Goal: Task Accomplishment & Management: Manage account settings

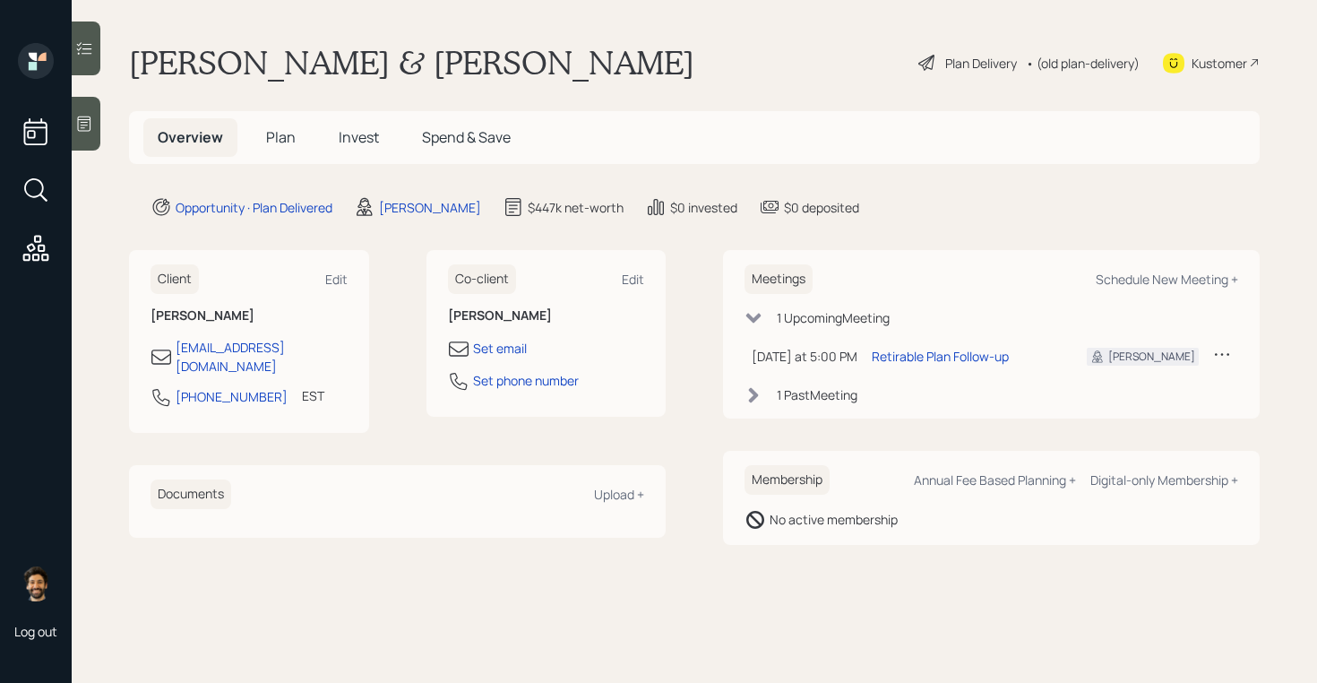
click at [278, 128] on span "Plan" at bounding box center [281, 137] width 30 height 20
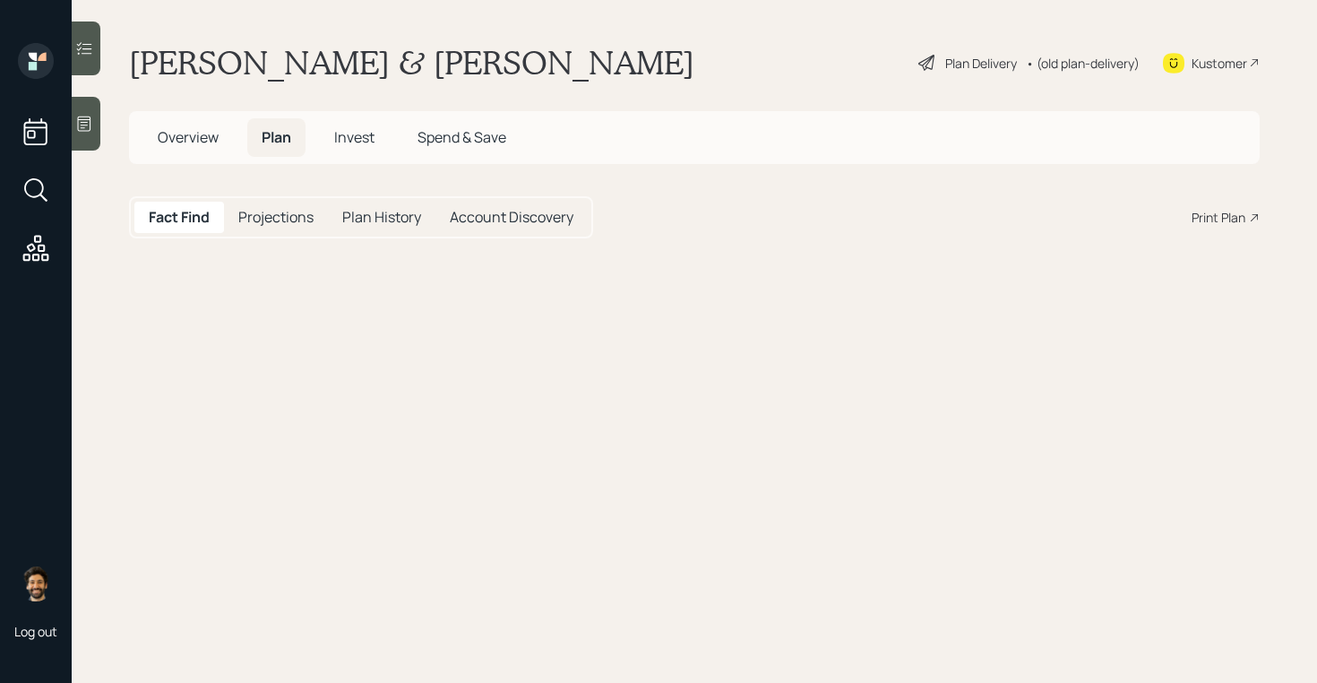
click at [384, 136] on h5 "Invest" at bounding box center [354, 137] width 69 height 39
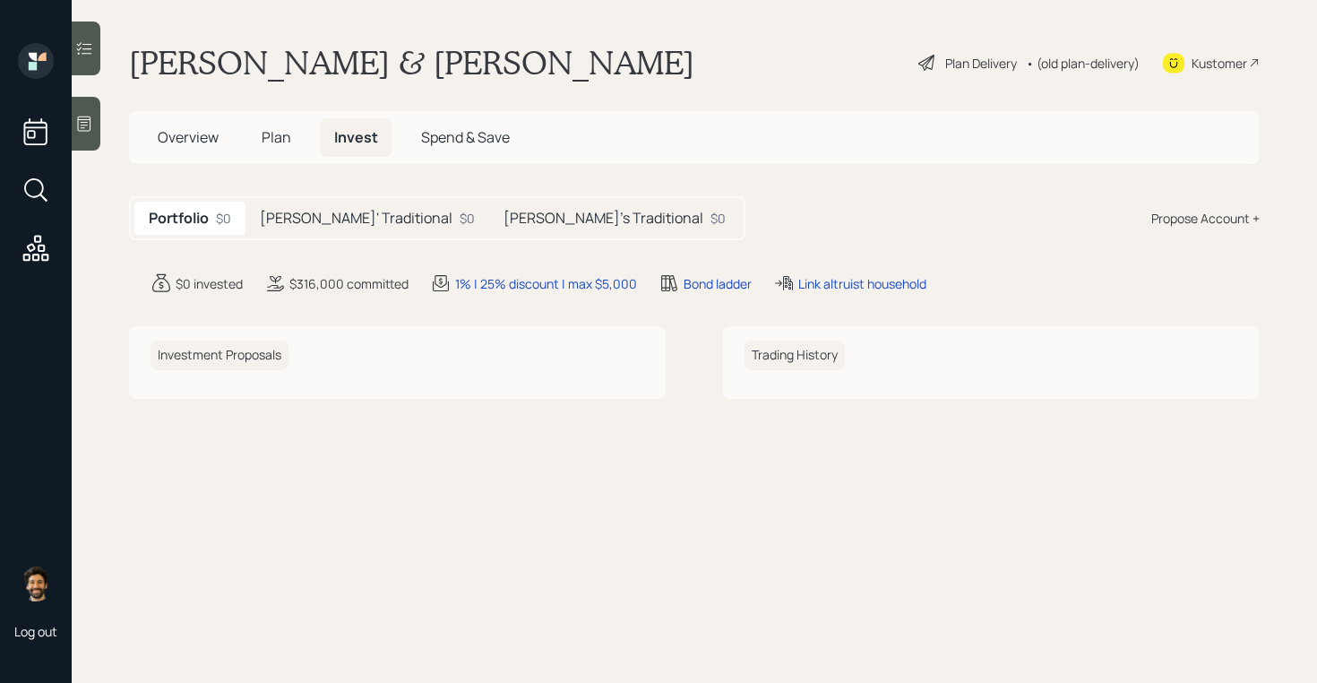
click at [376, 218] on div "[PERSON_NAME]' Traditional $0" at bounding box center [368, 218] width 244 height 33
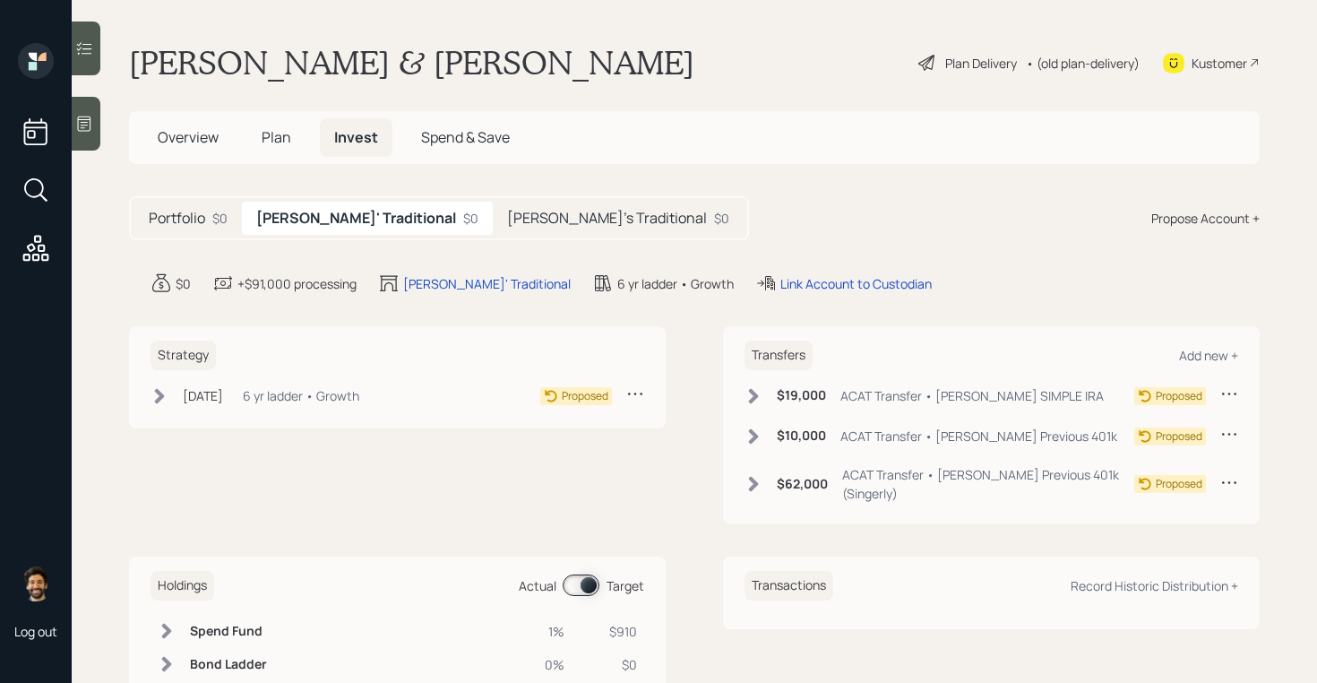
click at [507, 217] on h5 "[PERSON_NAME]'s Traditional" at bounding box center [607, 218] width 200 height 17
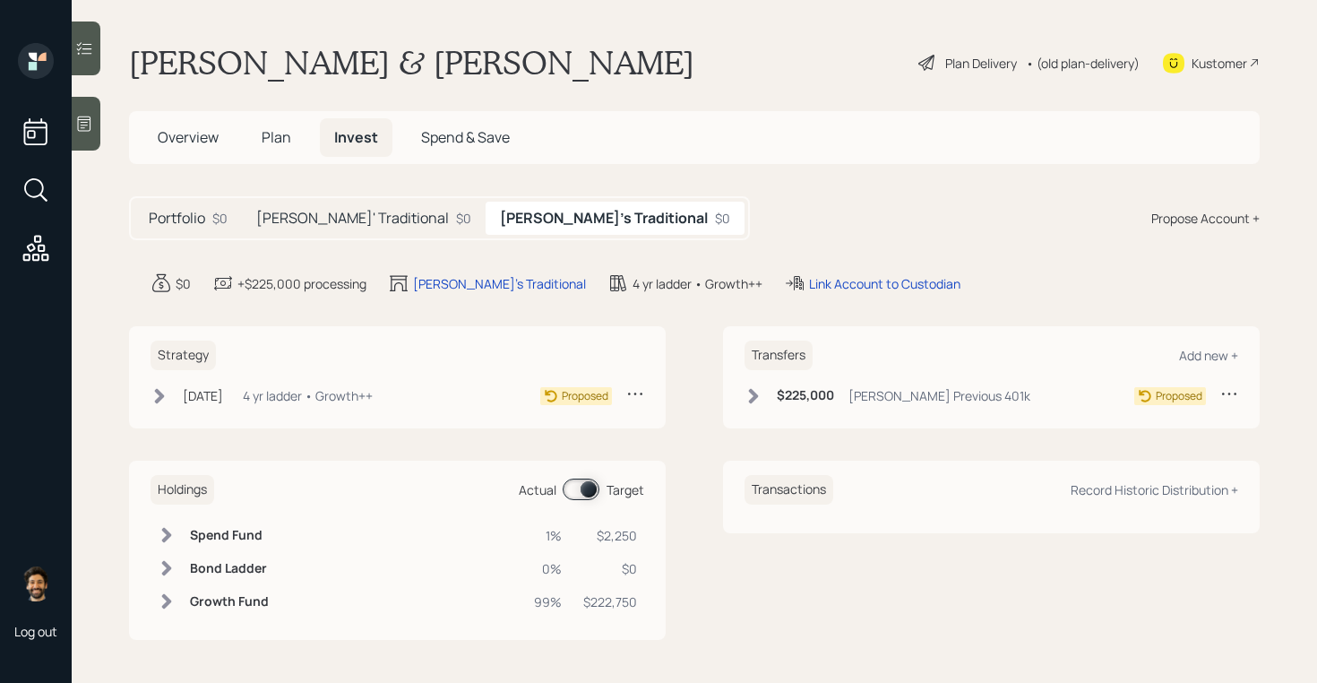
click at [366, 217] on h5 "[PERSON_NAME]' Traditional" at bounding box center [352, 218] width 193 height 17
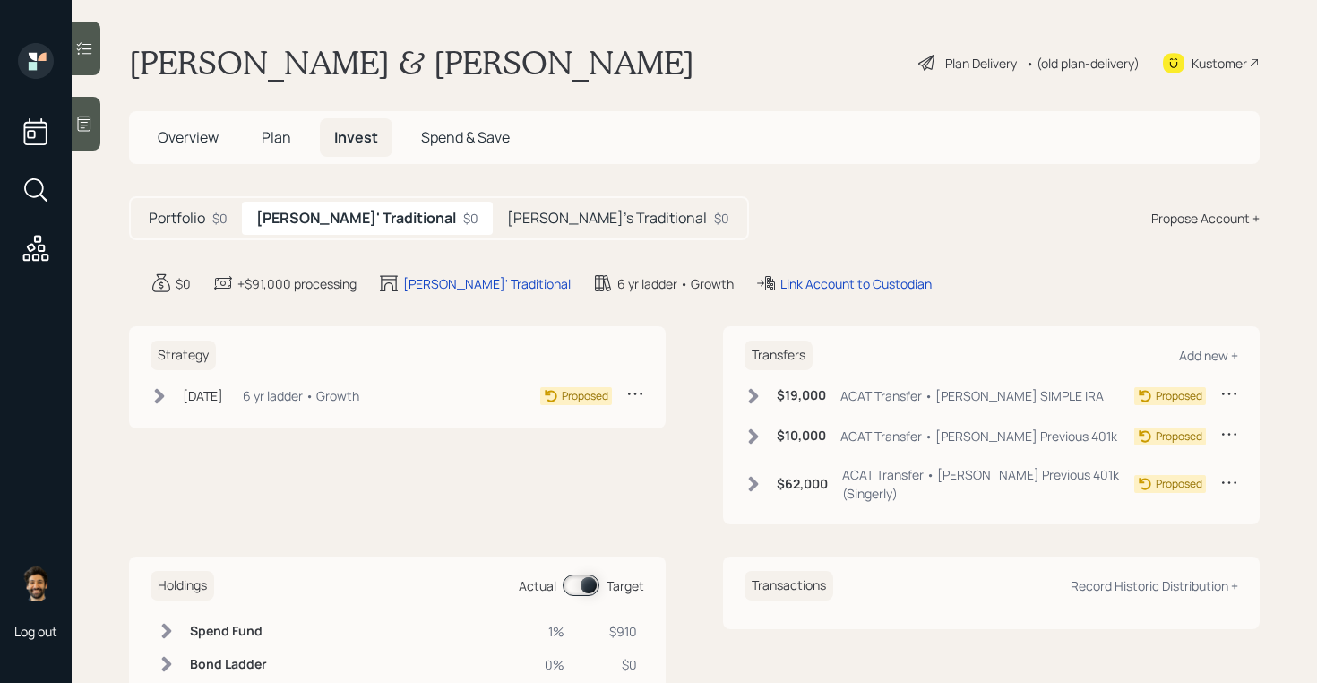
click at [274, 134] on span "Plan" at bounding box center [277, 137] width 30 height 20
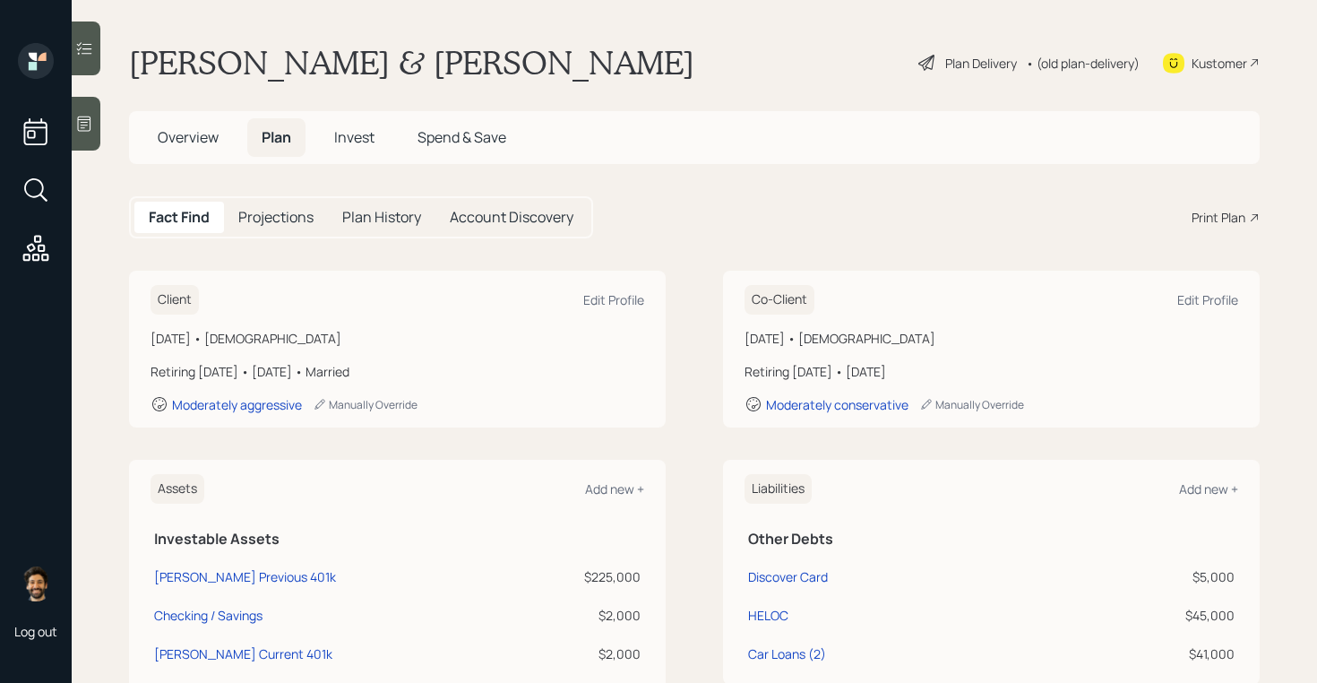
click at [1108, 67] on div "• (old plan-delivery)" at bounding box center [1083, 63] width 114 height 19
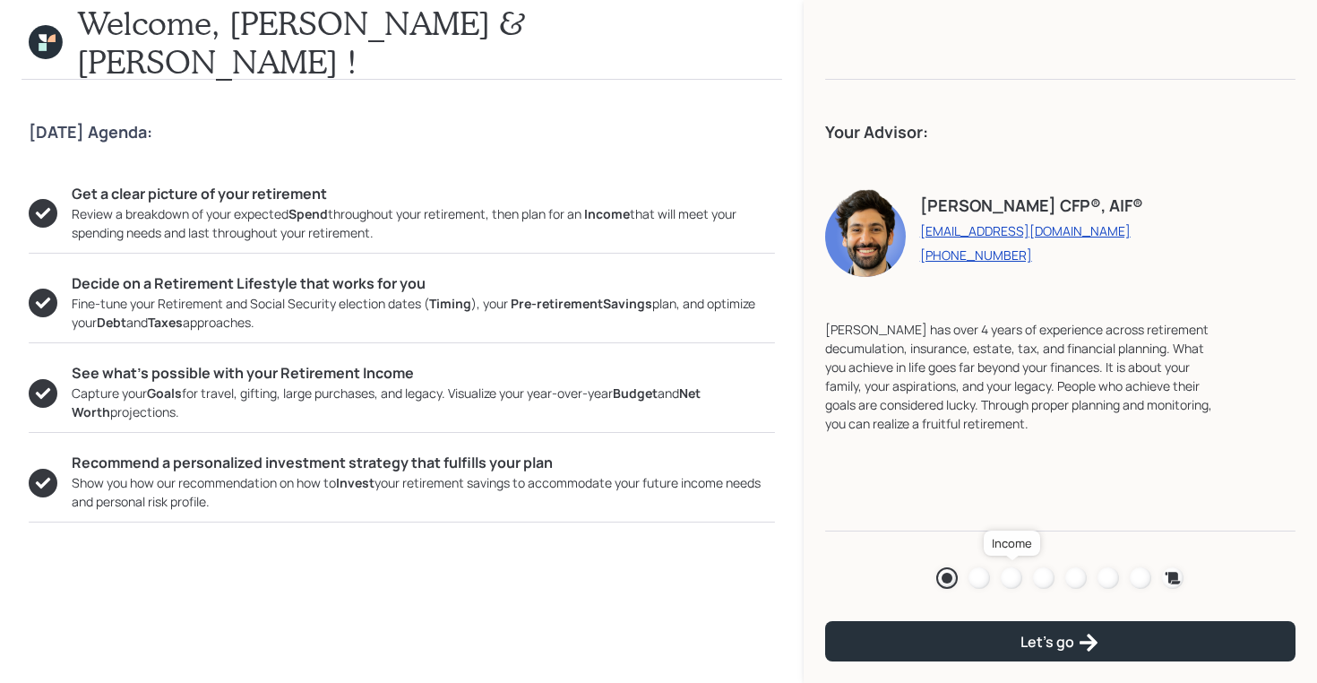
click at [1016, 577] on div at bounding box center [1012, 578] width 22 height 22
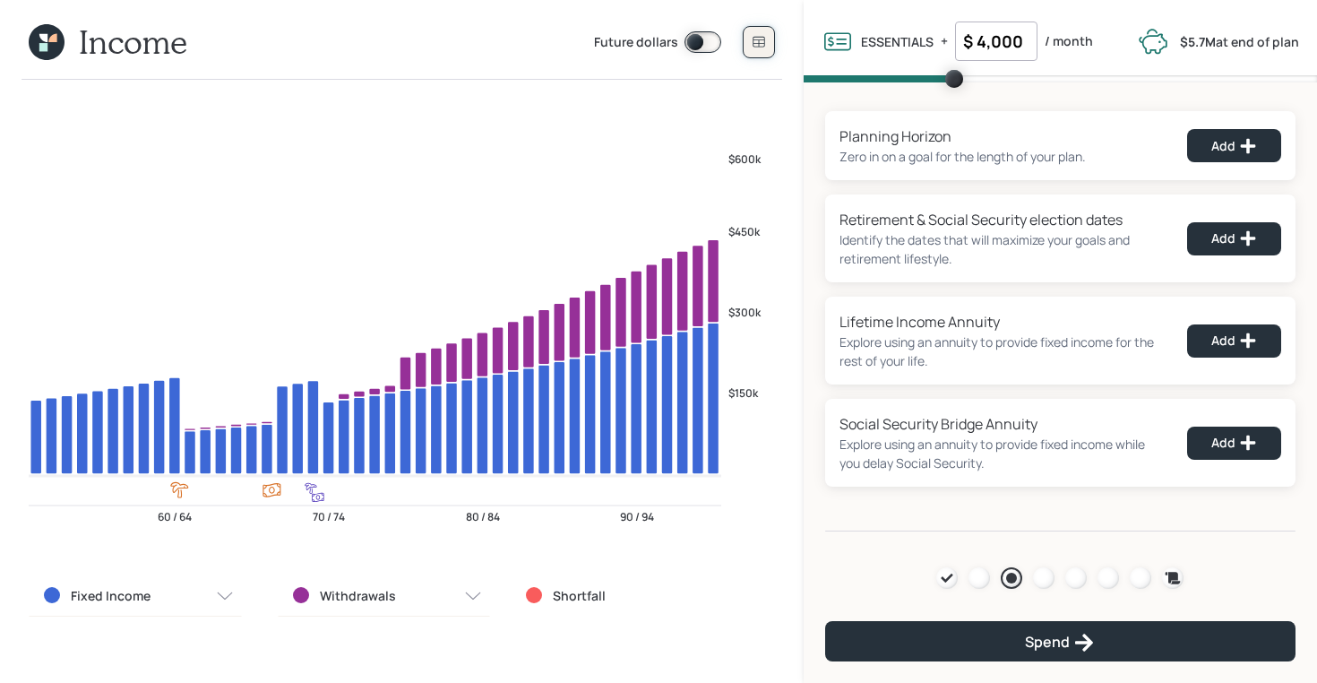
click at [754, 38] on icon at bounding box center [759, 42] width 14 height 14
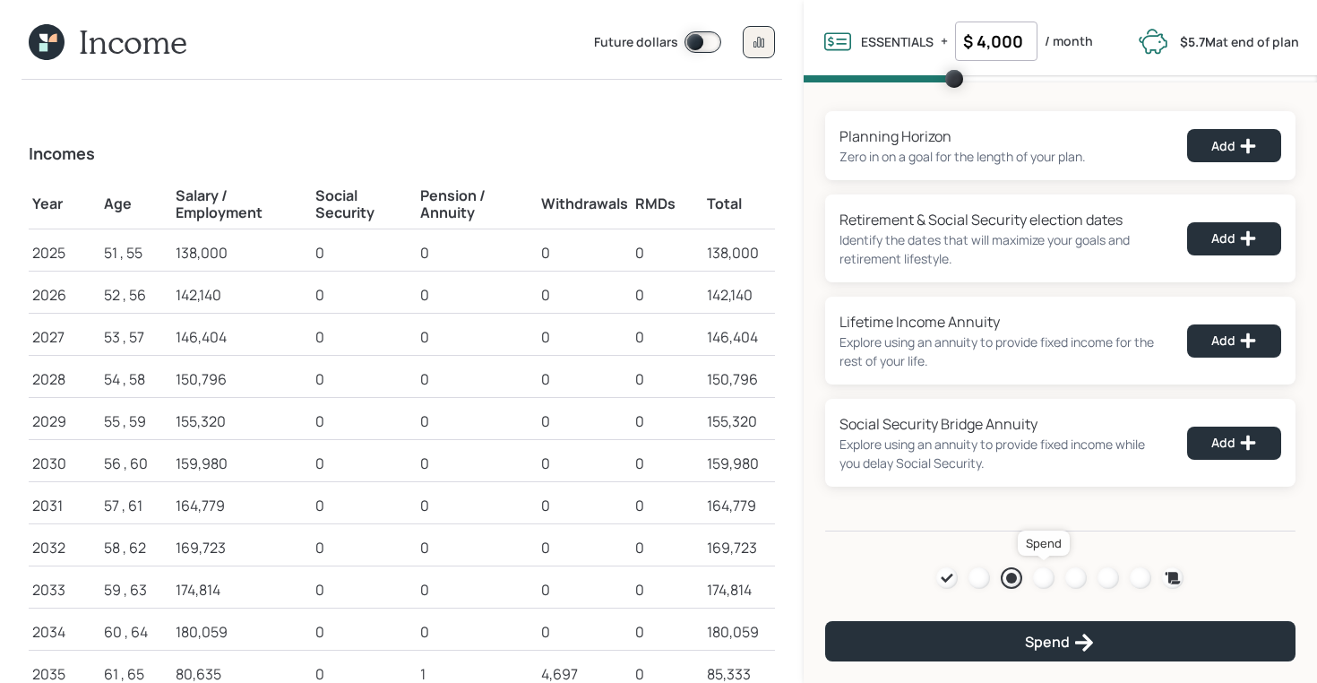
click at [1040, 577] on div at bounding box center [1044, 578] width 22 height 22
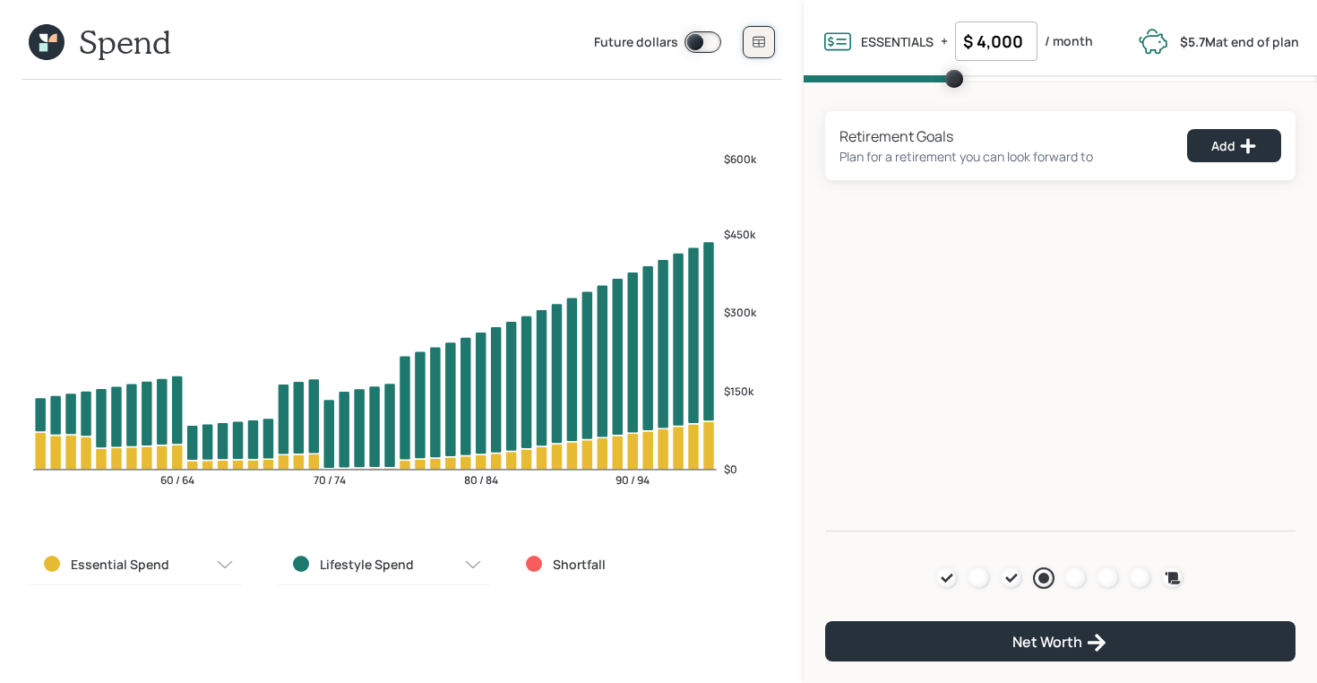
click at [752, 45] on icon at bounding box center [759, 42] width 14 height 14
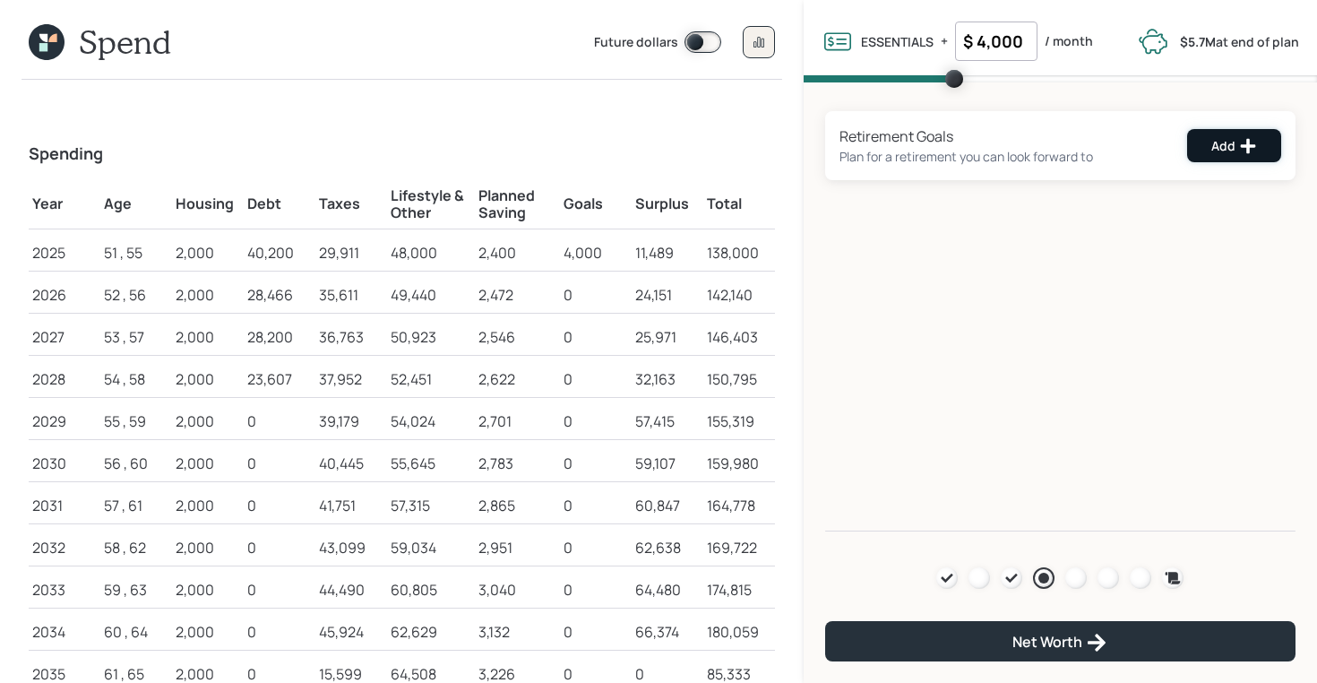
click at [1219, 142] on div "Add" at bounding box center [1235, 146] width 46 height 18
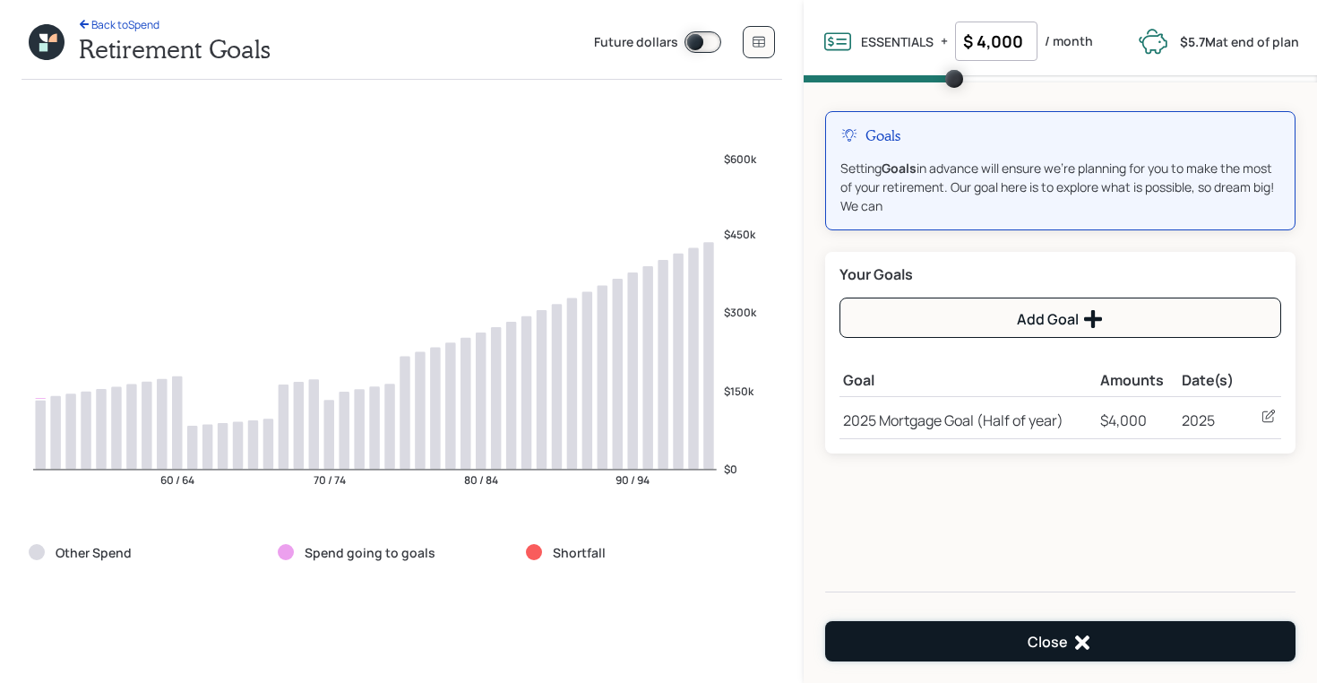
click at [949, 631] on button "Close" at bounding box center [1060, 641] width 471 height 40
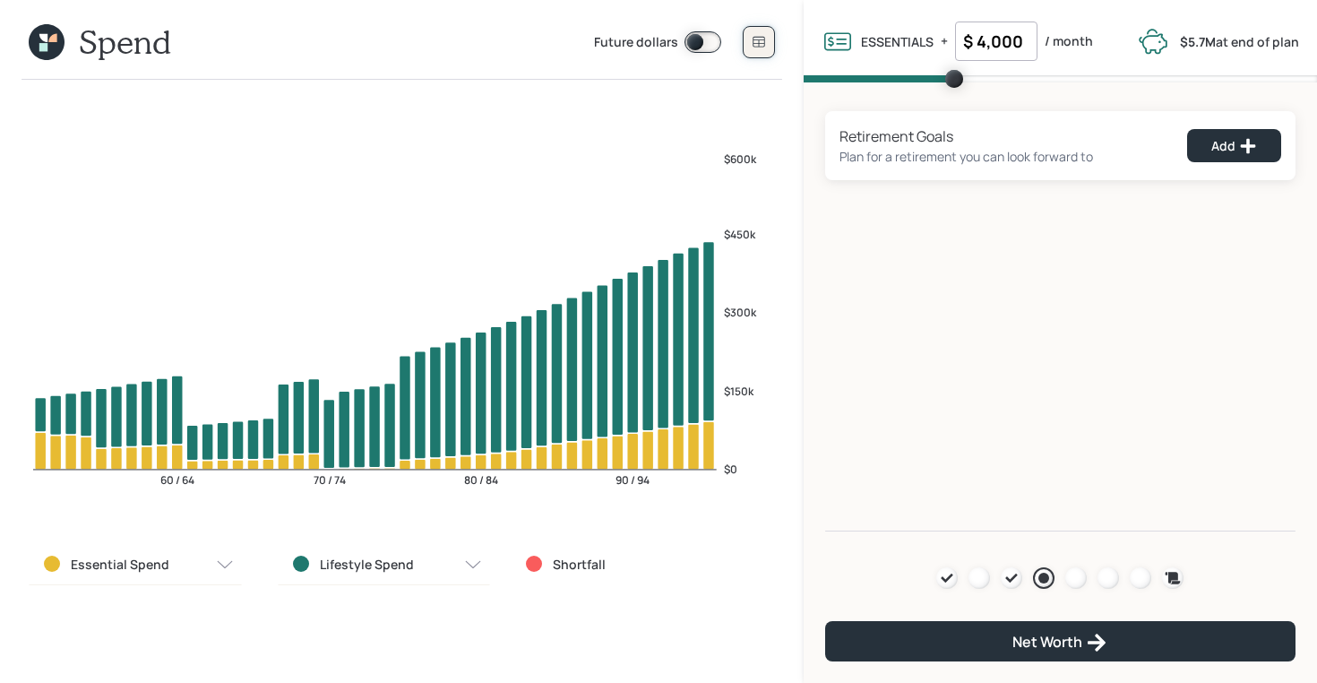
click at [746, 41] on button at bounding box center [759, 42] width 32 height 32
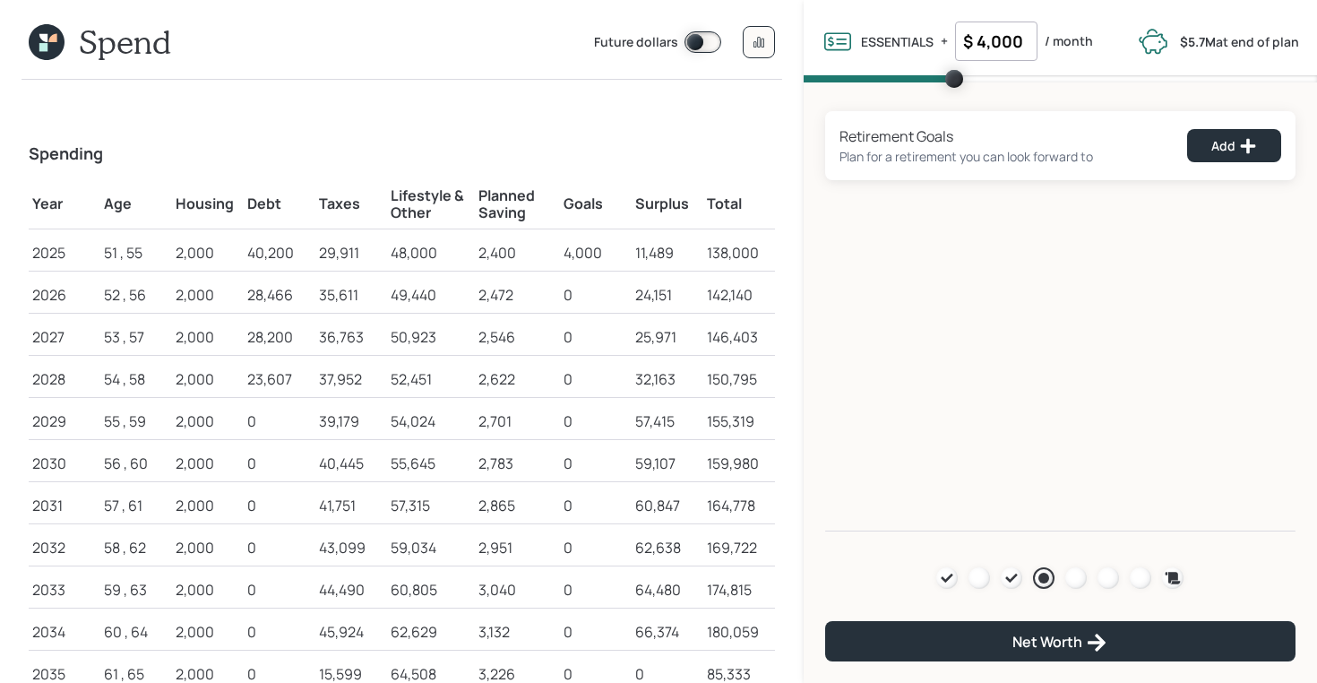
click at [35, 32] on icon at bounding box center [47, 42] width 36 height 36
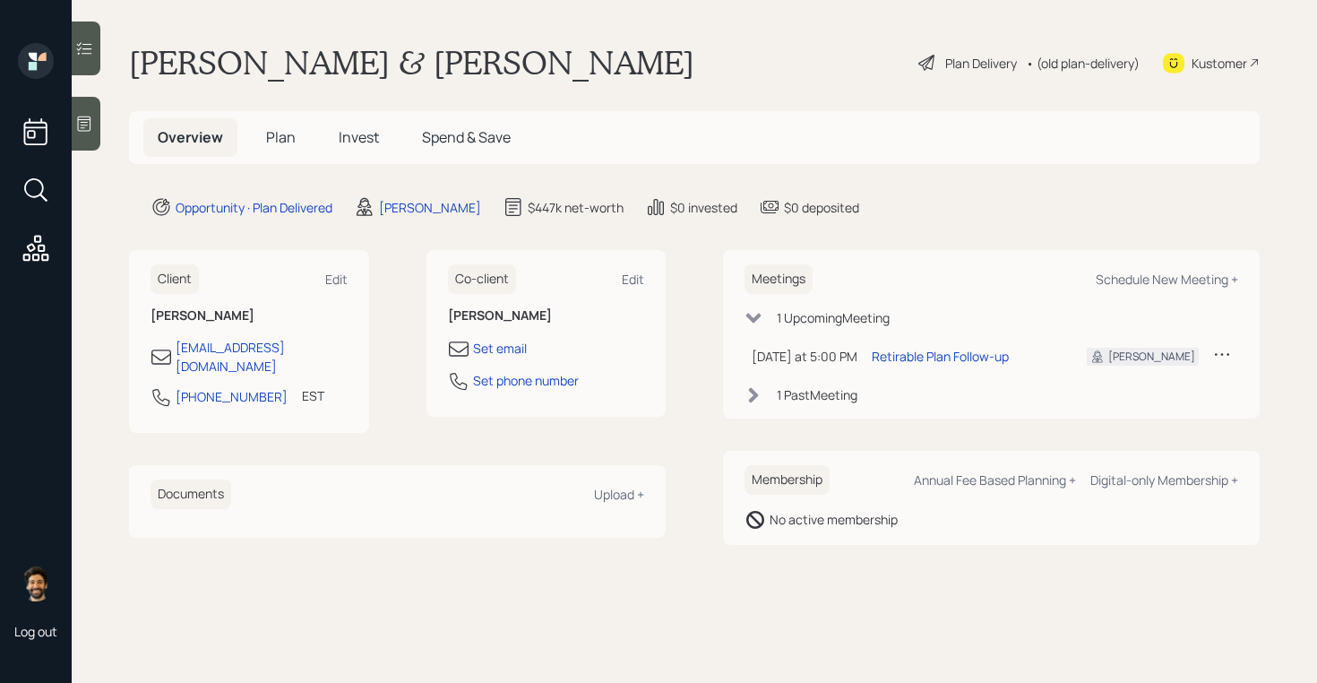
click at [279, 146] on span "Plan" at bounding box center [281, 137] width 30 height 20
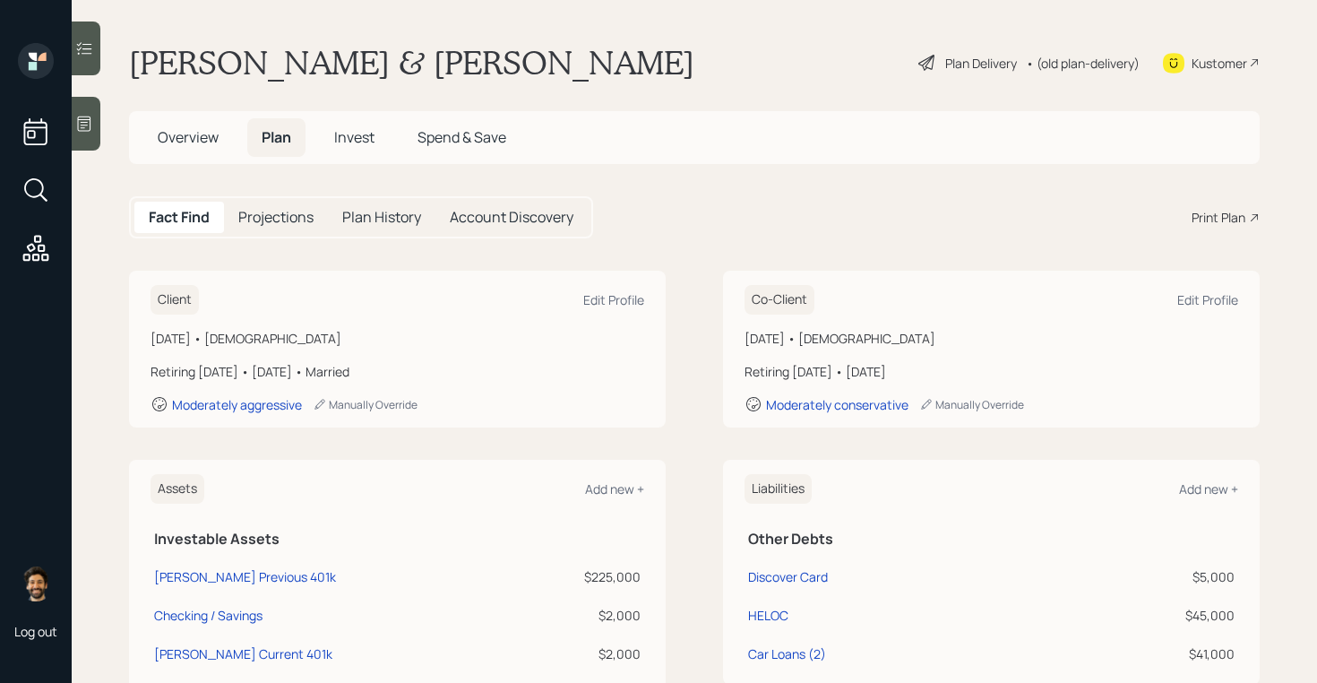
click at [148, 136] on h5 "Overview" at bounding box center [188, 137] width 90 height 39
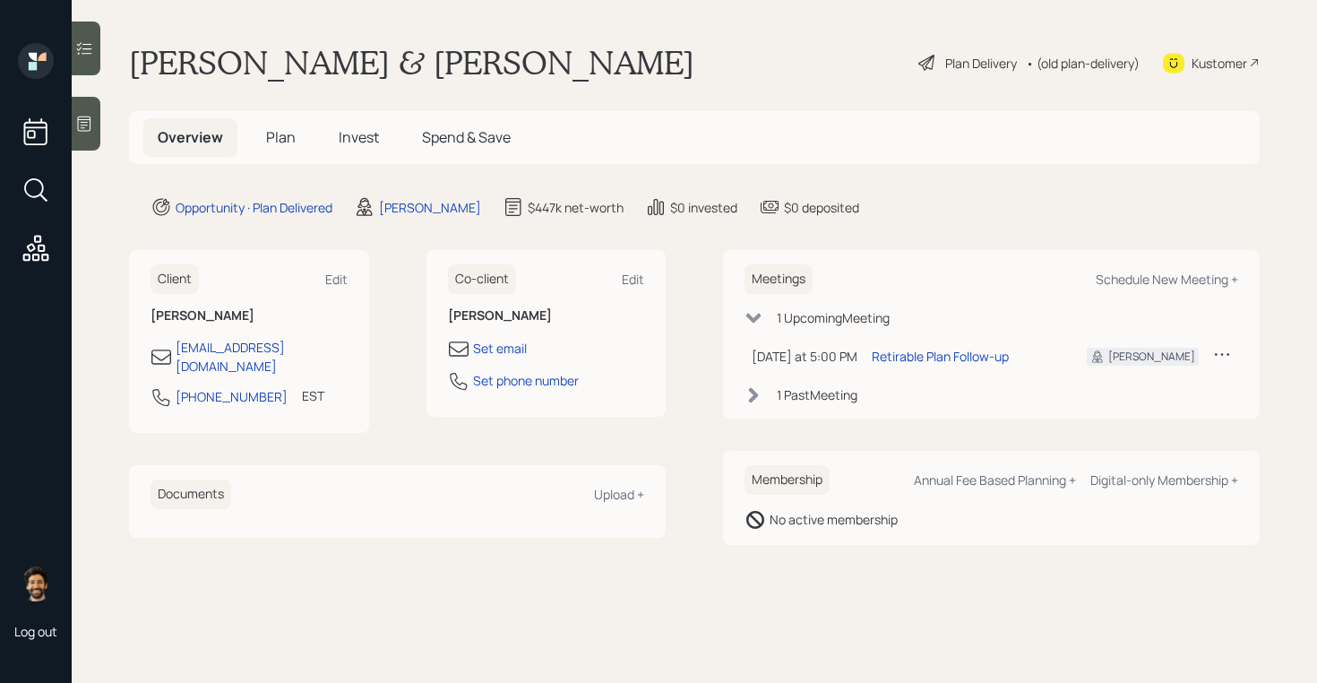
click at [252, 139] on h5 "Plan" at bounding box center [281, 137] width 58 height 39
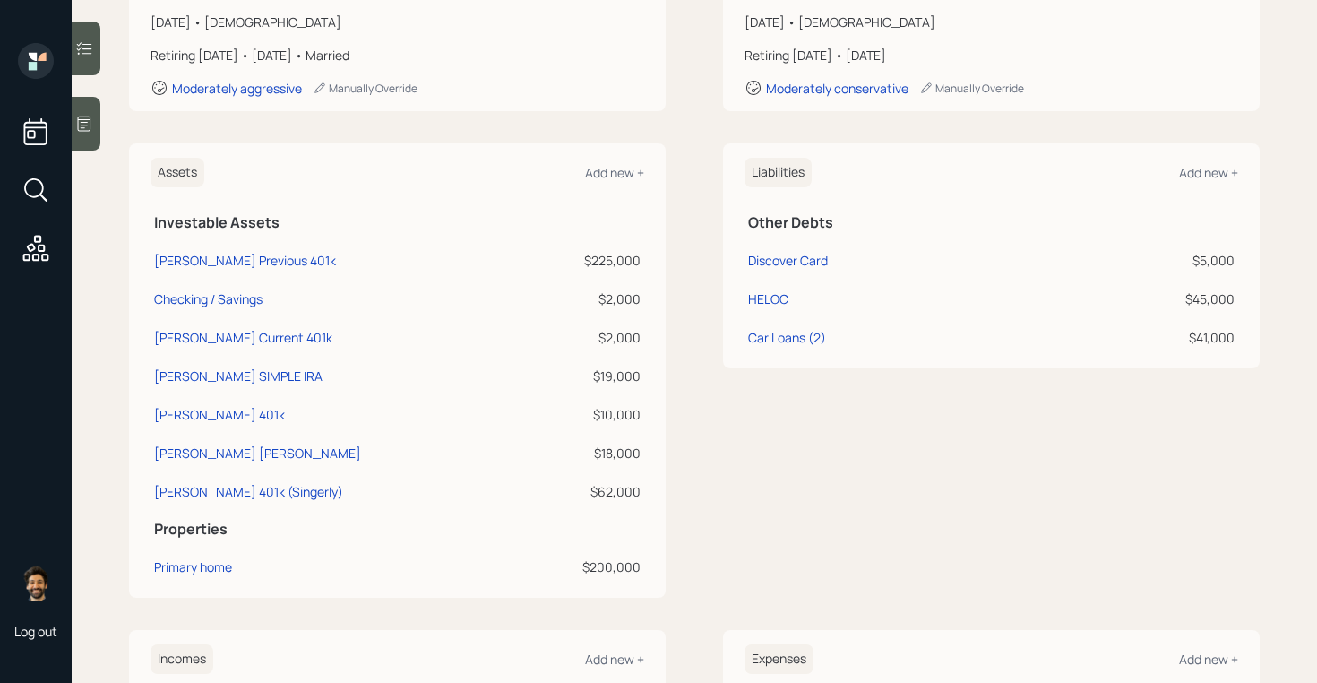
scroll to position [319, 0]
click at [228, 408] on div "Chris Previous 401k" at bounding box center [219, 411] width 131 height 19
select select "company_sponsored"
select select "balanced"
click at [231, 404] on div "Chris Previous 401k" at bounding box center [219, 411] width 131 height 19
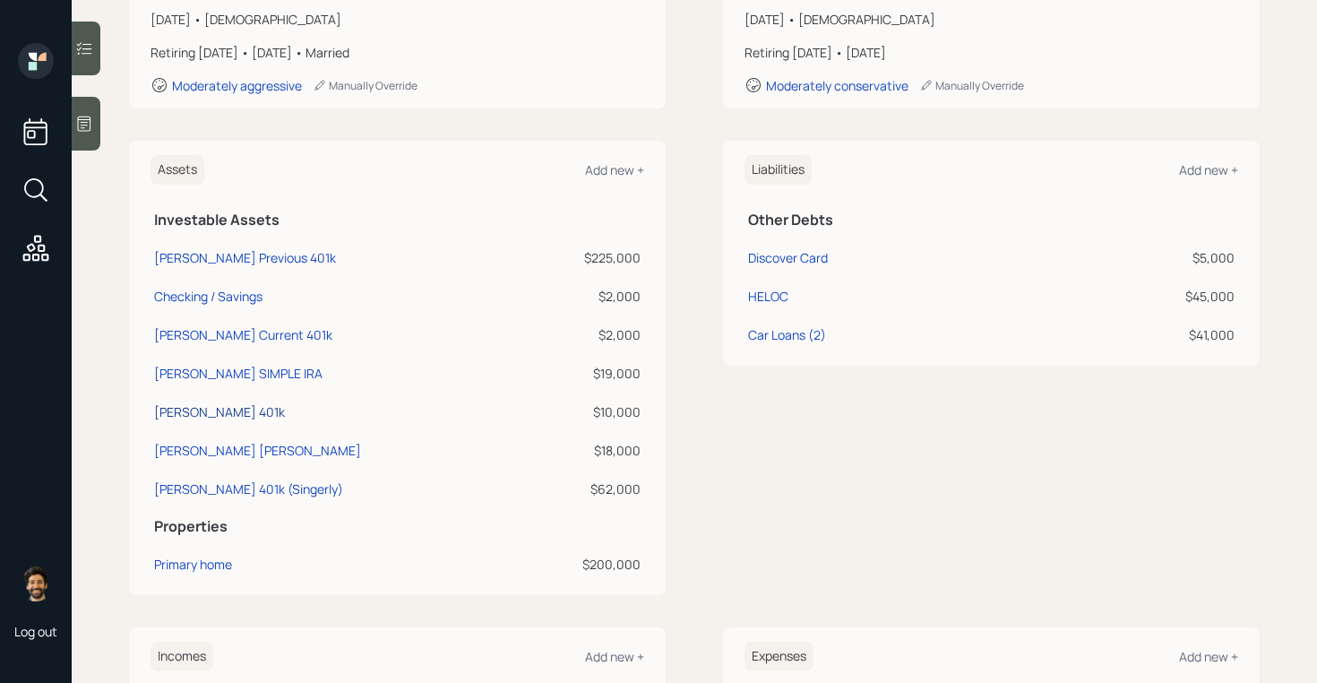
select select "company_sponsored"
select select "balanced"
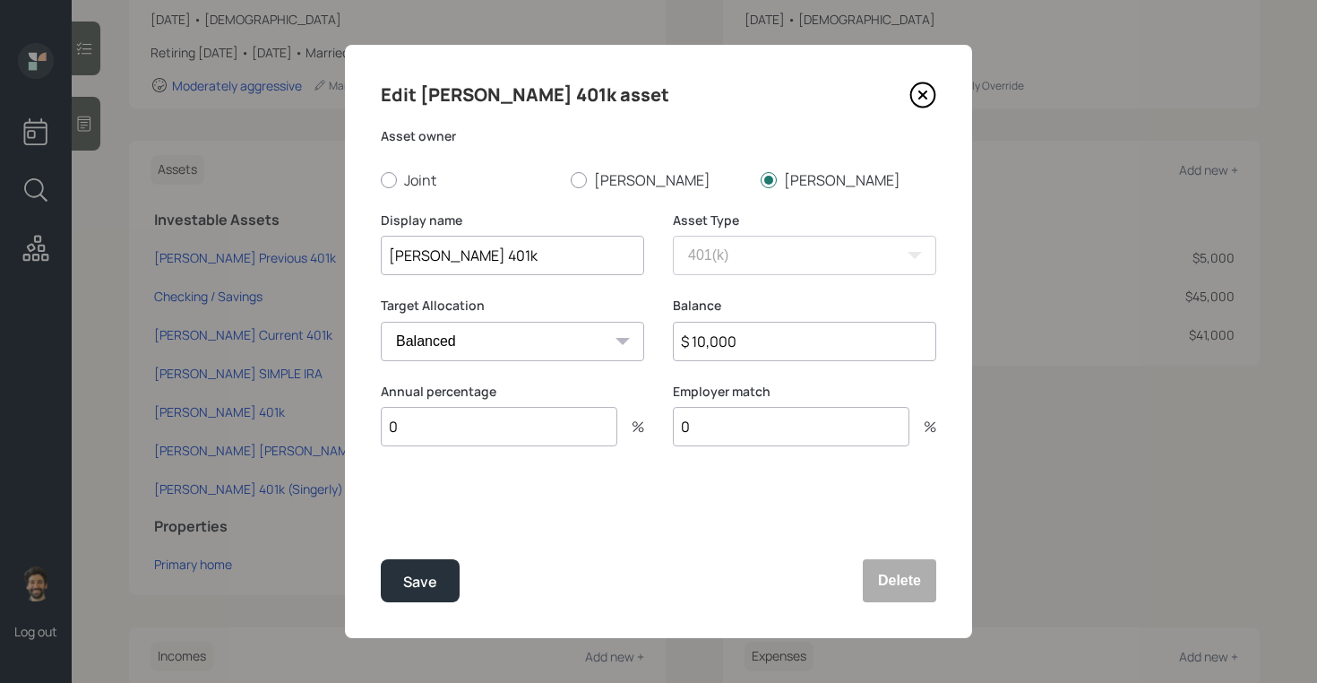
drag, startPoint x: 520, startPoint y: 255, endPoint x: 427, endPoint y: 255, distance: 93.2
click at [427, 255] on input "Chris Previous 401k" at bounding box center [512, 255] width 263 height 39
type input "[PERSON_NAME] Simple IRA"
click at [735, 332] on input "$ 10,000" at bounding box center [804, 341] width 263 height 39
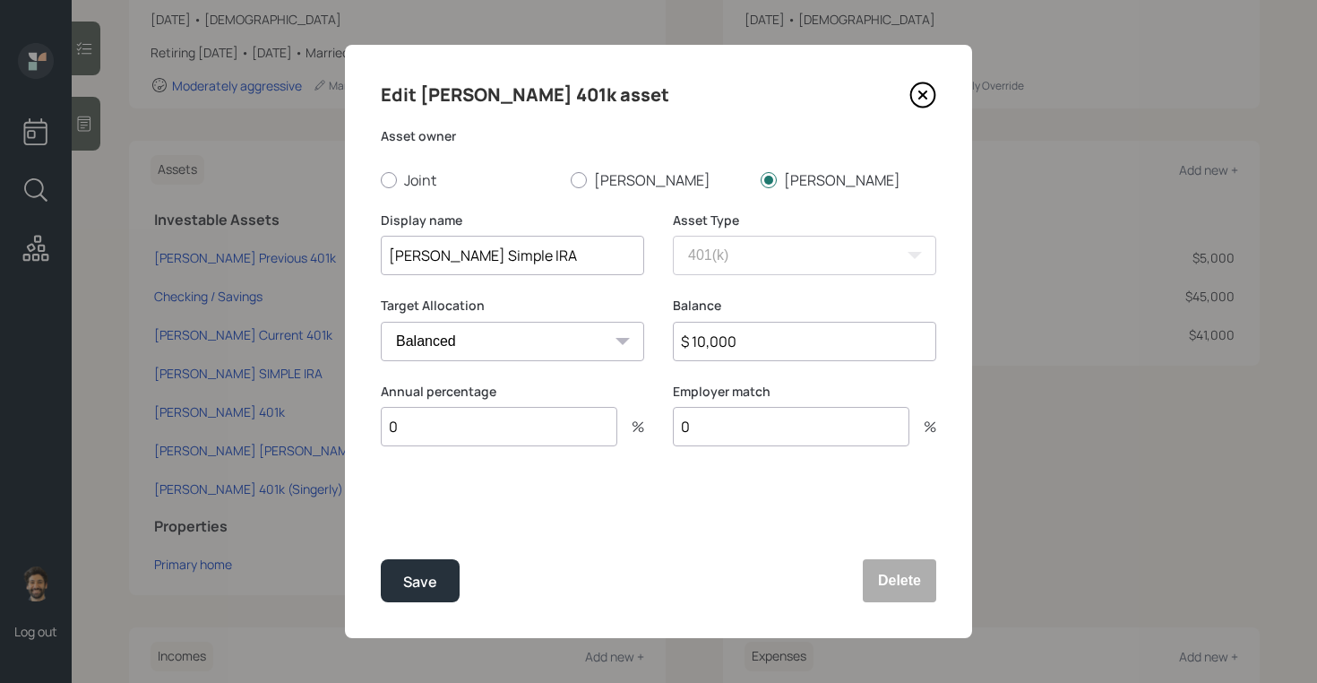
click at [735, 332] on input "$ 10,000" at bounding box center [804, 341] width 263 height 39
type input "$ 22,000"
click at [424, 595] on button "Save" at bounding box center [420, 580] width 79 height 43
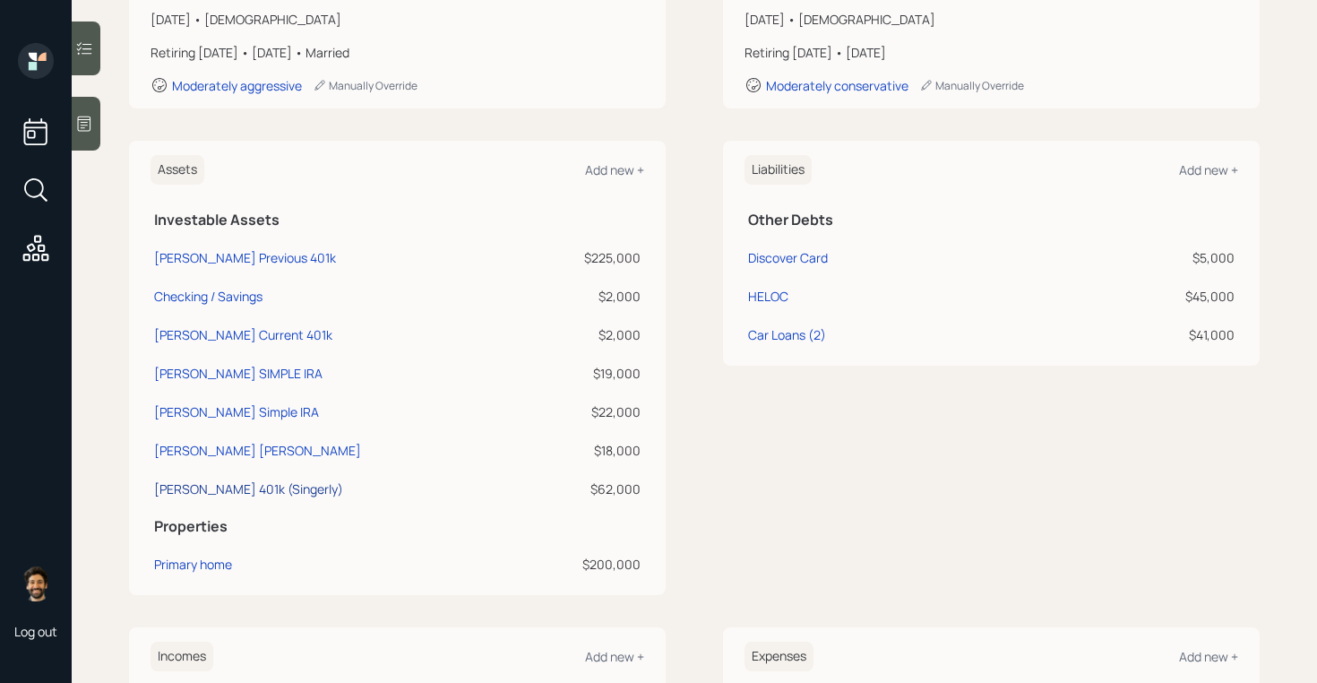
click at [210, 491] on div "[PERSON_NAME] 401k (Singerly)" at bounding box center [248, 488] width 189 height 19
select select "company_sponsored"
select select "balanced"
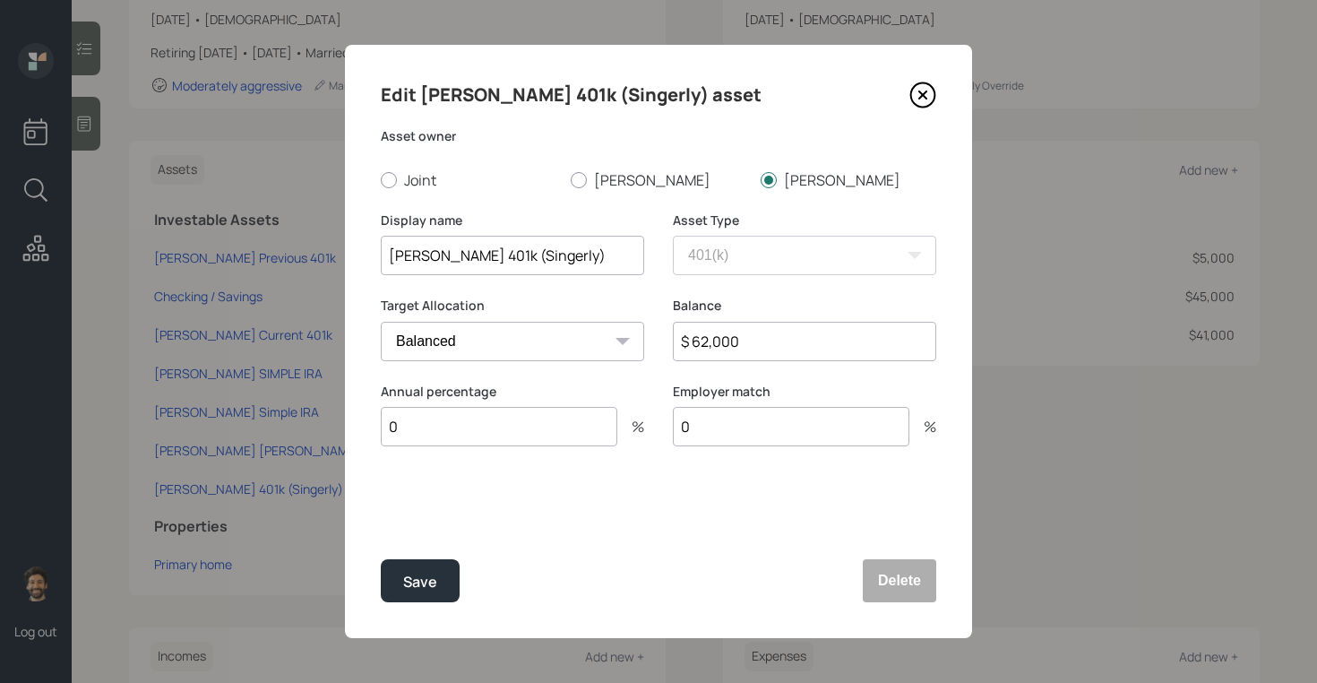
click at [732, 331] on input "$ 62,000" at bounding box center [804, 341] width 263 height 39
click at [732, 331] on input "$ 662,000,900" at bounding box center [804, 341] width 263 height 39
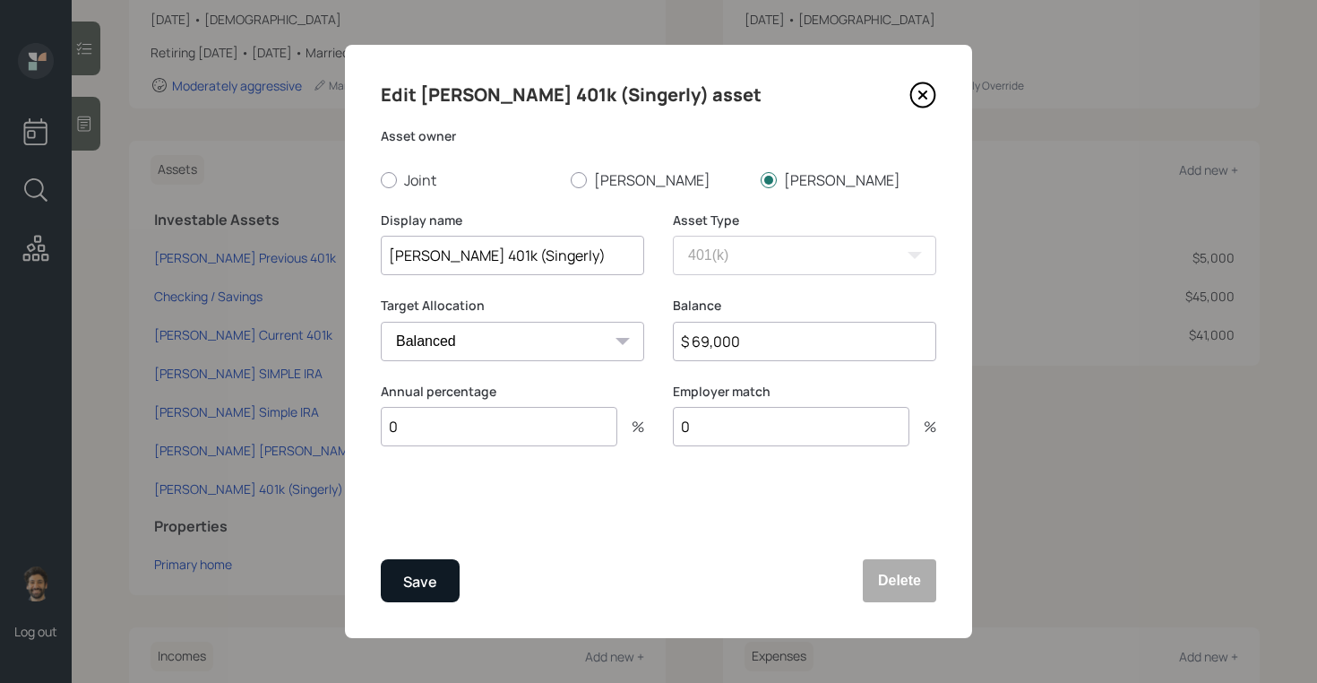
type input "$ 69,000"
click at [432, 590] on div "Save" at bounding box center [420, 582] width 34 height 24
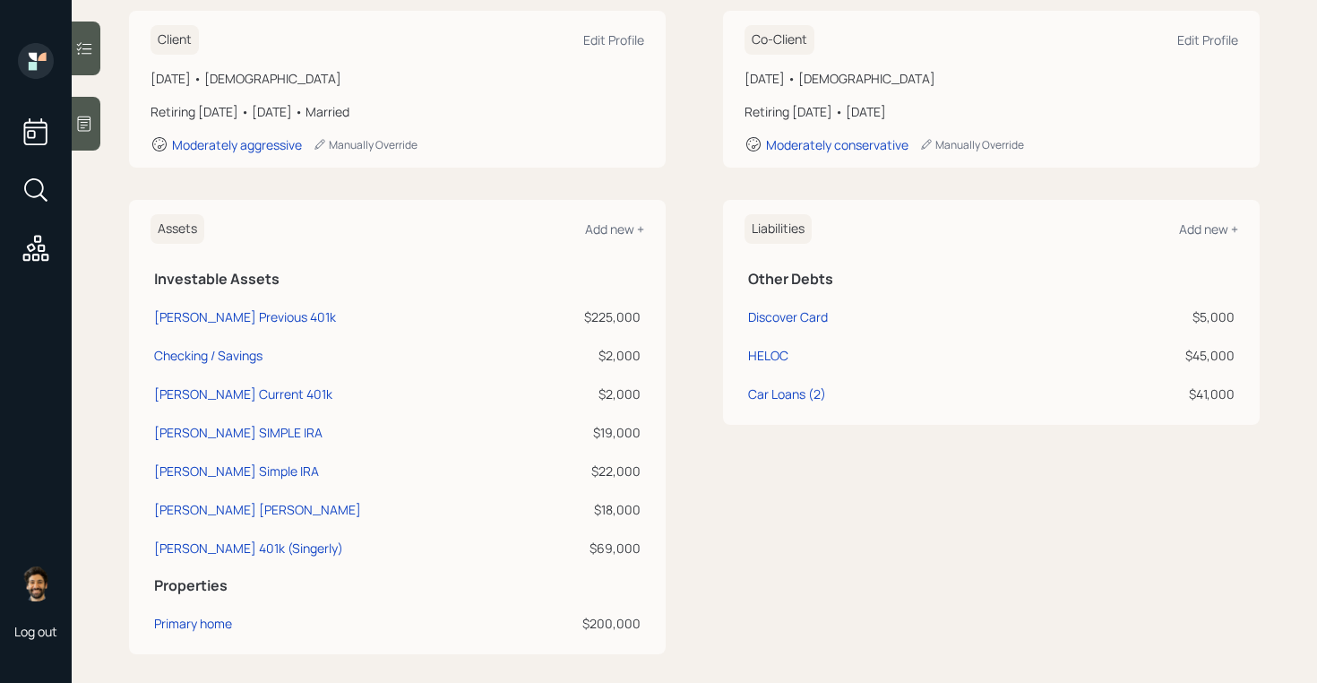
scroll to position [254, 0]
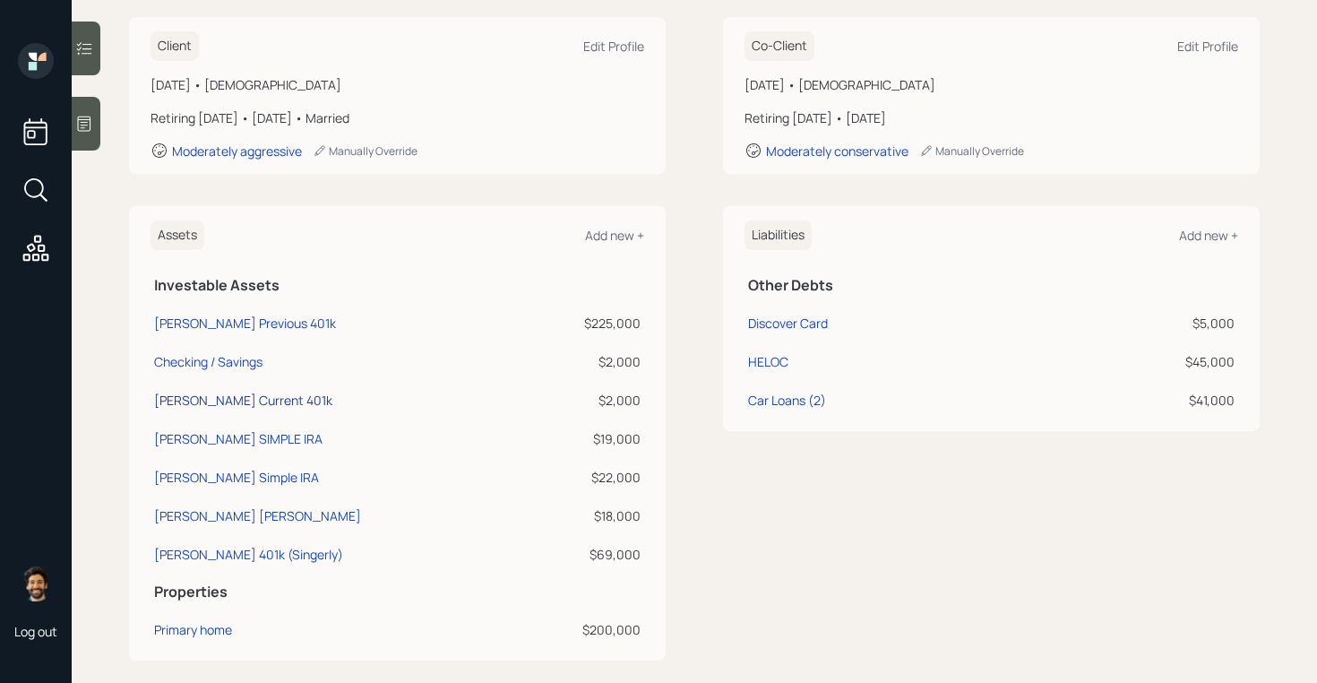
click at [224, 396] on div "[PERSON_NAME] Current 401k" at bounding box center [243, 400] width 178 height 19
select select "company_sponsored"
select select "balanced"
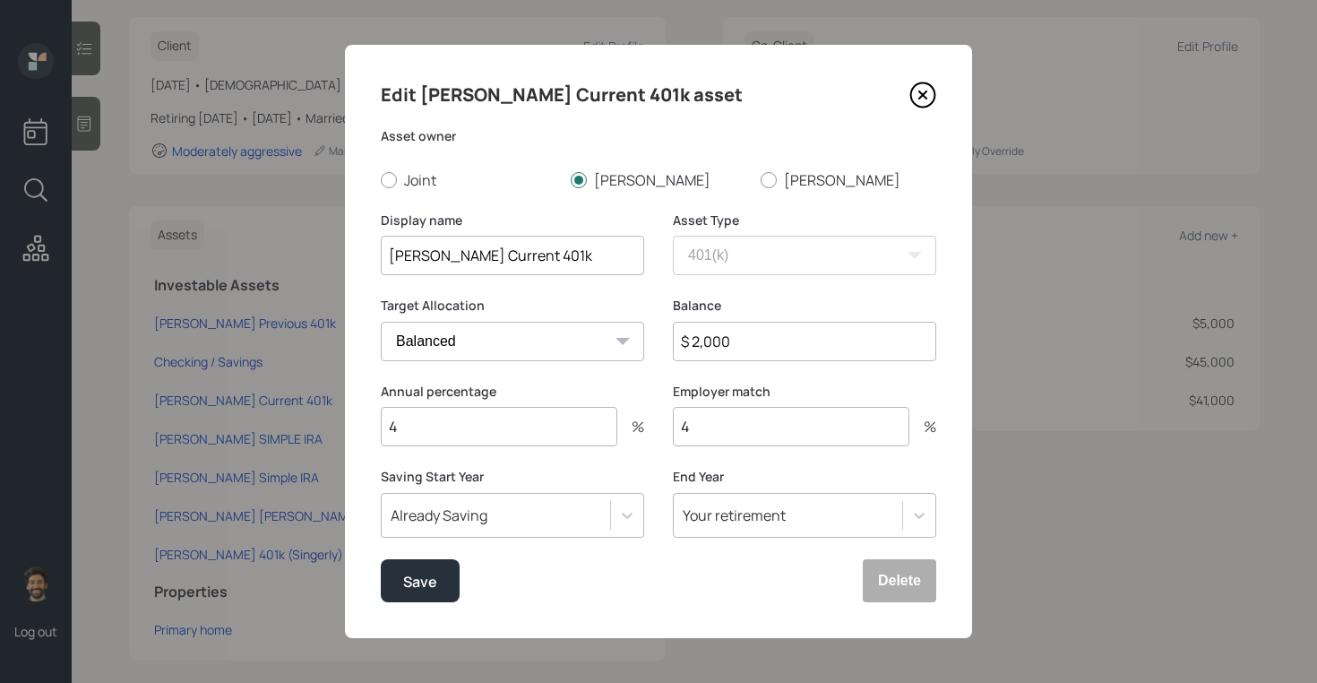
click at [711, 341] on input "$ 2,000" at bounding box center [804, 341] width 263 height 39
type input "$ 1,200"
click at [441, 572] on button "Save" at bounding box center [420, 580] width 79 height 43
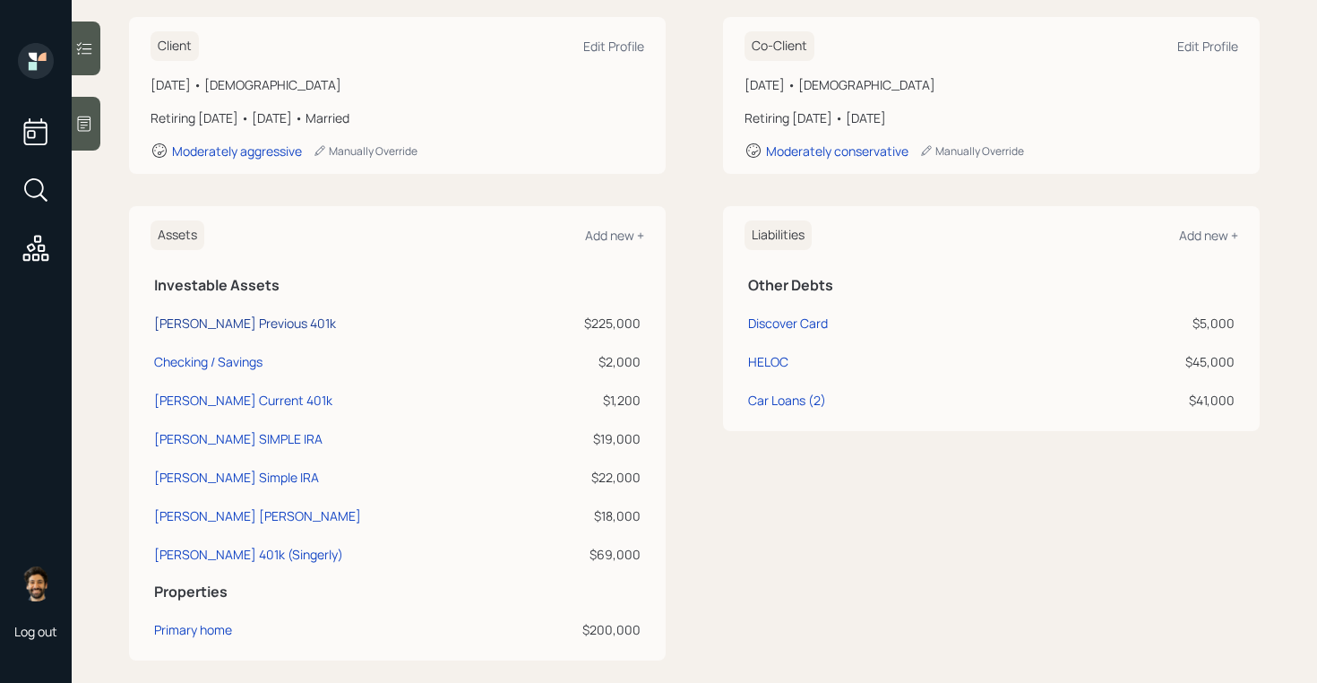
click at [222, 317] on div "[PERSON_NAME] Previous 401k" at bounding box center [245, 323] width 182 height 19
select select "company_sponsored"
select select "balanced"
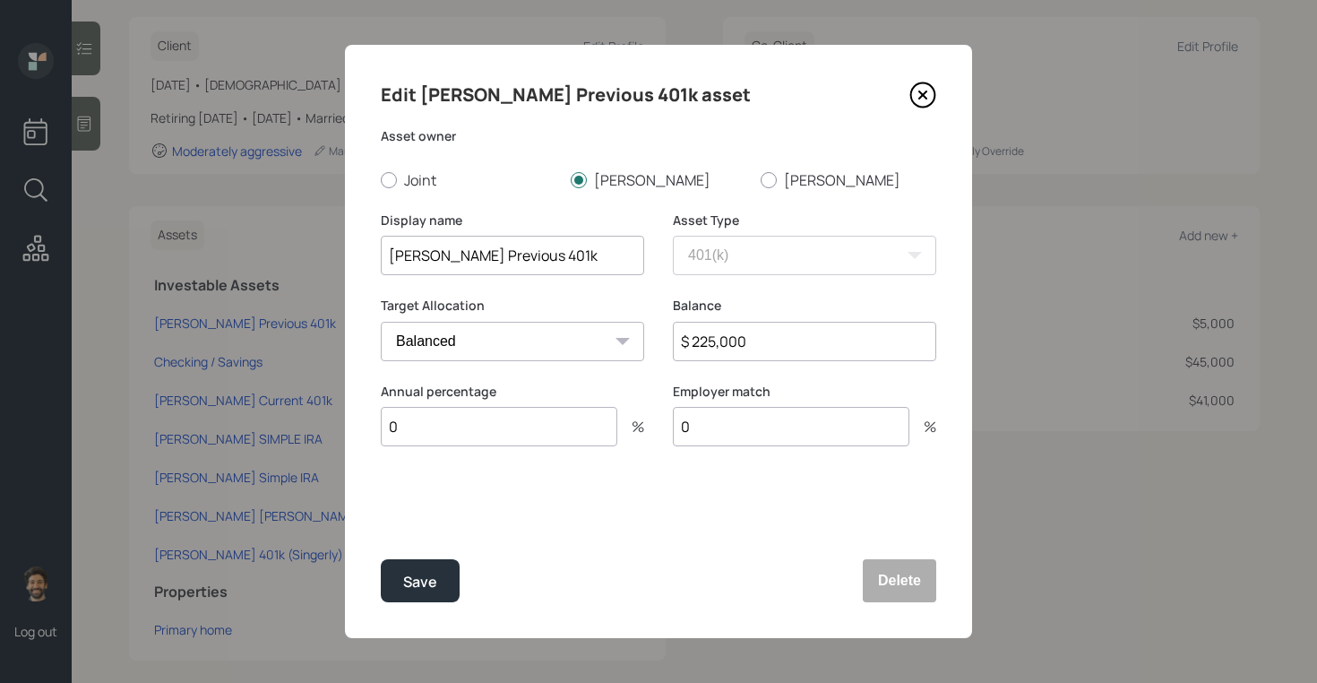
click at [706, 337] on input "$ 225,000" at bounding box center [804, 341] width 263 height 39
type input "$ 262,000"
click at [427, 591] on div "Save" at bounding box center [420, 582] width 34 height 24
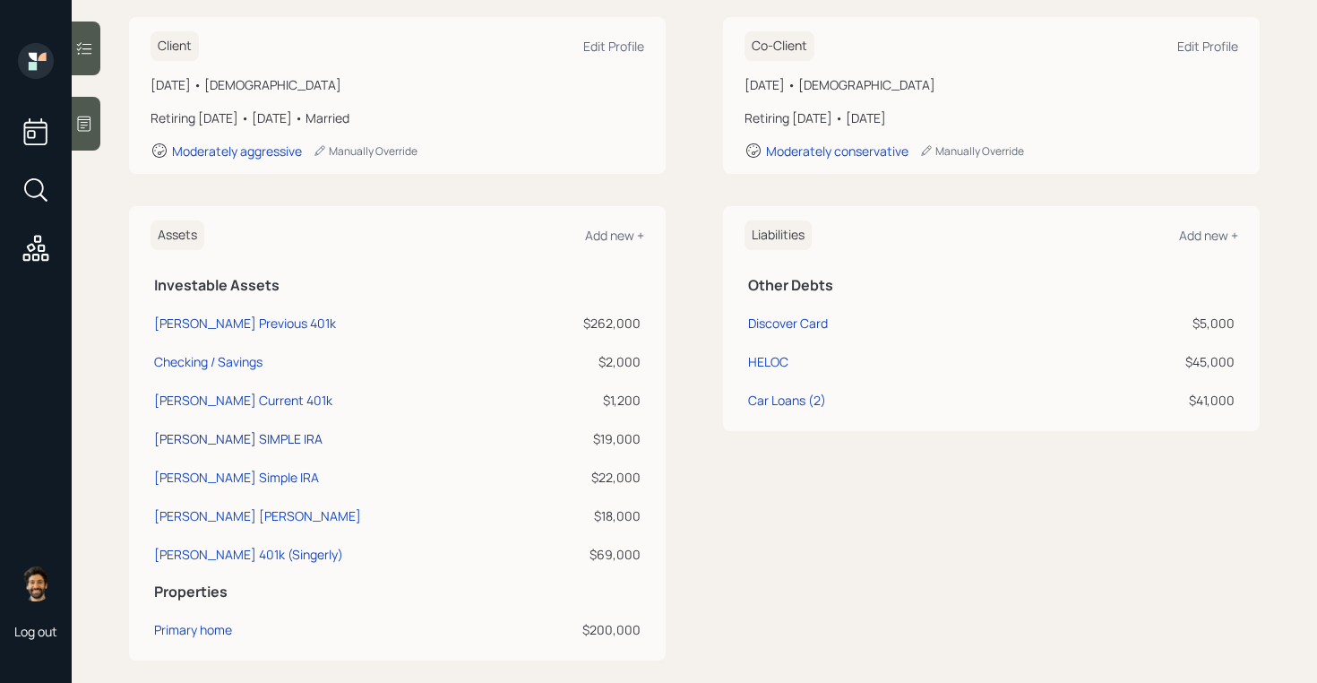
click at [235, 442] on div "Chris SIMPLE IRA" at bounding box center [238, 438] width 168 height 19
select select "ira"
select select "balanced"
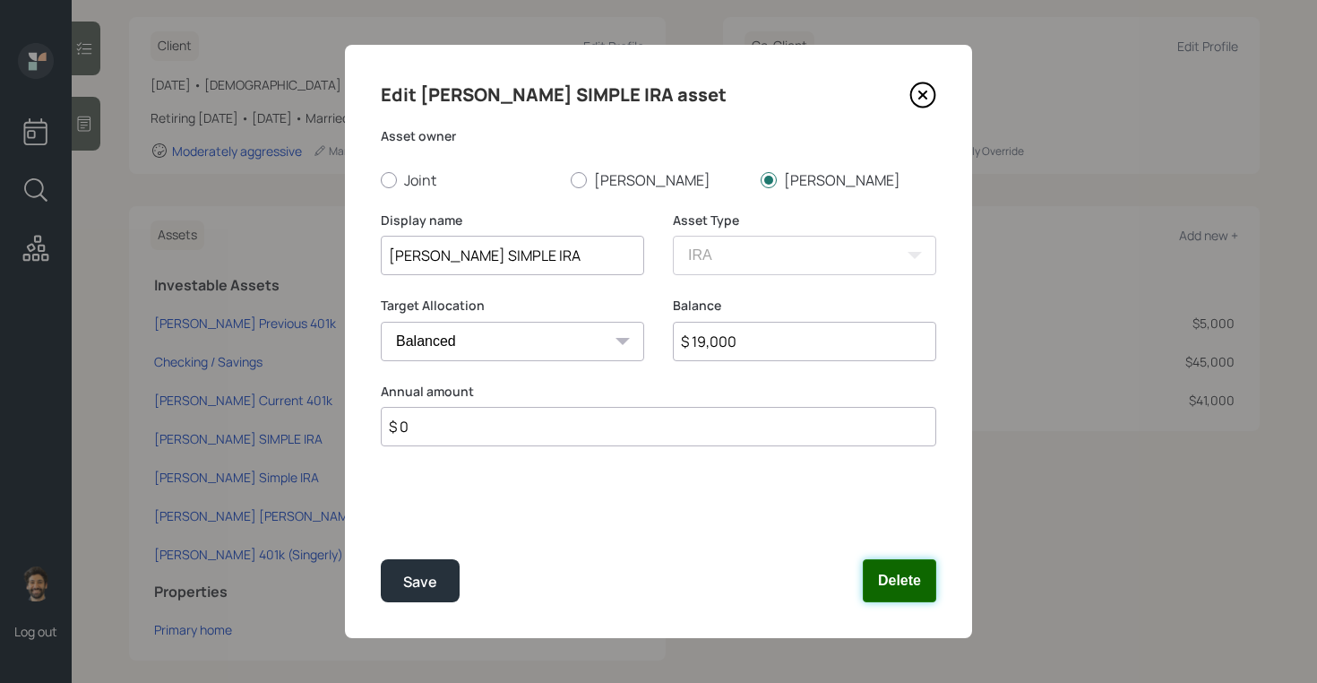
click at [889, 568] on button "Delete" at bounding box center [899, 580] width 73 height 43
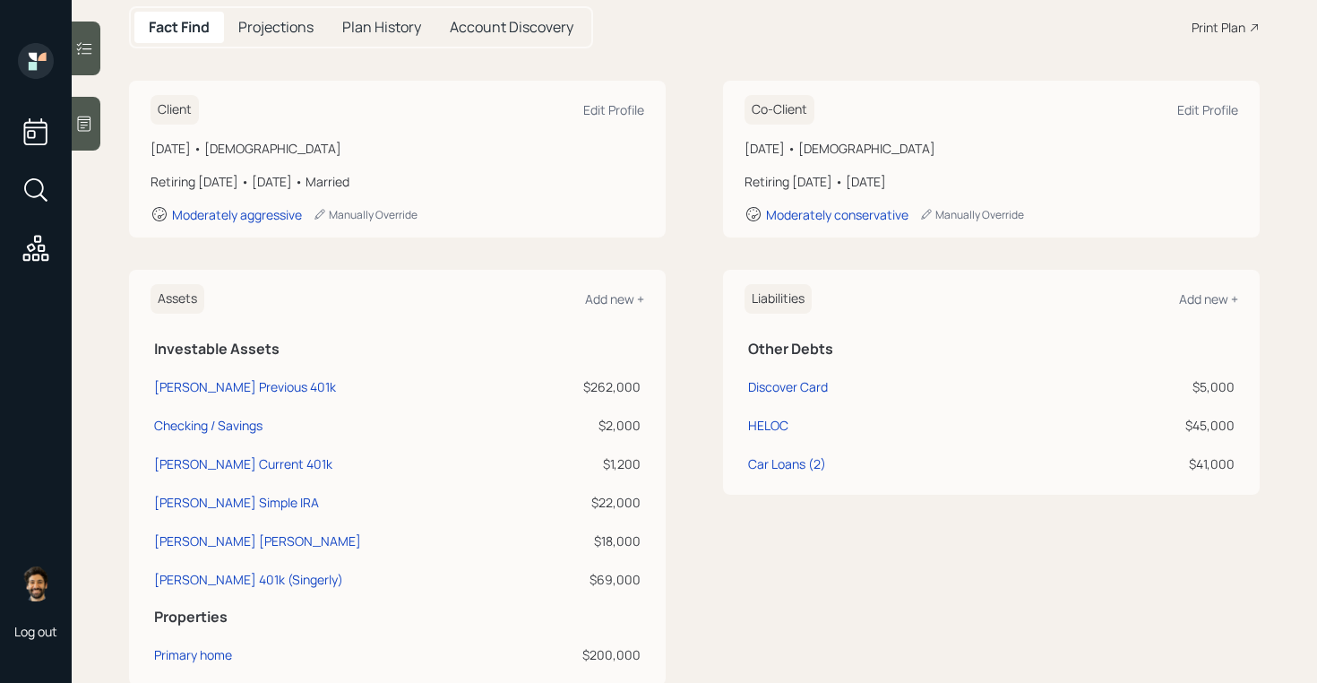
scroll to position [183, 0]
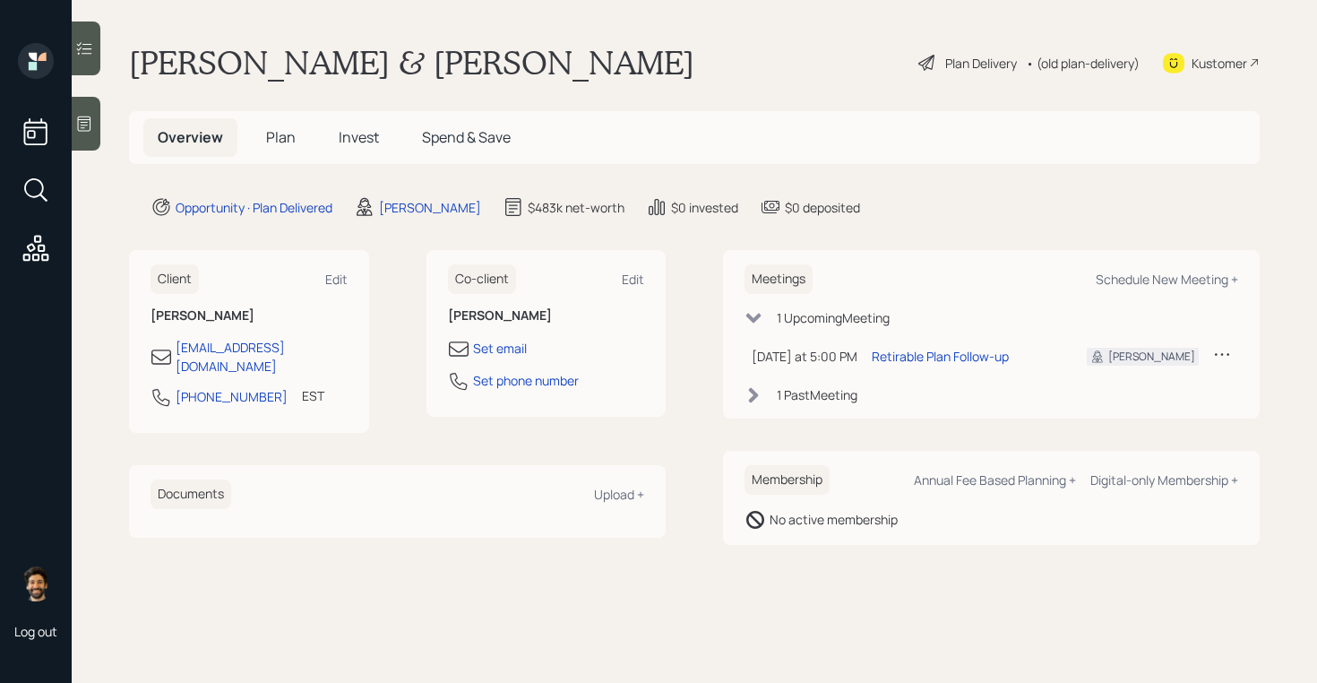
click at [282, 142] on span "Plan" at bounding box center [281, 137] width 30 height 20
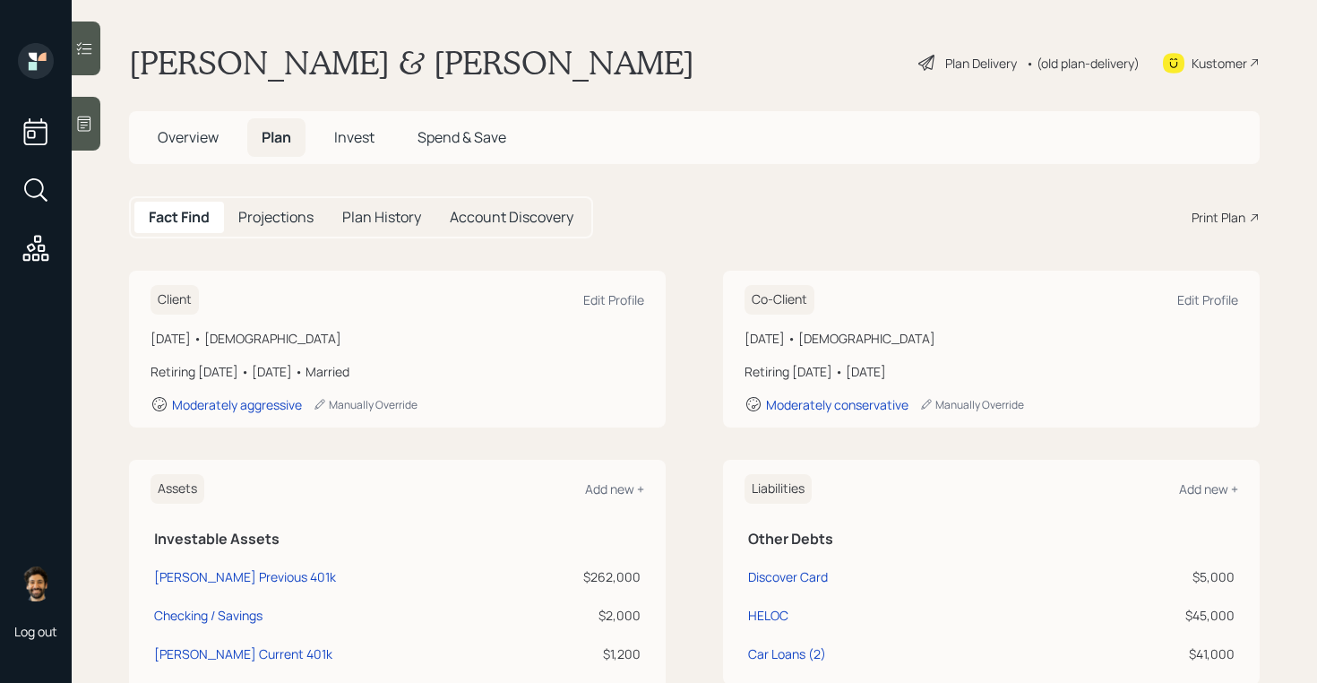
click at [1075, 67] on div "• (old plan-delivery)" at bounding box center [1083, 63] width 114 height 19
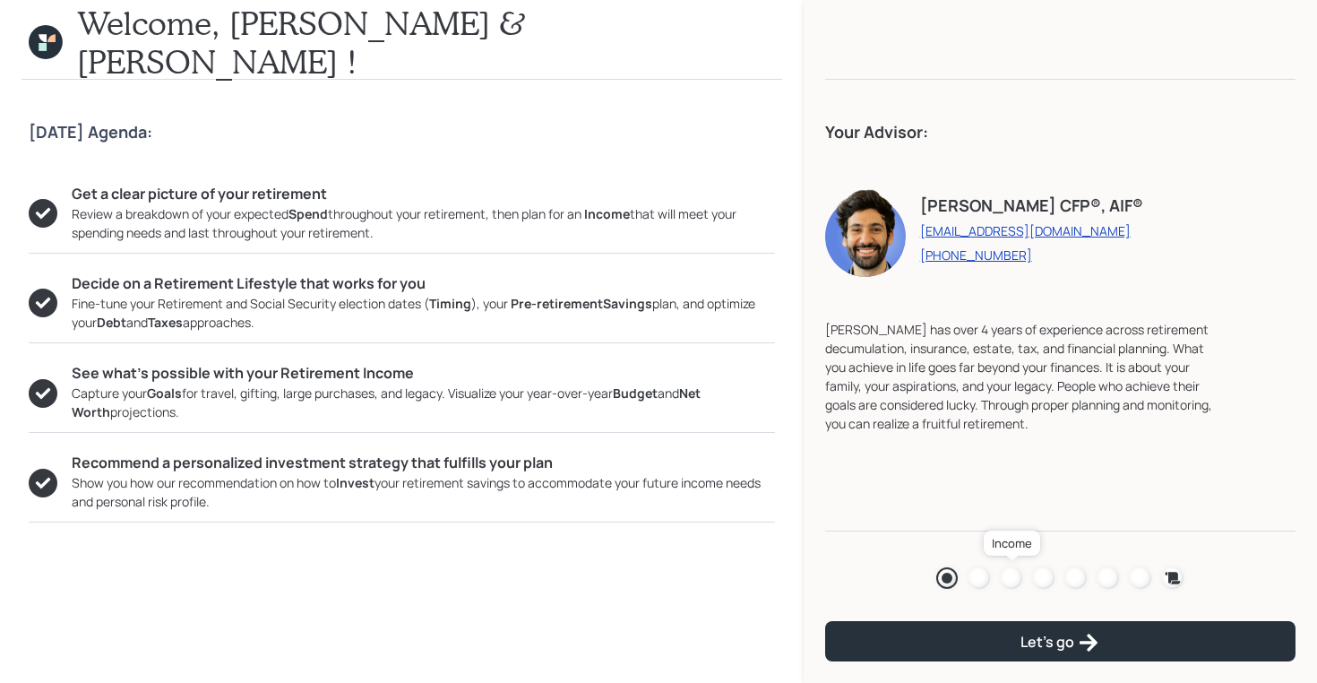
click at [1012, 576] on div at bounding box center [1012, 578] width 22 height 22
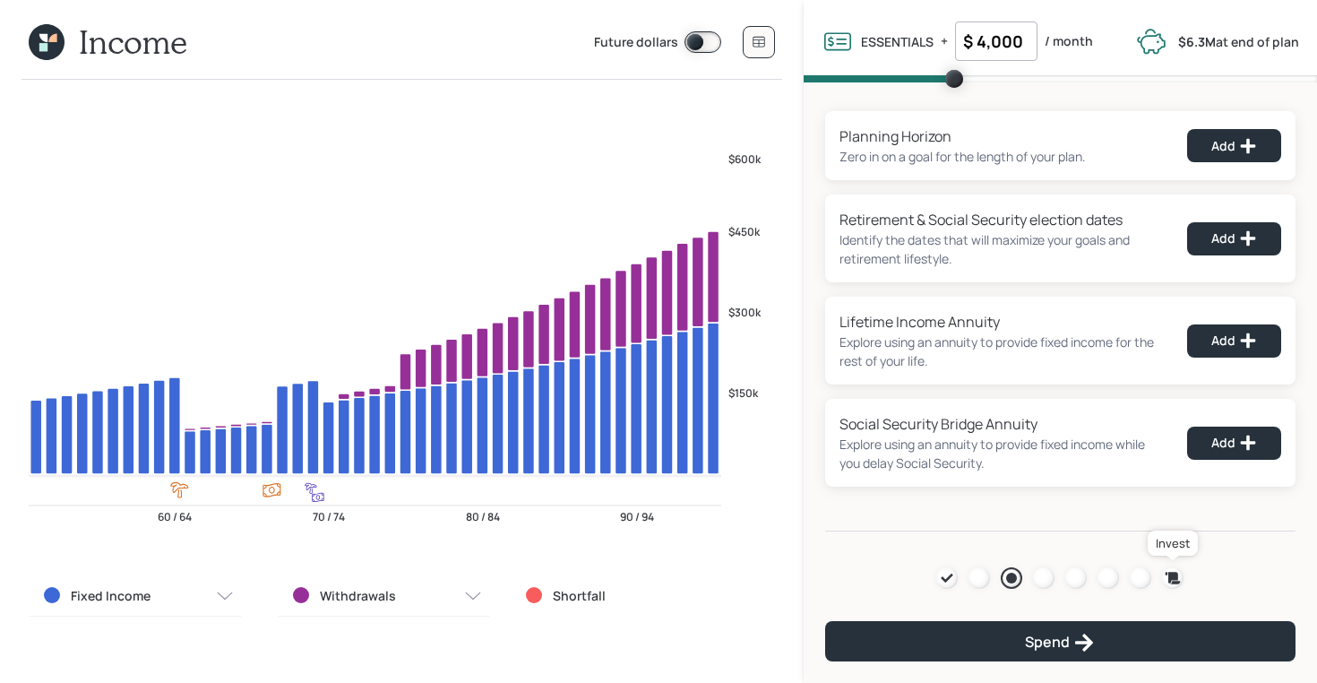
click at [1170, 582] on icon at bounding box center [1173, 578] width 18 height 18
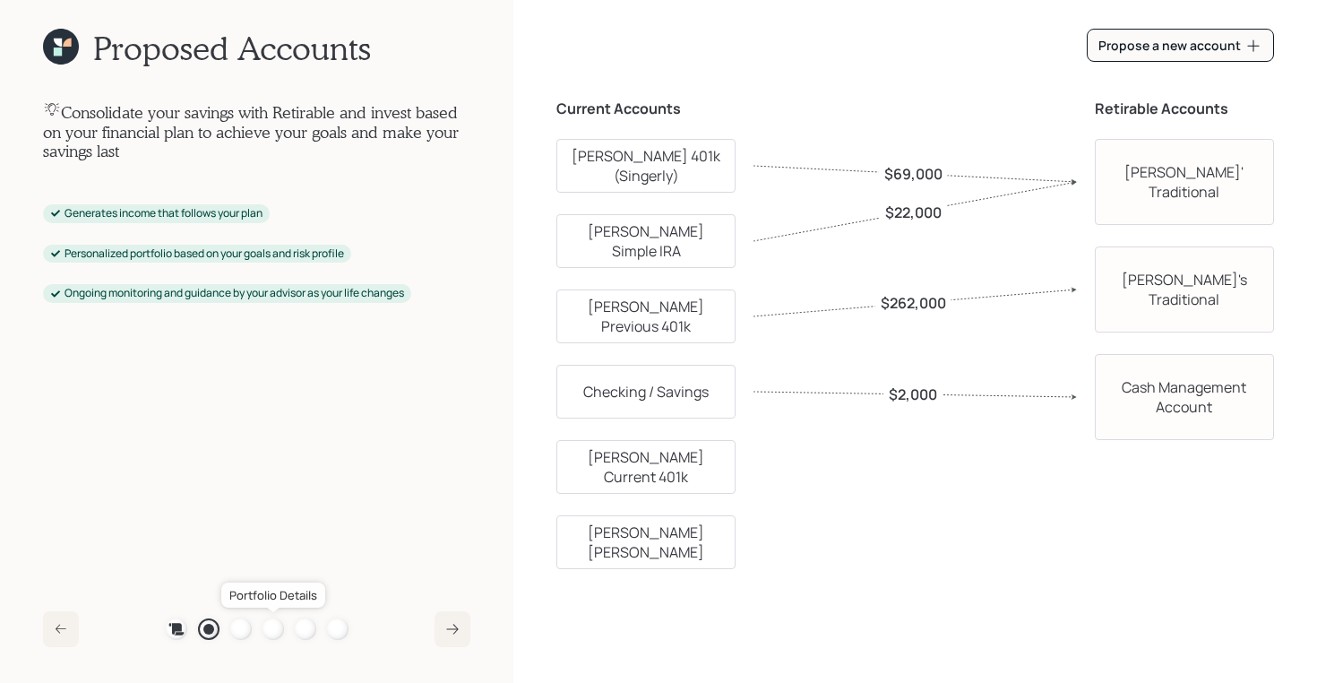
click at [269, 624] on div at bounding box center [274, 629] width 22 height 22
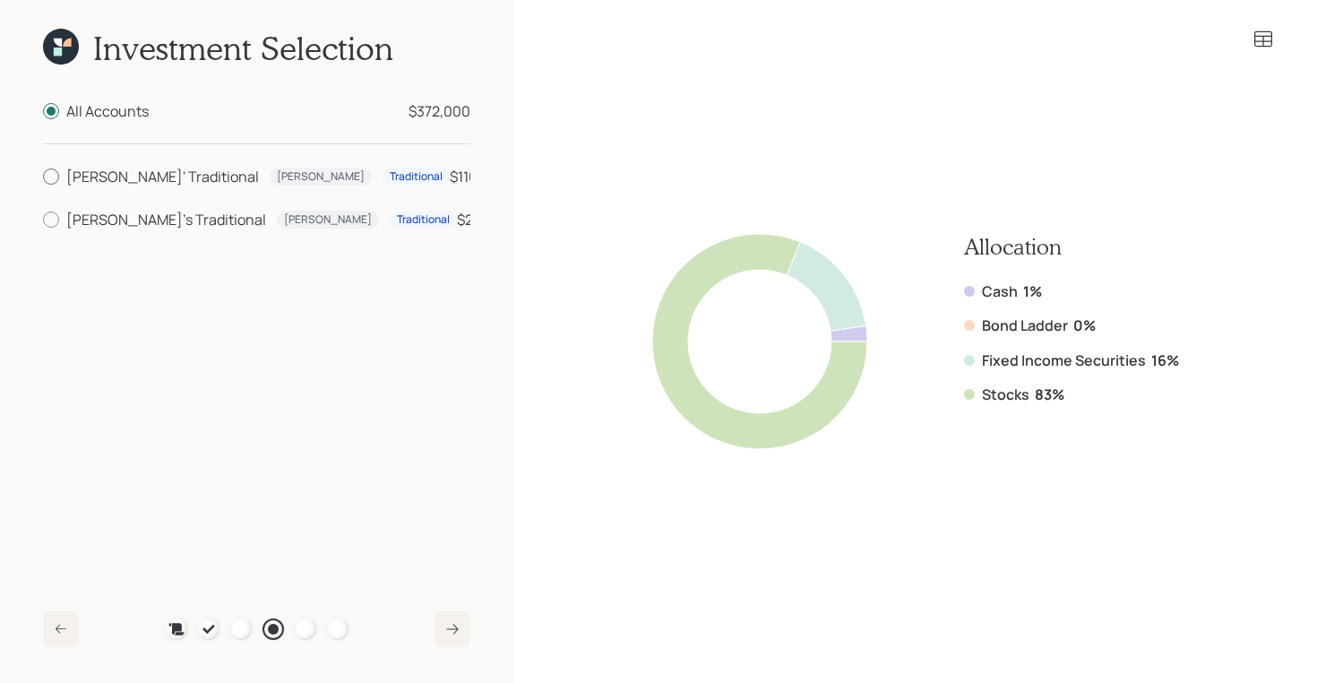
click at [79, 172] on div "[PERSON_NAME]' Traditional" at bounding box center [162, 177] width 193 height 22
click at [43, 177] on input "[PERSON_NAME]' Traditional [PERSON_NAME] Traditional $110,000" at bounding box center [42, 177] width 1 height 1
radio input "true"
radio input "false"
click at [79, 220] on div "[PERSON_NAME]'s Traditional" at bounding box center [166, 220] width 200 height 22
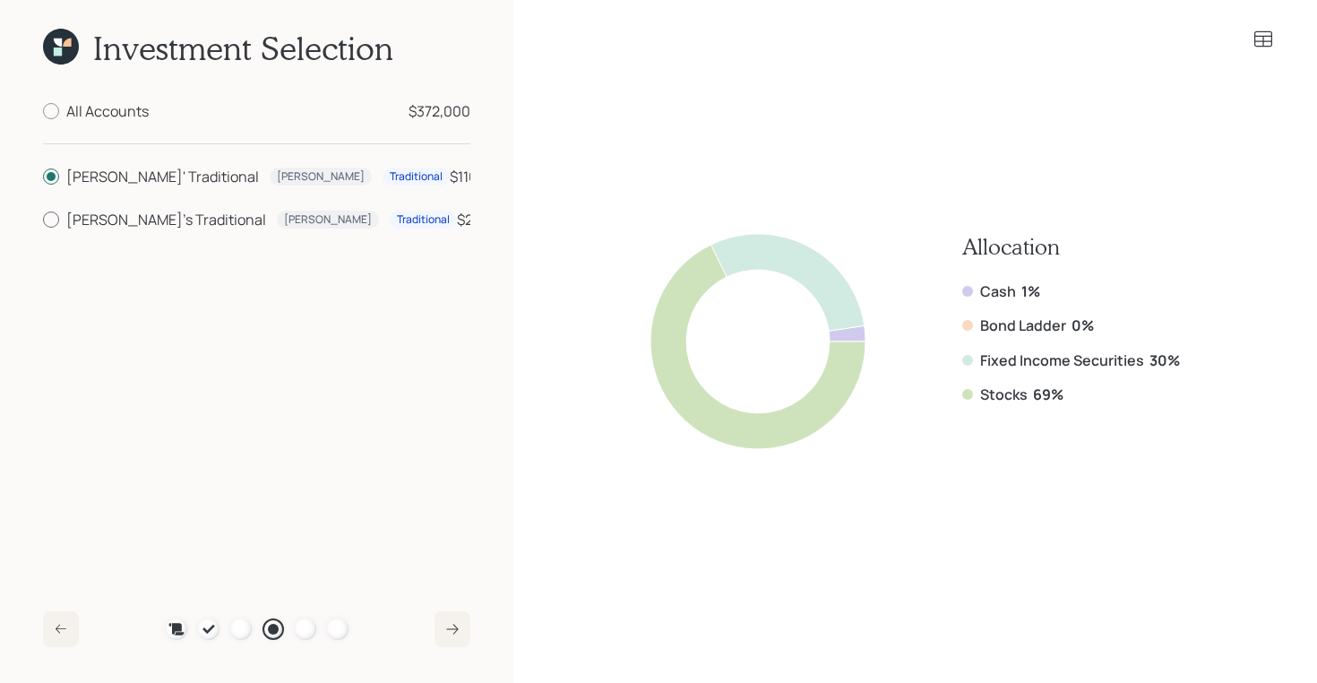
click at [43, 220] on input "[PERSON_NAME]'s Traditional [PERSON_NAME] Traditional $262,000" at bounding box center [42, 220] width 1 height 1
radio input "true"
radio input "false"
click at [65, 130] on div "All Accounts $372,000 Chris' Traditional Chris Traditional $110,000 Patti's Tra…" at bounding box center [256, 341] width 427 height 482
click at [55, 117] on div at bounding box center [51, 111] width 16 height 16
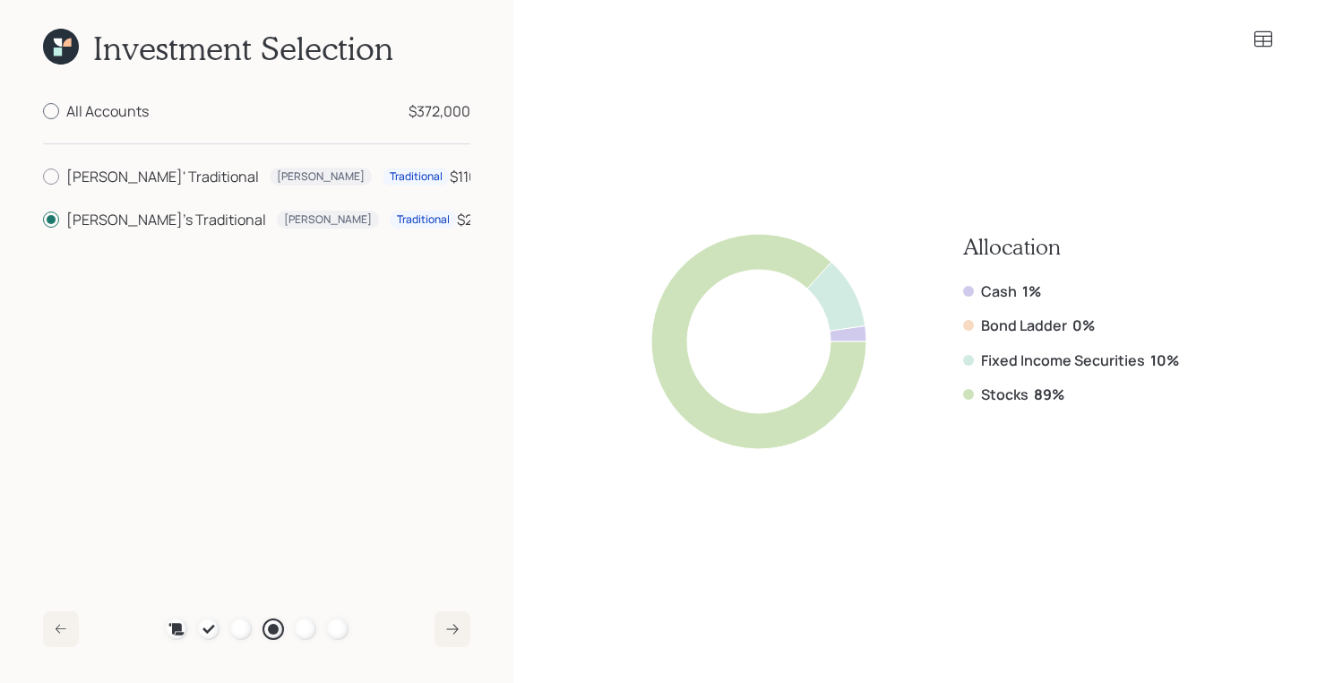
click at [43, 112] on input "All Accounts $372,000" at bounding box center [42, 111] width 1 height 1
radio input "true"
click at [377, 200] on div "Chris' Traditional Chris Traditional $110,000 Patti's Traditional Patti Traditi…" at bounding box center [256, 198] width 427 height 65
drag, startPoint x: 470, startPoint y: 118, endPoint x: 397, endPoint y: 114, distance: 72.7
click at [397, 114] on div "All Accounts $372,000" at bounding box center [268, 111] width 404 height 22
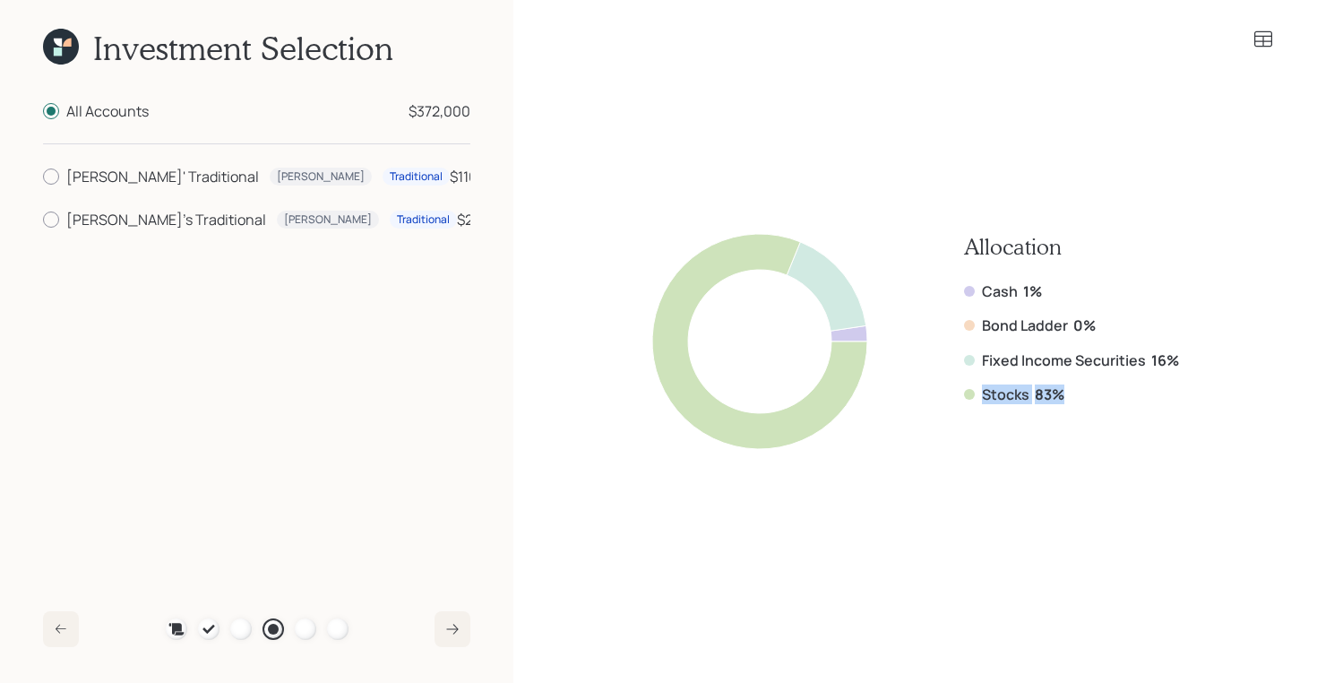
drag, startPoint x: 1066, startPoint y: 400, endPoint x: 964, endPoint y: 399, distance: 101.3
click at [964, 399] on div "Stocks 83%" at bounding box center [1071, 394] width 215 height 20
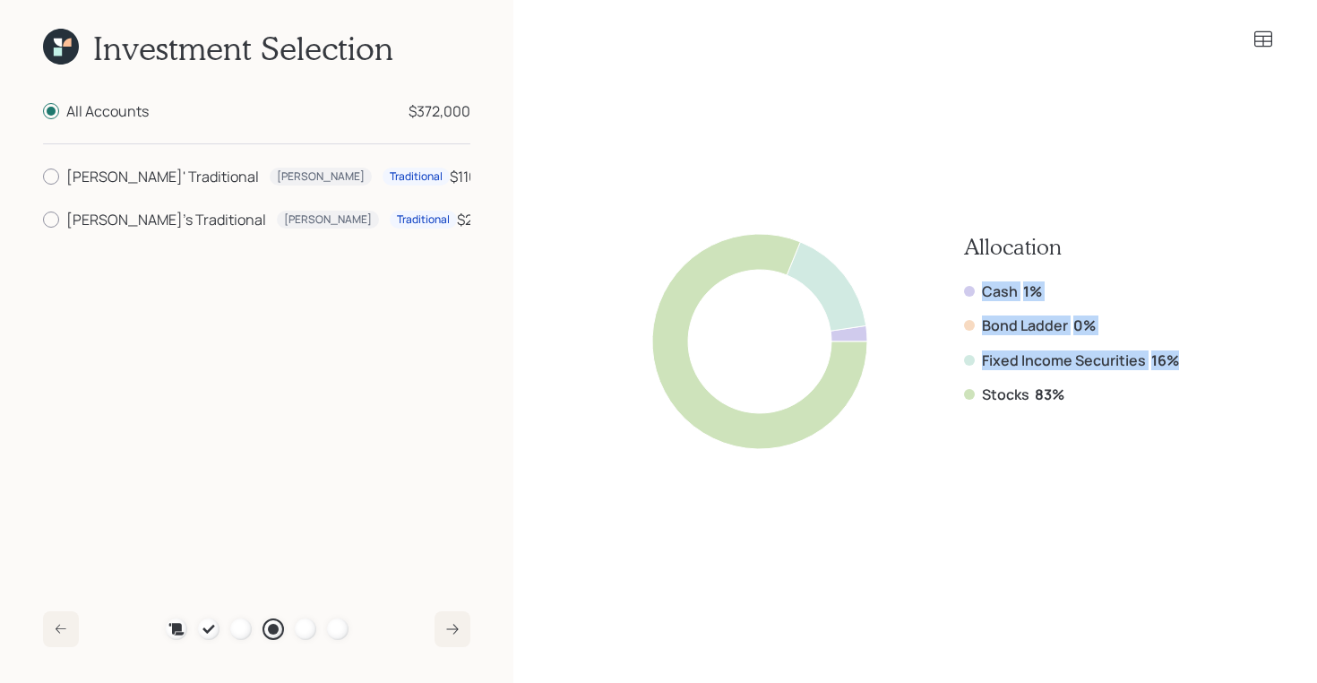
drag, startPoint x: 1189, startPoint y: 365, endPoint x: 979, endPoint y: 289, distance: 223.7
click at [979, 289] on div "Allocation Cash 1% Bond Ladder 0% Fixed Income Securities 16% Stocks 83%" at bounding box center [916, 341] width 718 height 482
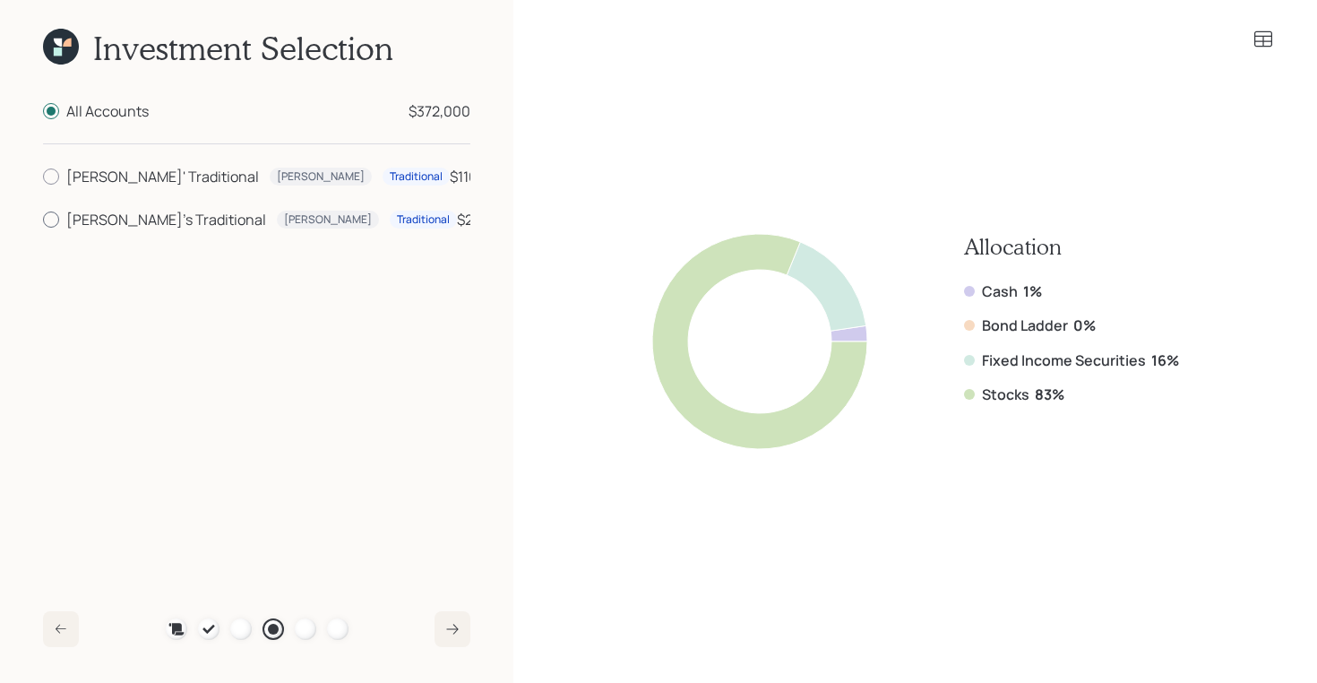
click at [73, 222] on div "[PERSON_NAME]'s Traditional" at bounding box center [166, 220] width 200 height 22
click at [43, 220] on input "[PERSON_NAME]'s Traditional [PERSON_NAME] Traditional $262,000" at bounding box center [42, 220] width 1 height 1
radio input "true"
radio input "false"
click at [75, 178] on div "[PERSON_NAME]' Traditional" at bounding box center [162, 177] width 193 height 22
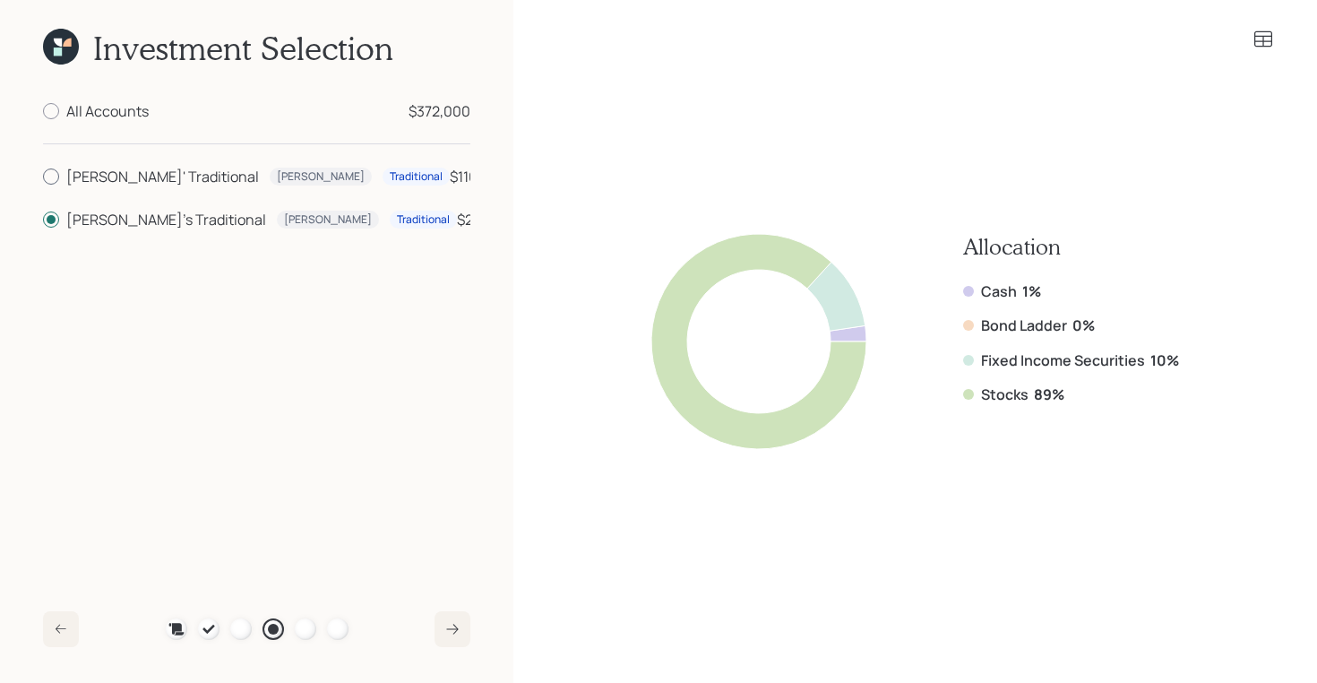
click at [43, 177] on input "[PERSON_NAME]' Traditional [PERSON_NAME] Traditional $110,000" at bounding box center [42, 177] width 1 height 1
radio input "true"
radio input "false"
click at [96, 114] on div "All Accounts" at bounding box center [107, 111] width 82 height 22
click at [43, 112] on input "All Accounts $372,000" at bounding box center [42, 111] width 1 height 1
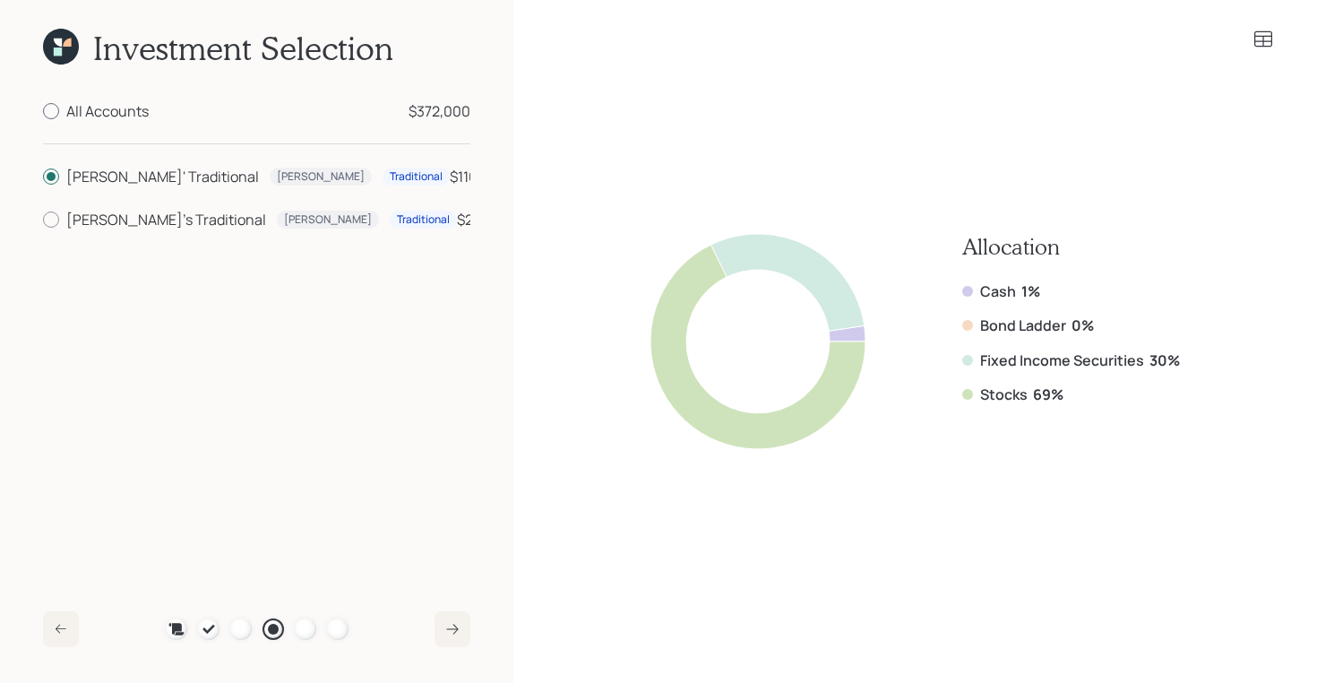
radio input "true"
radio input "false"
drag, startPoint x: 1081, startPoint y: 402, endPoint x: 947, endPoint y: 402, distance: 133.5
click at [947, 402] on div "Allocation Cash 1% Bond Ladder 0% Fixed Income Securities 16% Stocks 83%" at bounding box center [915, 341] width 527 height 215
click at [1263, 35] on icon at bounding box center [1264, 40] width 22 height 22
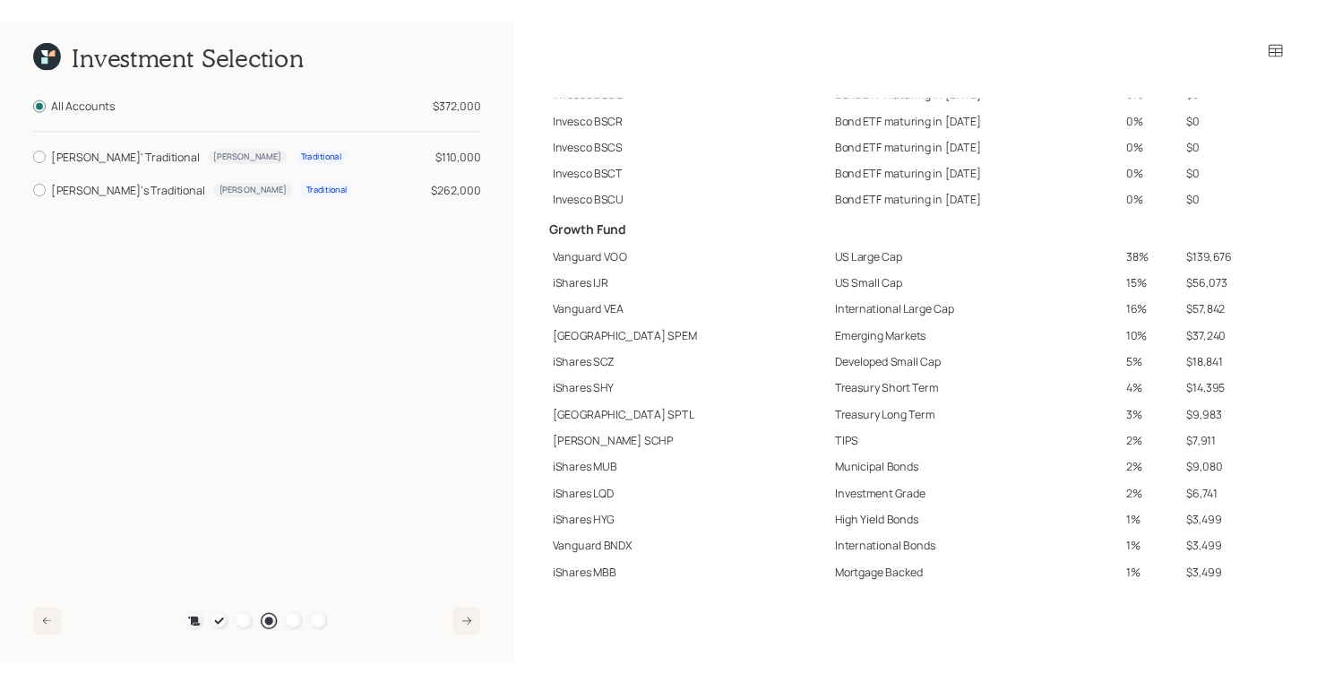
scroll to position [162, 0]
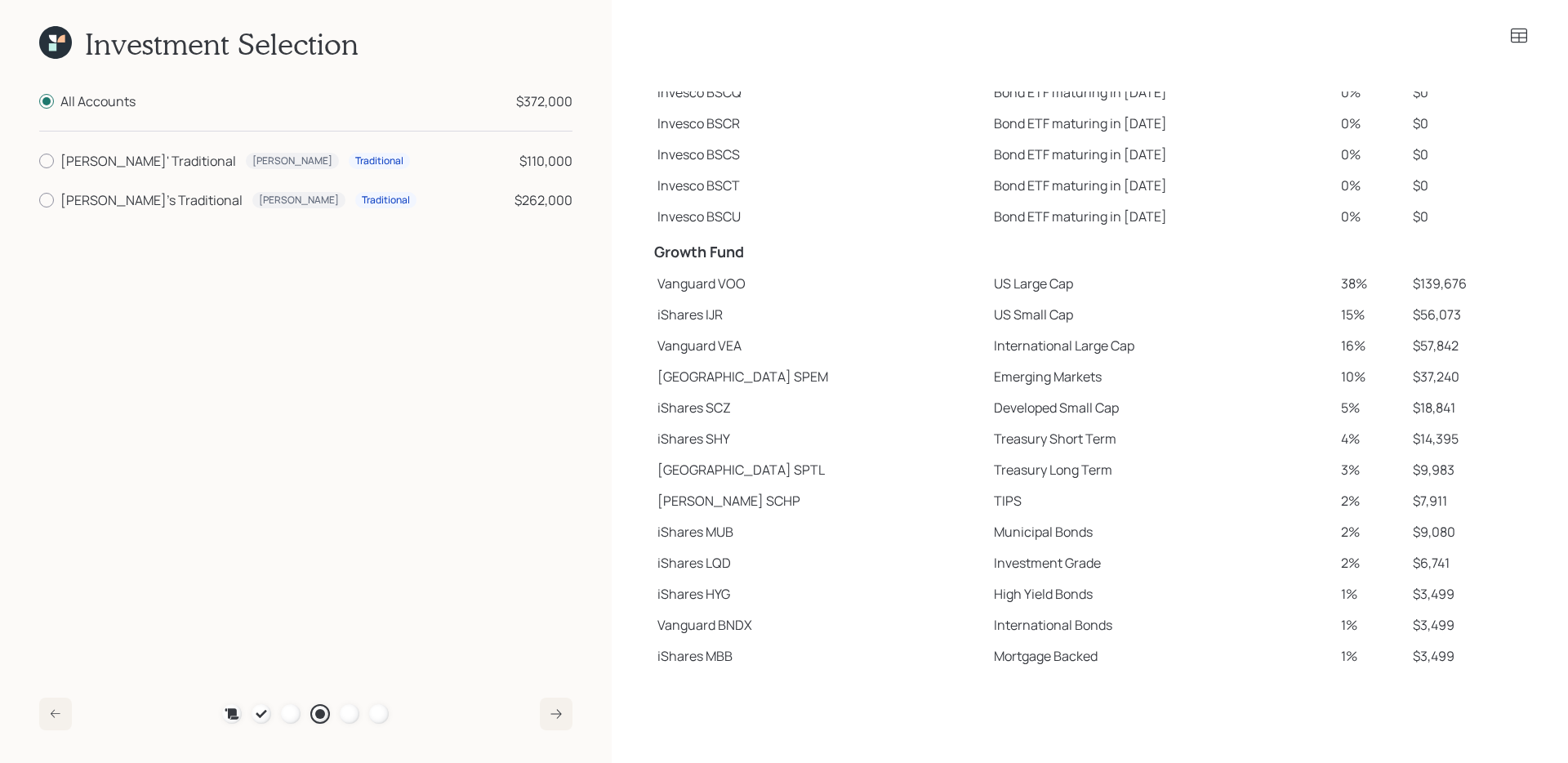
click at [53, 38] on icon at bounding box center [53, 39] width 7 height 7
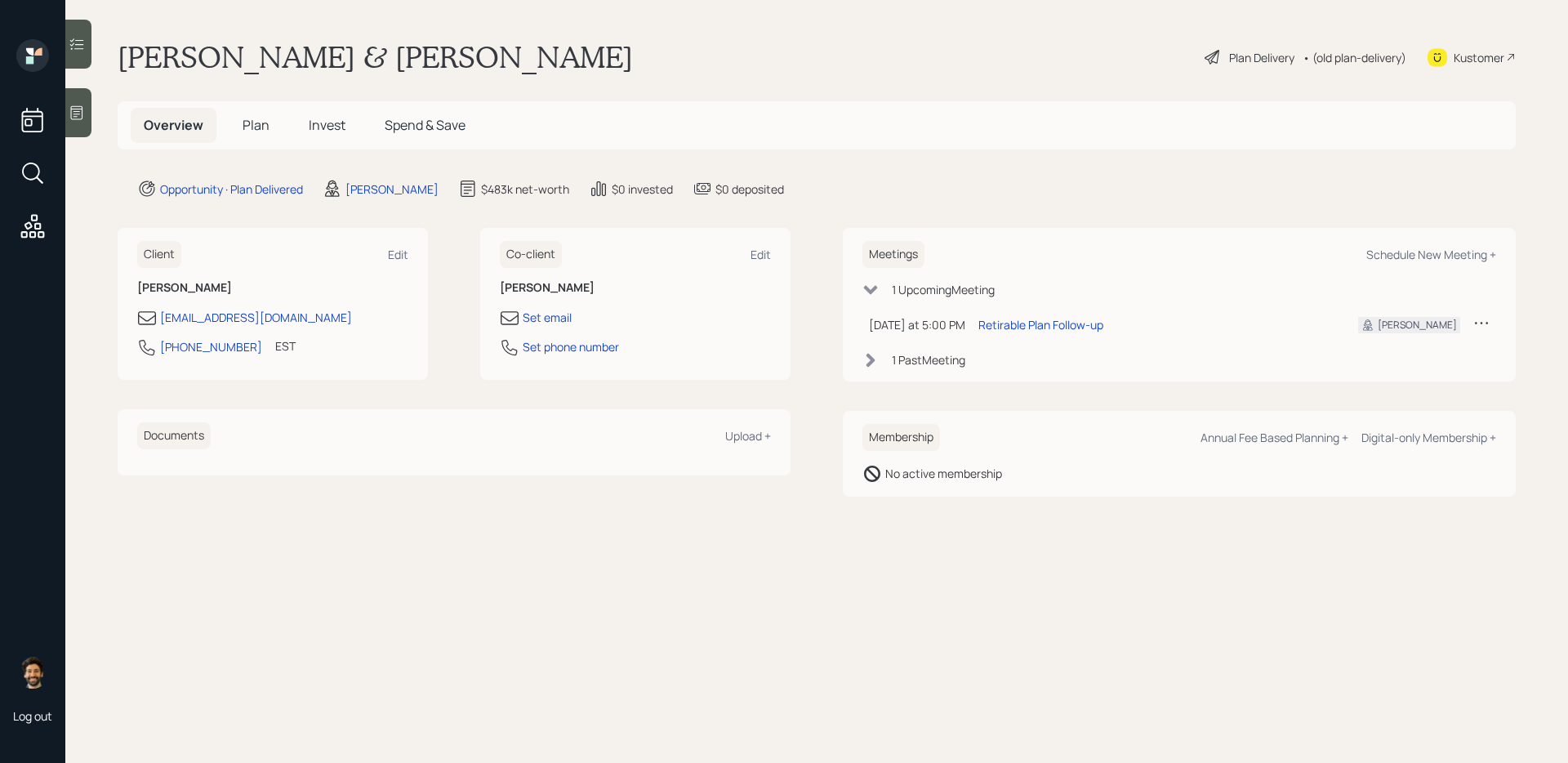
click at [277, 129] on h5 "Plan" at bounding box center [256, 125] width 53 height 36
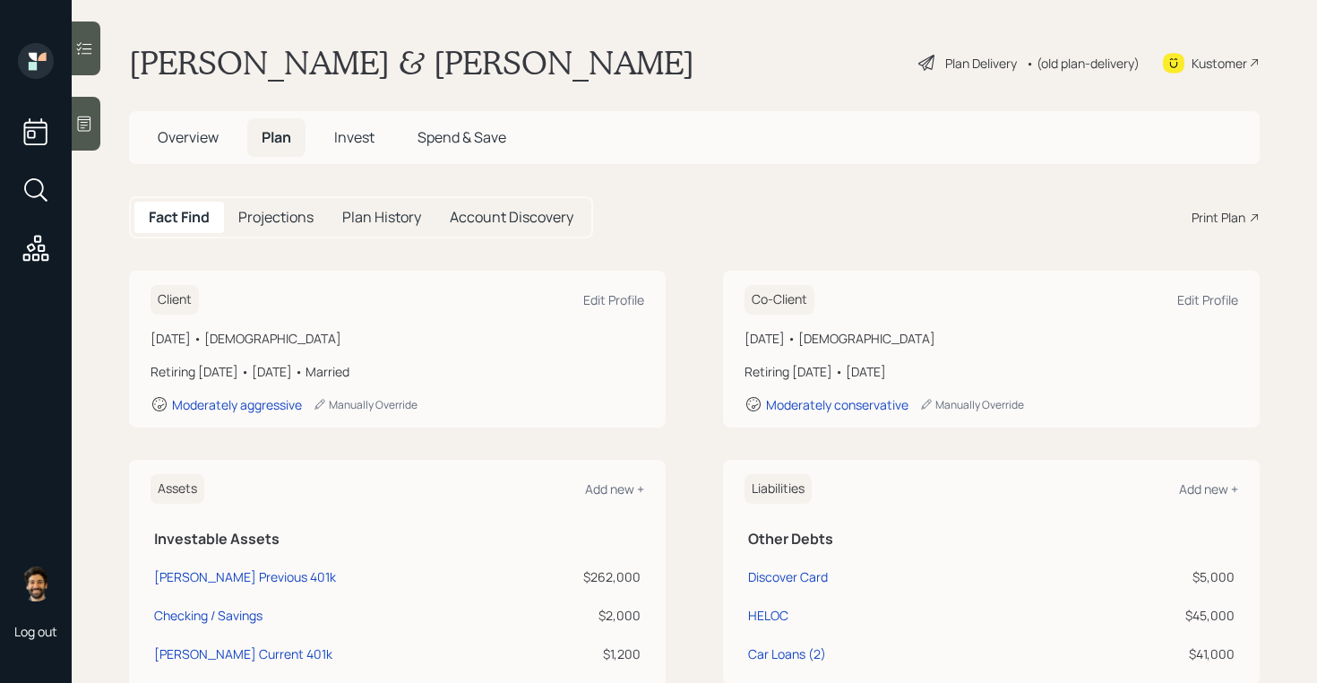
click at [1076, 69] on div "• (old plan-delivery)" at bounding box center [1083, 63] width 114 height 19
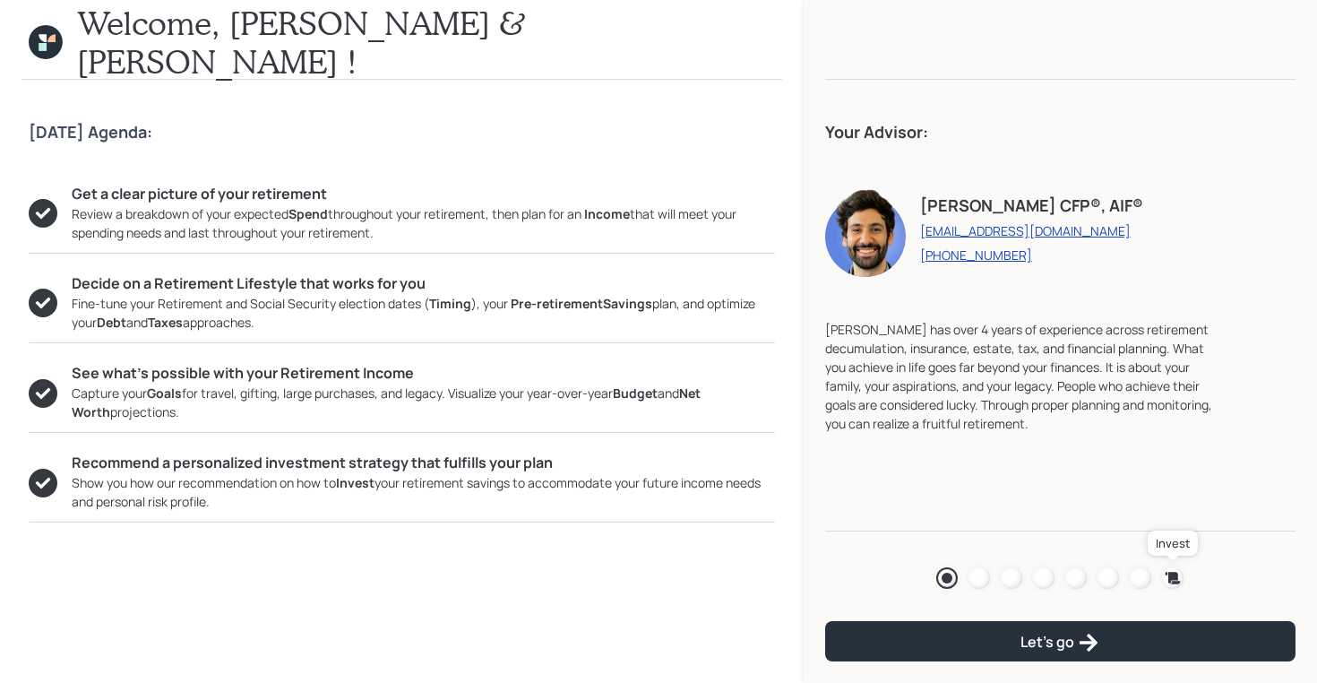
click at [1179, 574] on icon at bounding box center [1173, 578] width 18 height 18
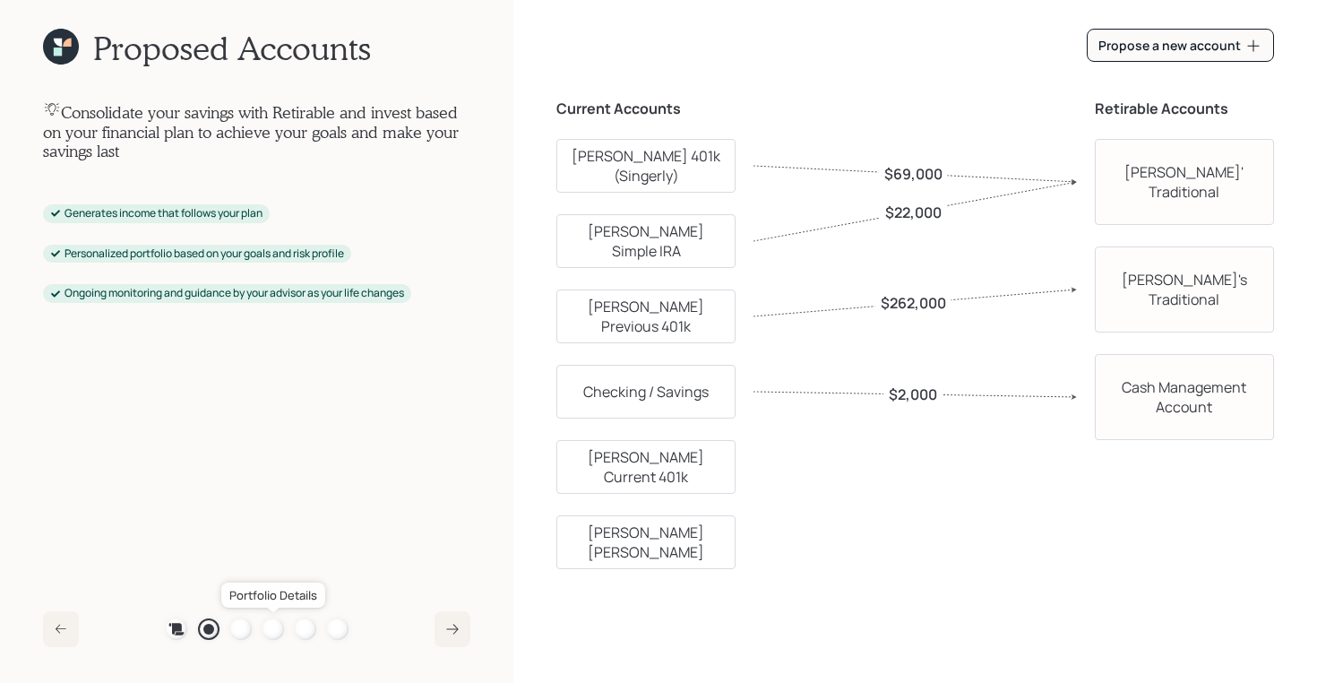
click at [274, 629] on div at bounding box center [274, 629] width 22 height 22
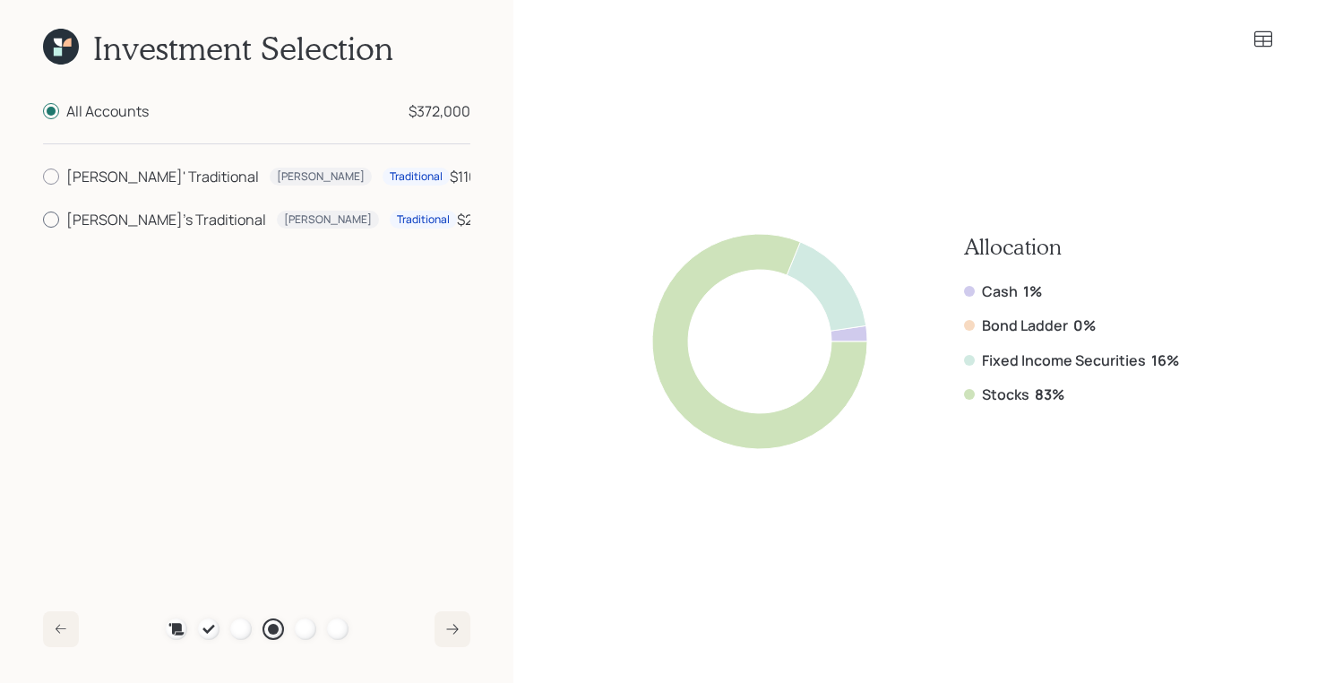
click at [117, 216] on div "[PERSON_NAME]'s Traditional" at bounding box center [166, 220] width 200 height 22
click at [43, 220] on input "[PERSON_NAME]'s Traditional [PERSON_NAME] Traditional $262,000" at bounding box center [42, 220] width 1 height 1
radio input "true"
radio input "false"
click at [1257, 34] on icon at bounding box center [1264, 40] width 22 height 22
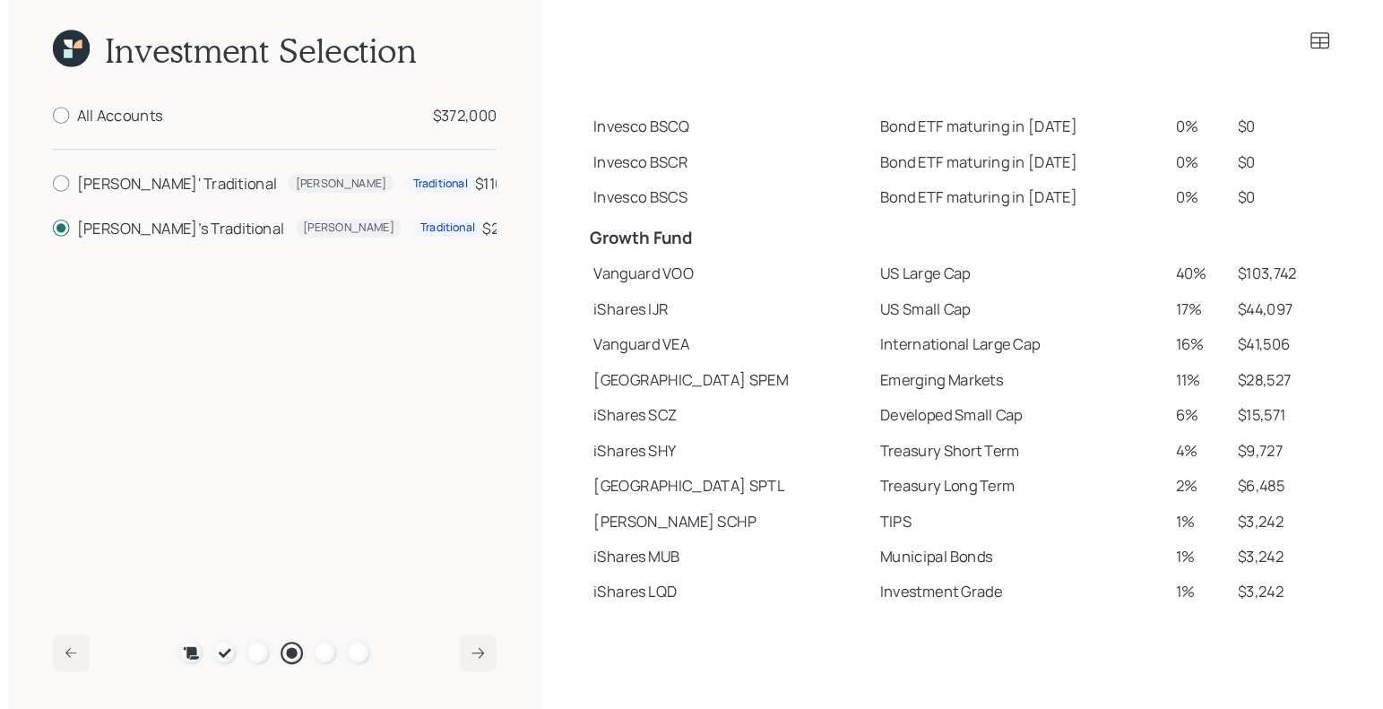
scroll to position [146, 0]
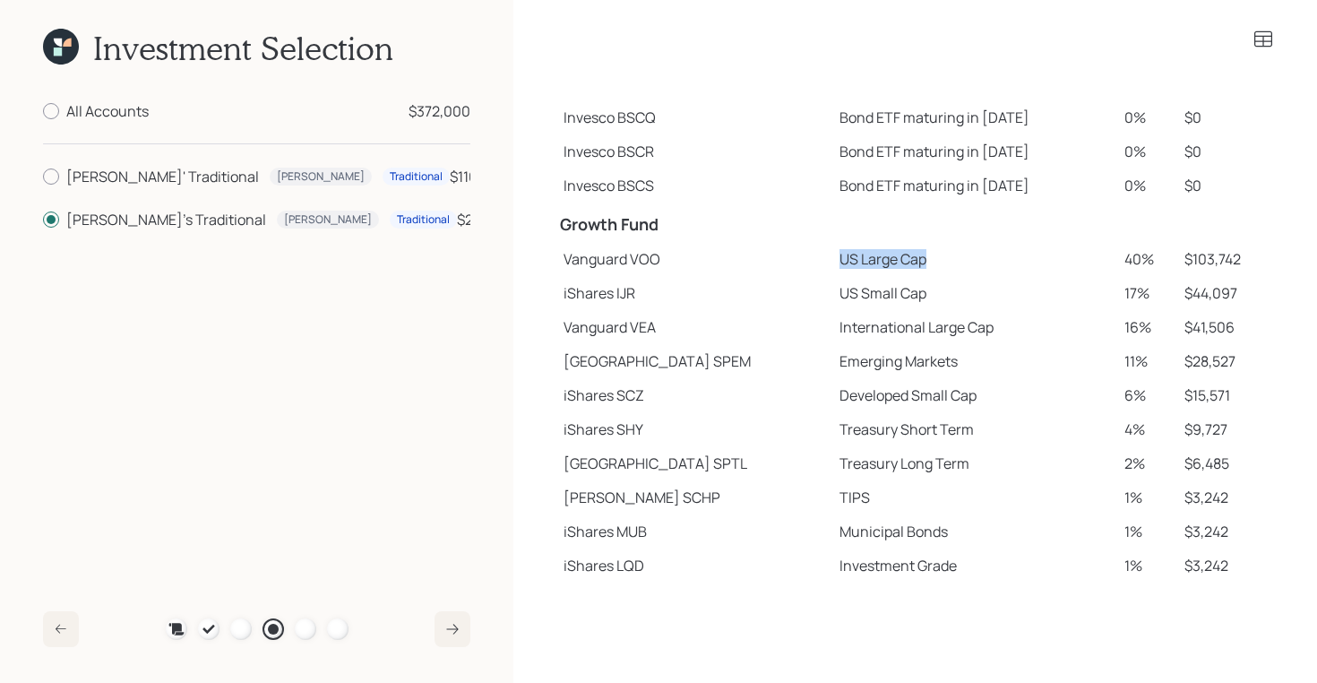
drag, startPoint x: 775, startPoint y: 256, endPoint x: 895, endPoint y: 251, distance: 120.2
click at [895, 251] on td "US Large Cap" at bounding box center [975, 259] width 285 height 34
drag, startPoint x: 773, startPoint y: 296, endPoint x: 912, endPoint y: 296, distance: 138.9
click at [912, 296] on td "US Small Cap" at bounding box center [975, 293] width 285 height 34
drag, startPoint x: 782, startPoint y: 331, endPoint x: 961, endPoint y: 320, distance: 179.6
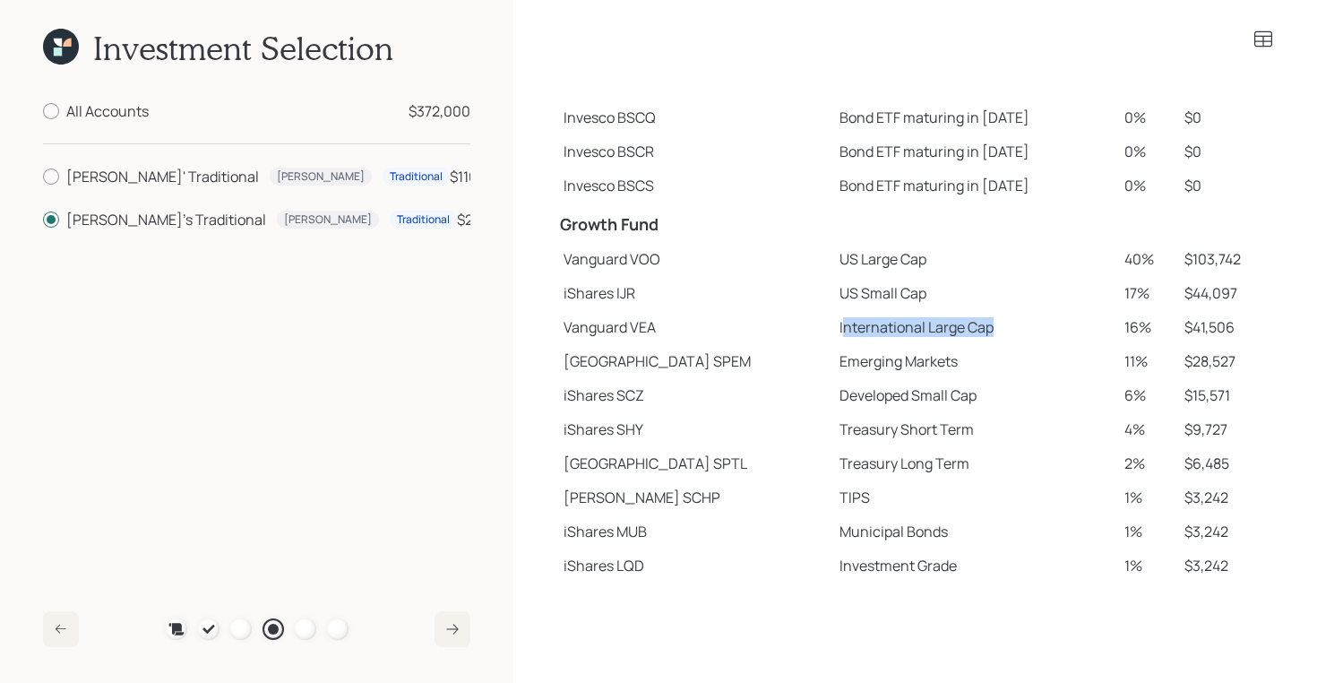
click at [961, 320] on td "International Large Cap" at bounding box center [975, 327] width 285 height 34
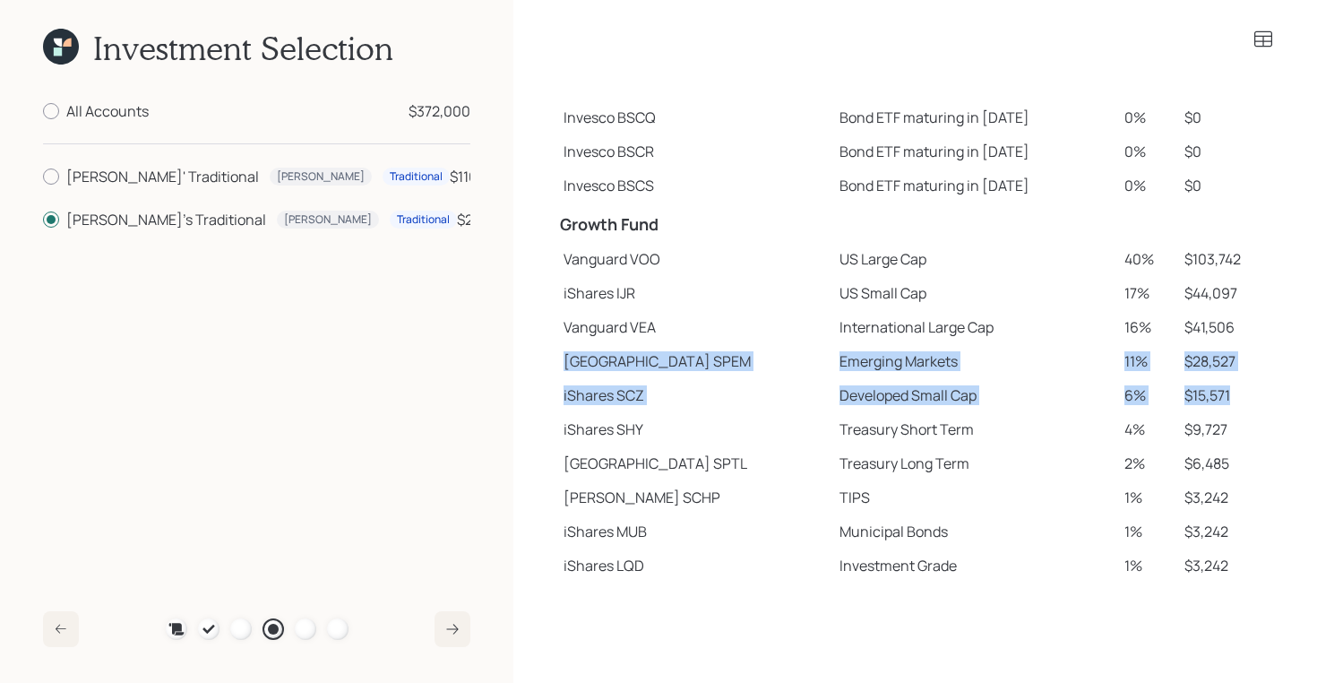
drag, startPoint x: 1219, startPoint y: 393, endPoint x: 561, endPoint y: 361, distance: 658.6
click at [561, 361] on tbody "Spend Fund CASH Cash (Account Management) 1% $2,620 Stability Fund Invesco BSCP…" at bounding box center [916, 268] width 718 height 628
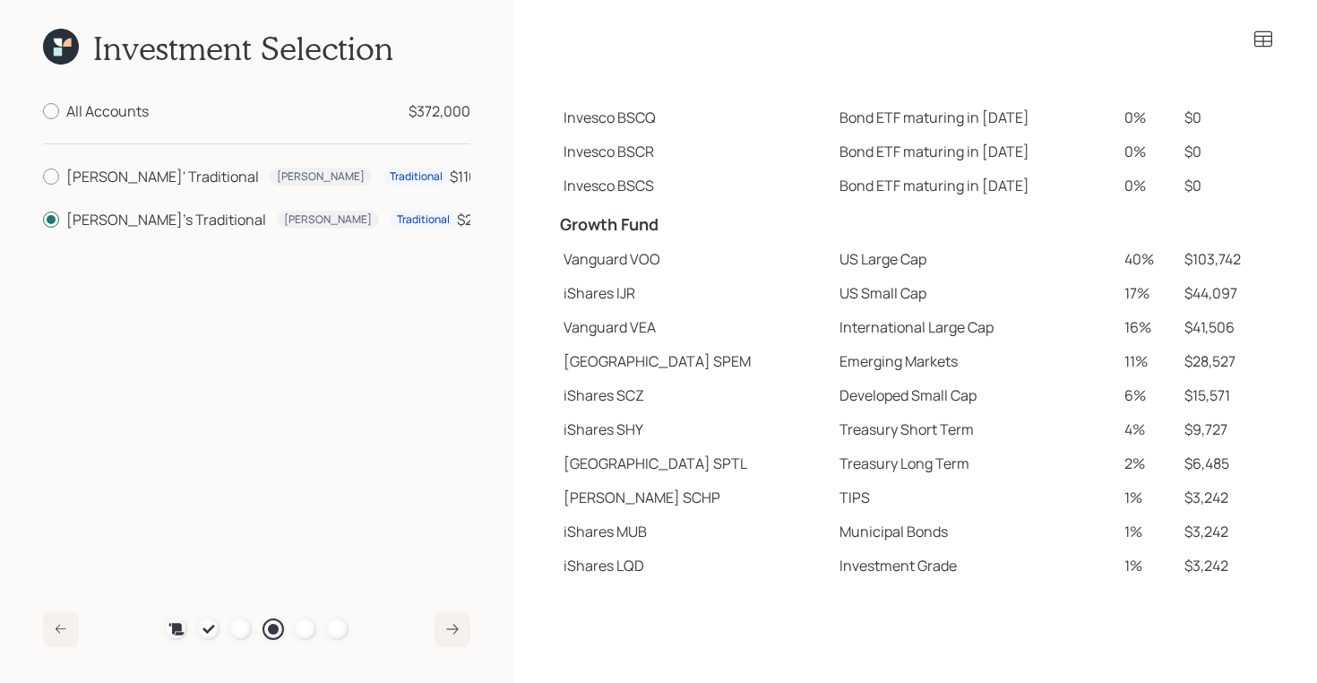
click at [561, 260] on td "Vanguard VOO" at bounding box center [695, 259] width 276 height 34
drag, startPoint x: 563, startPoint y: 261, endPoint x: 876, endPoint y: 245, distance: 313.2
click at [876, 245] on tr "Vanguard VOO US Large Cap 40% $103,742" at bounding box center [916, 259] width 718 height 34
drag, startPoint x: 778, startPoint y: 265, endPoint x: 1127, endPoint y: 261, distance: 348.7
click at [1127, 261] on tr "Vanguard VOO US Large Cap 40% $103,742" at bounding box center [916, 259] width 718 height 34
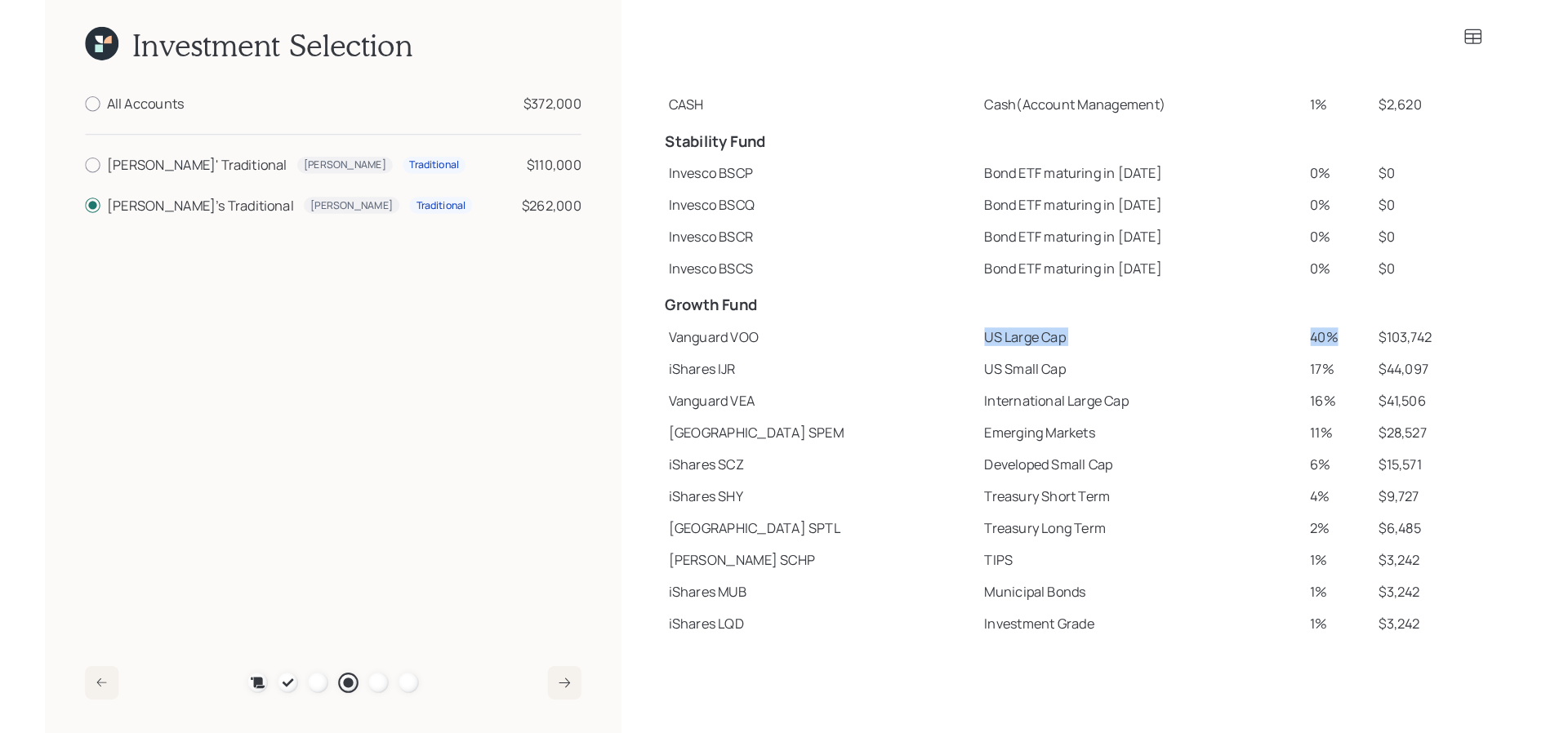
scroll to position [0, 0]
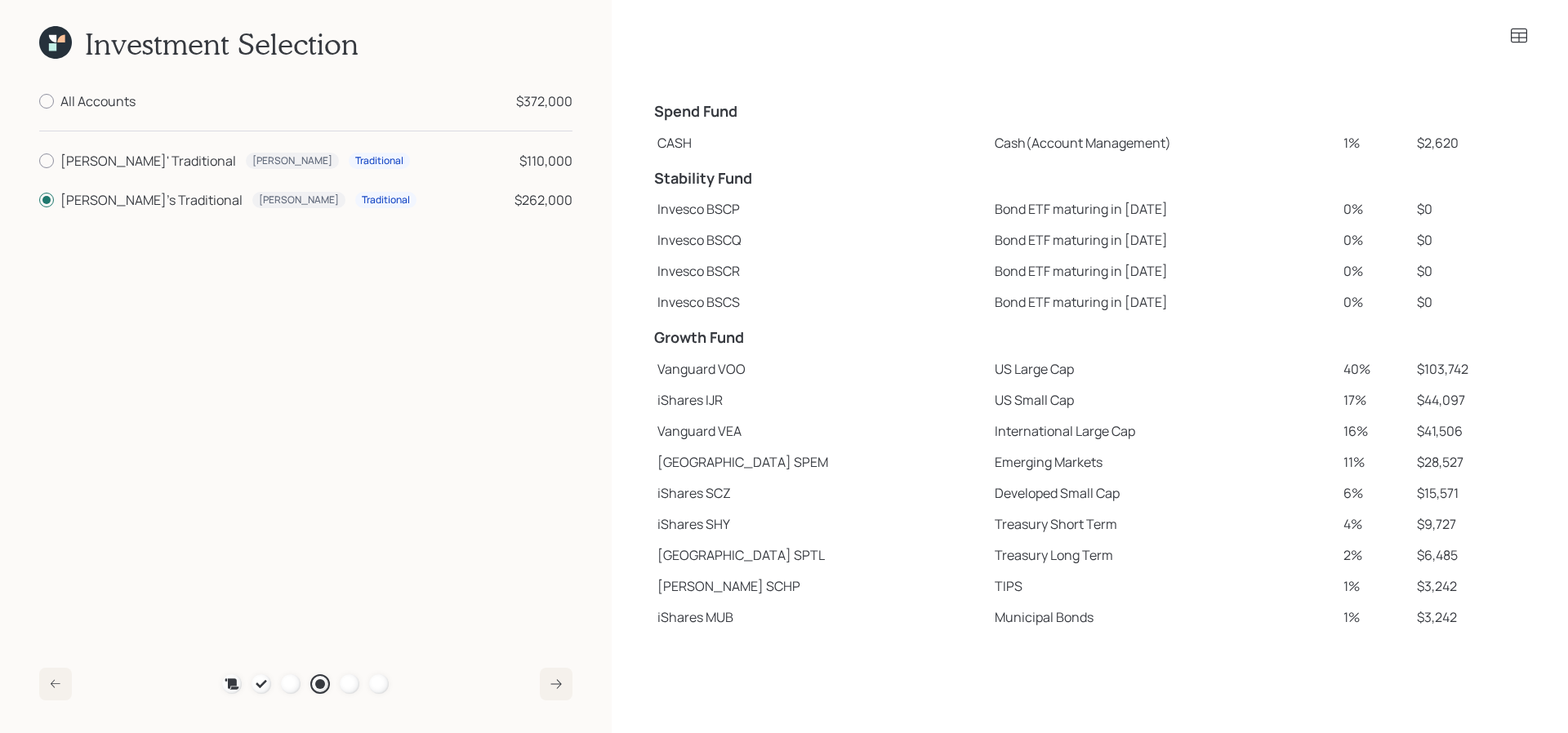
click at [72, 45] on div "Investment Selection" at bounding box center [305, 44] width 533 height 36
click at [58, 45] on icon at bounding box center [56, 43] width 33 height 33
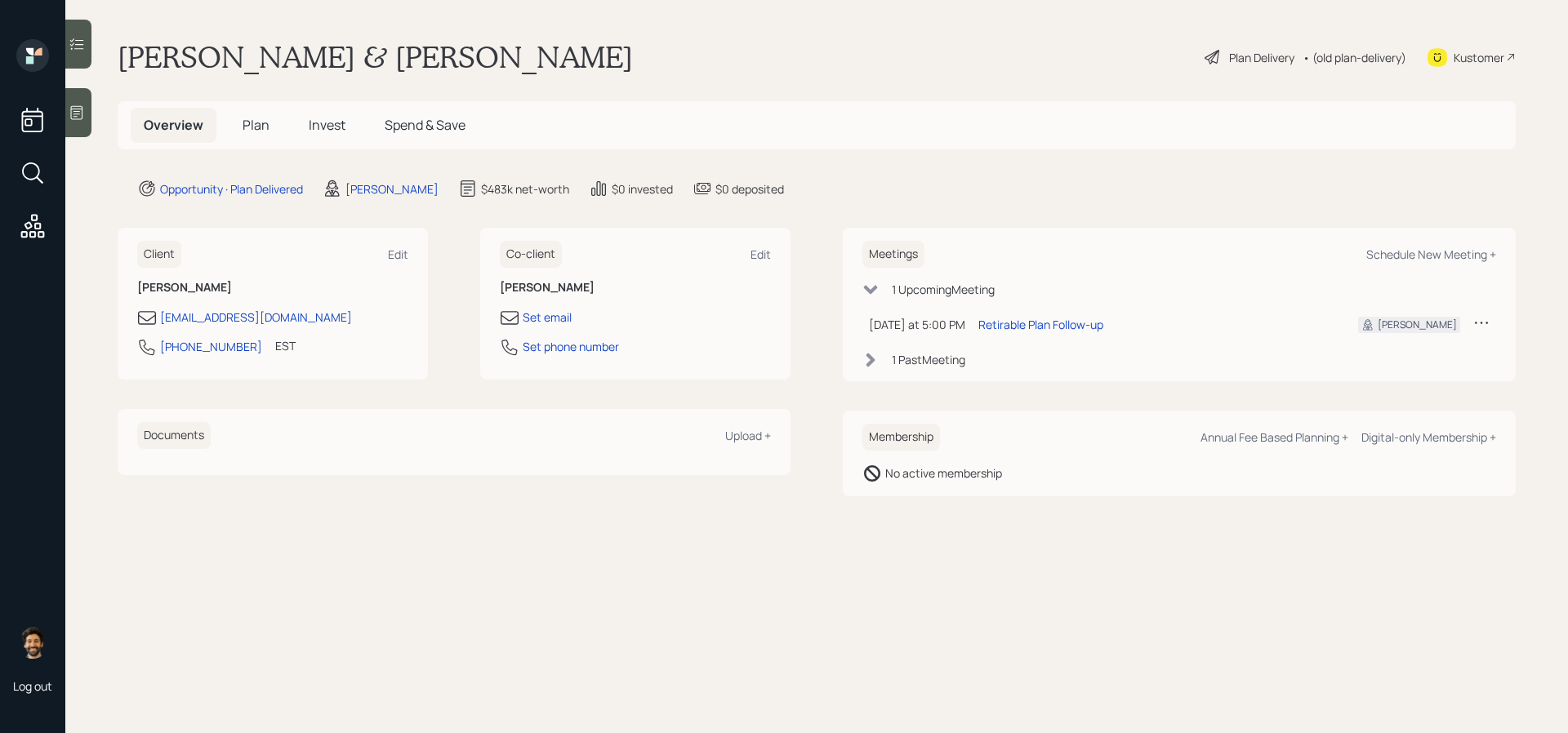
click at [261, 135] on h5 "Plan" at bounding box center [256, 125] width 53 height 36
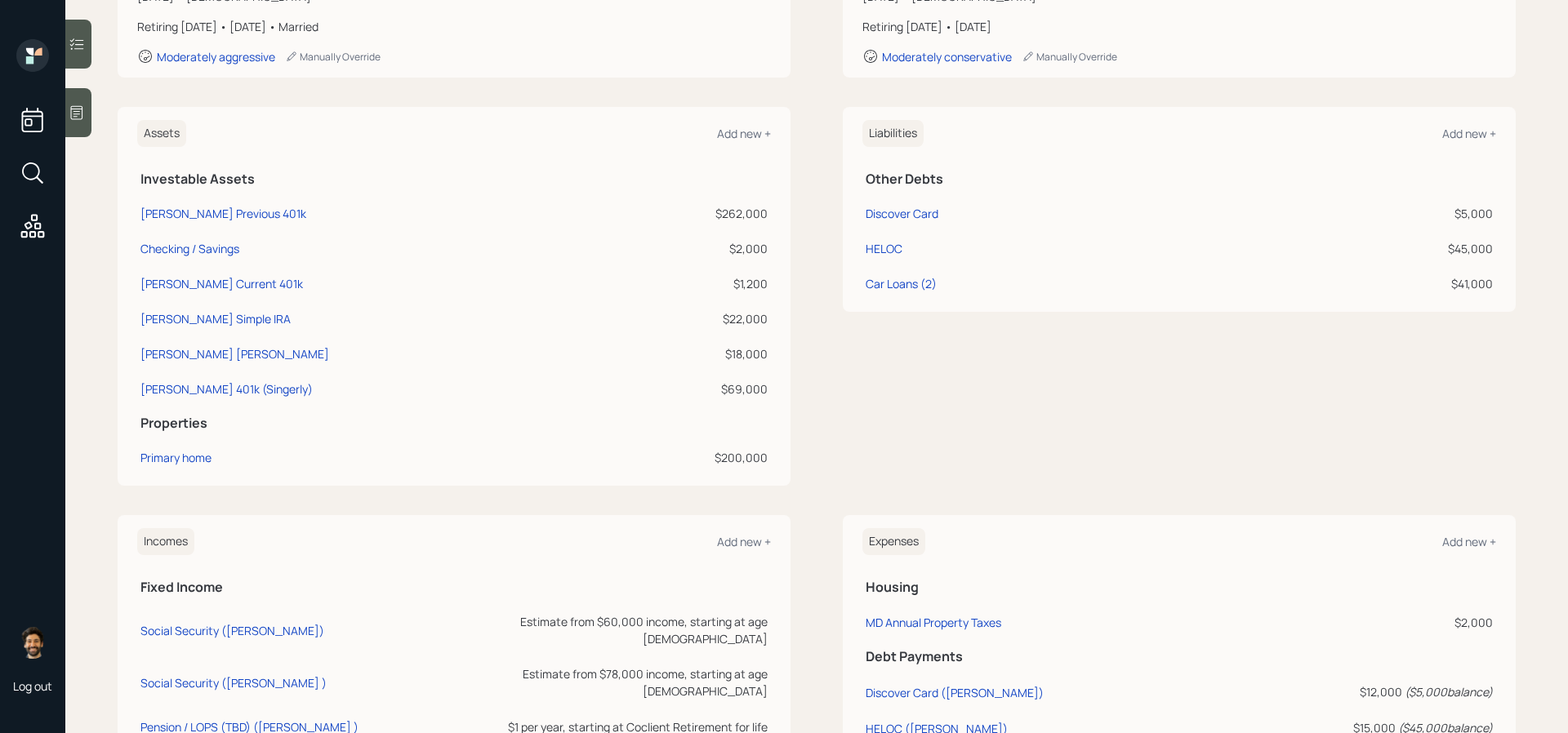
scroll to position [311, 0]
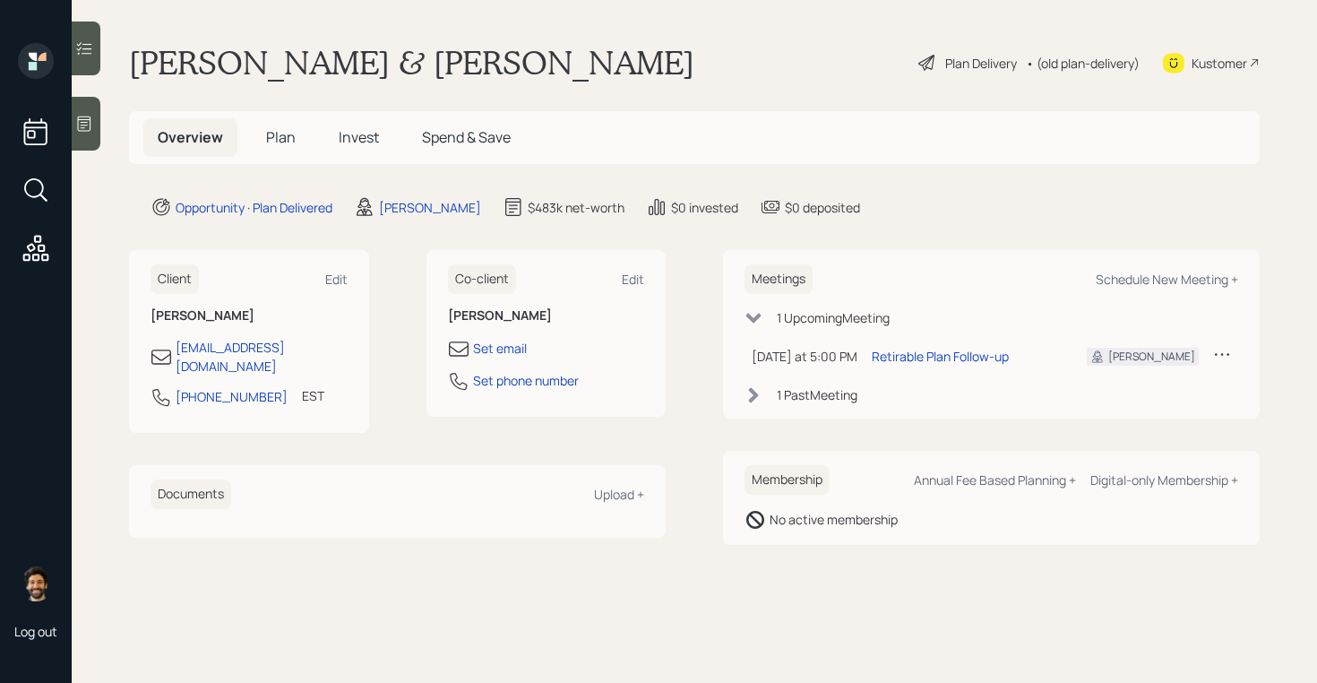
click at [286, 133] on span "Plan" at bounding box center [281, 137] width 30 height 20
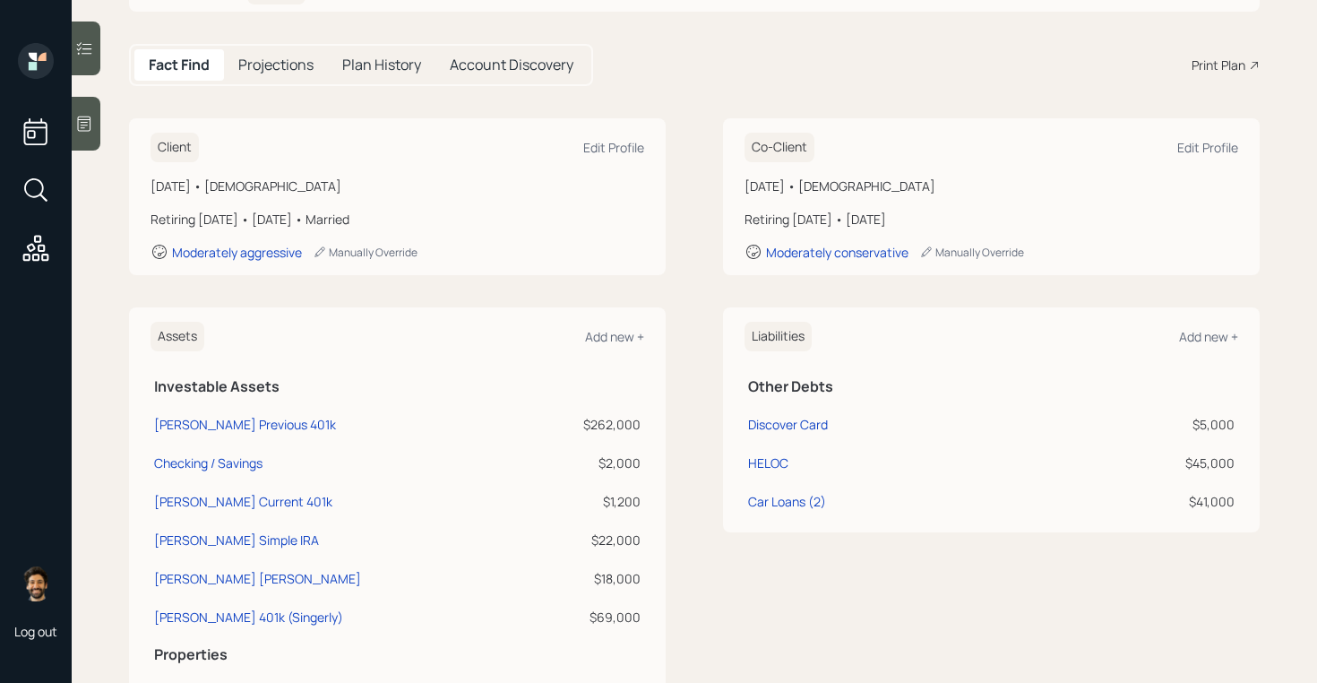
scroll to position [258, 0]
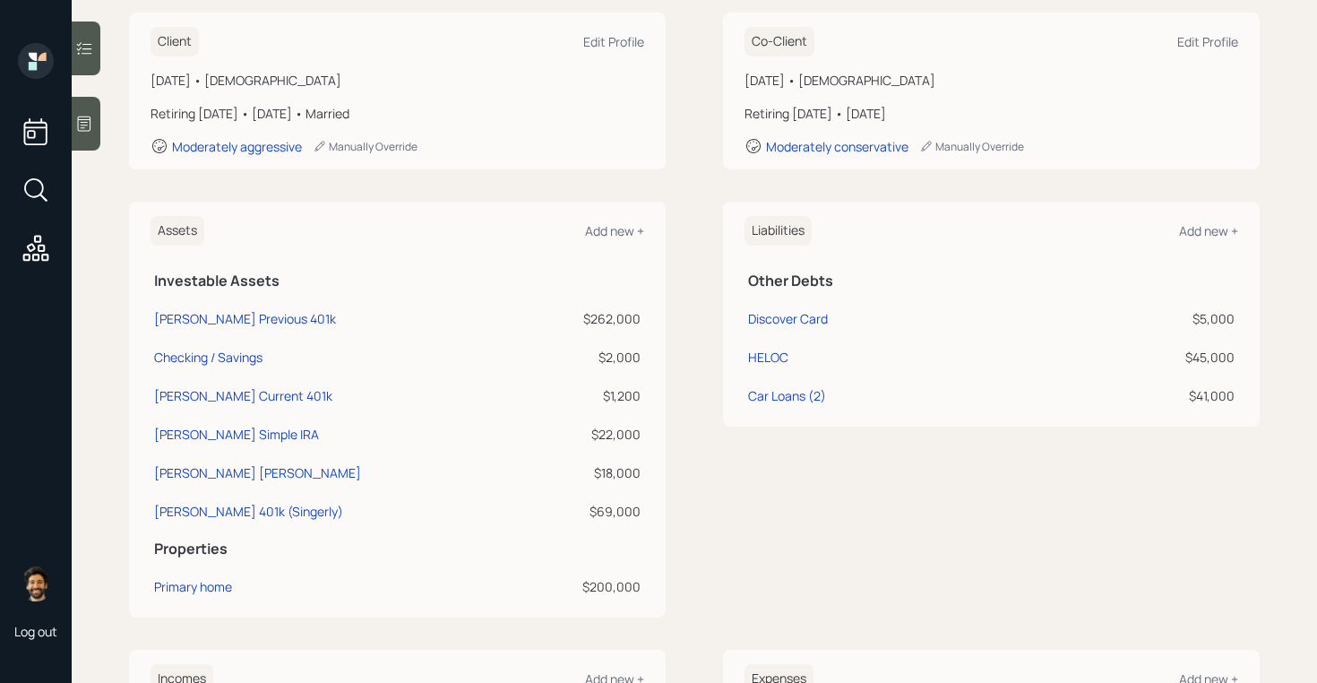
click at [617, 470] on div "$18,000" at bounding box center [586, 472] width 108 height 19
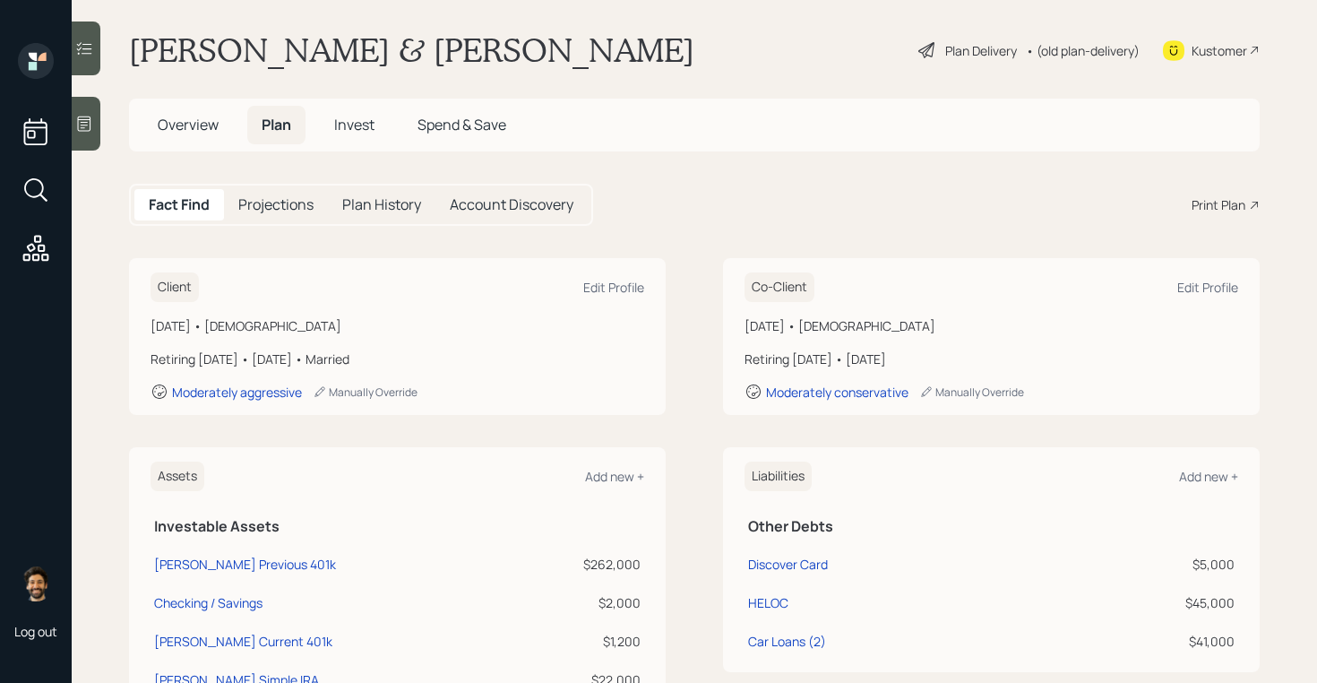
scroll to position [0, 0]
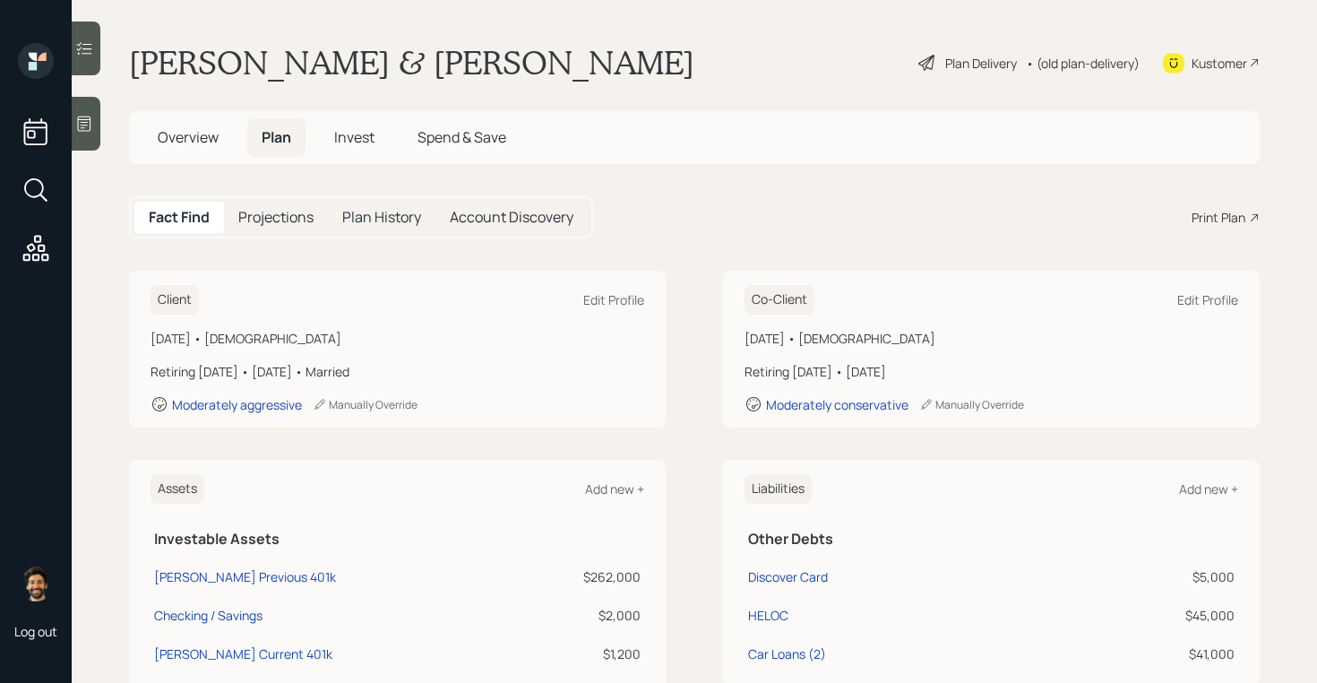
click at [366, 131] on span "Invest" at bounding box center [354, 137] width 40 height 20
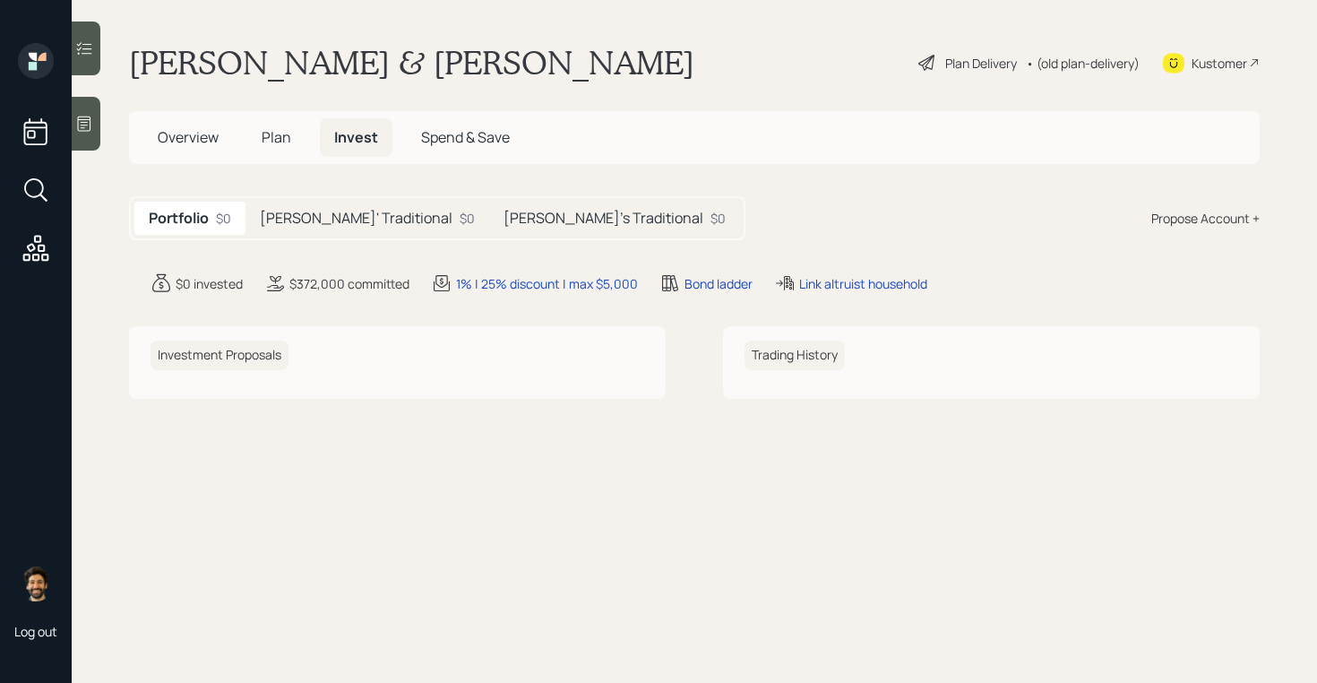
click at [336, 216] on h5 "[PERSON_NAME]' Traditional" at bounding box center [356, 218] width 193 height 17
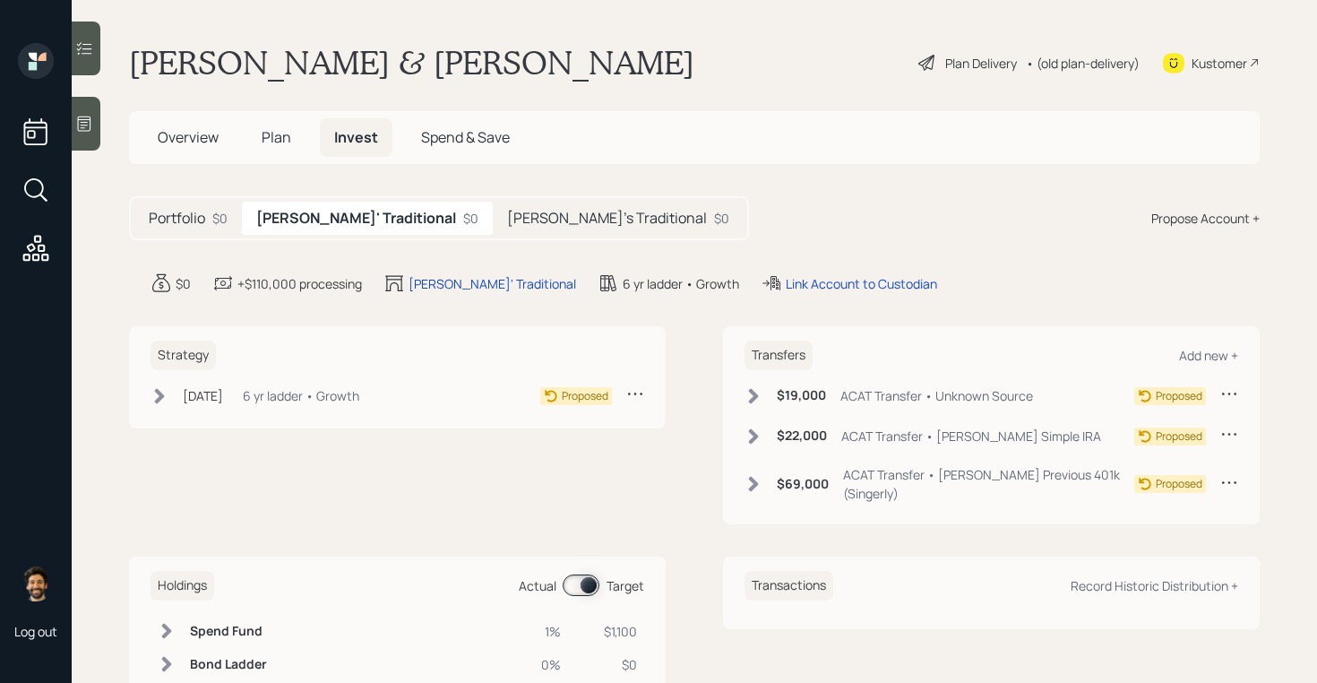
click at [289, 146] on span "Plan" at bounding box center [277, 137] width 30 height 20
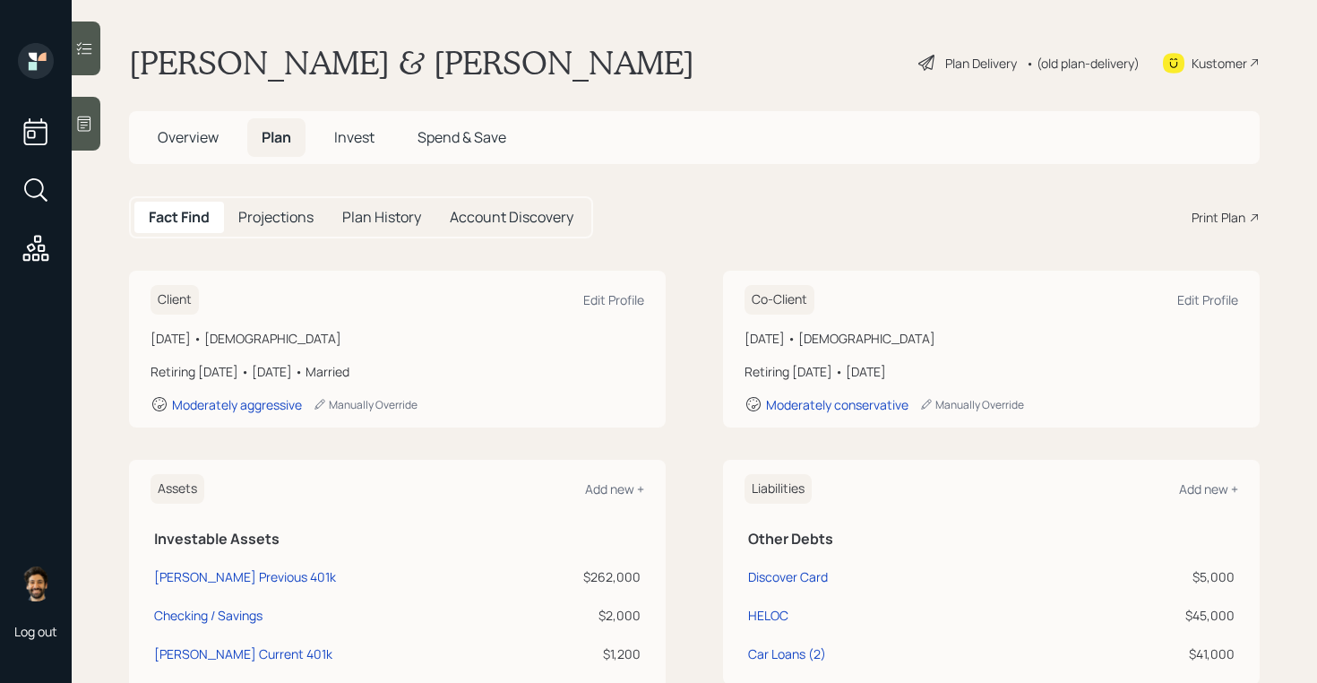
click at [1099, 60] on div "• (old plan-delivery)" at bounding box center [1083, 63] width 114 height 19
click at [337, 146] on span "Invest" at bounding box center [354, 137] width 40 height 20
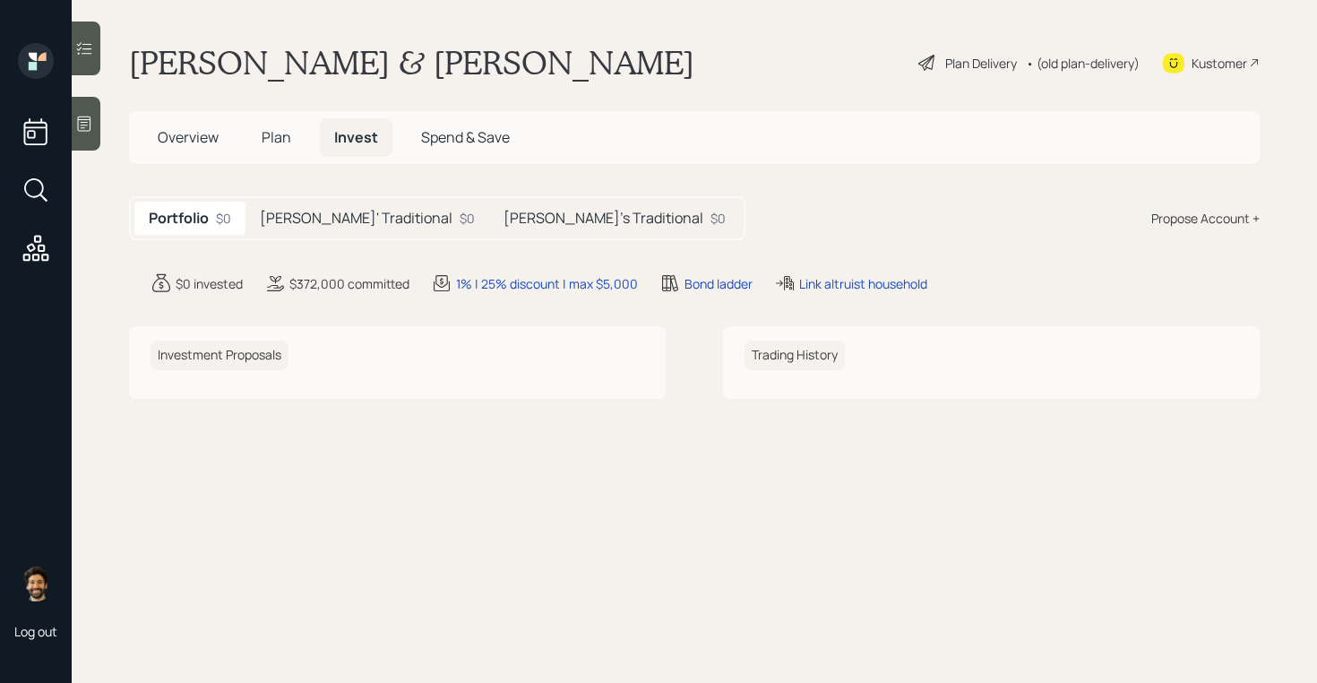
click at [280, 141] on span "Plan" at bounding box center [277, 137] width 30 height 20
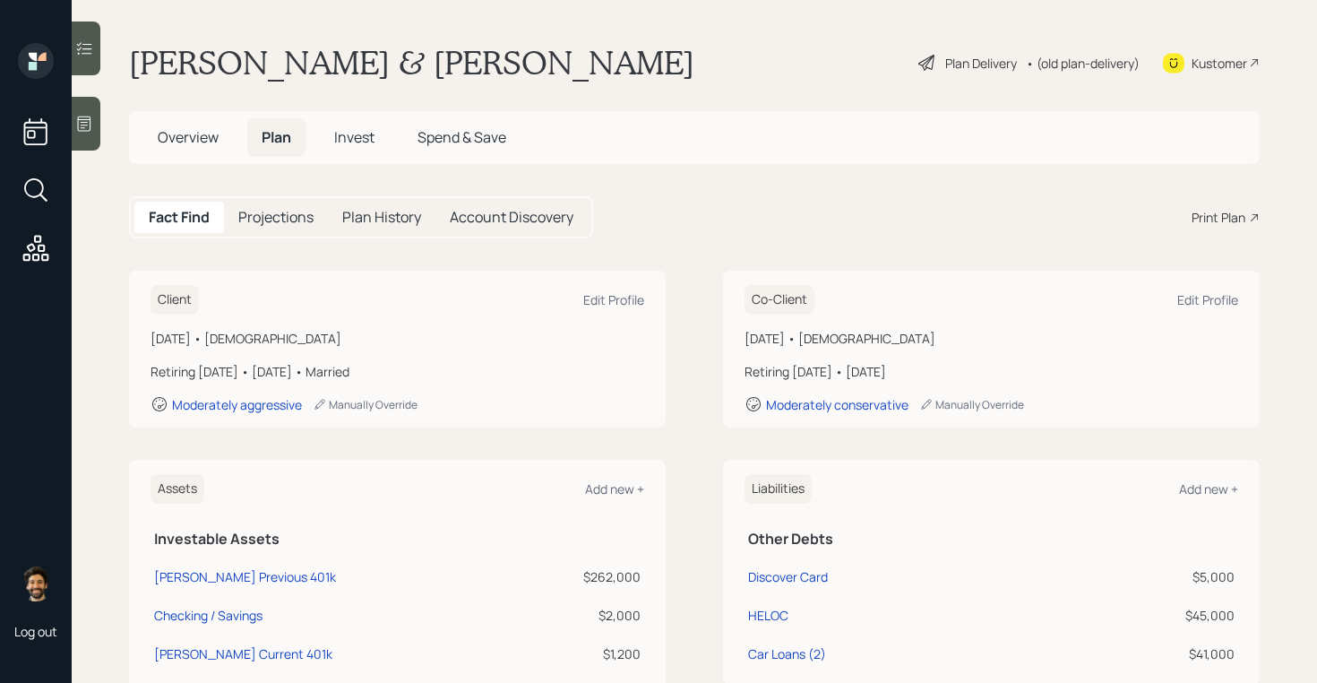
click at [359, 142] on span "Invest" at bounding box center [354, 137] width 40 height 20
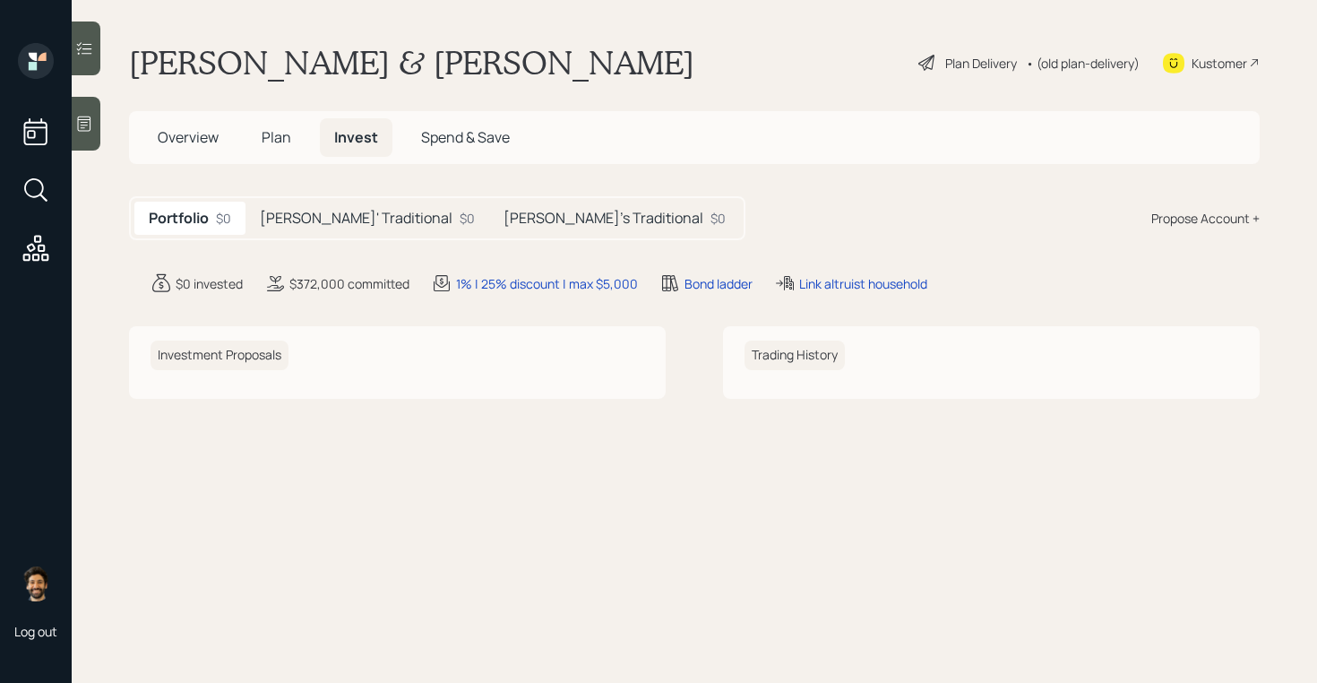
click at [303, 220] on h5 "[PERSON_NAME]' Traditional" at bounding box center [356, 218] width 193 height 17
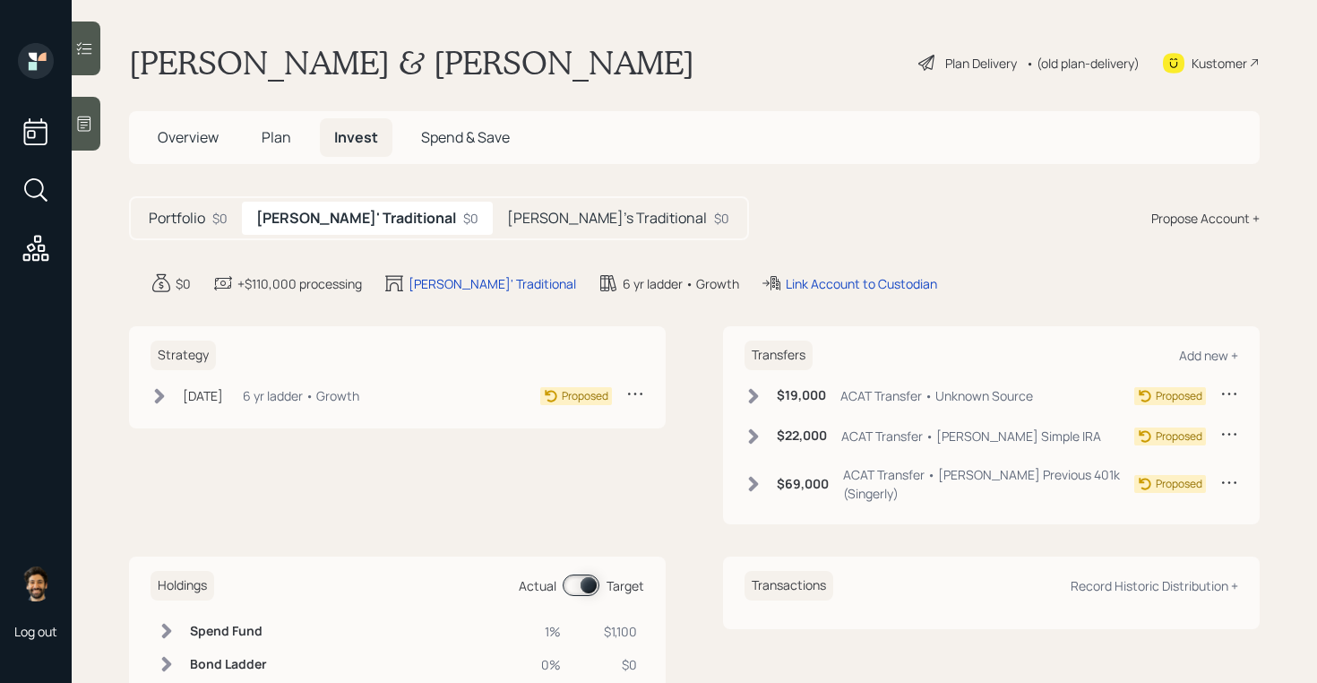
click at [285, 141] on span "Plan" at bounding box center [277, 137] width 30 height 20
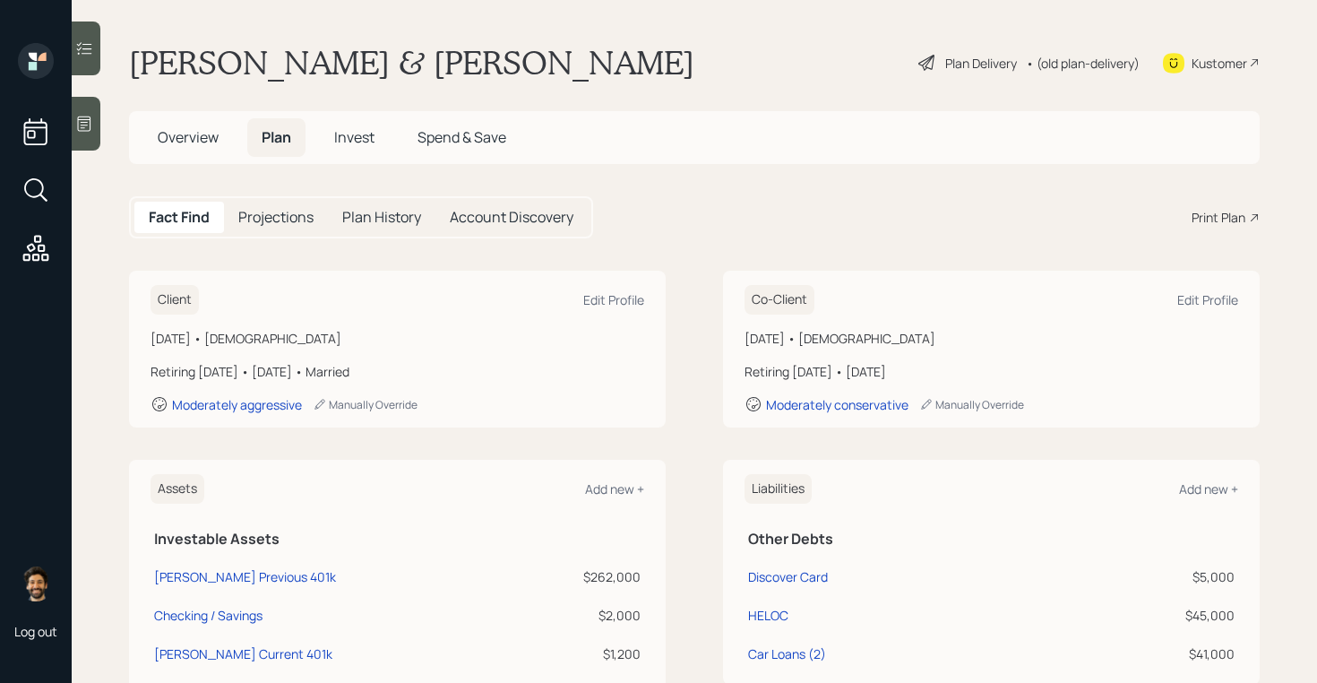
click at [204, 135] on span "Overview" at bounding box center [188, 137] width 61 height 20
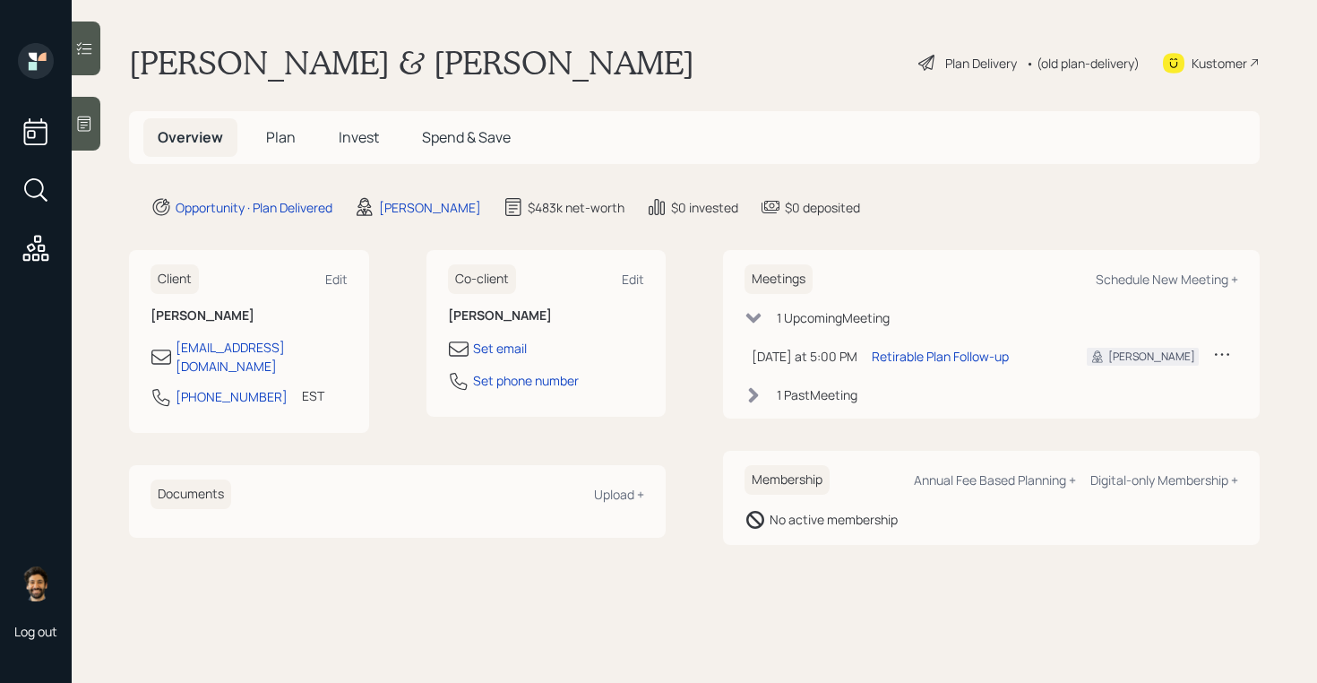
click at [271, 133] on span "Plan" at bounding box center [281, 137] width 30 height 20
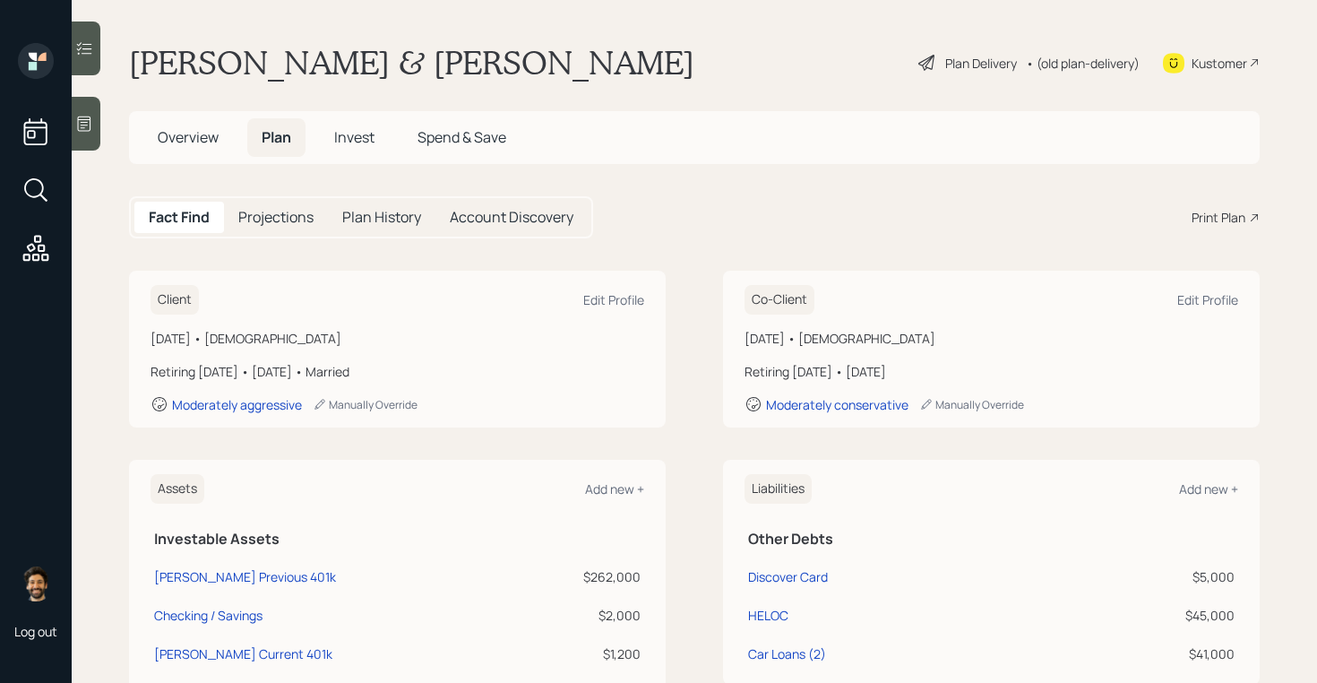
click at [365, 140] on span "Invest" at bounding box center [354, 137] width 40 height 20
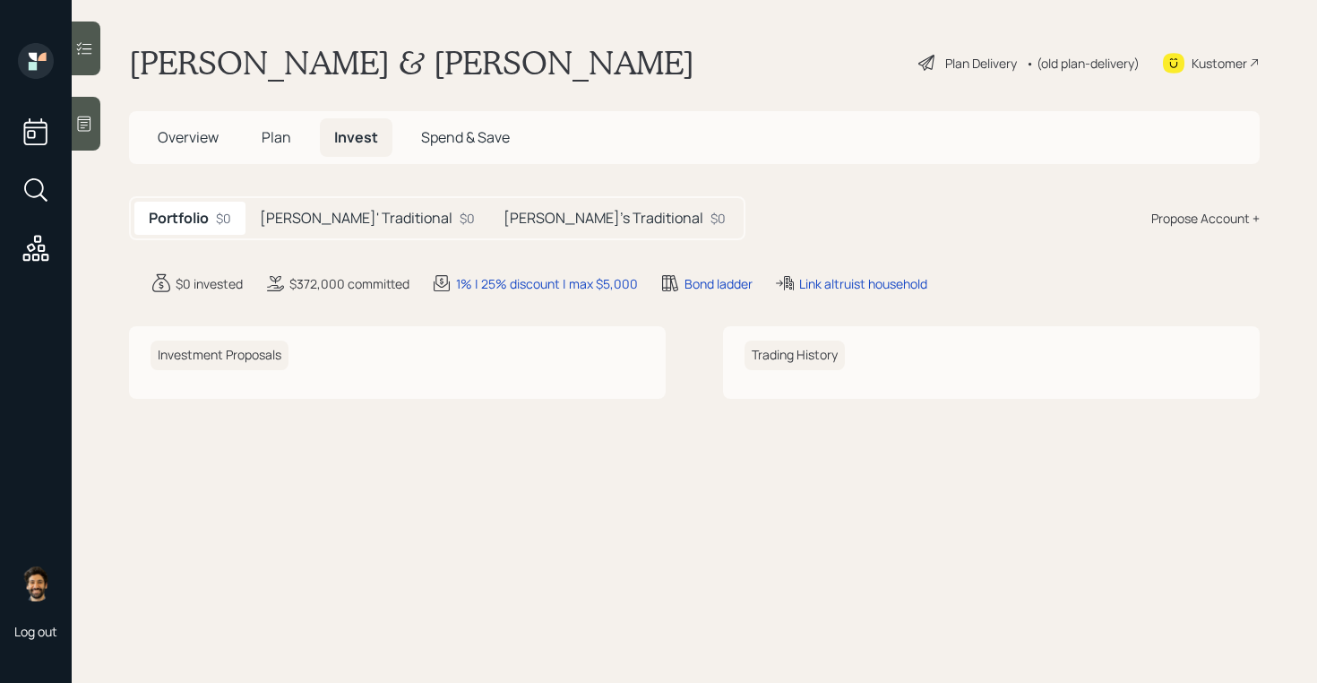
click at [314, 219] on h5 "[PERSON_NAME]' Traditional" at bounding box center [356, 218] width 193 height 17
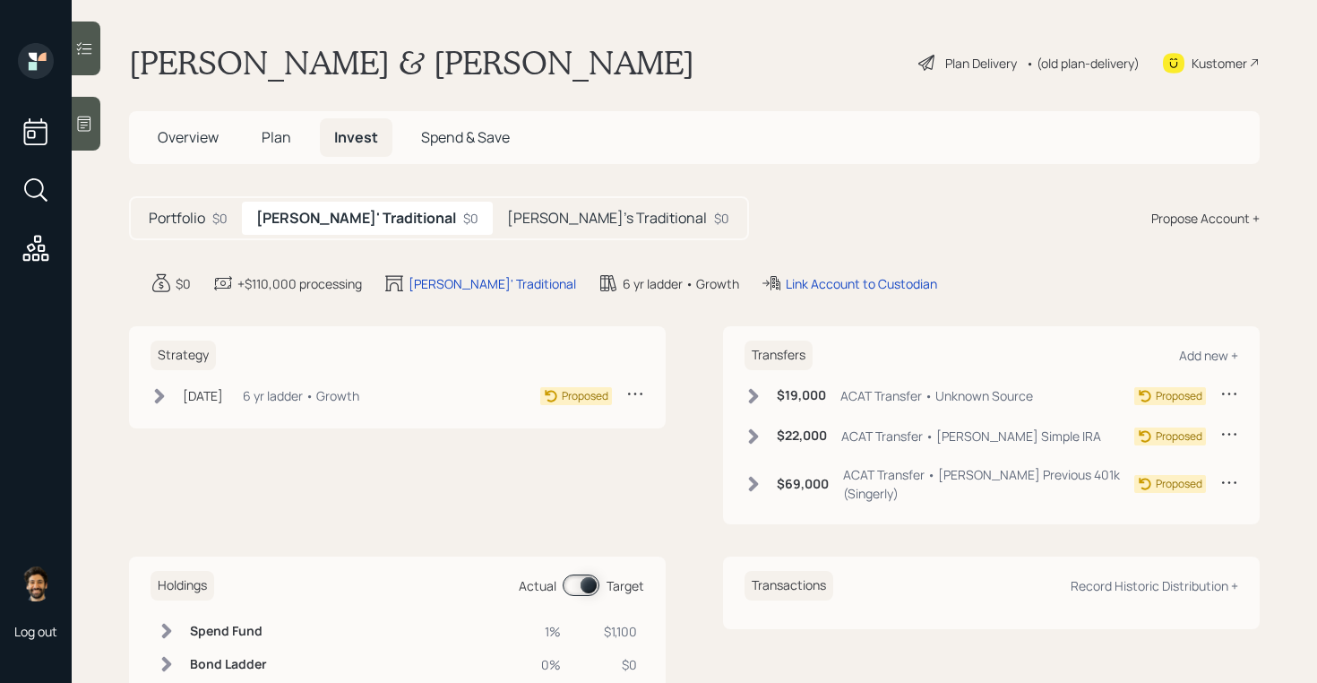
click at [507, 212] on h5 "[PERSON_NAME]'s Traditional" at bounding box center [607, 218] width 200 height 17
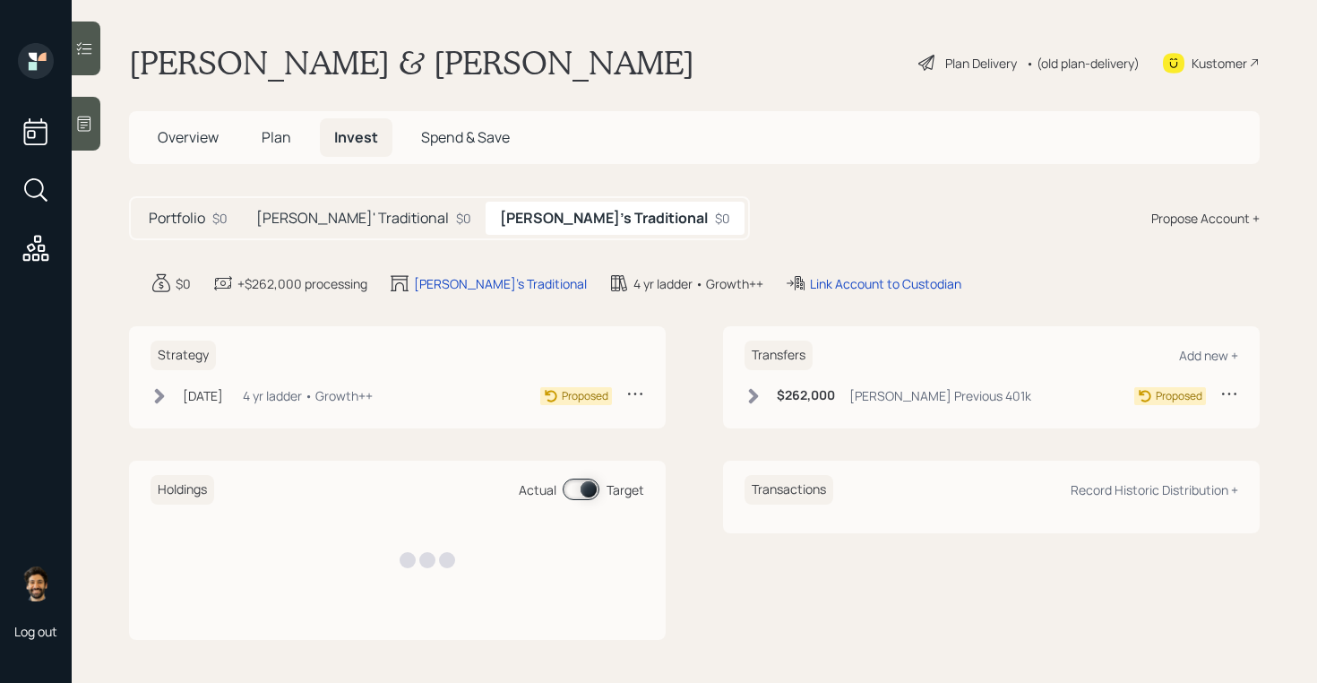
click at [372, 212] on div "[PERSON_NAME]' Traditional $0" at bounding box center [364, 218] width 244 height 33
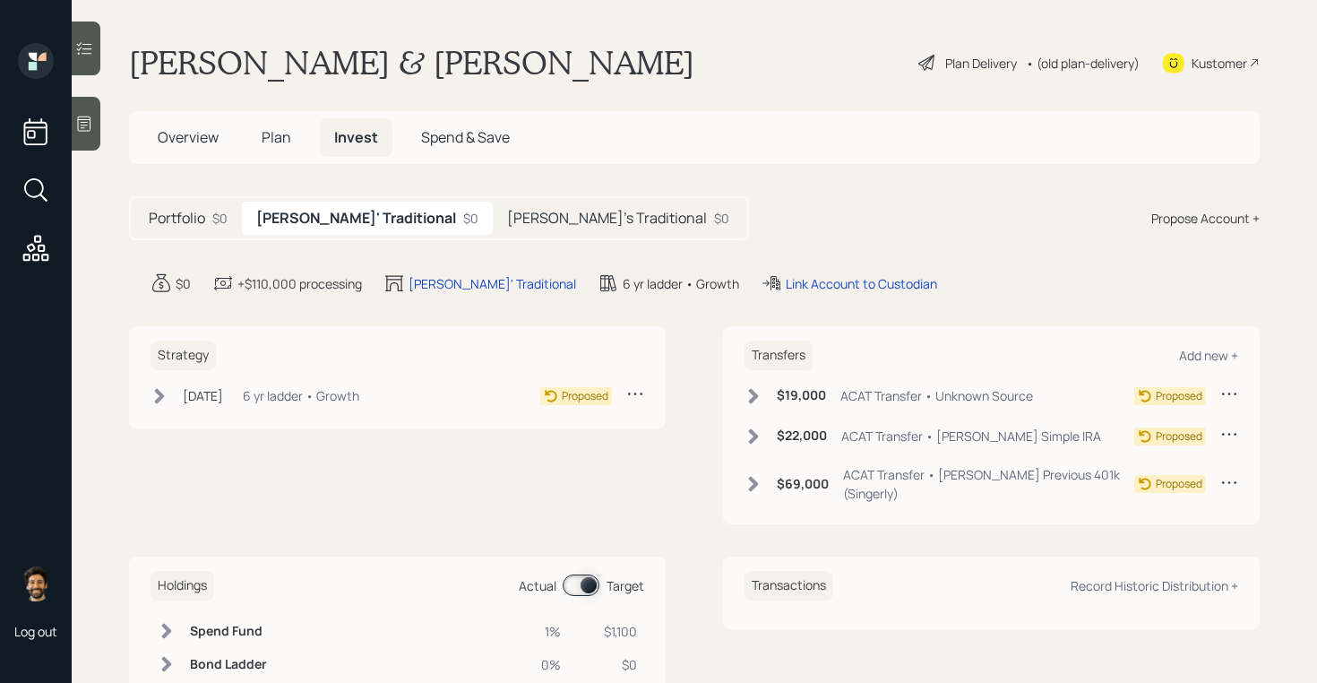
click at [281, 142] on span "Plan" at bounding box center [277, 137] width 30 height 20
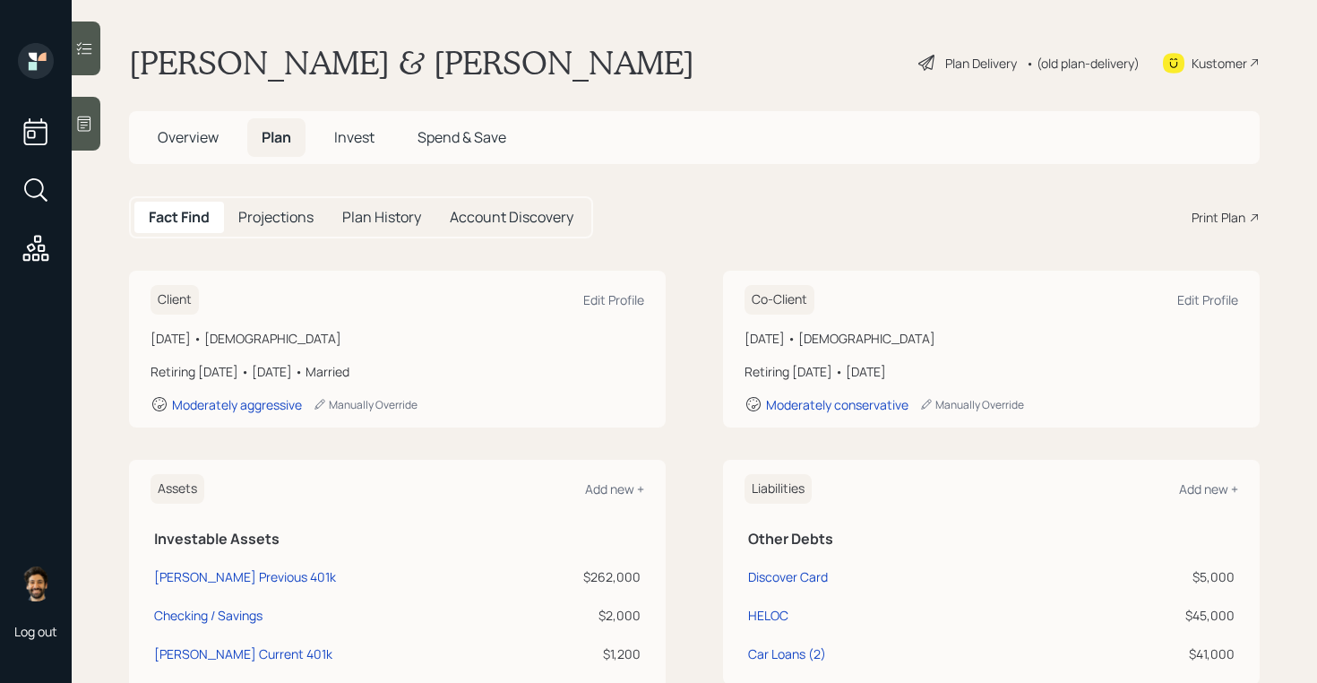
click at [1074, 70] on div "• (old plan-delivery)" at bounding box center [1083, 63] width 114 height 19
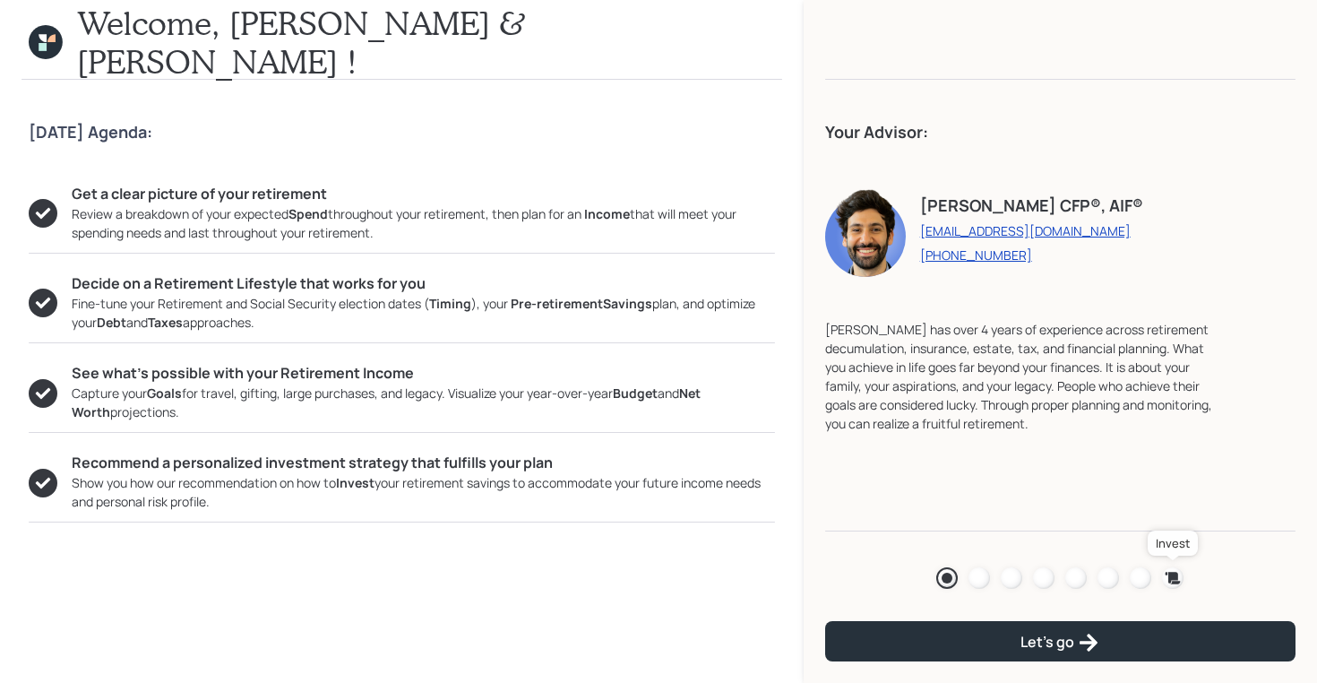
click at [1176, 577] on icon at bounding box center [1173, 578] width 15 height 12
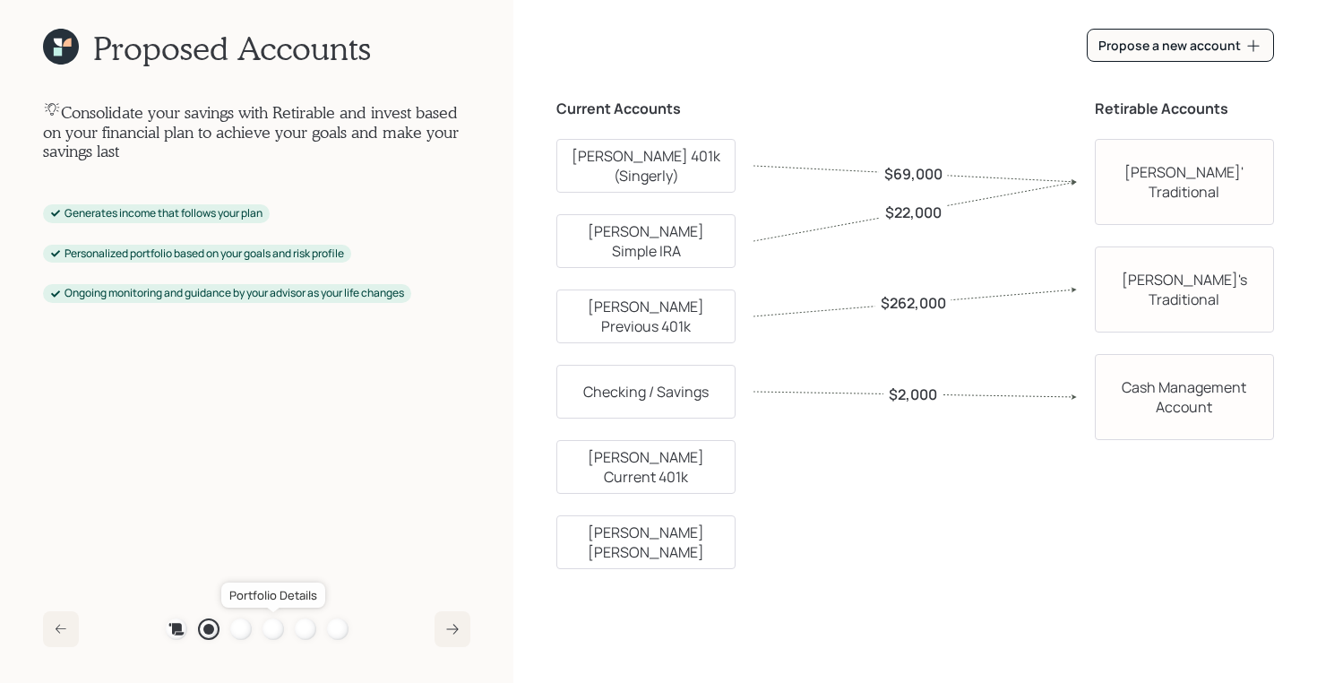
click at [277, 624] on div at bounding box center [274, 629] width 22 height 22
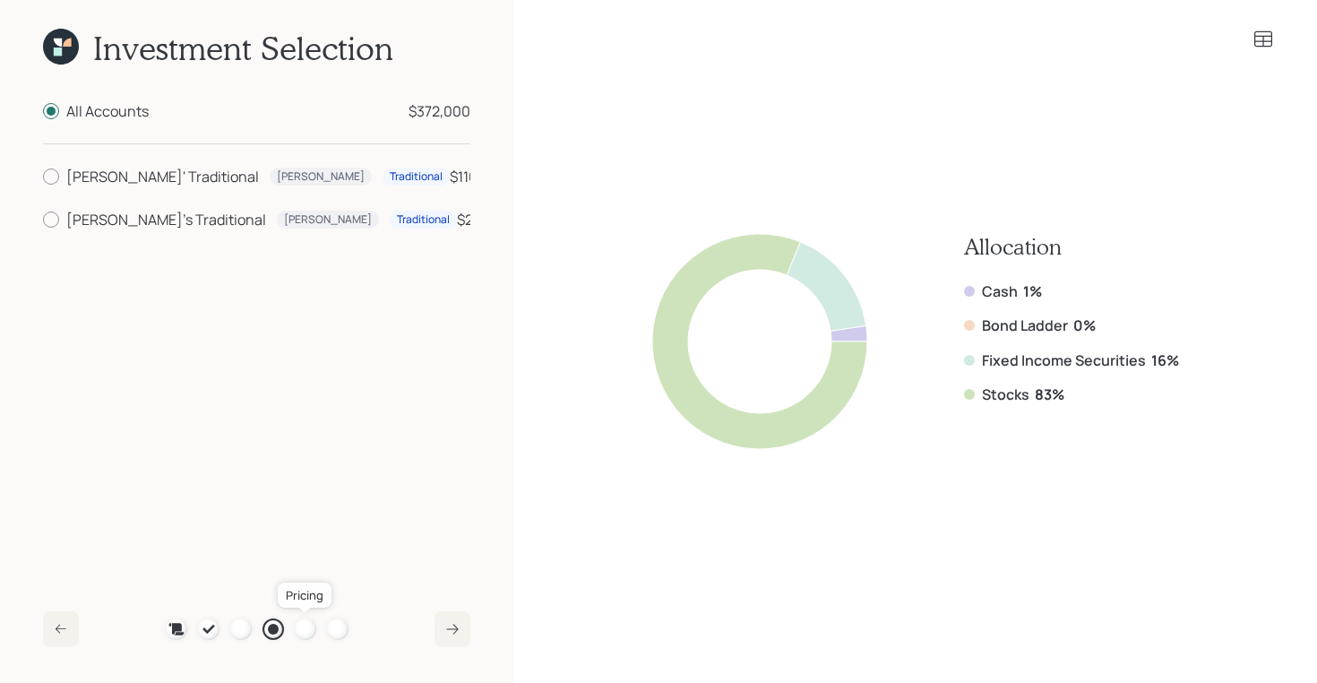
click at [299, 630] on div at bounding box center [306, 629] width 22 height 22
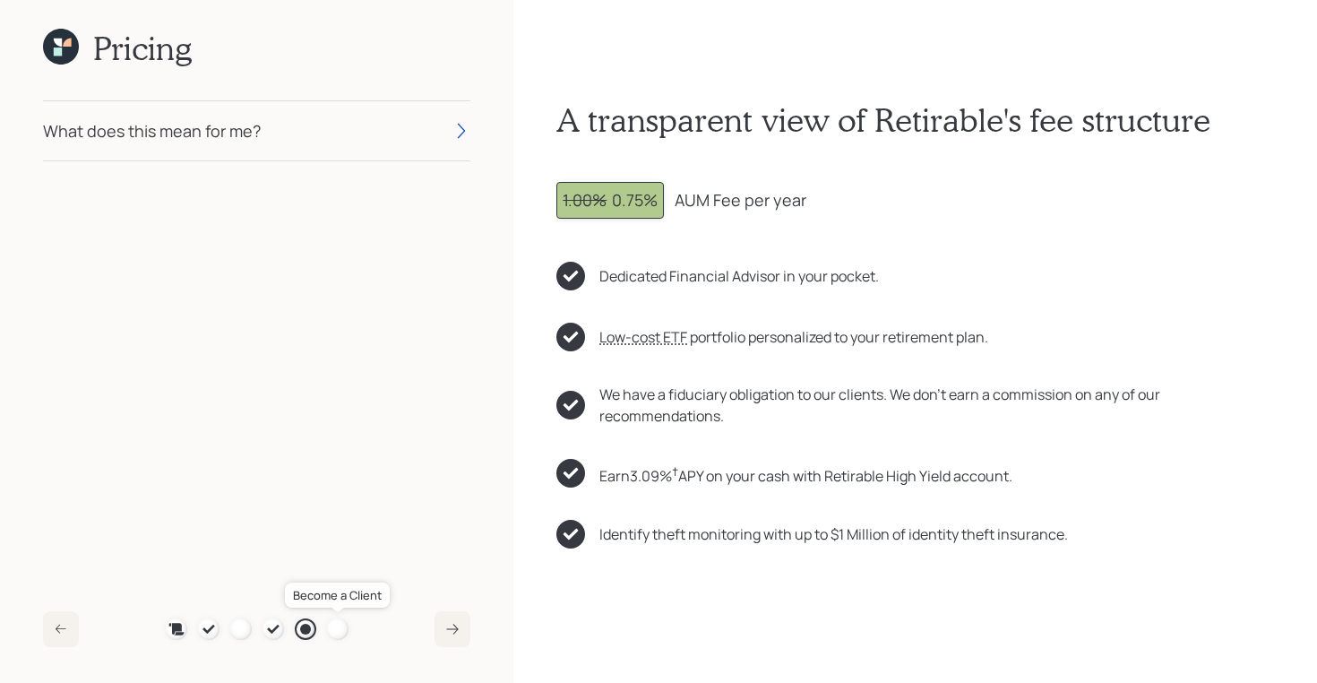
click at [344, 631] on div at bounding box center [338, 629] width 22 height 22
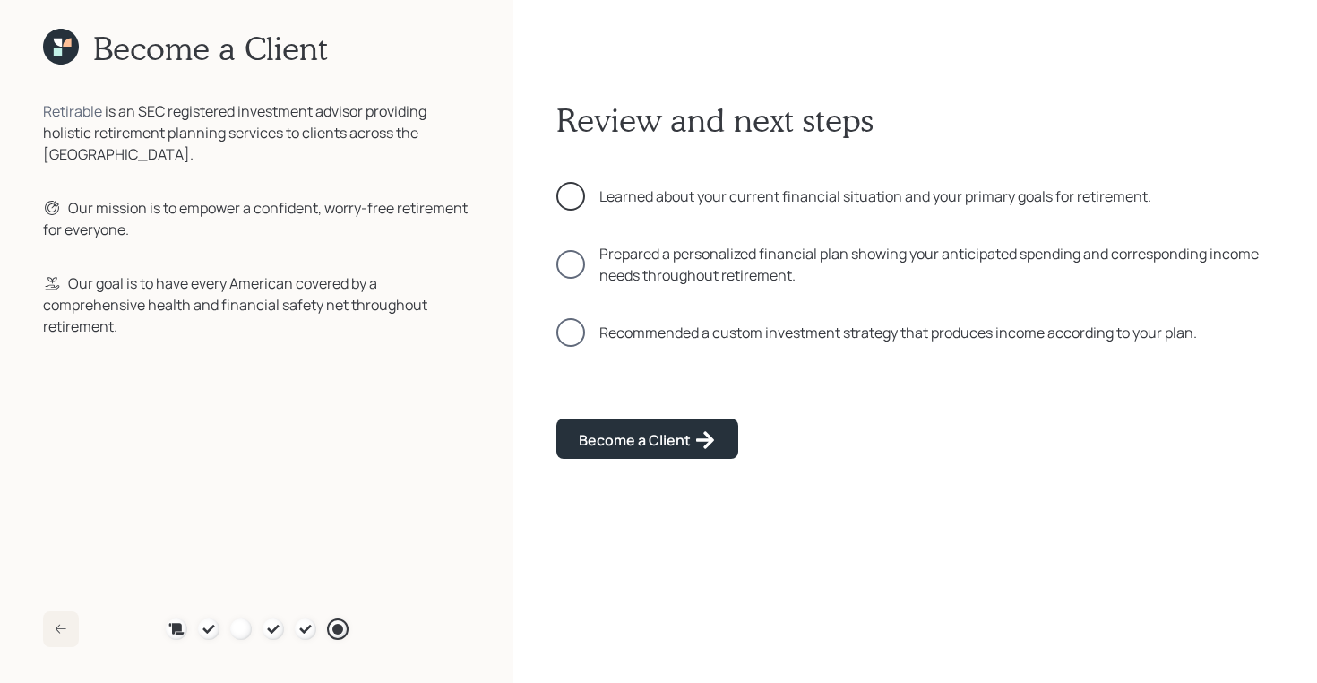
click at [571, 192] on div at bounding box center [571, 196] width 29 height 29
click at [570, 271] on div at bounding box center [571, 264] width 29 height 29
click at [570, 341] on div at bounding box center [571, 332] width 29 height 29
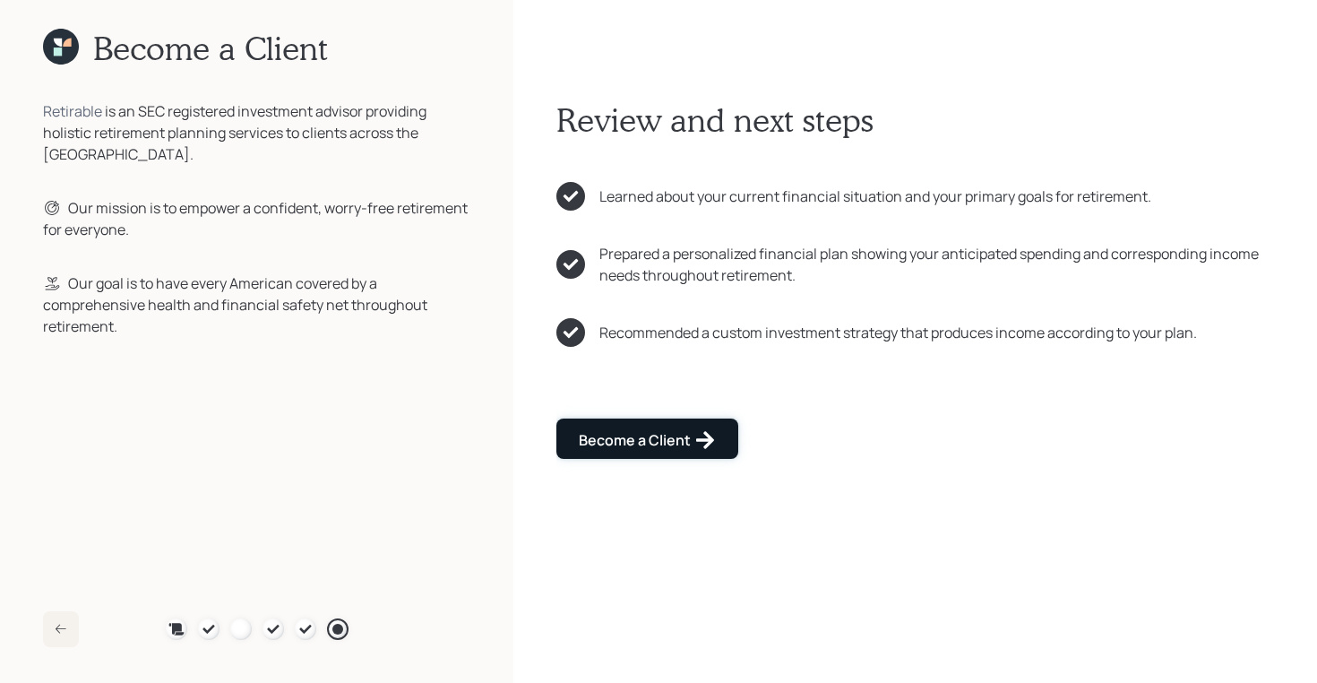
click at [609, 425] on button "Become a Client" at bounding box center [648, 439] width 182 height 40
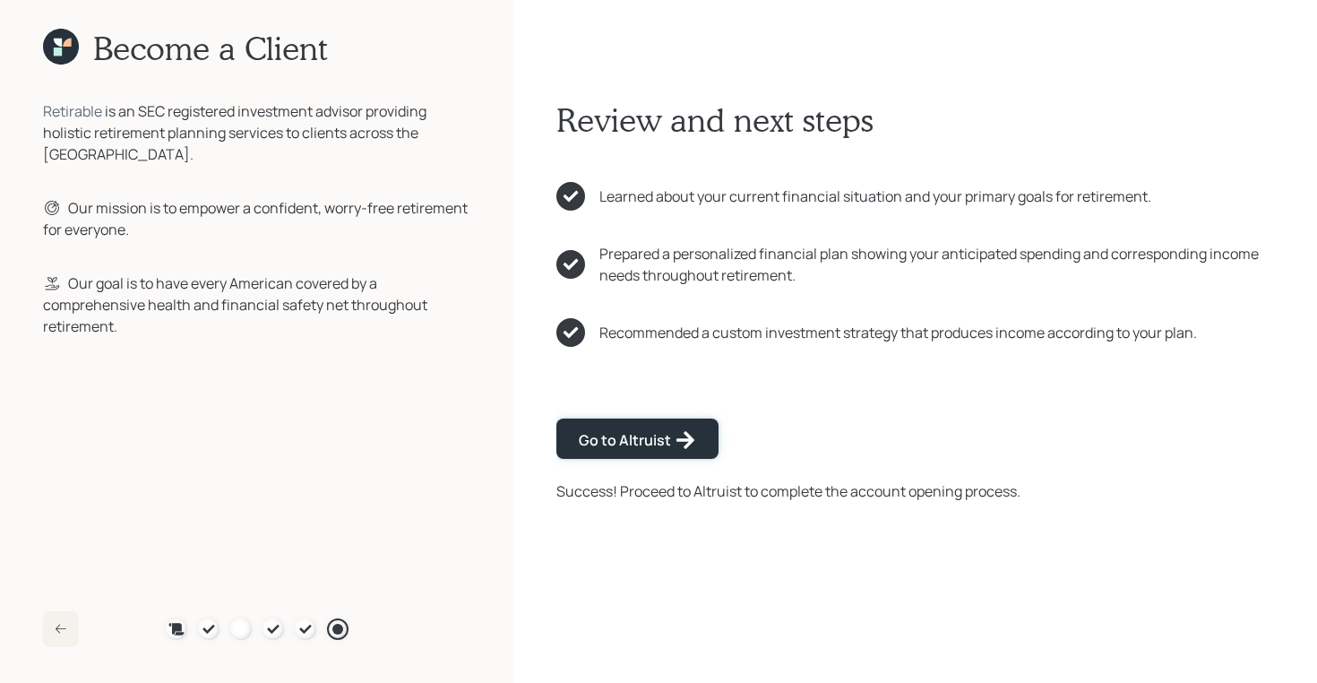
click at [609, 425] on button "Go to Altruist" at bounding box center [638, 439] width 162 height 40
click at [64, 55] on icon at bounding box center [61, 47] width 36 height 36
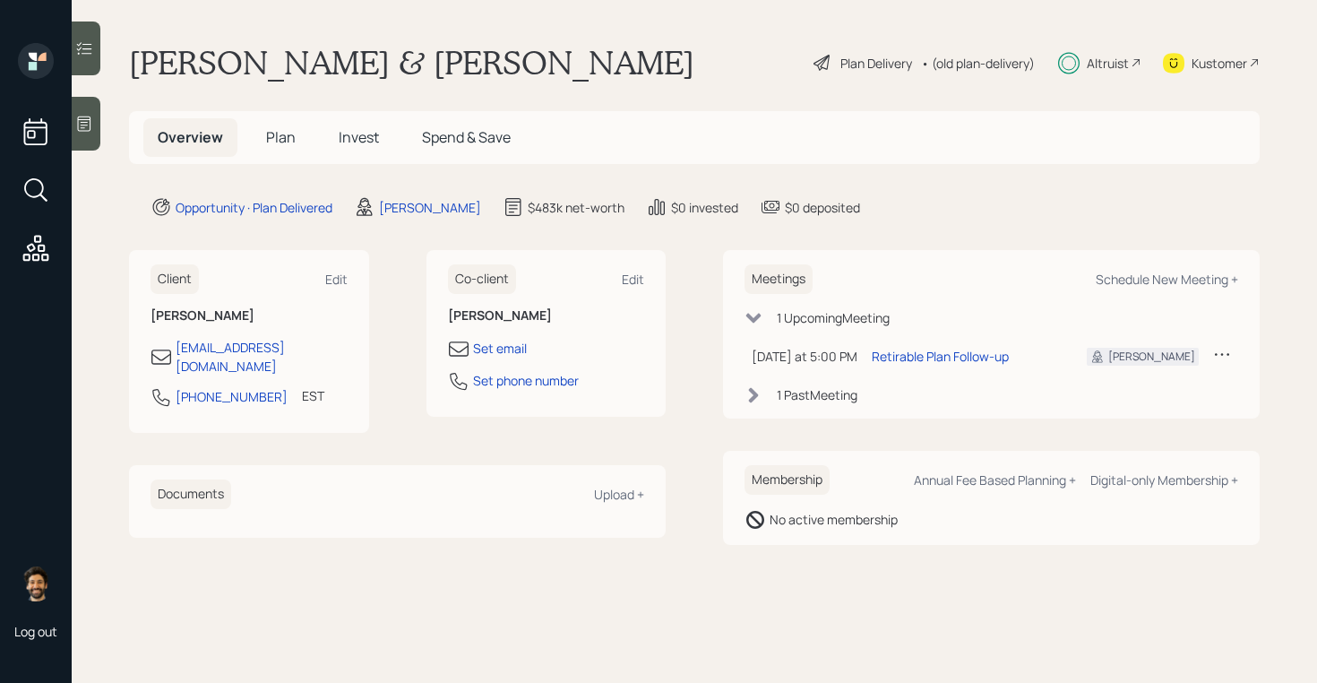
click at [983, 65] on div "• (old plan-delivery)" at bounding box center [978, 63] width 114 height 19
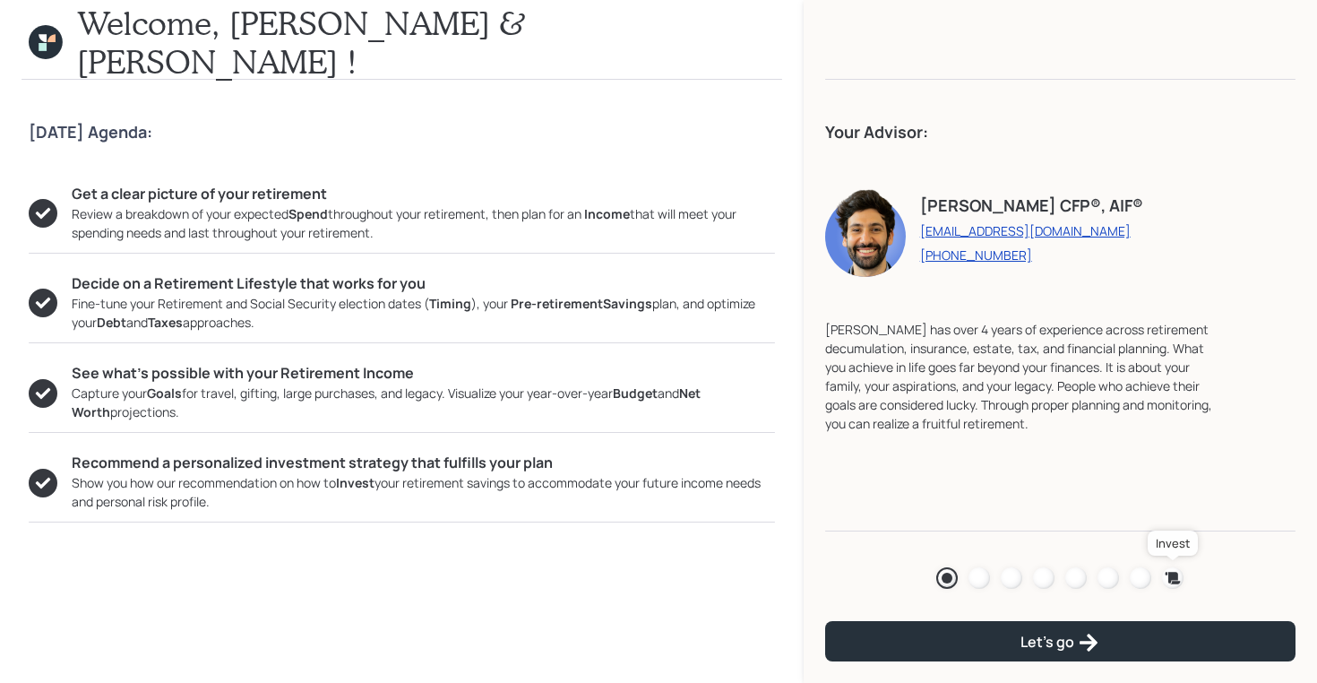
click at [1176, 581] on icon at bounding box center [1173, 578] width 15 height 12
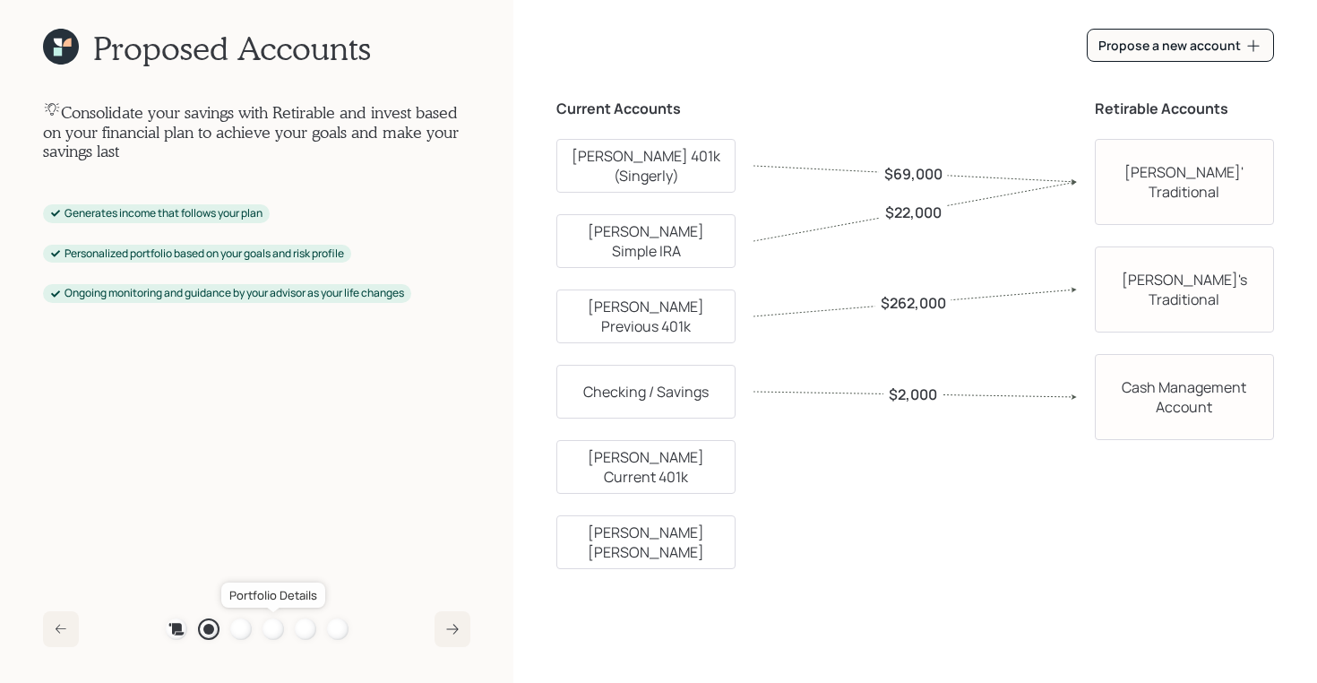
click at [270, 633] on div at bounding box center [274, 629] width 22 height 22
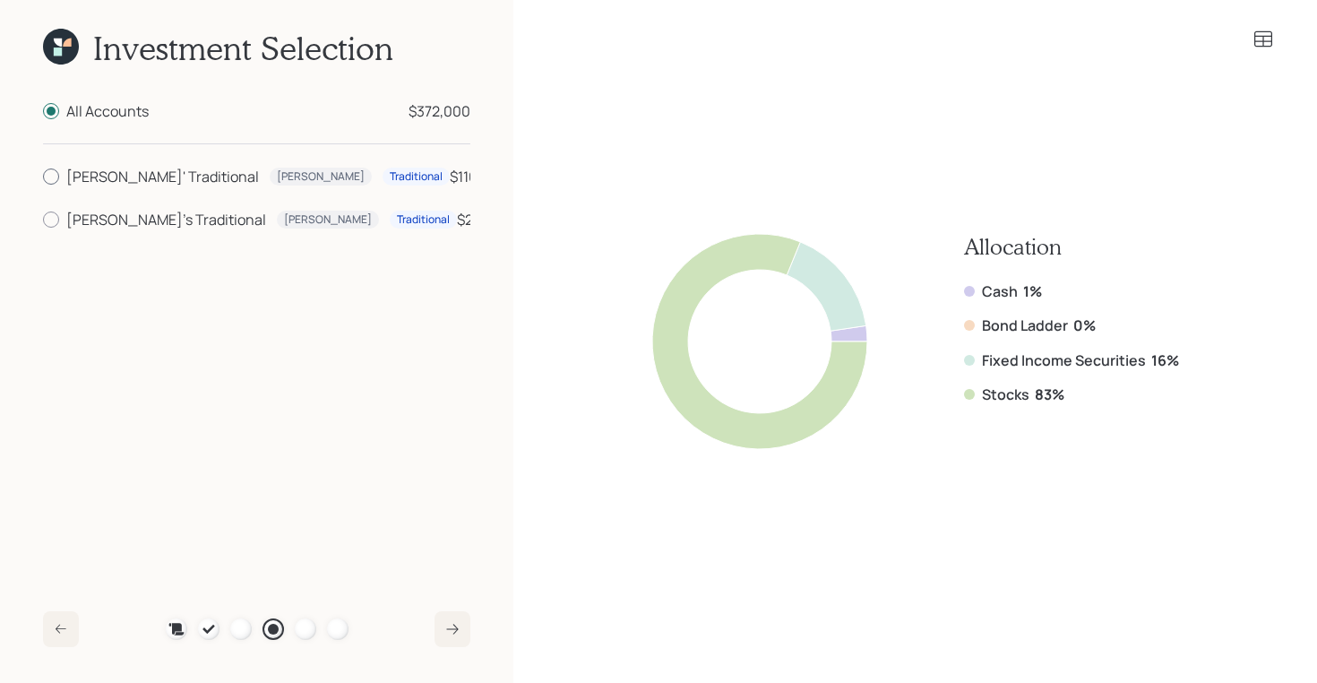
click at [117, 177] on div "[PERSON_NAME]' Traditional" at bounding box center [162, 177] width 193 height 22
click at [43, 177] on input "[PERSON_NAME]' Traditional [PERSON_NAME] Traditional $110,000" at bounding box center [42, 177] width 1 height 1
radio input "true"
radio input "false"
click at [1077, 376] on div "Cash 1% Bond Ladder 0% Fixed Income Securities 30% Stocks 69%" at bounding box center [1072, 343] width 218 height 124
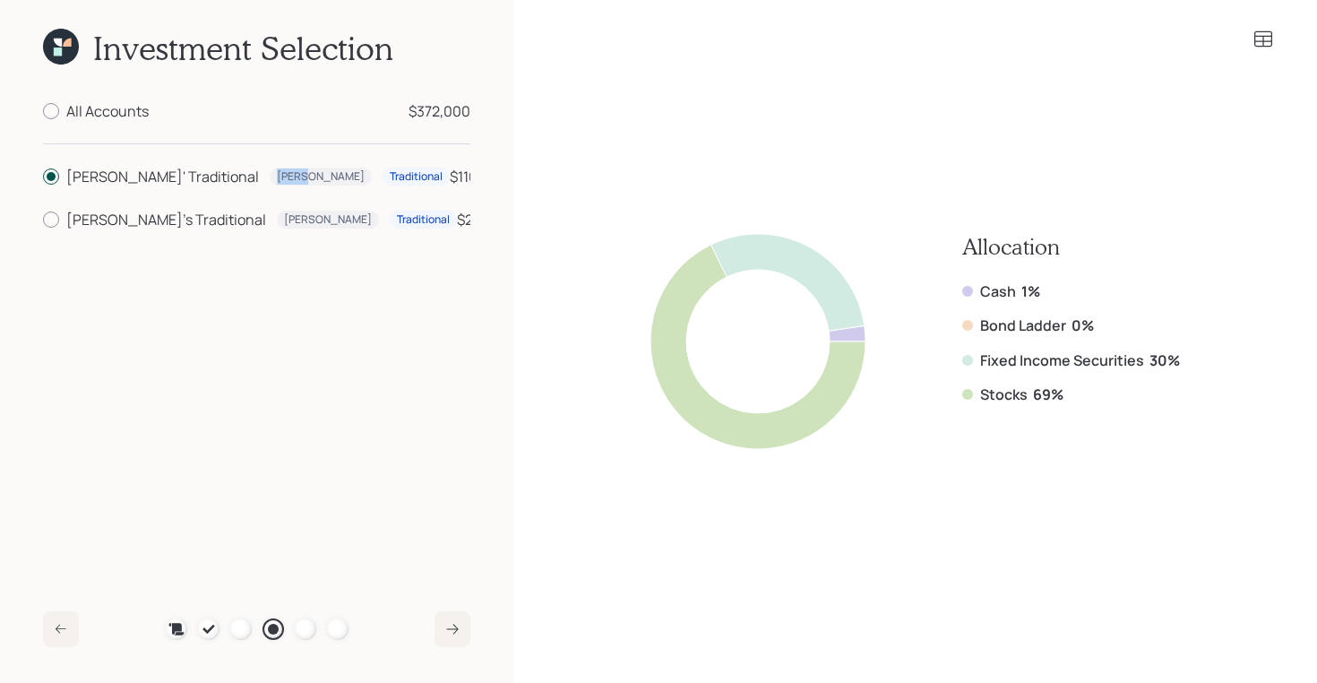
drag, startPoint x: 224, startPoint y: 180, endPoint x: 185, endPoint y: 179, distance: 39.4
click at [185, 179] on div "[PERSON_NAME]' Traditional [PERSON_NAME]" at bounding box center [258, 177] width 384 height 22
drag, startPoint x: 1064, startPoint y: 399, endPoint x: 966, endPoint y: 399, distance: 97.7
click at [966, 399] on div "Stocks 69%" at bounding box center [1072, 394] width 218 height 20
click at [56, 44] on icon at bounding box center [61, 47] width 36 height 36
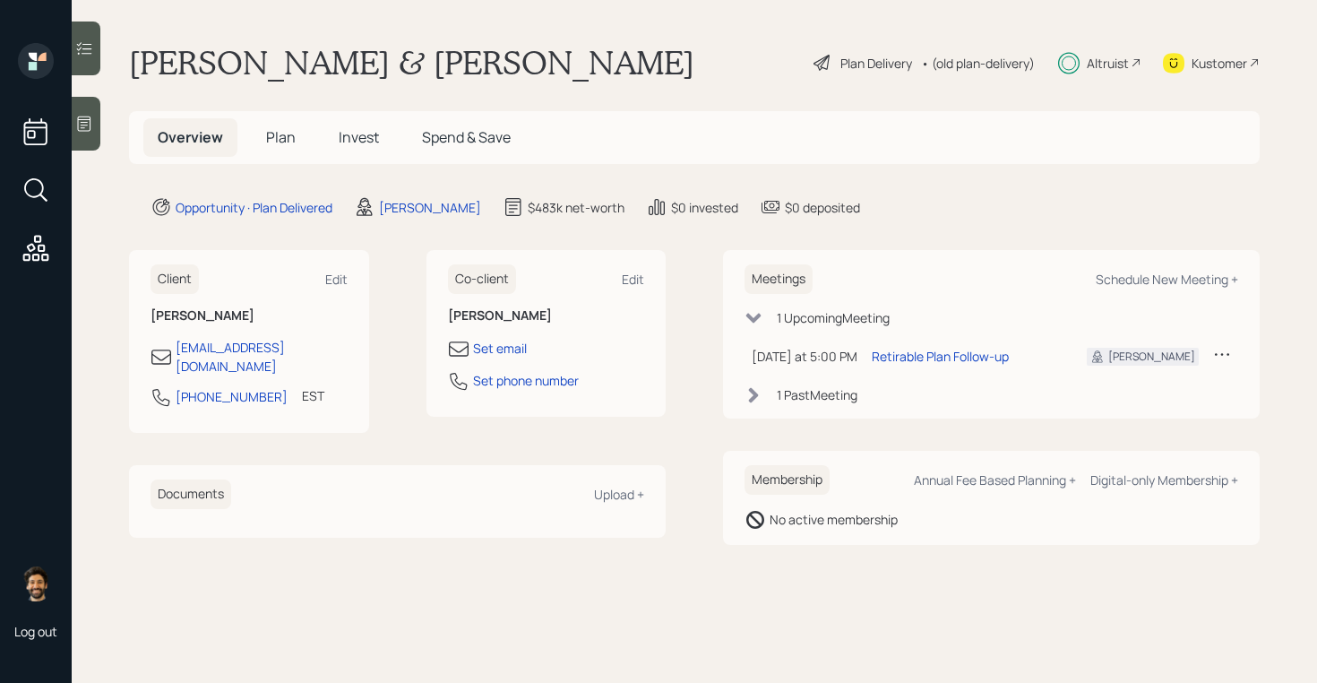
click at [264, 142] on h5 "Plan" at bounding box center [281, 137] width 58 height 39
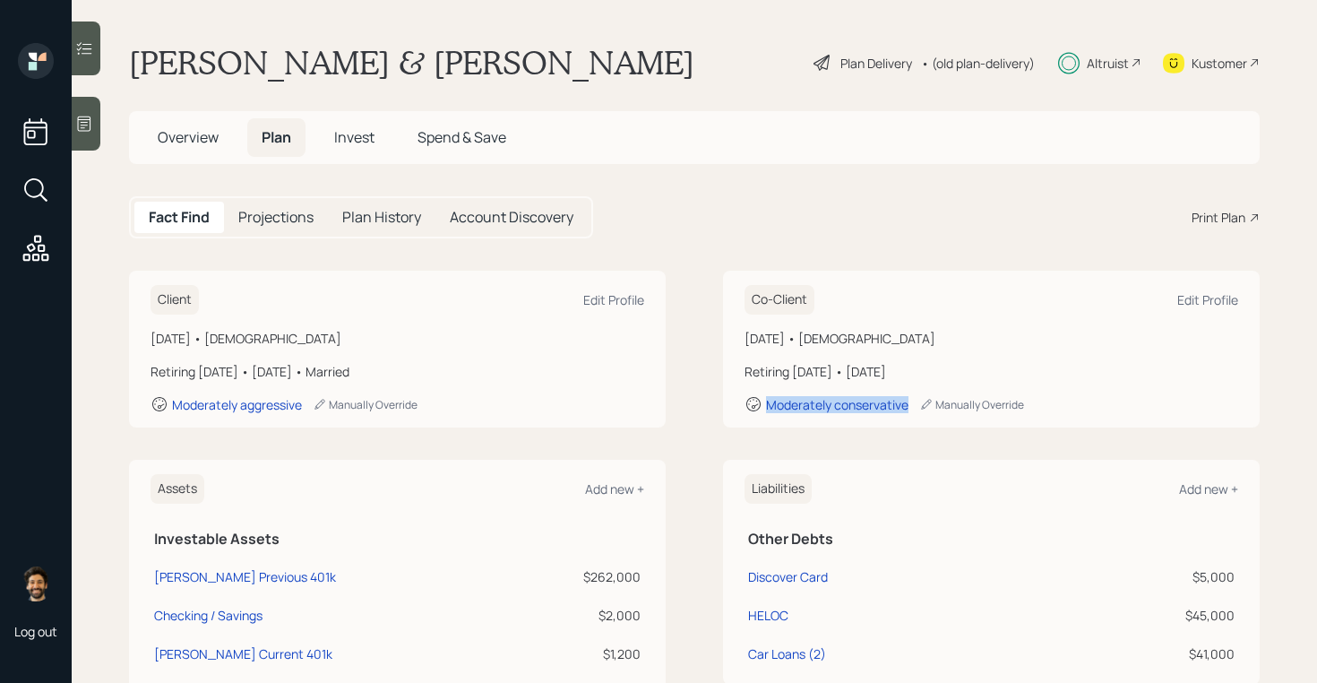
drag, startPoint x: 907, startPoint y: 403, endPoint x: 740, endPoint y: 403, distance: 166.7
click at [740, 403] on div "Co-Client Edit Profile [DATE] • [DEMOGRAPHIC_DATA] Retiring [DATE] • [DATE] Mod…" at bounding box center [991, 349] width 537 height 157
drag, startPoint x: 304, startPoint y: 406, endPoint x: 171, endPoint y: 408, distance: 132.7
click at [171, 408] on div "Moderately aggressive Manually Override" at bounding box center [398, 404] width 494 height 18
click at [990, 66] on div "• (old plan-delivery)" at bounding box center [978, 63] width 114 height 19
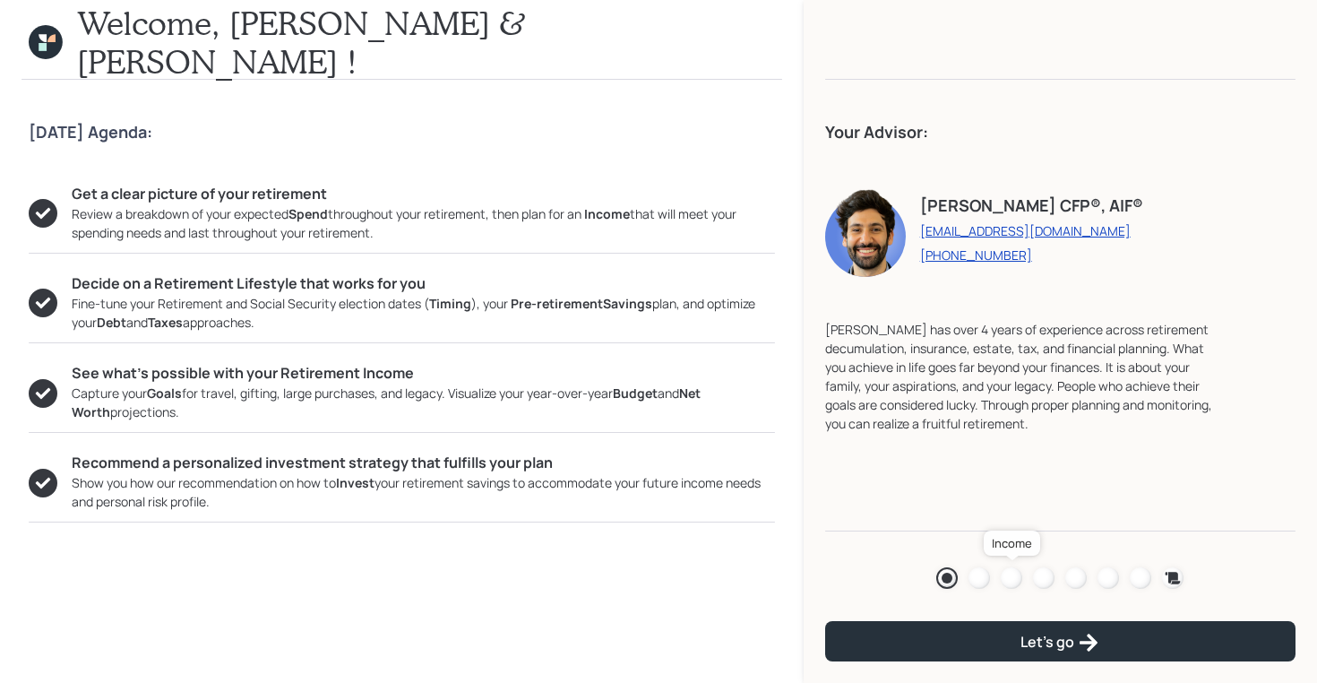
click at [1015, 580] on div at bounding box center [1012, 578] width 22 height 22
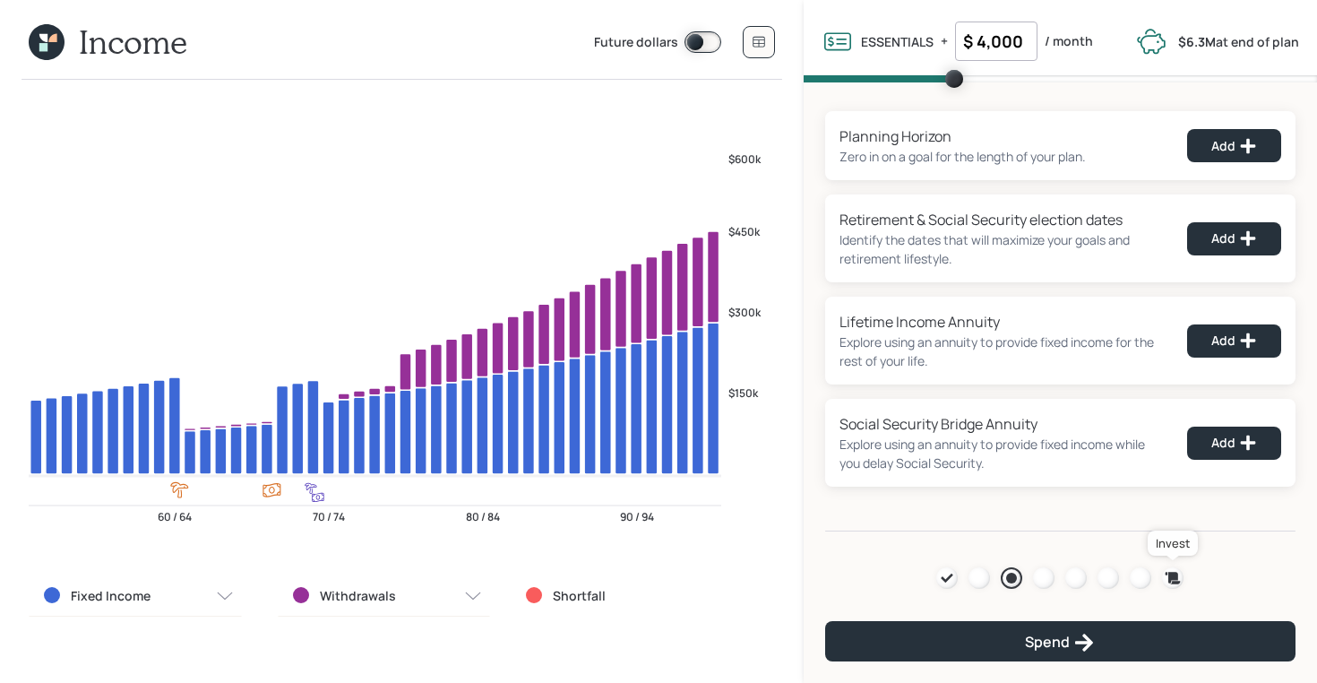
click at [1169, 579] on icon at bounding box center [1173, 578] width 18 height 18
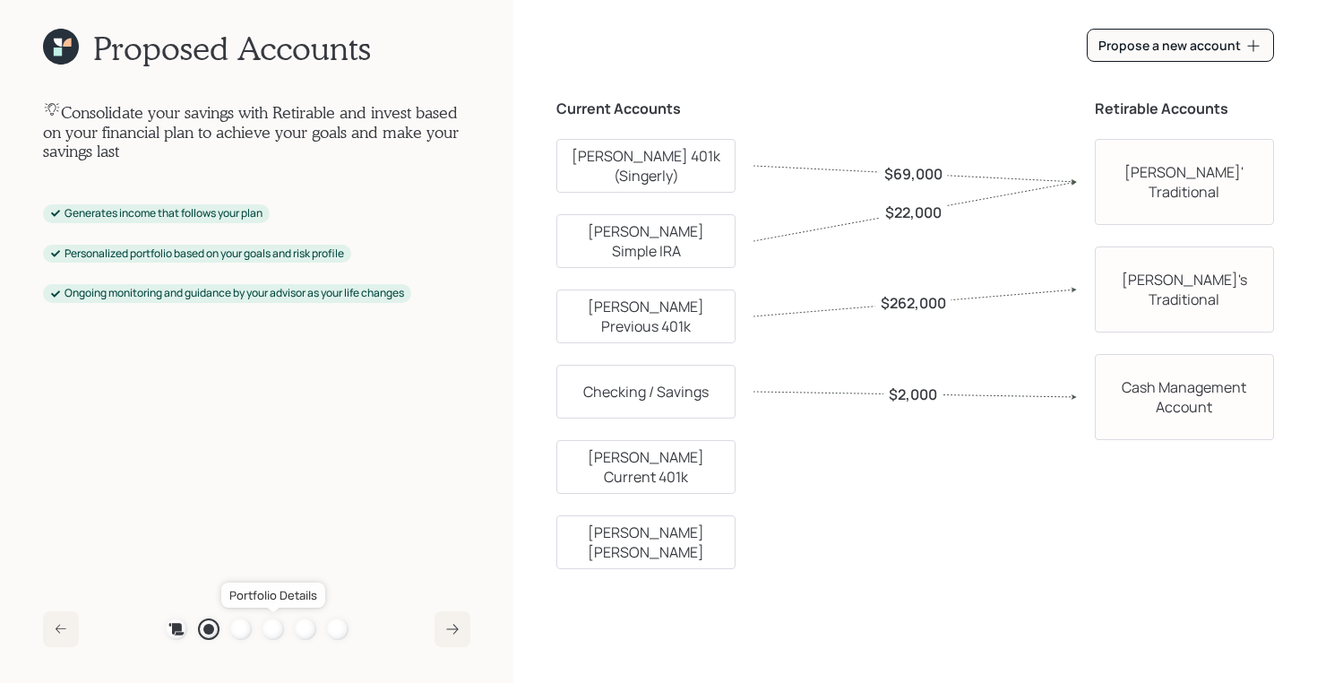
click at [267, 635] on div at bounding box center [274, 629] width 22 height 22
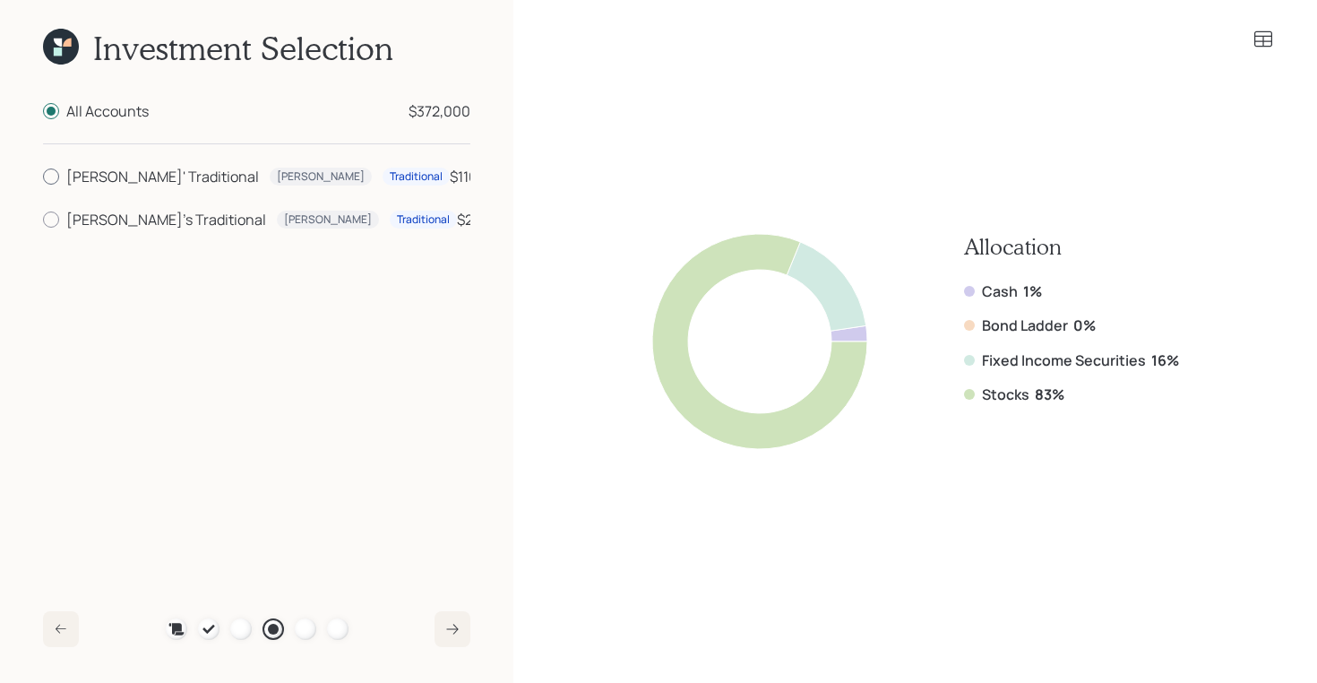
click at [93, 178] on div "[PERSON_NAME]' Traditional" at bounding box center [162, 177] width 193 height 22
click at [43, 177] on input "[PERSON_NAME]' Traditional [PERSON_NAME] Traditional $110,000" at bounding box center [42, 177] width 1 height 1
radio input "true"
radio input "false"
drag, startPoint x: 1067, startPoint y: 395, endPoint x: 969, endPoint y: 395, distance: 97.7
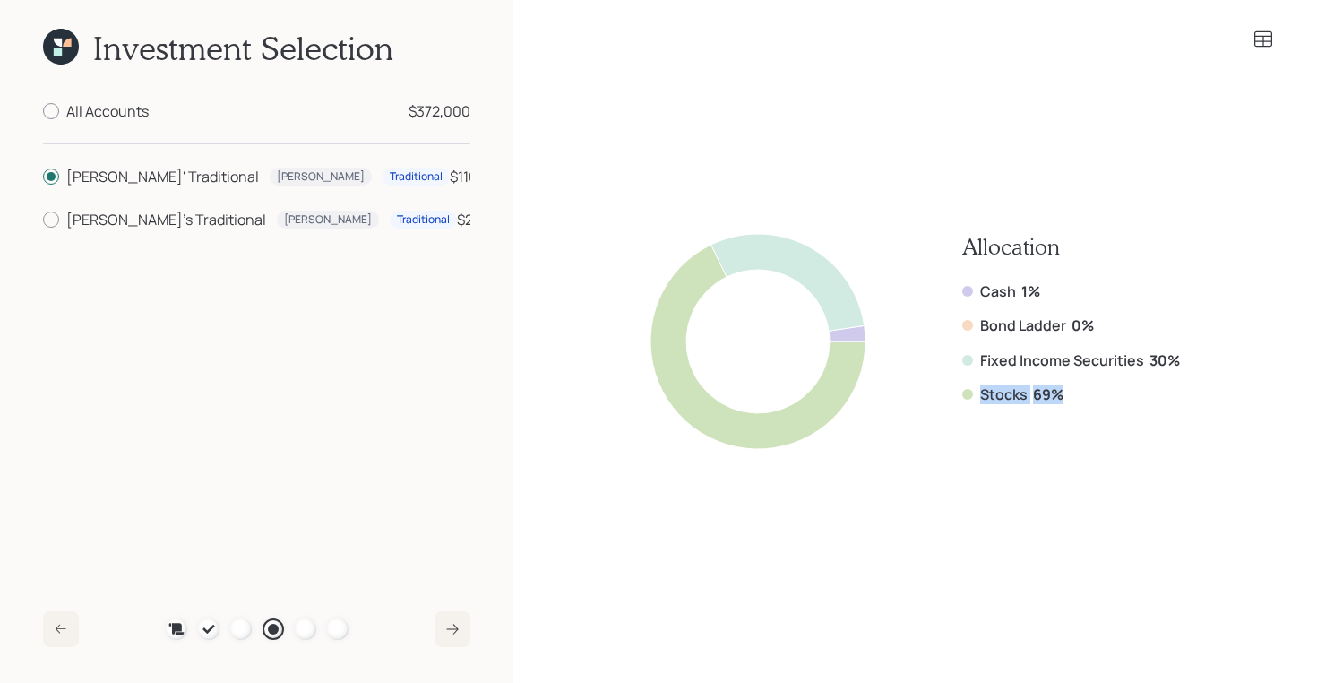
click at [969, 395] on div "Stocks 69%" at bounding box center [1072, 394] width 218 height 20
drag, startPoint x: 1179, startPoint y: 361, endPoint x: 964, endPoint y: 361, distance: 215.1
click at [964, 361] on div "Allocation Cash 1% Bond Ladder 0% Fixed Income Securities 30% Stocks 69%" at bounding box center [916, 341] width 718 height 482
click at [1265, 39] on icon at bounding box center [1264, 40] width 22 height 22
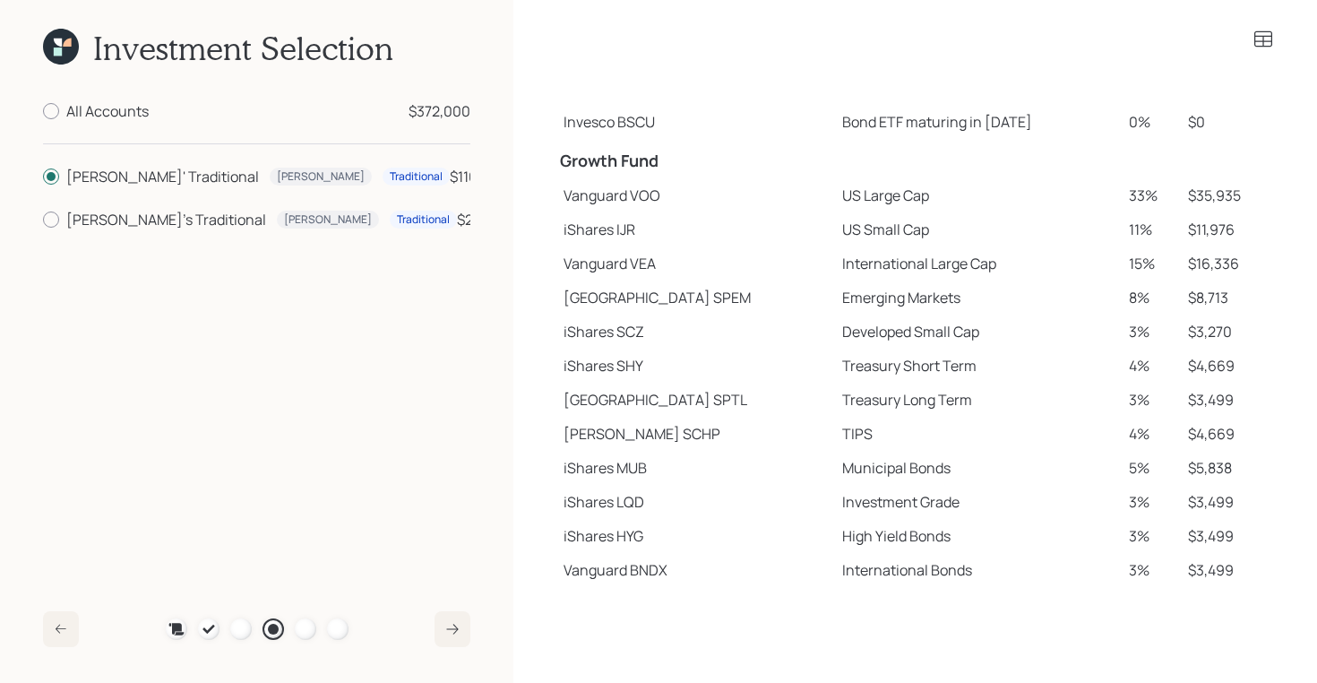
scroll to position [279, 0]
drag, startPoint x: 569, startPoint y: 202, endPoint x: 914, endPoint y: 197, distance: 345.1
click at [914, 197] on tr "Vanguard VOO US Large Cap 33% $35,935" at bounding box center [916, 194] width 718 height 34
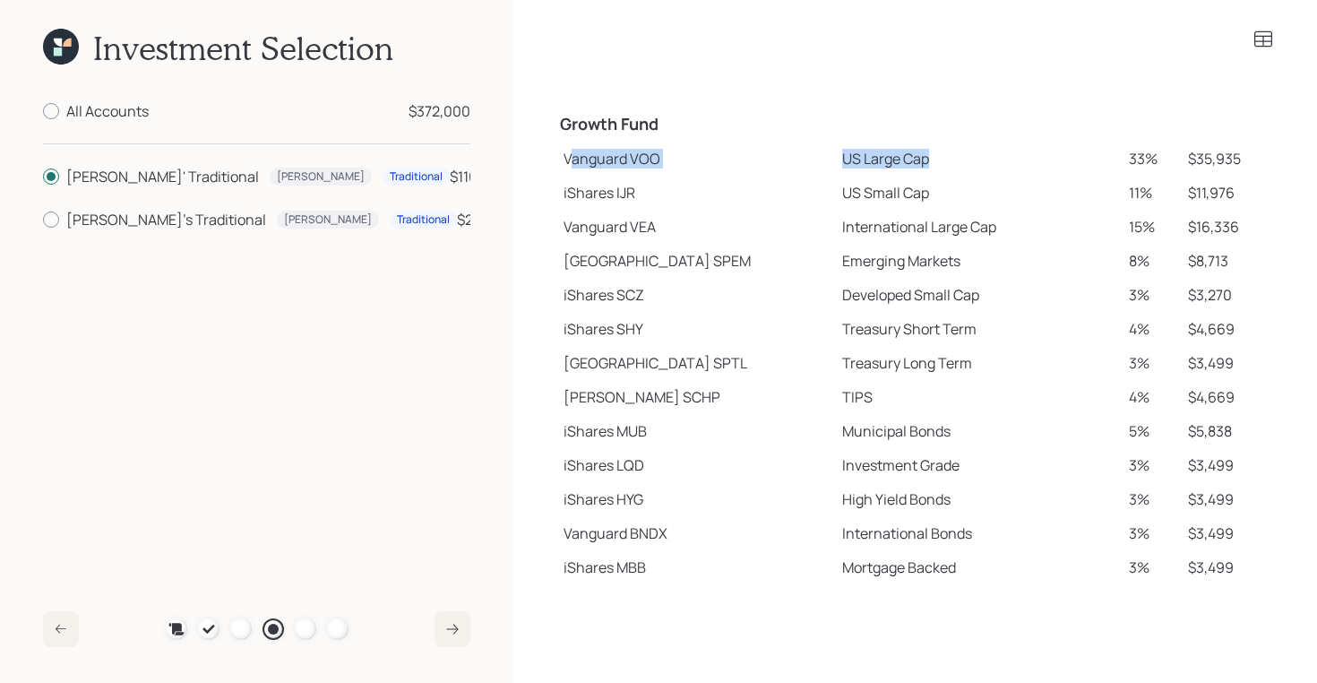
scroll to position [316, 0]
drag, startPoint x: 572, startPoint y: 193, endPoint x: 675, endPoint y: 193, distance: 103.1
click at [675, 193] on td "iShares IJR" at bounding box center [696, 191] width 279 height 34
click at [1258, 53] on div at bounding box center [916, 50] width 718 height 43
click at [1259, 25] on div "Spend Fund CASH Cash (Account Management) 1% $1,100 Stability Fund Invesco BSCP…" at bounding box center [916, 341] width 804 height 683
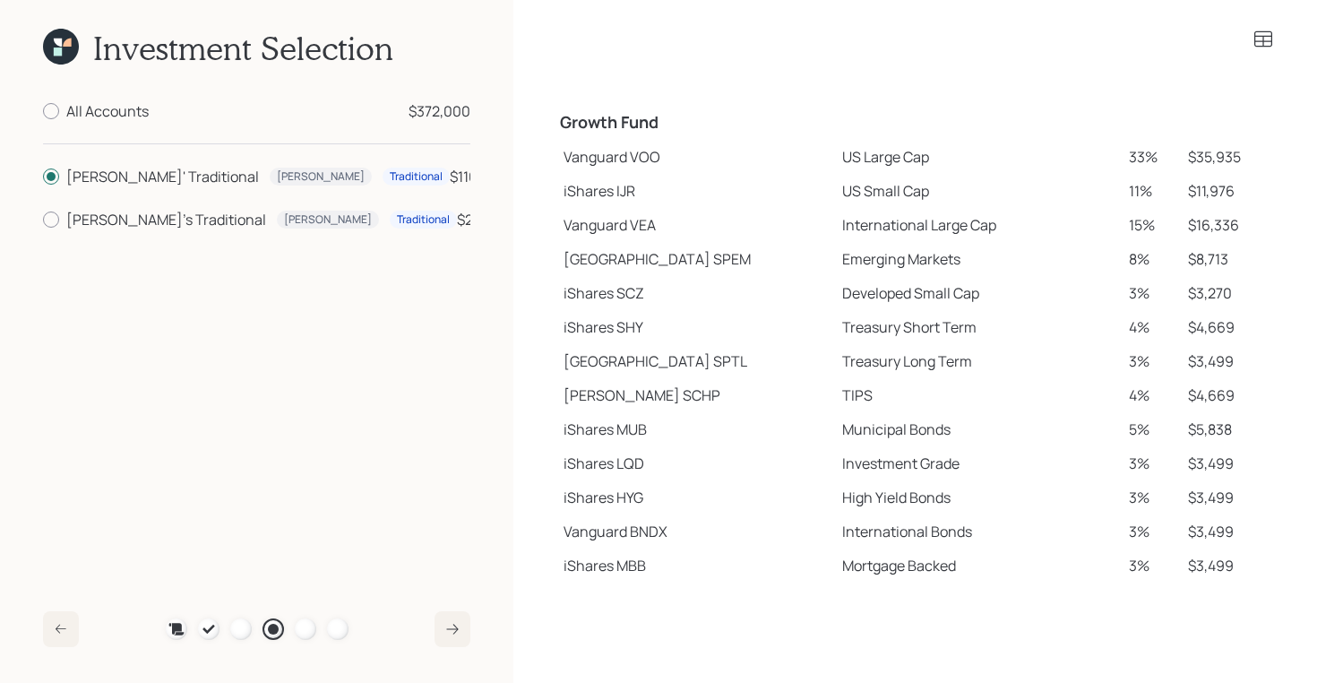
click at [1261, 38] on icon at bounding box center [1264, 40] width 22 height 22
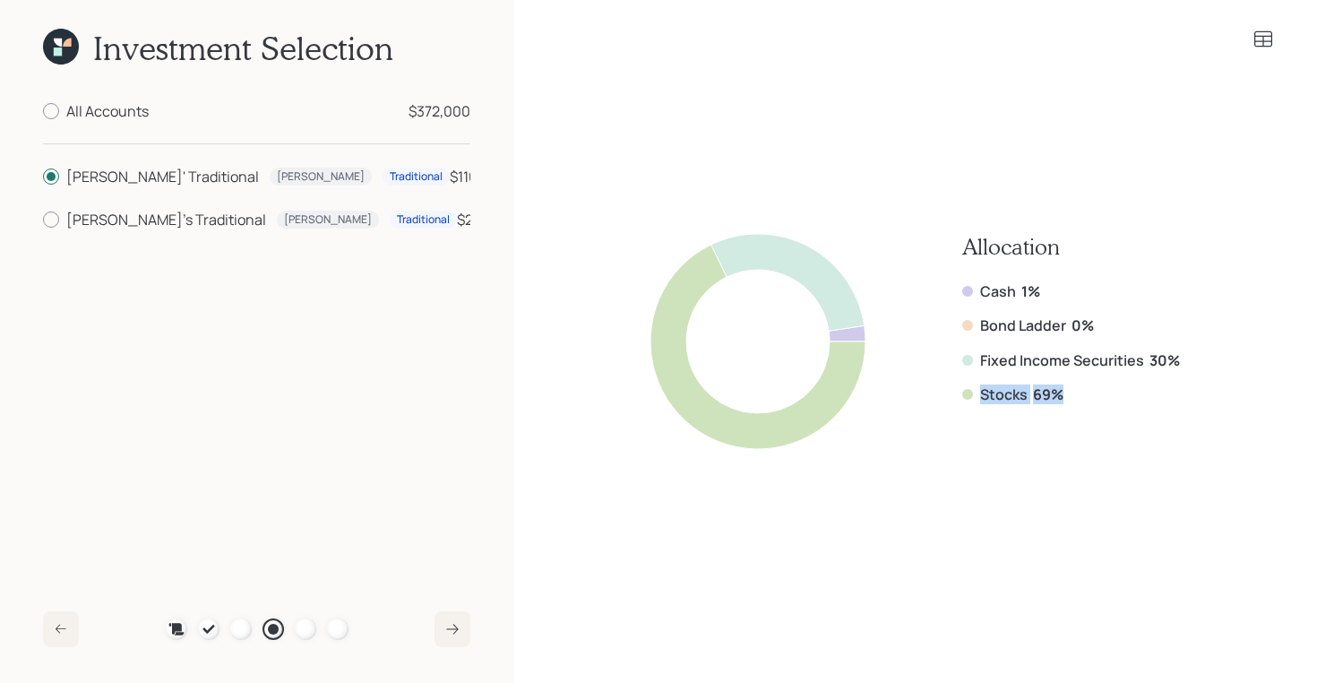
drag, startPoint x: 1067, startPoint y: 395, endPoint x: 962, endPoint y: 395, distance: 105.8
click at [962, 395] on div "Allocation Cash 1% Bond Ladder 0% Fixed Income Securities 30% Stocks 69%" at bounding box center [916, 341] width 530 height 215
click at [121, 212] on div "[PERSON_NAME]'s Traditional" at bounding box center [166, 220] width 200 height 22
click at [43, 220] on input "[PERSON_NAME]'s Traditional [PERSON_NAME] Traditional $262,000" at bounding box center [42, 220] width 1 height 1
radio input "true"
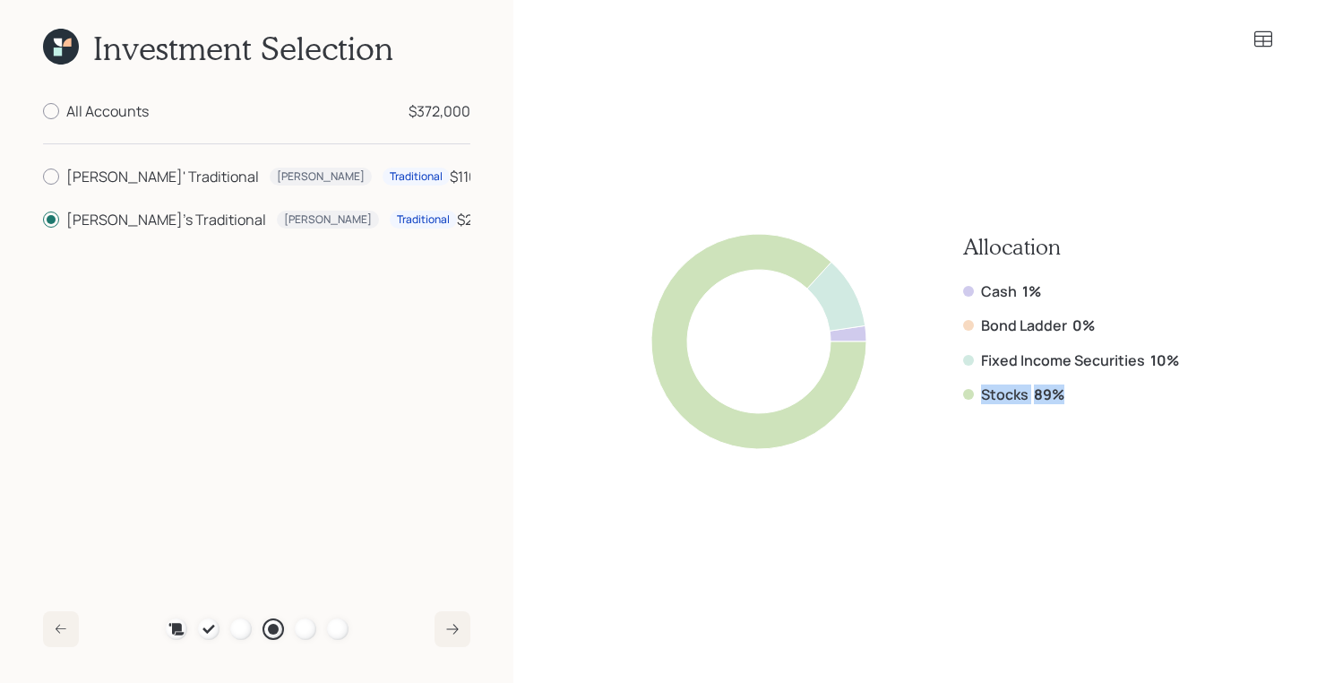
drag, startPoint x: 1072, startPoint y: 395, endPoint x: 981, endPoint y: 395, distance: 90.5
click at [981, 395] on div "Stocks 89%" at bounding box center [1071, 394] width 216 height 20
click at [69, 171] on div "[PERSON_NAME]' Traditional" at bounding box center [162, 177] width 193 height 22
click at [43, 177] on input "[PERSON_NAME]' Traditional [PERSON_NAME] Traditional $110,000" at bounding box center [42, 177] width 1 height 1
radio input "true"
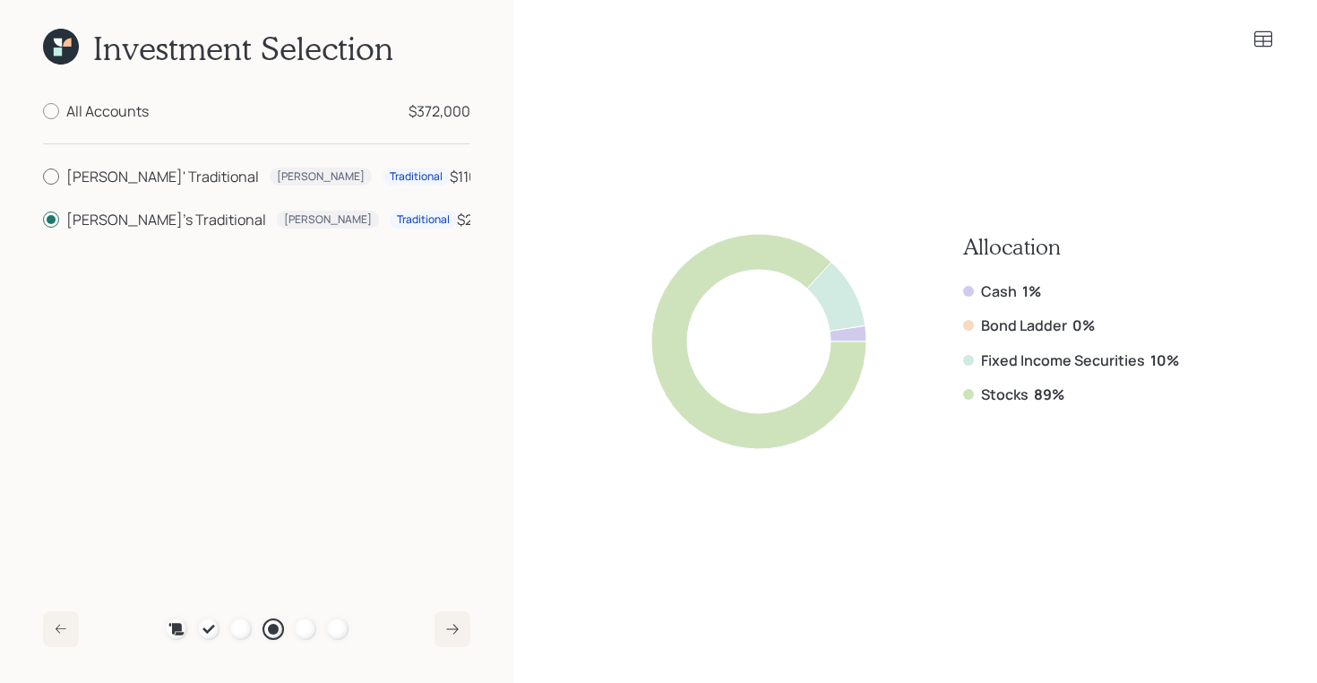
radio input "false"
drag, startPoint x: 1074, startPoint y: 392, endPoint x: 973, endPoint y: 393, distance: 100.4
click at [973, 393] on div "Stocks 69%" at bounding box center [1072, 394] width 218 height 20
click at [1048, 361] on label "Fixed Income Securities" at bounding box center [1062, 360] width 164 height 20
click at [67, 51] on icon at bounding box center [61, 47] width 36 height 36
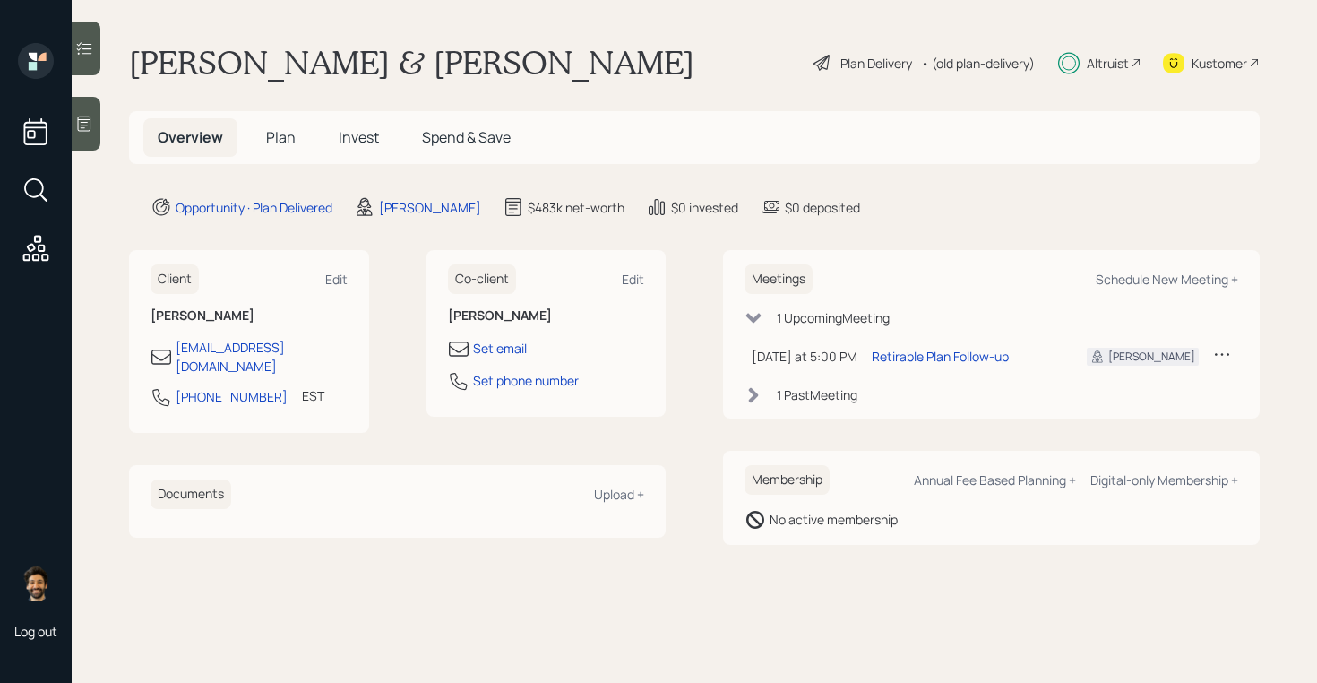
click at [281, 139] on span "Plan" at bounding box center [281, 137] width 30 height 20
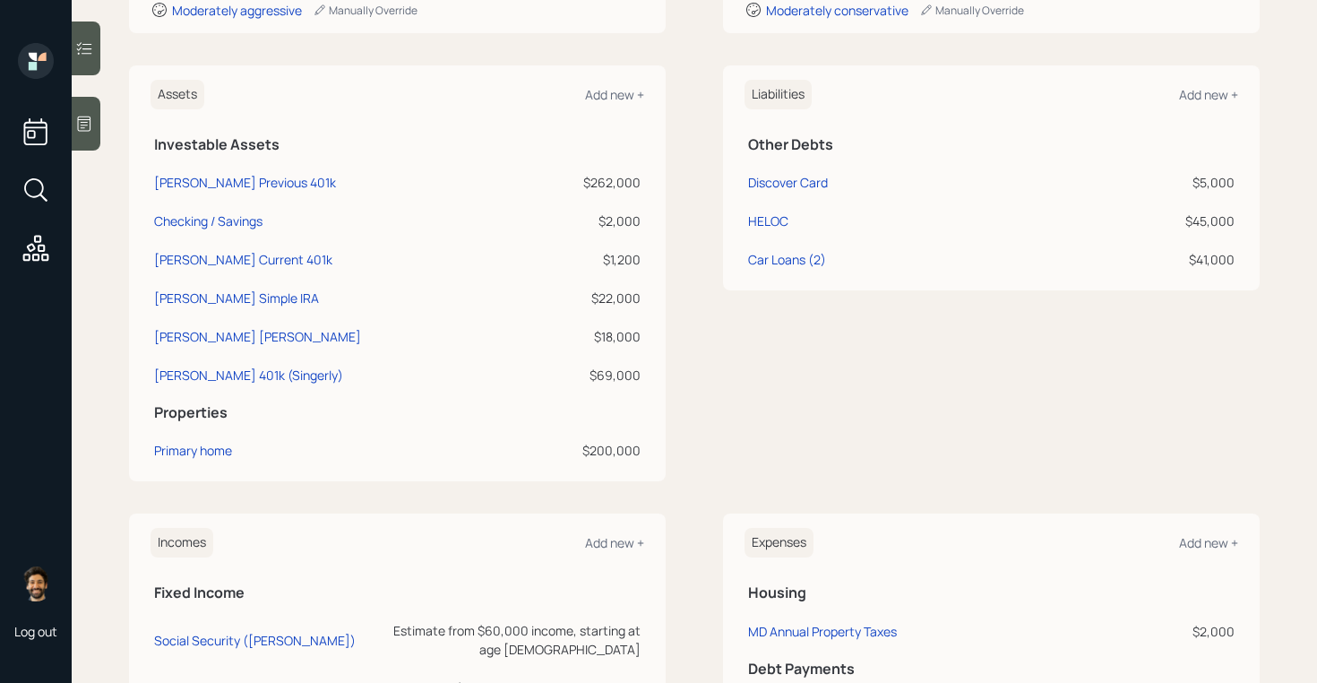
scroll to position [388, 0]
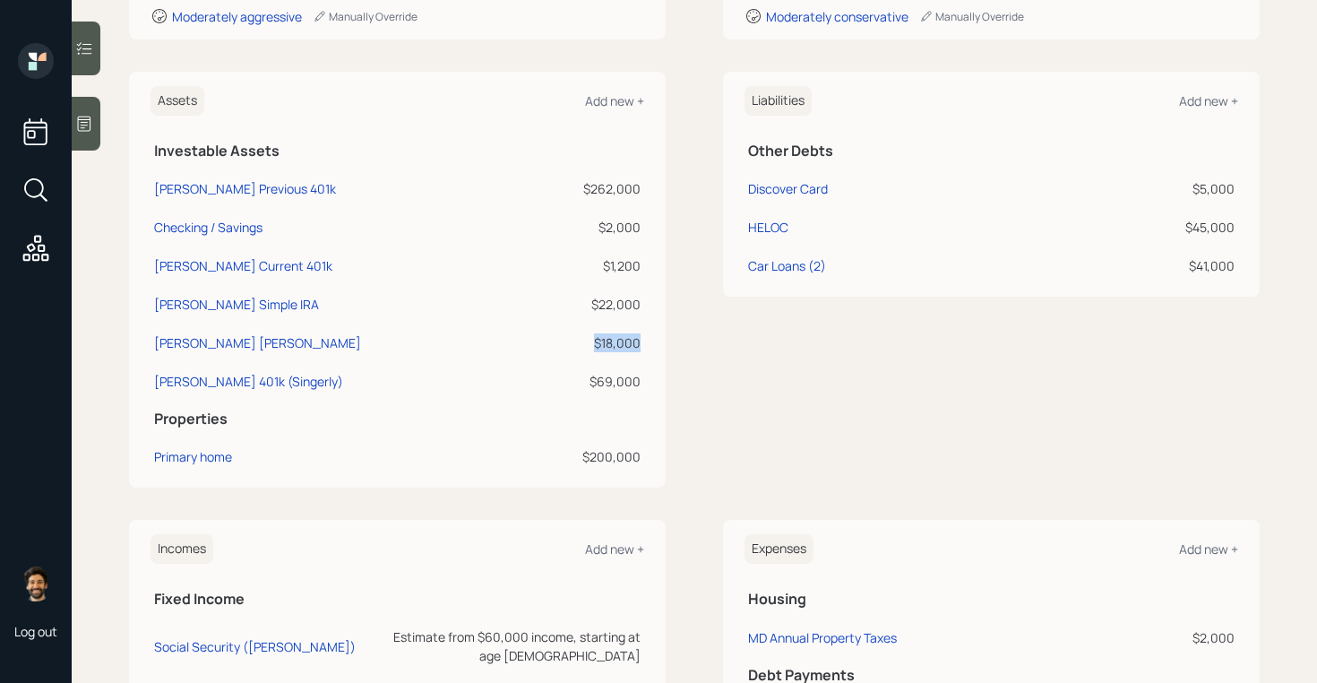
drag, startPoint x: 640, startPoint y: 343, endPoint x: 570, endPoint y: 340, distance: 70.0
click at [570, 340] on div "$18,000" at bounding box center [586, 342] width 108 height 19
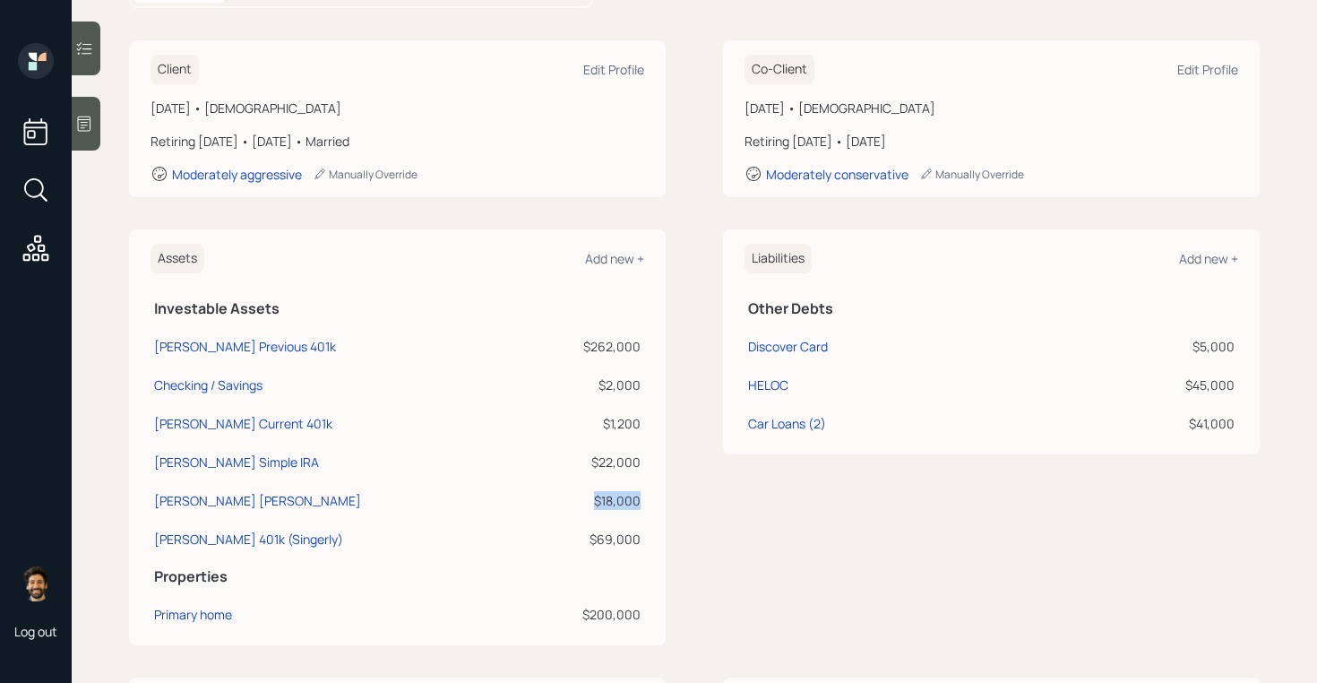
scroll to position [0, 0]
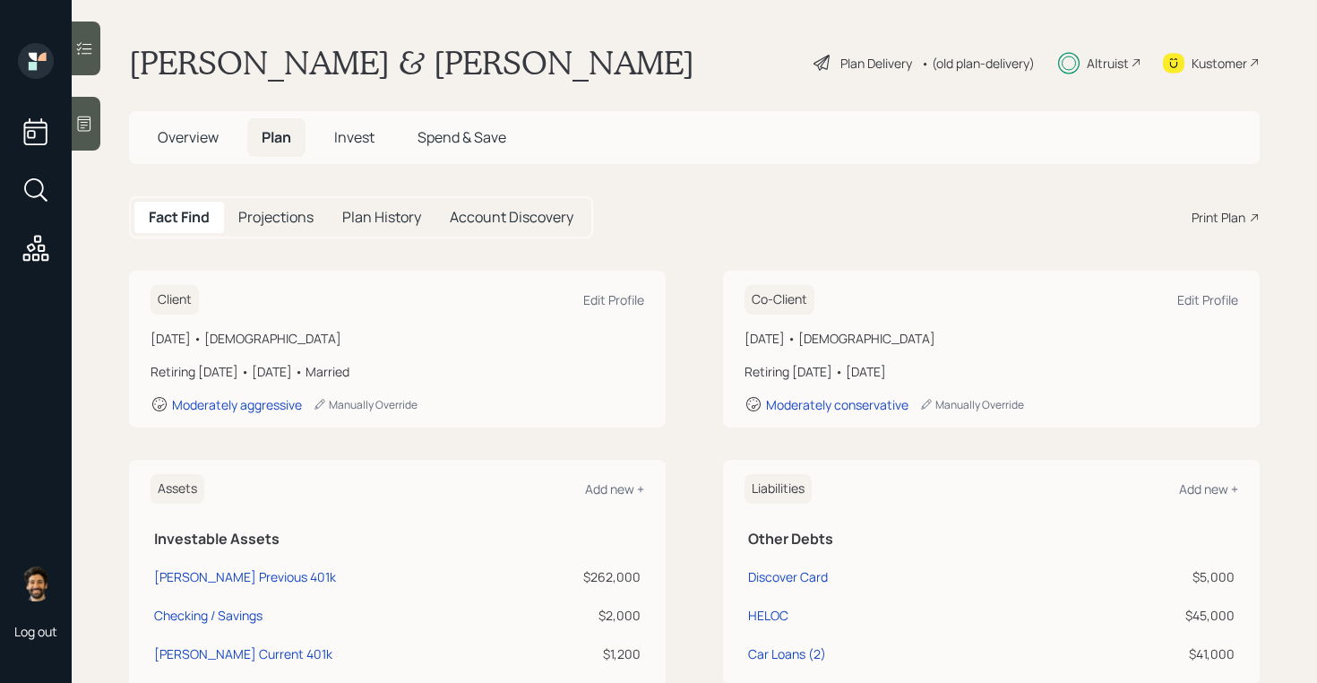
click at [274, 216] on h5 "Projections" at bounding box center [275, 217] width 75 height 17
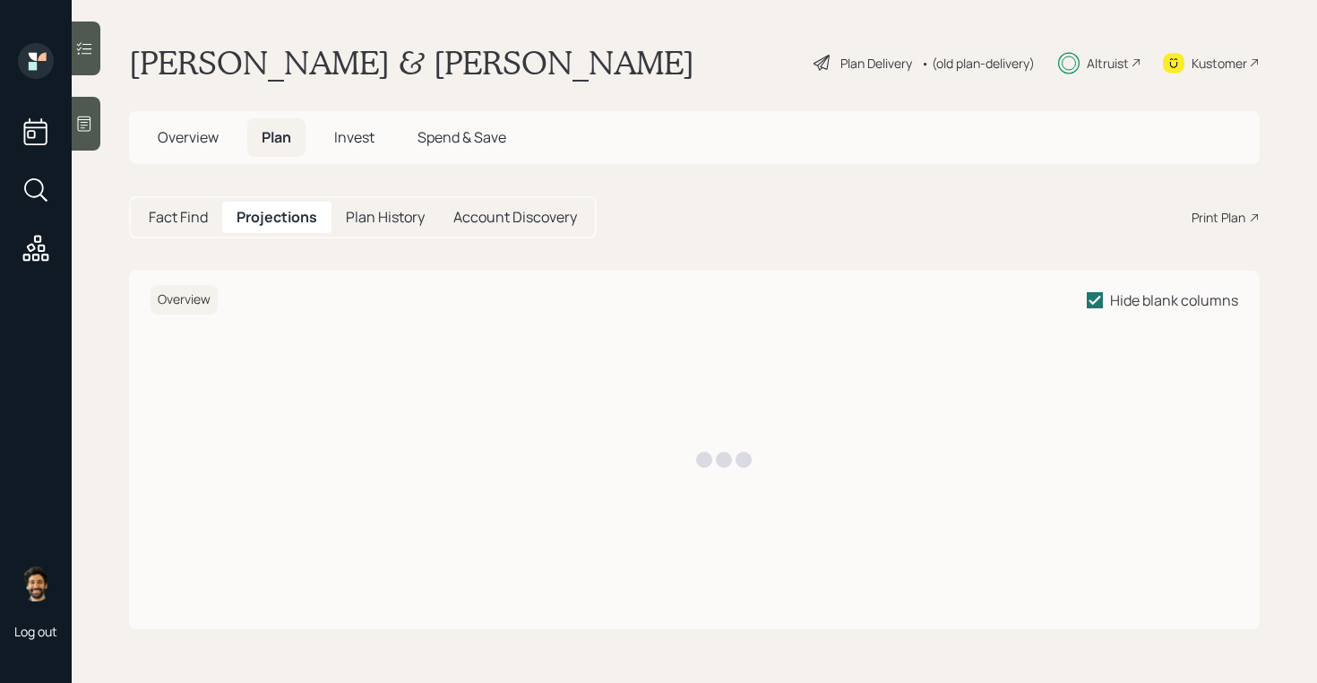
click at [188, 214] on h5 "Fact Find" at bounding box center [178, 217] width 59 height 17
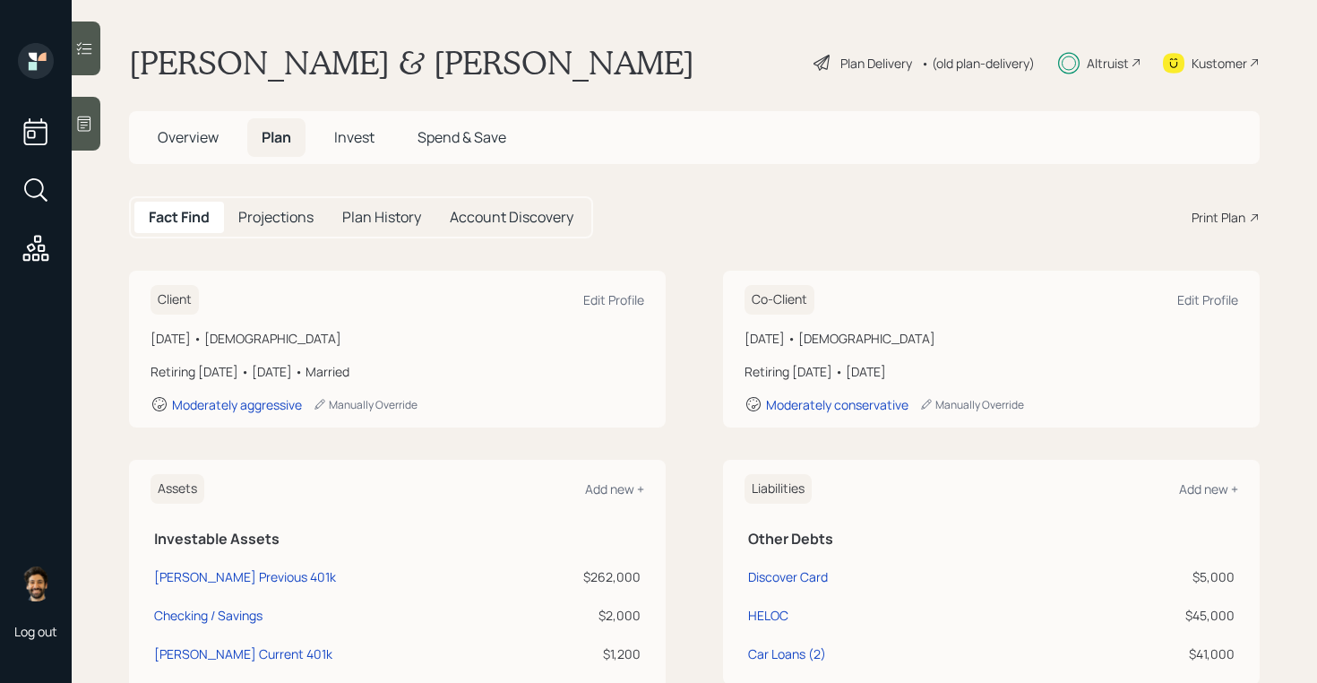
click at [263, 217] on h5 "Projections" at bounding box center [275, 217] width 75 height 17
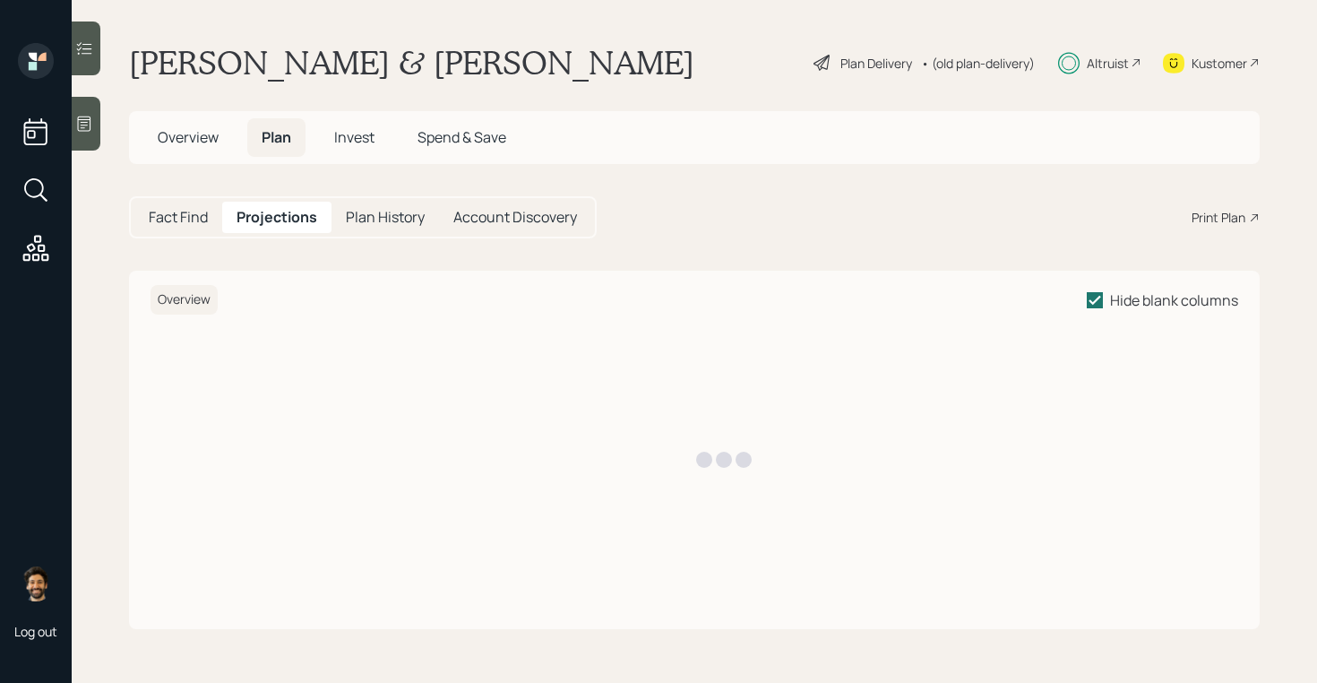
click at [177, 215] on h5 "Fact Find" at bounding box center [178, 217] width 59 height 17
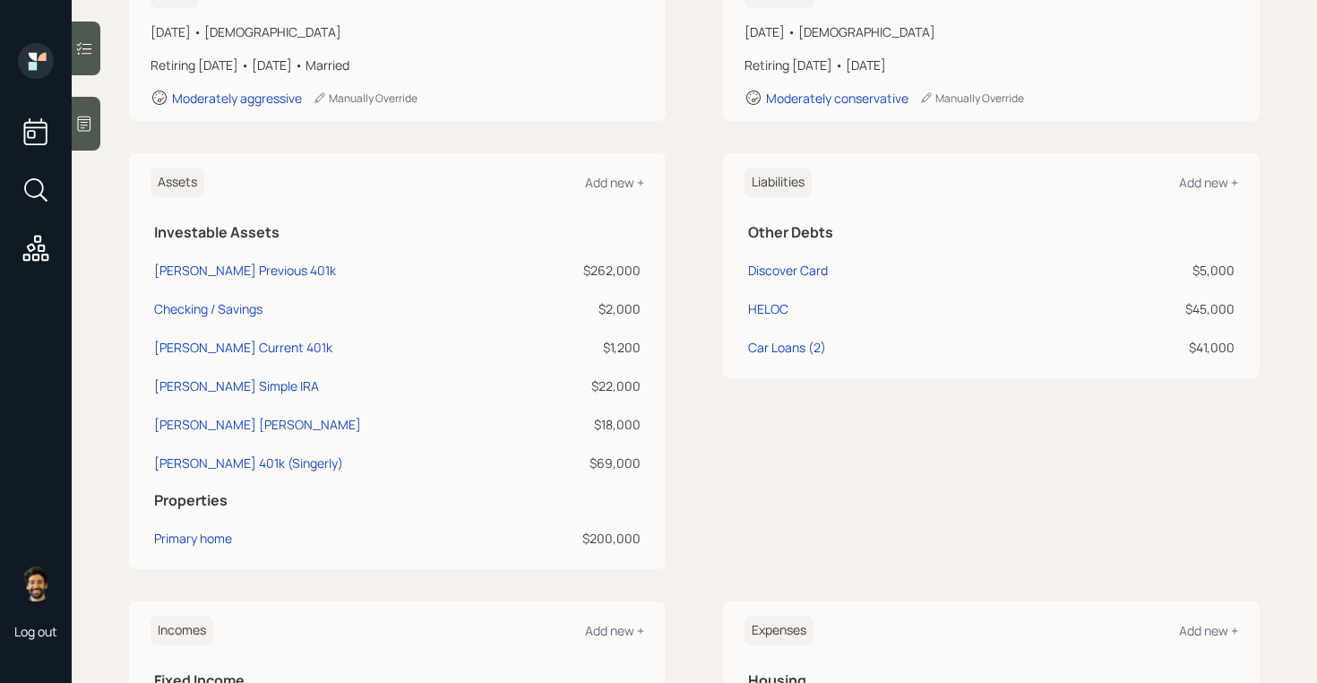
scroll to position [341, 0]
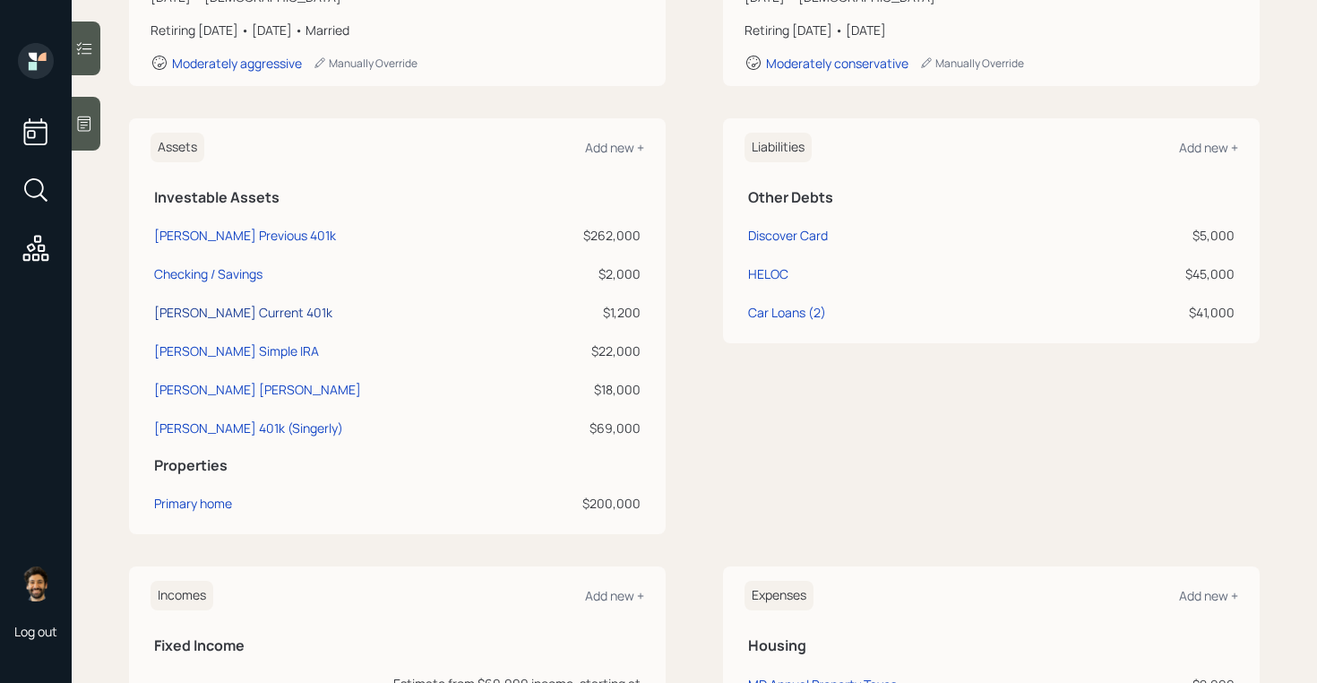
click at [219, 315] on div "[PERSON_NAME] Current 401k" at bounding box center [243, 312] width 178 height 19
select select "company_sponsored"
select select "balanced"
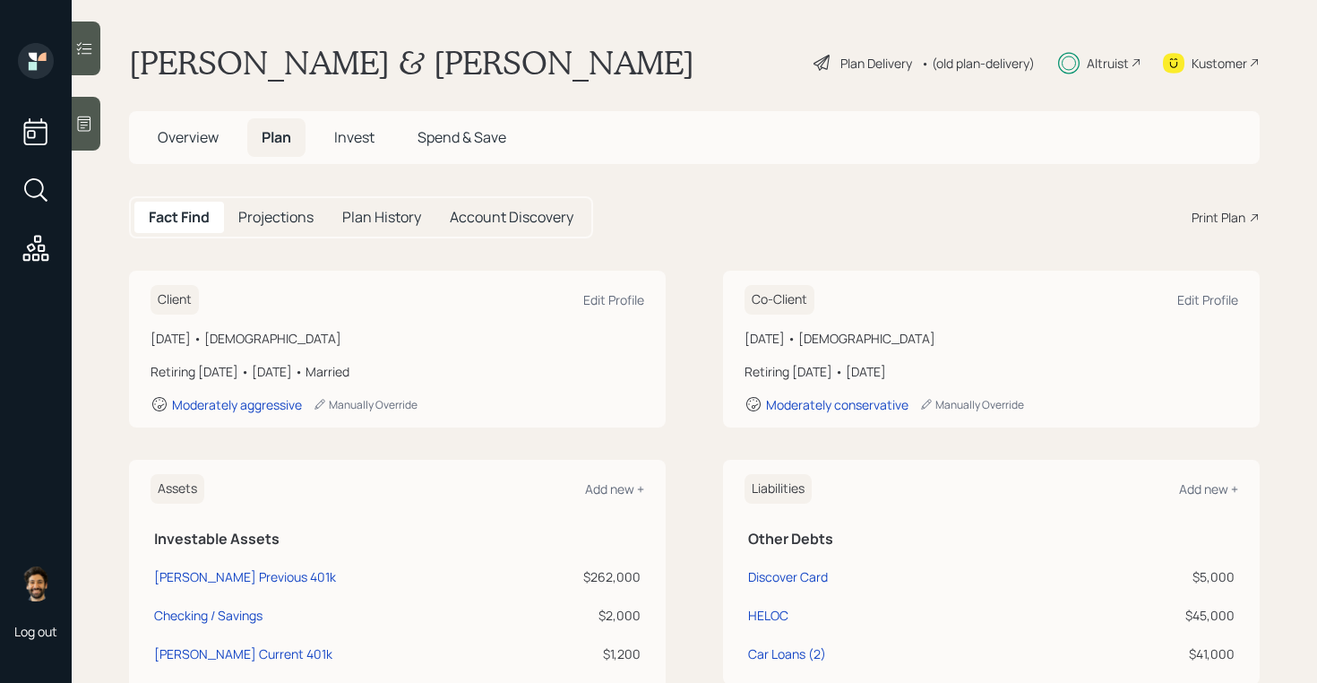
click at [1103, 62] on div "Altruist" at bounding box center [1108, 63] width 42 height 19
click at [1111, 68] on div "Altruist" at bounding box center [1108, 63] width 42 height 19
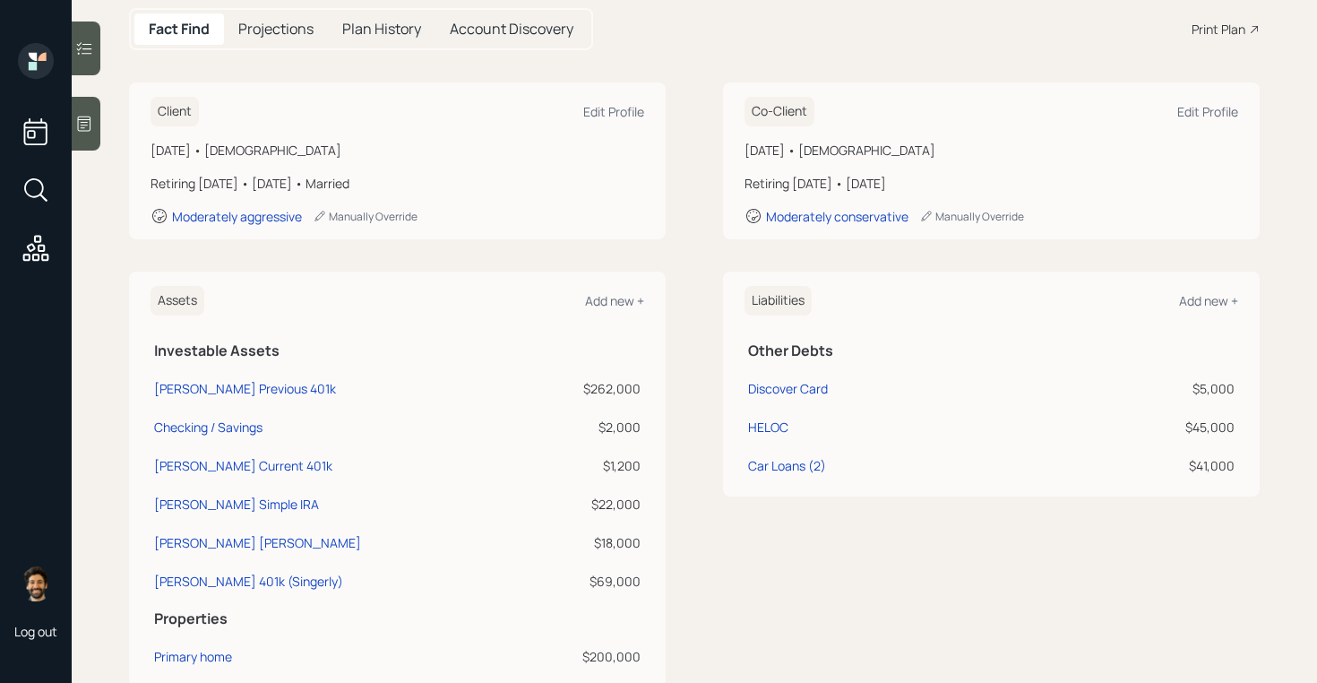
scroll to position [215, 0]
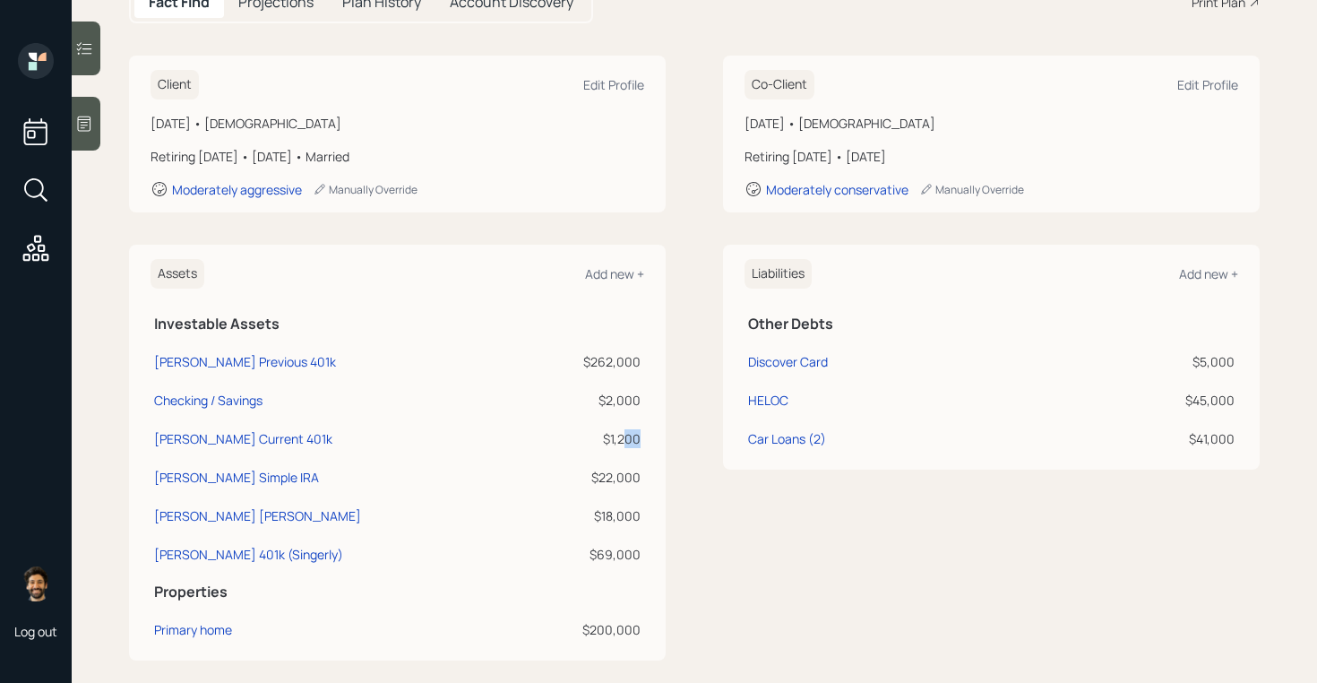
drag, startPoint x: 642, startPoint y: 442, endPoint x: 625, endPoint y: 438, distance: 17.4
click at [625, 438] on td "$1,200" at bounding box center [587, 436] width 116 height 39
click at [643, 479] on td "$22,000" at bounding box center [587, 474] width 116 height 39
drag, startPoint x: 643, startPoint y: 479, endPoint x: 579, endPoint y: 437, distance: 75.8
click at [579, 437] on tbody "[PERSON_NAME] 401k $262,000 Checking / Savings $2,000 [PERSON_NAME] Current 401…" at bounding box center [398, 455] width 494 height 231
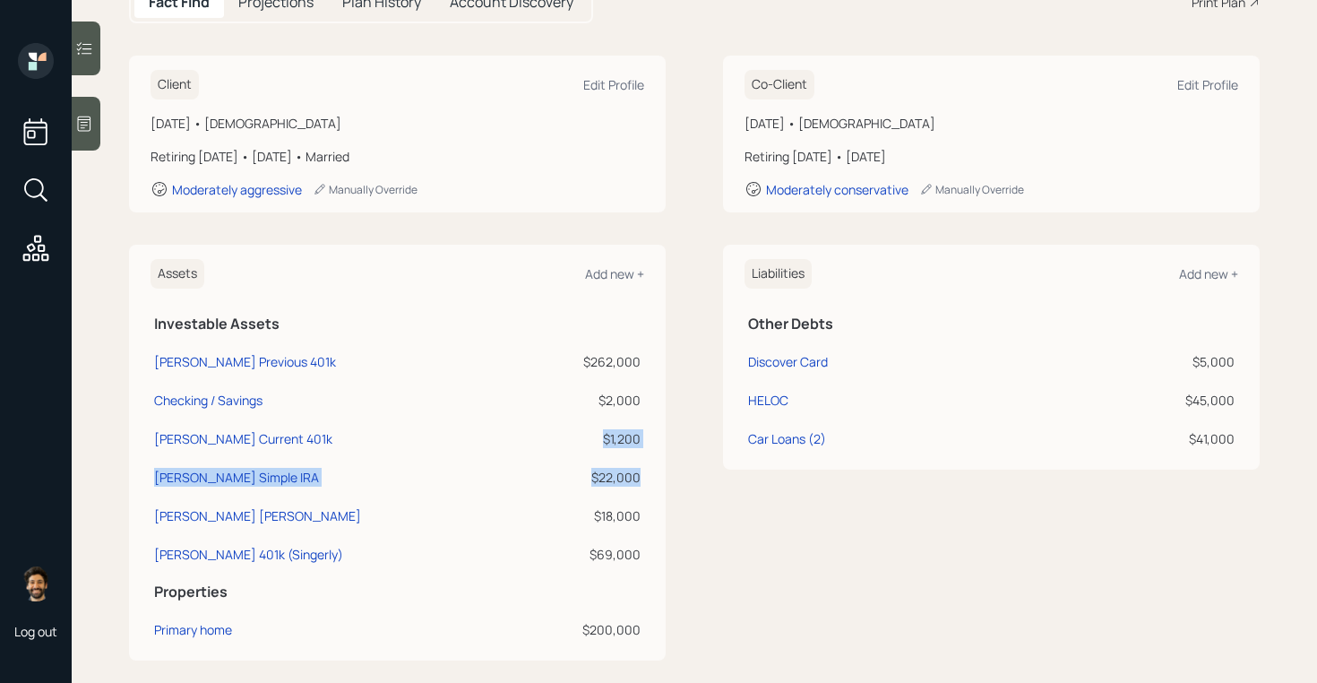
click at [579, 437] on div "$1,200" at bounding box center [586, 438] width 108 height 19
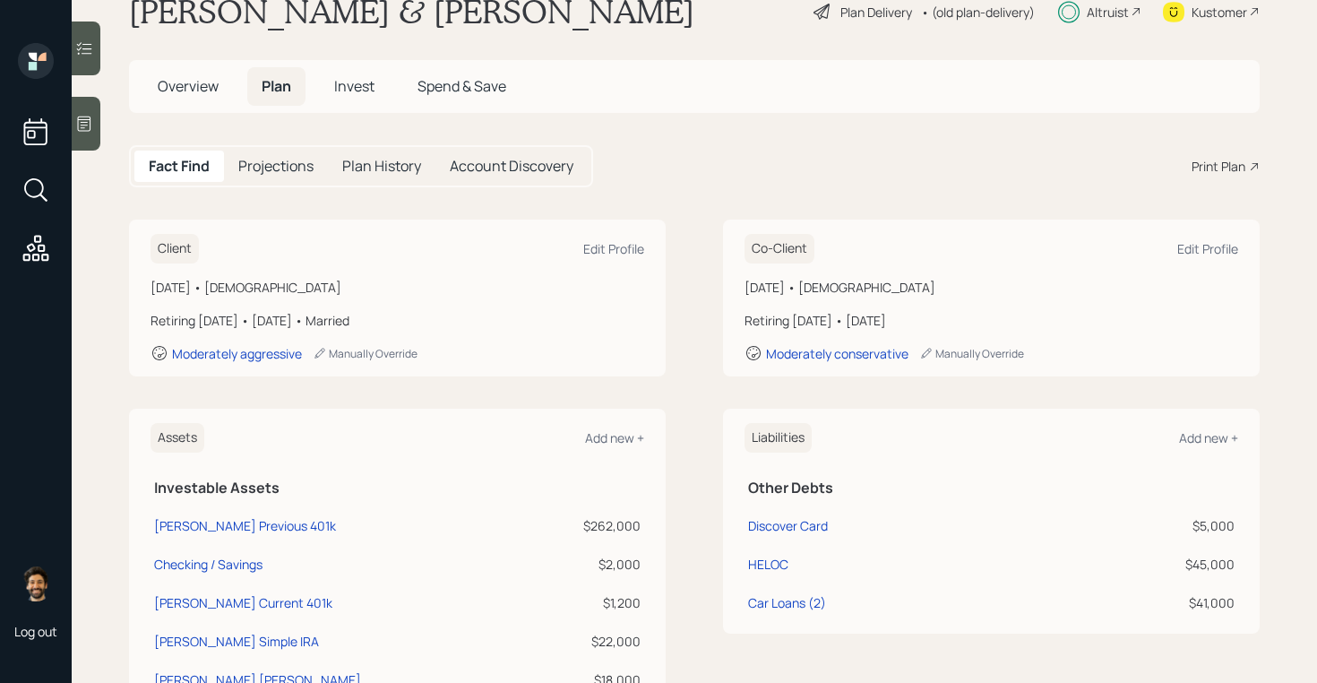
scroll to position [0, 0]
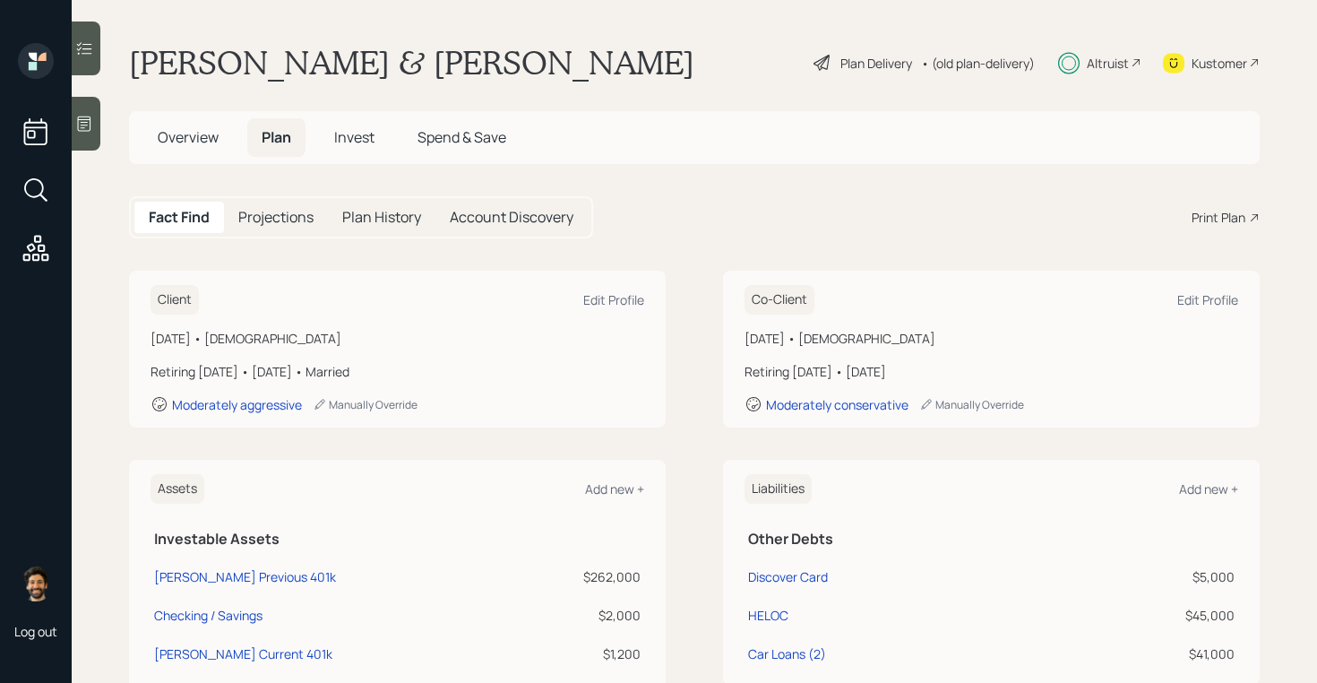
click at [205, 134] on span "Overview" at bounding box center [188, 137] width 61 height 20
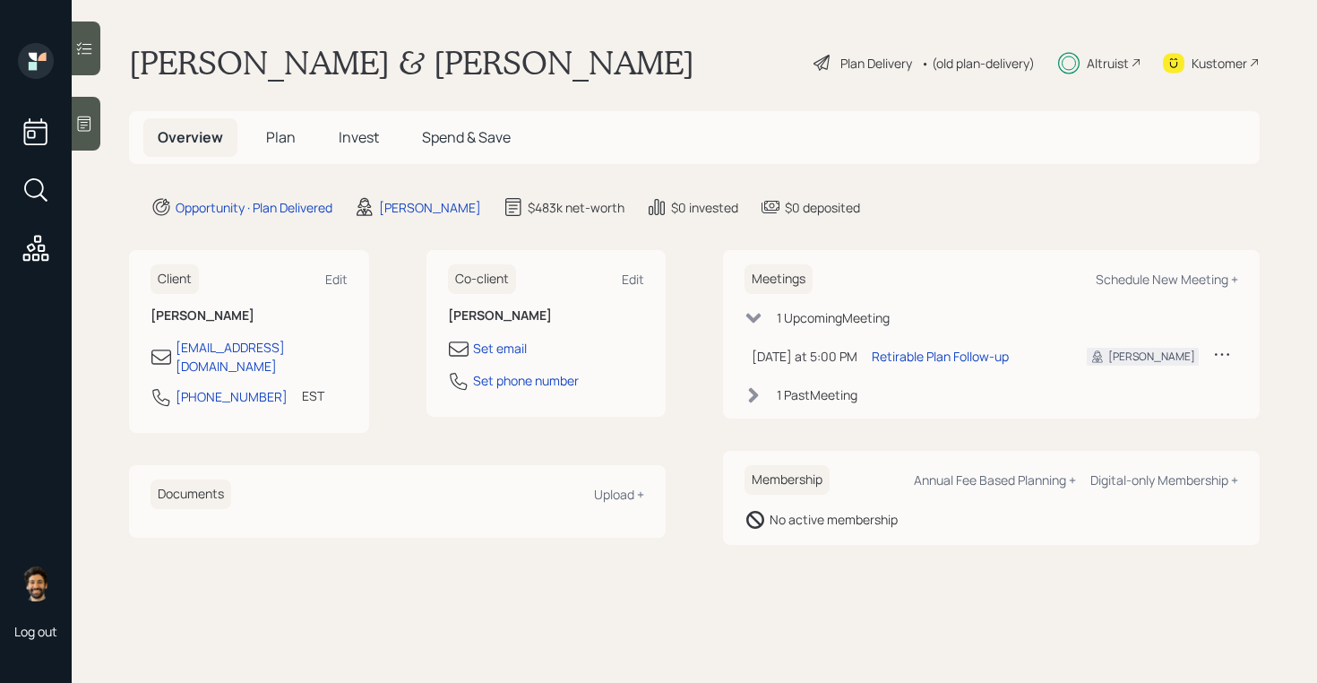
click at [263, 135] on h5 "Plan" at bounding box center [281, 137] width 58 height 39
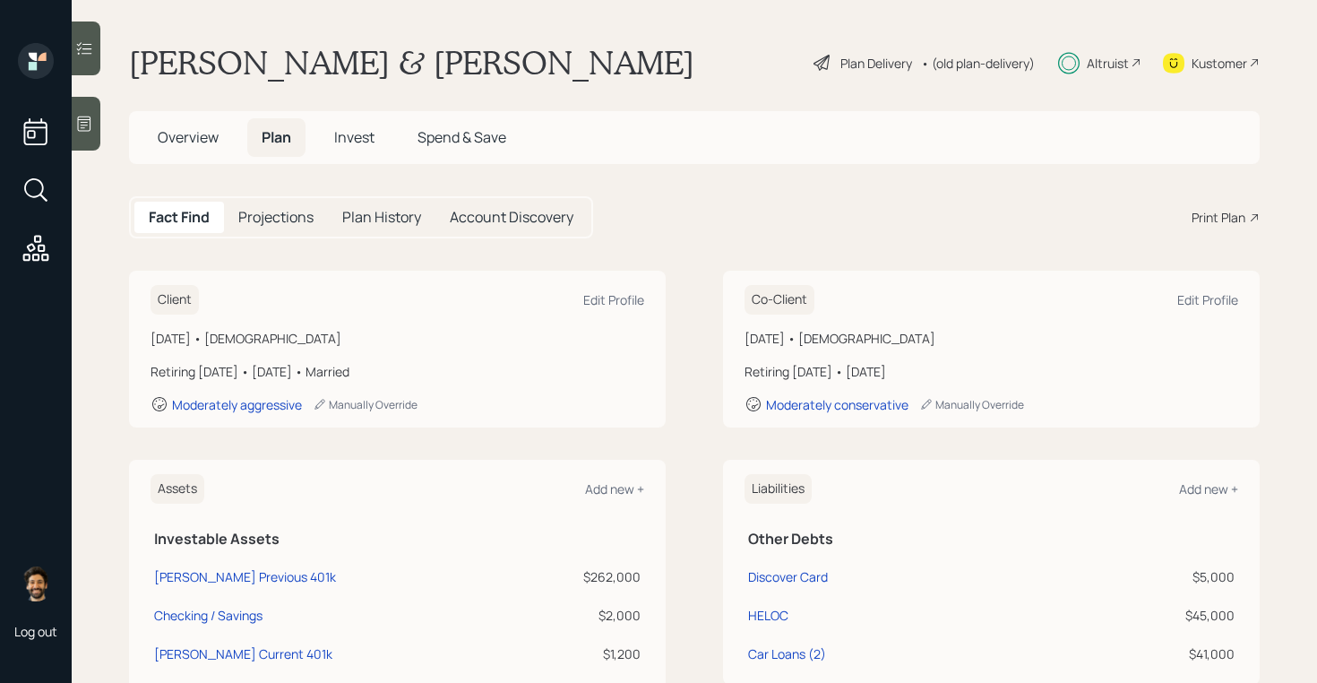
click at [207, 142] on span "Overview" at bounding box center [188, 137] width 61 height 20
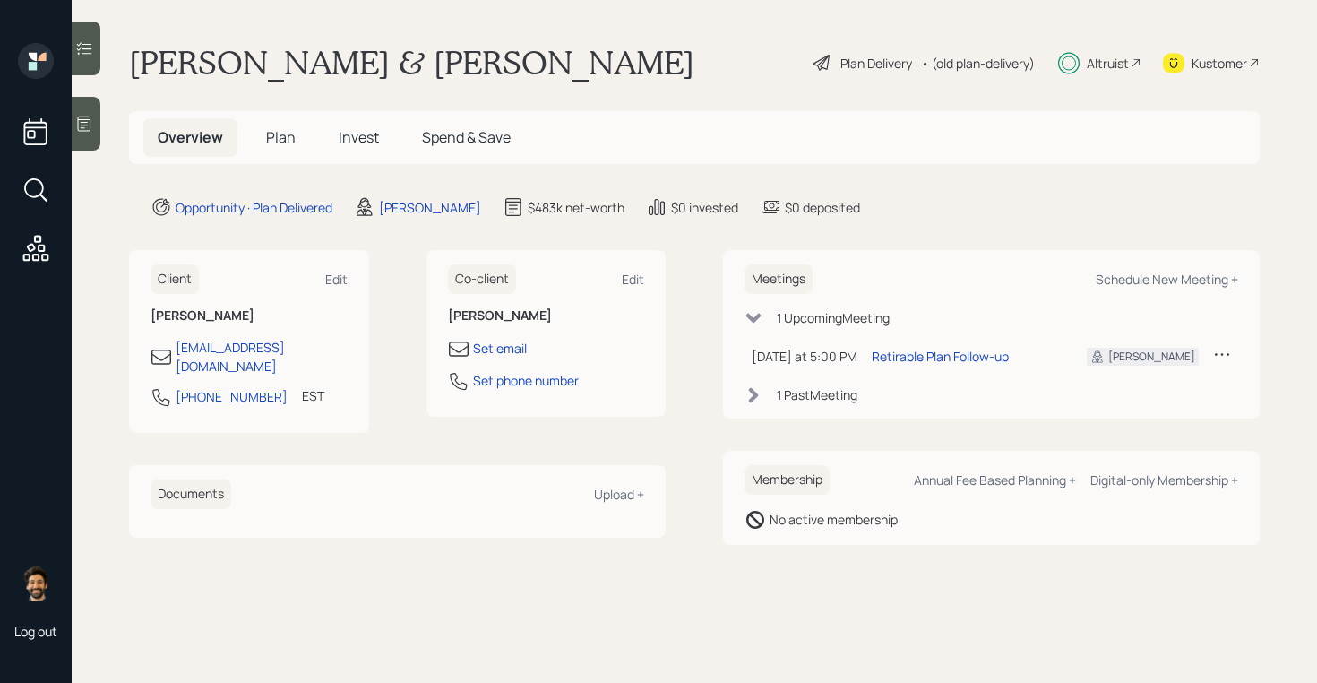
click at [277, 136] on span "Plan" at bounding box center [281, 137] width 30 height 20
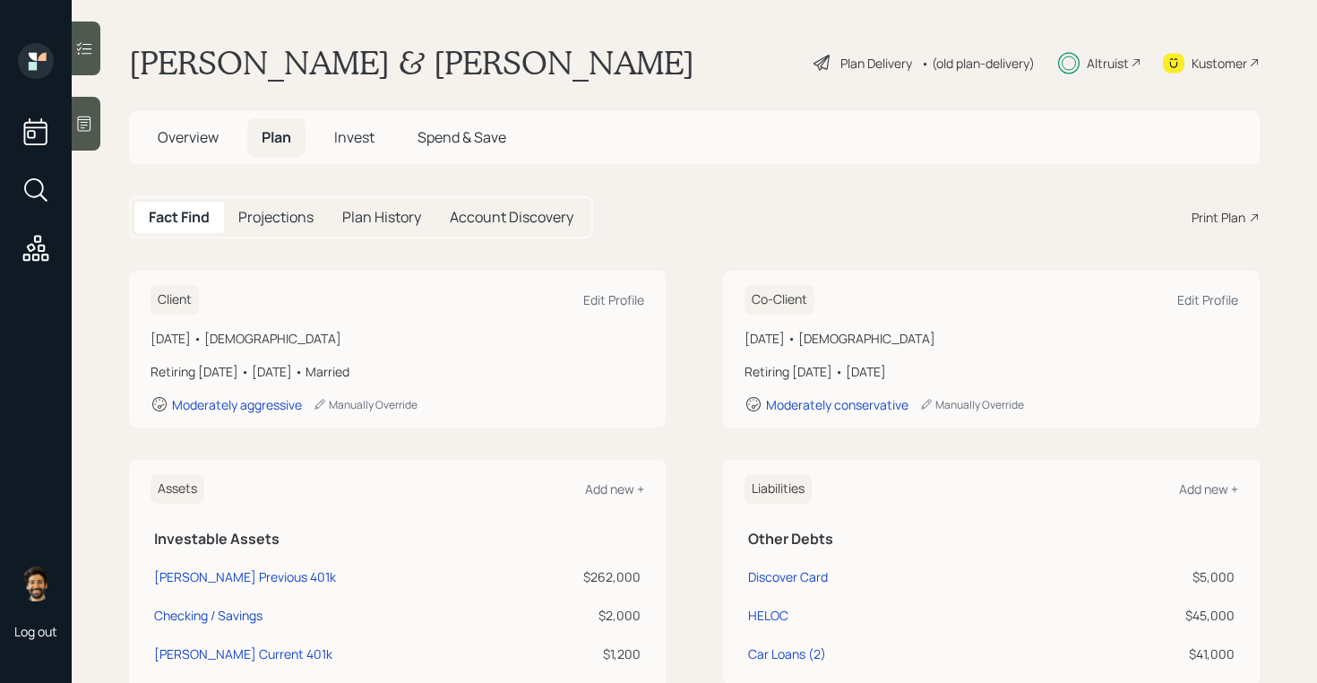
click at [1215, 215] on div "Print Plan" at bounding box center [1219, 217] width 54 height 19
click at [347, 139] on span "Invest" at bounding box center [354, 137] width 40 height 20
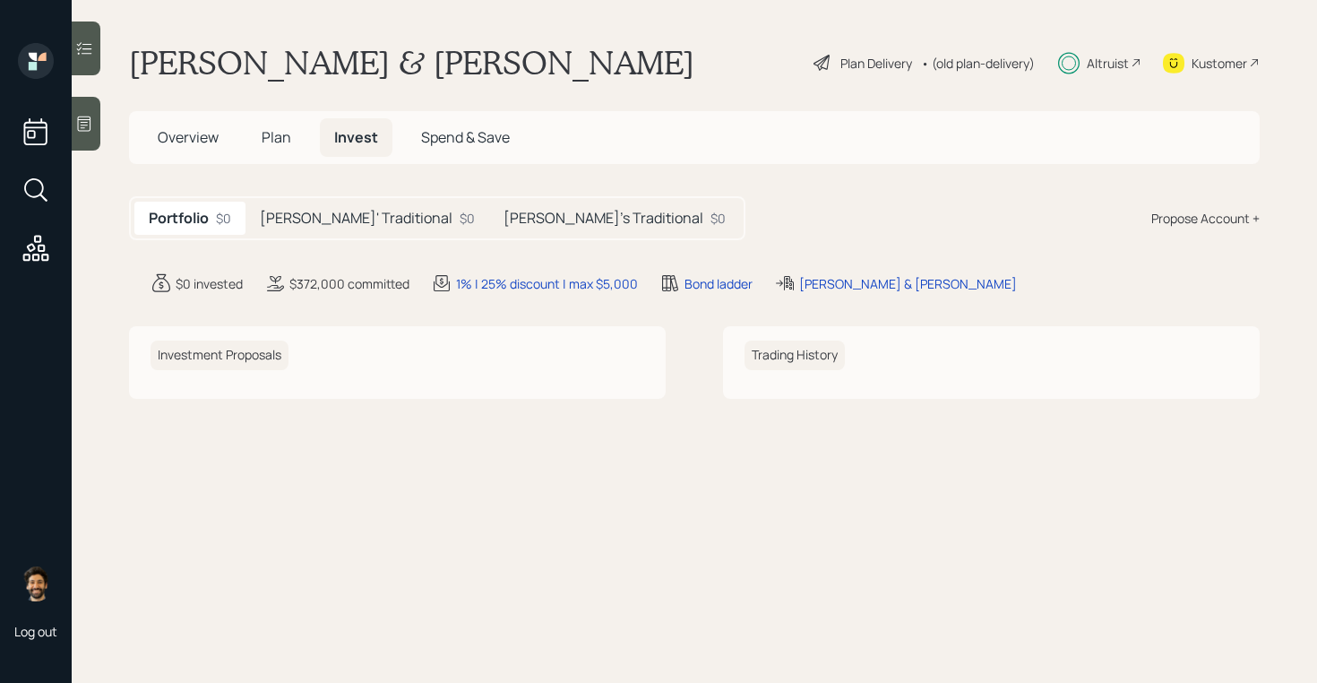
click at [342, 214] on h5 "[PERSON_NAME]' Traditional" at bounding box center [356, 218] width 193 height 17
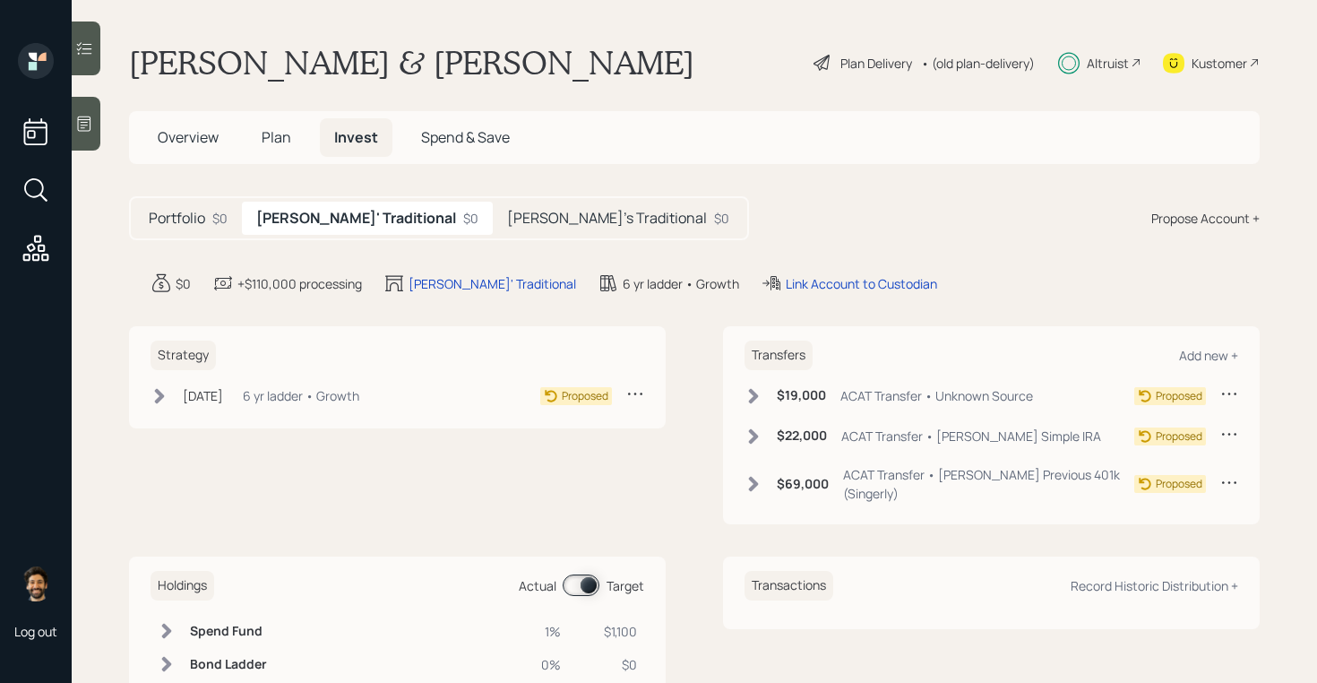
click at [264, 401] on div "[DATE] [DATE] 5:33 PM EDT 6 yr ladder • Growth" at bounding box center [255, 395] width 209 height 22
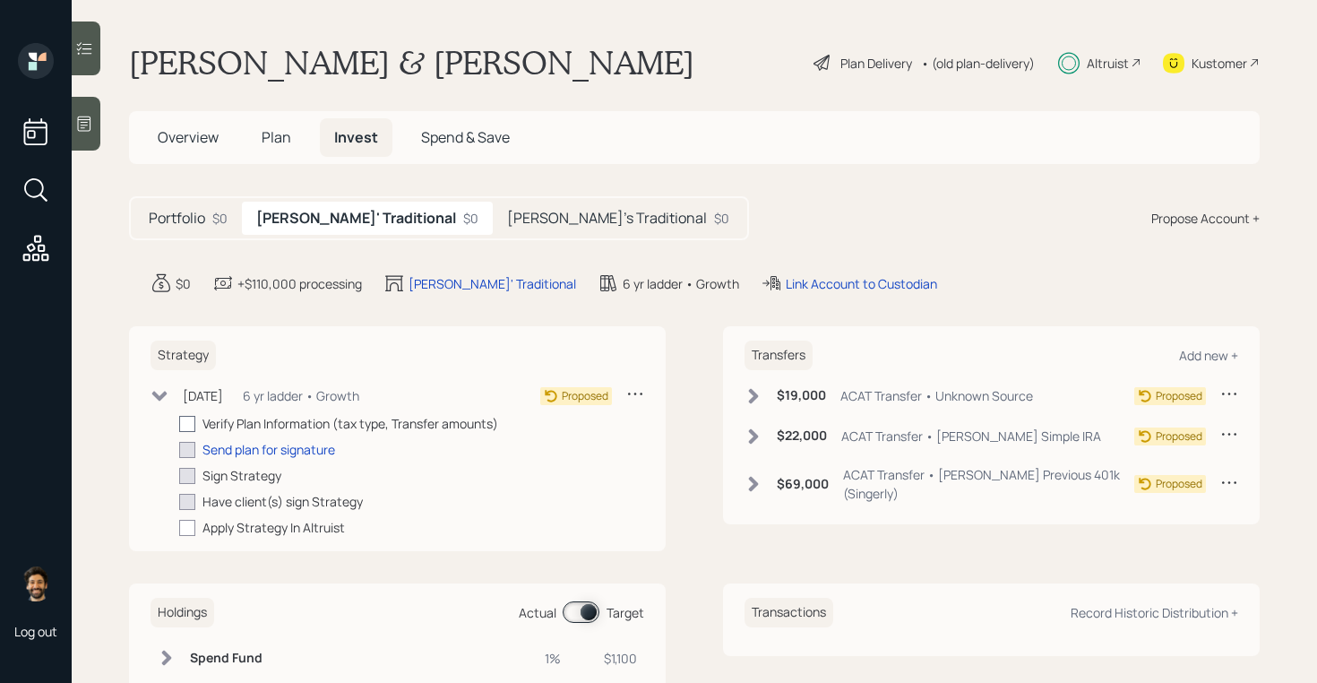
click at [181, 424] on div at bounding box center [187, 424] width 16 height 16
click at [179, 424] on input "checkbox" at bounding box center [178, 423] width 1 height 1
checkbox input "true"
click at [1225, 396] on icon at bounding box center [1230, 393] width 18 height 18
click at [1127, 428] on div "Edit transfer" at bounding box center [1174, 427] width 129 height 17
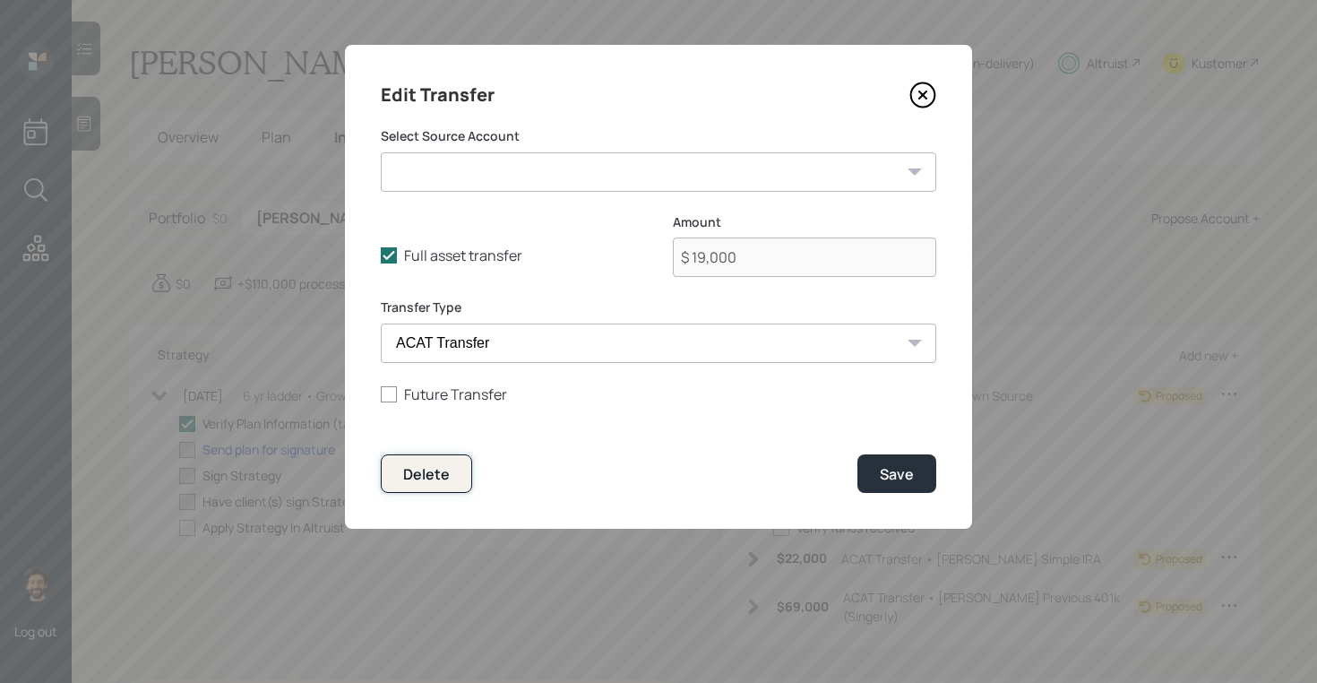
click at [442, 469] on div "Delete" at bounding box center [426, 474] width 47 height 20
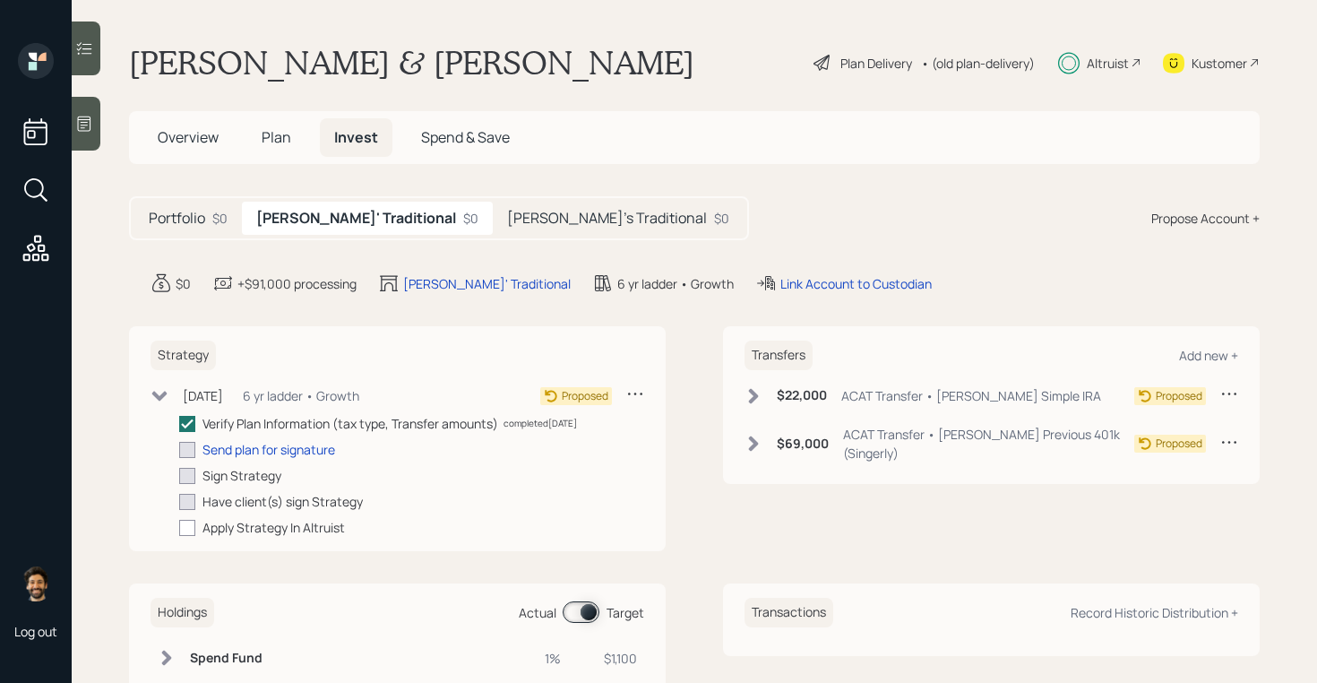
click at [754, 399] on icon at bounding box center [754, 395] width 10 height 15
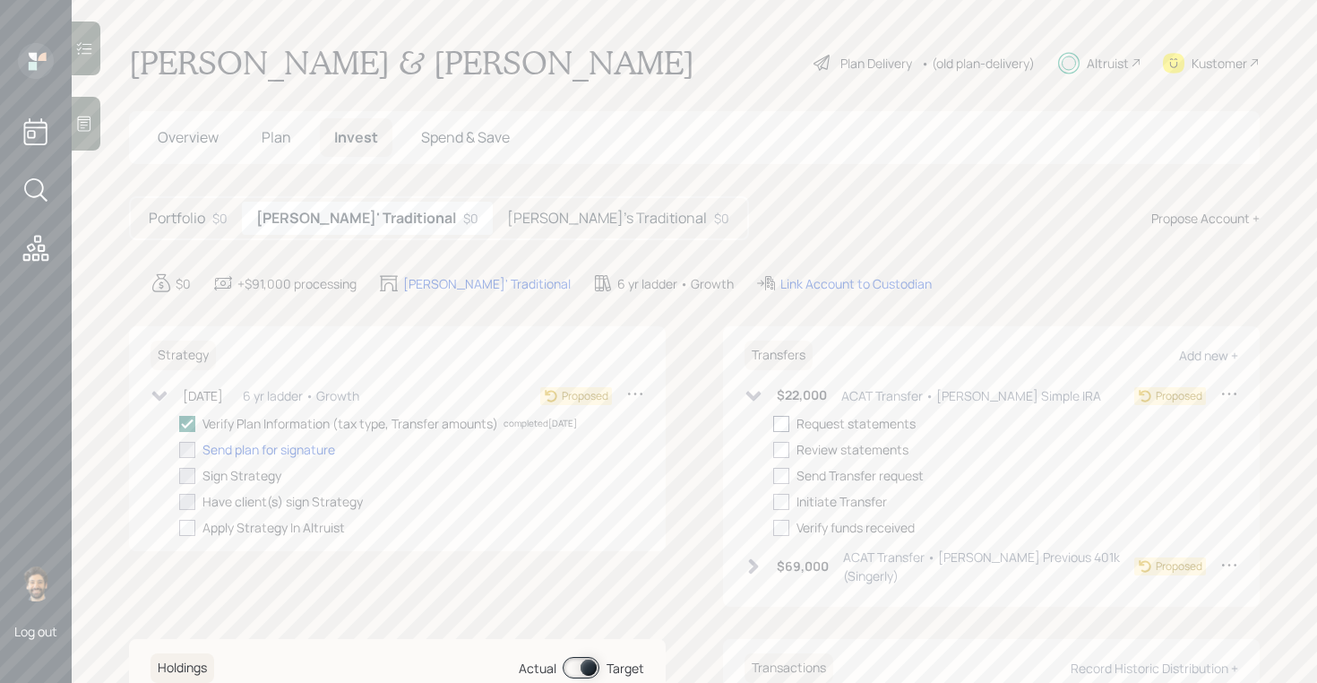
click at [783, 423] on div at bounding box center [781, 424] width 16 height 16
click at [773, 423] on input "checkbox" at bounding box center [773, 423] width 1 height 1
checkbox input "true"
click at [752, 559] on icon at bounding box center [754, 566] width 10 height 15
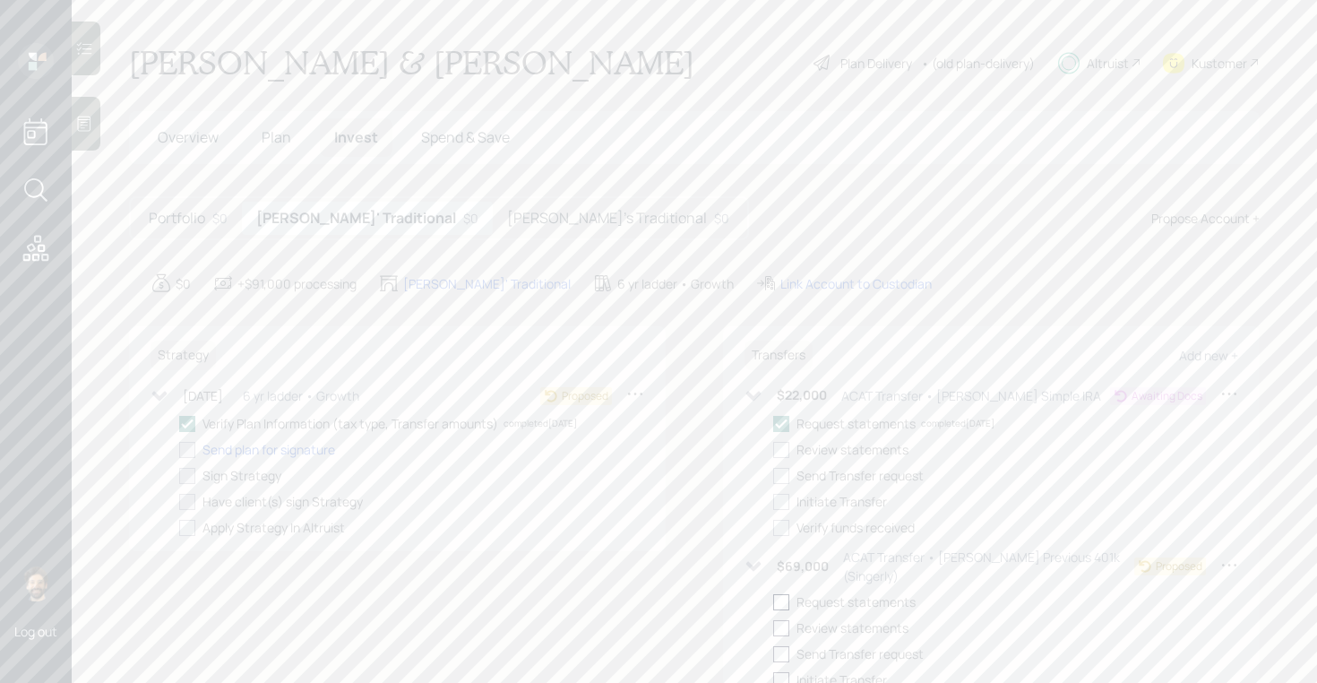
click at [774, 594] on div at bounding box center [781, 602] width 16 height 16
click at [773, 601] on input "checkbox" at bounding box center [773, 601] width 1 height 1
checkbox input "true"
click at [762, 456] on icon at bounding box center [754, 465] width 18 height 18
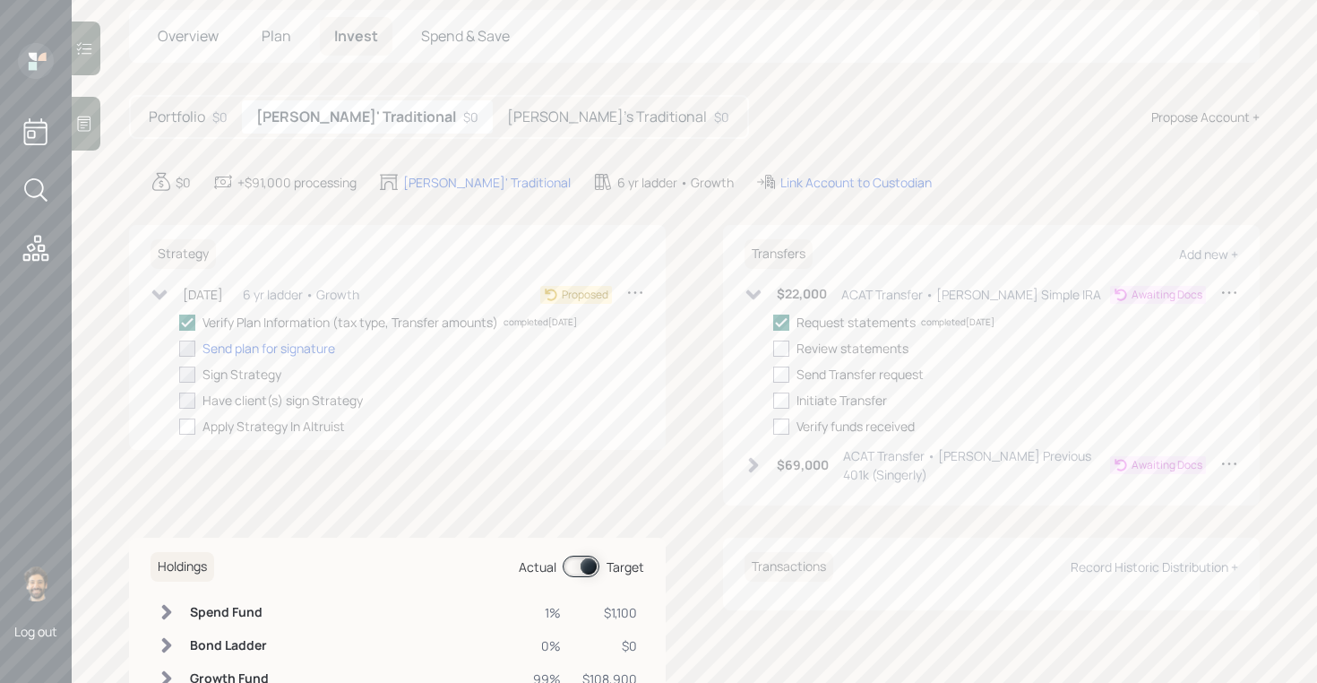
click at [277, 35] on span "Plan" at bounding box center [277, 36] width 30 height 20
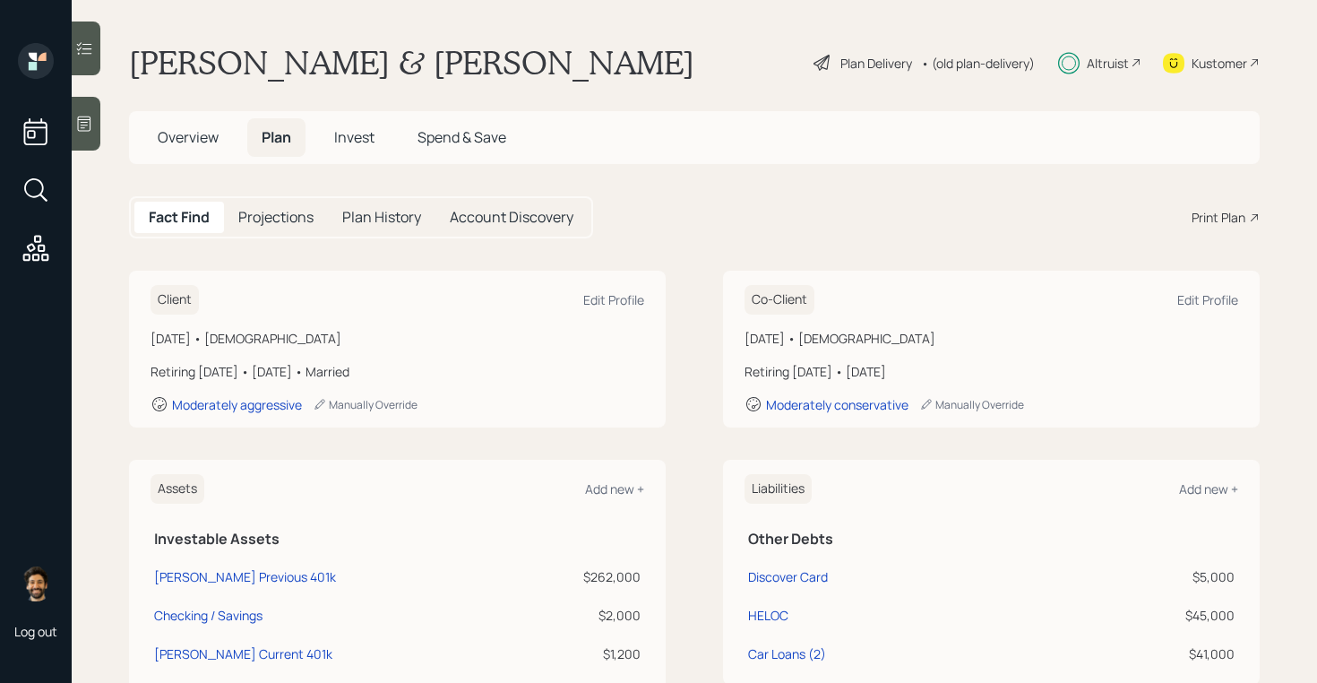
click at [1104, 72] on div "Altruist" at bounding box center [1108, 63] width 42 height 19
click at [173, 145] on span "Overview" at bounding box center [188, 137] width 61 height 20
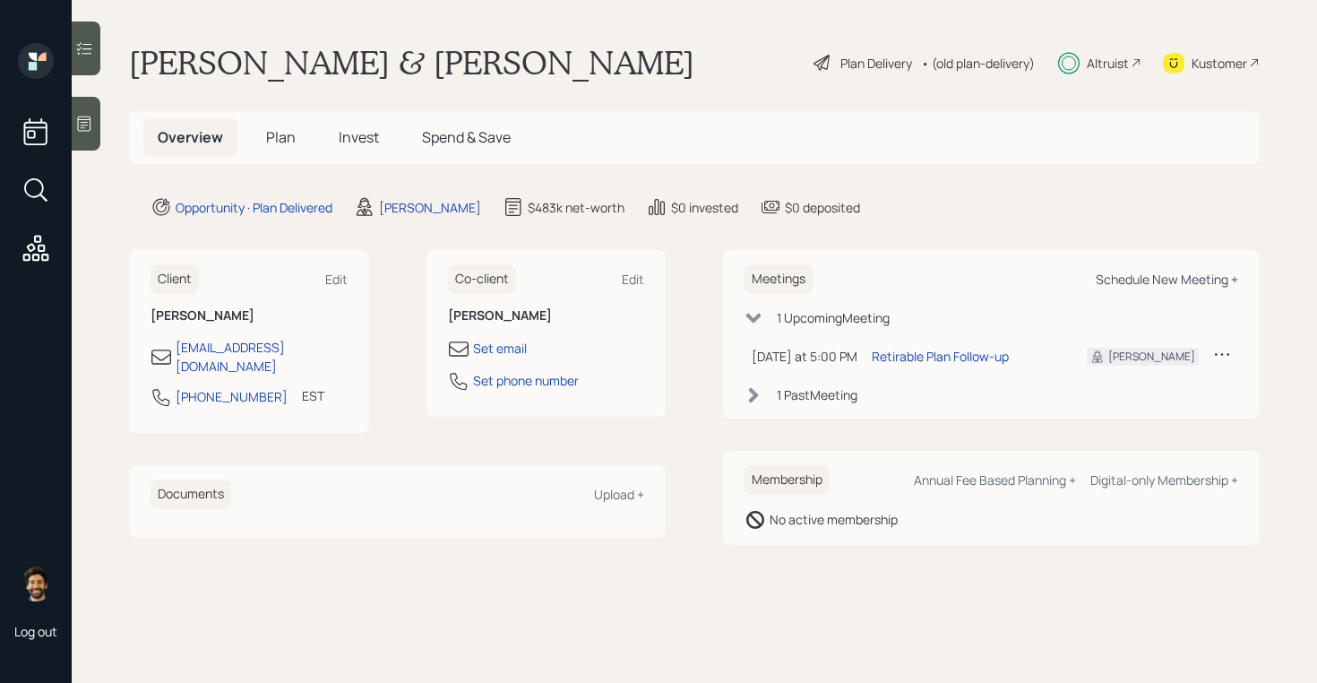
click at [1178, 274] on div "Schedule New Meeting +" at bounding box center [1167, 279] width 142 height 17
select select "f14b762f-c7c2-4b89-9227-8fa891345eea"
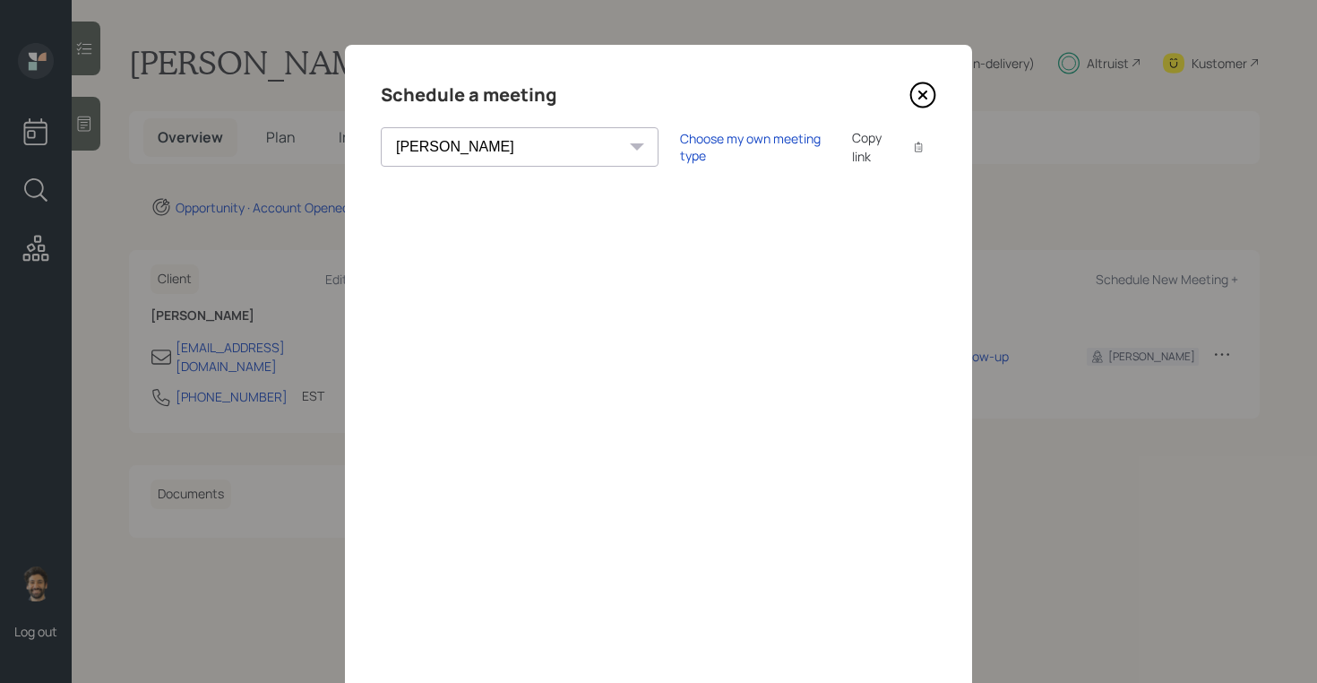
click at [923, 96] on icon at bounding box center [923, 95] width 27 height 27
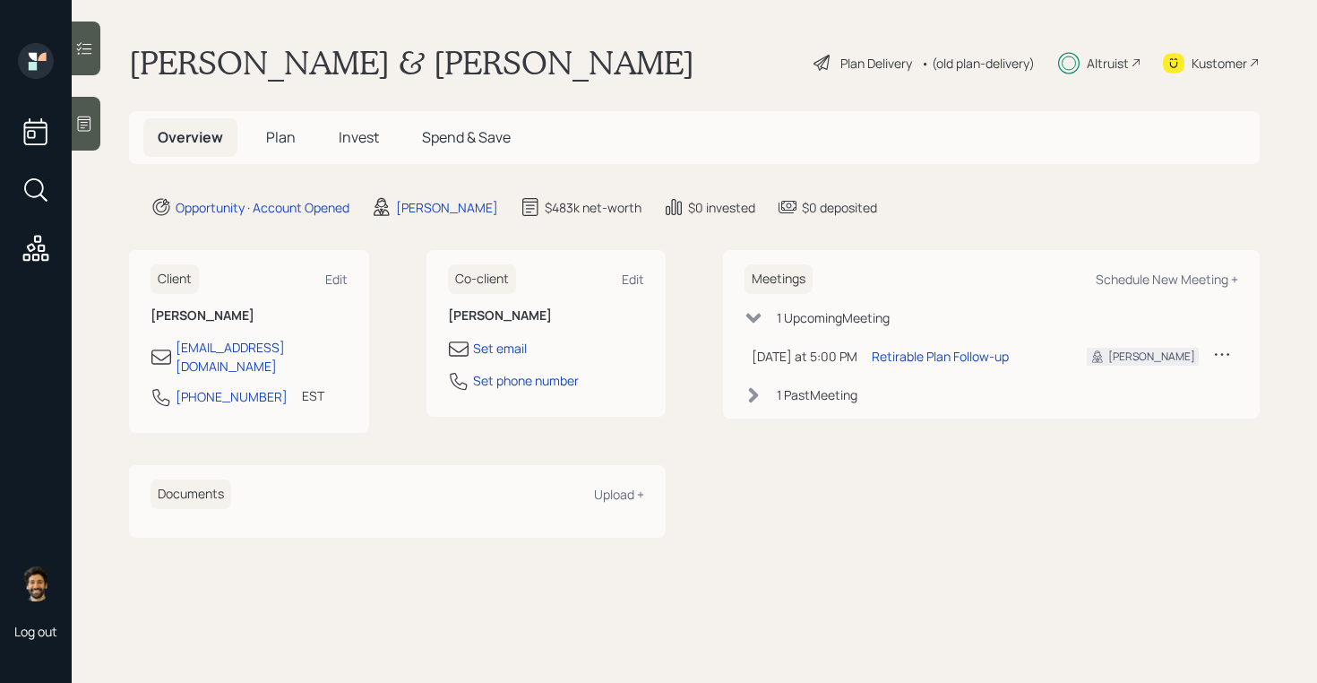
click at [1242, 69] on div "Kustomer" at bounding box center [1220, 63] width 56 height 19
click at [350, 141] on span "Invest" at bounding box center [359, 137] width 40 height 20
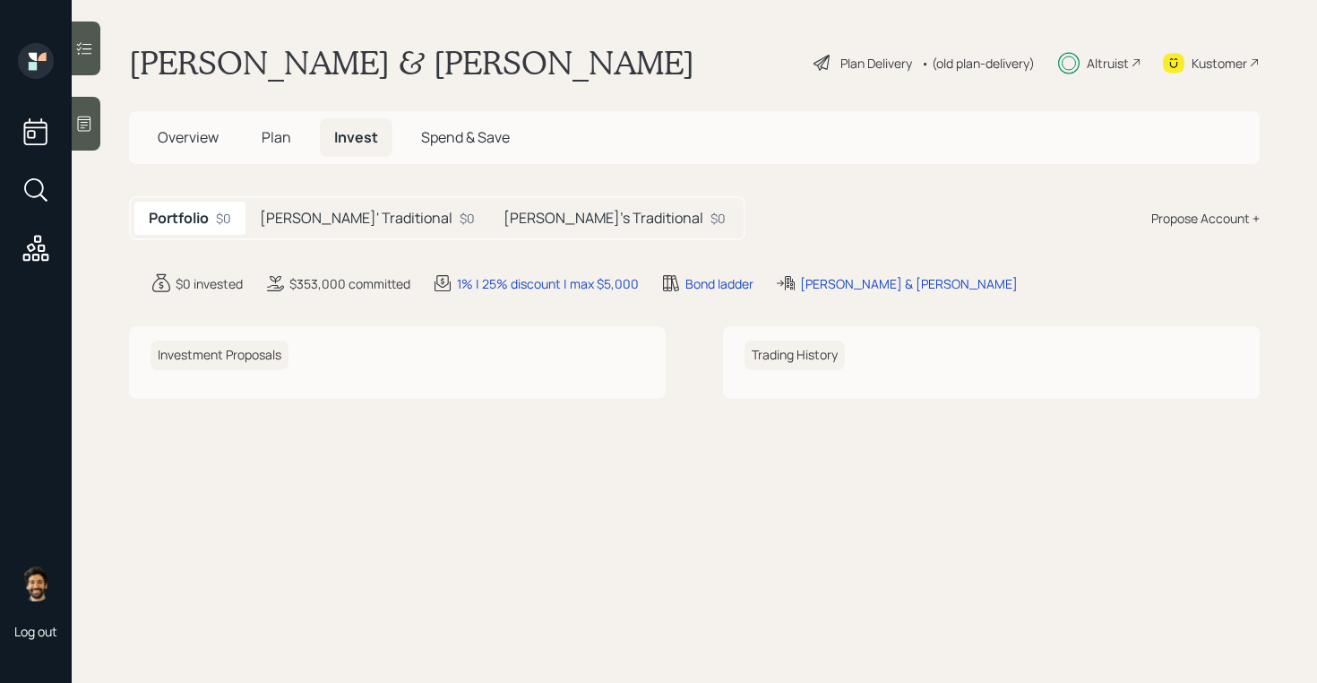
click at [357, 215] on h5 "[PERSON_NAME]' Traditional" at bounding box center [356, 218] width 193 height 17
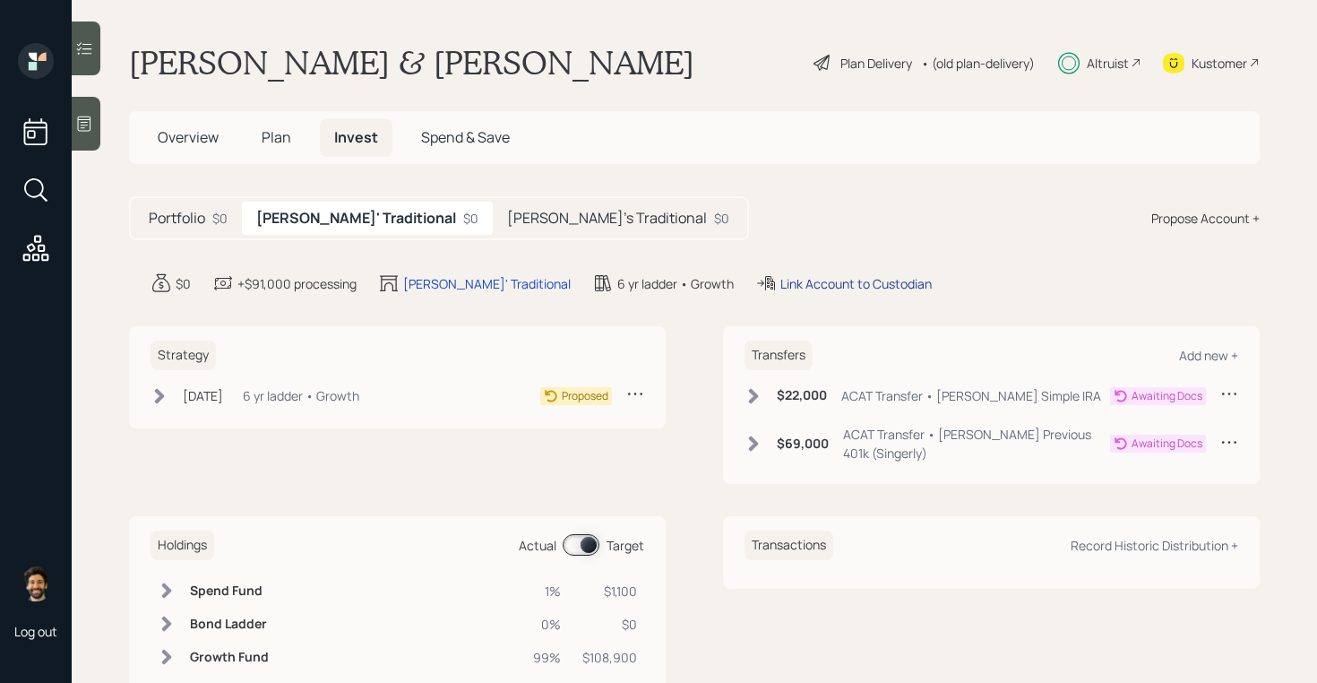
click at [781, 286] on div "Link Account to Custodian" at bounding box center [856, 283] width 151 height 19
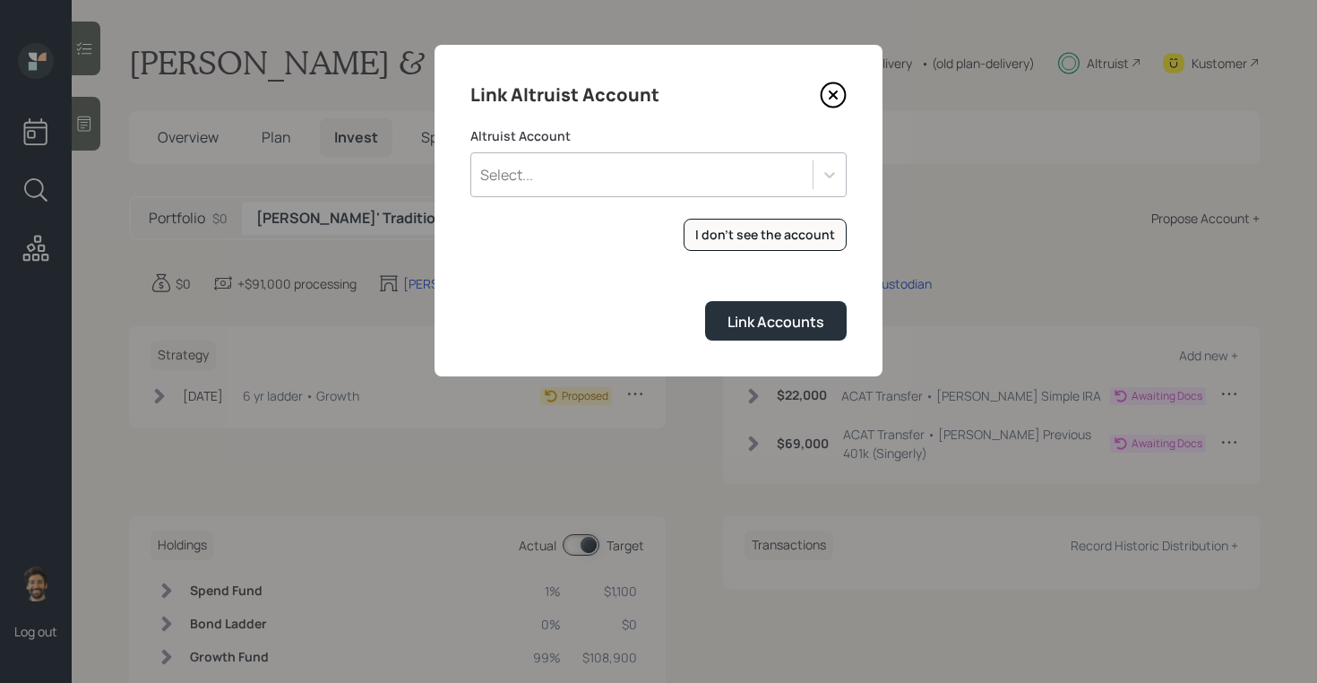
click at [649, 194] on div "Select..." at bounding box center [659, 174] width 376 height 45
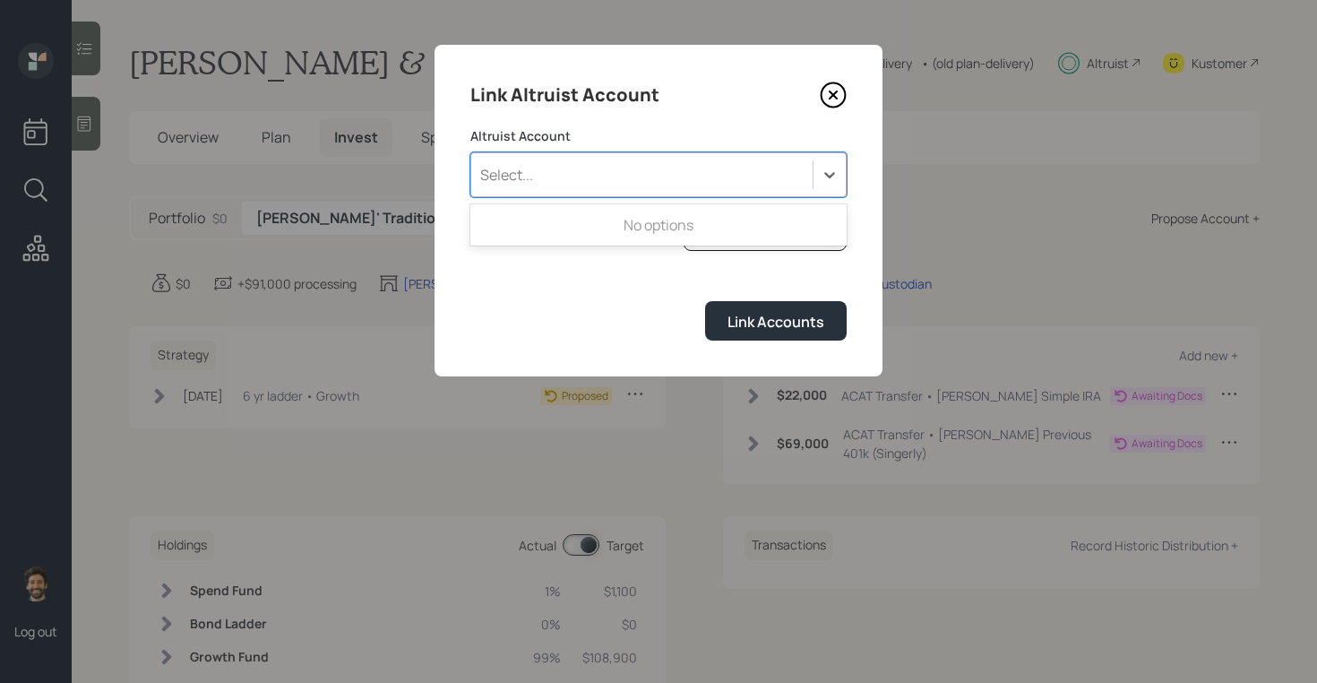
click at [678, 129] on label "Altruist Account" at bounding box center [659, 136] width 376 height 18
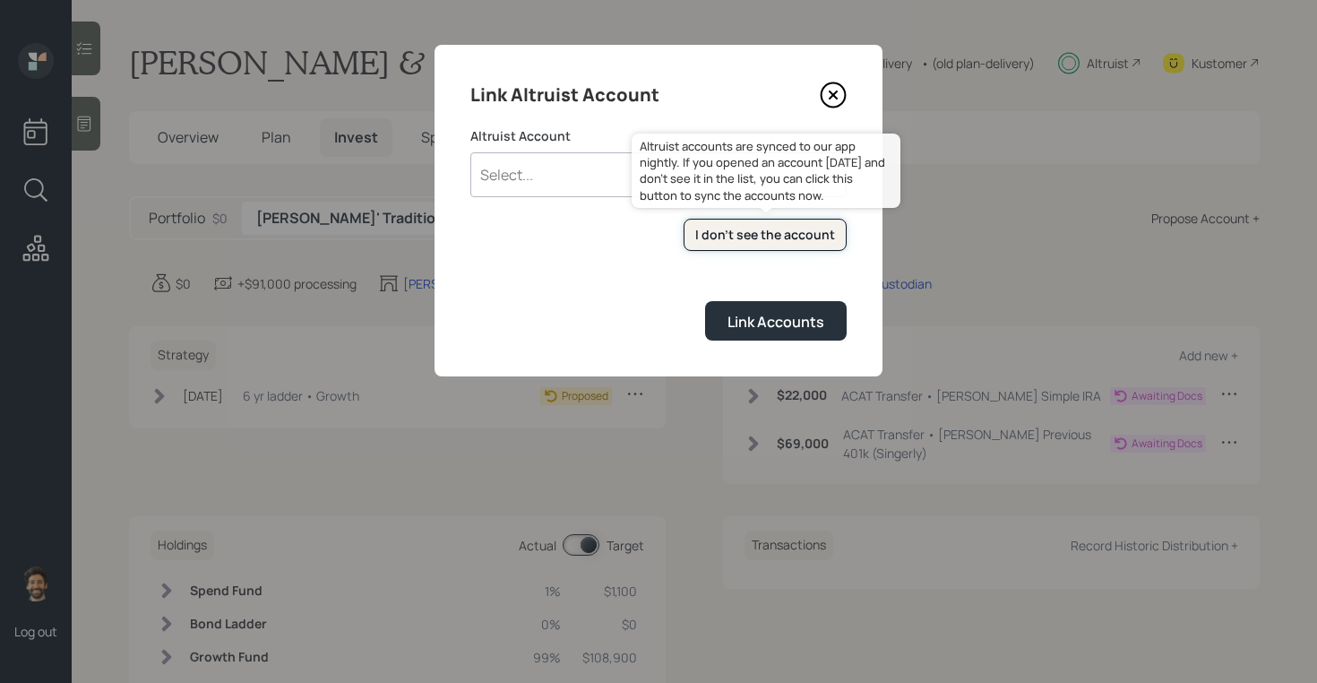
click at [738, 233] on div "I don't see the account" at bounding box center [765, 235] width 140 height 18
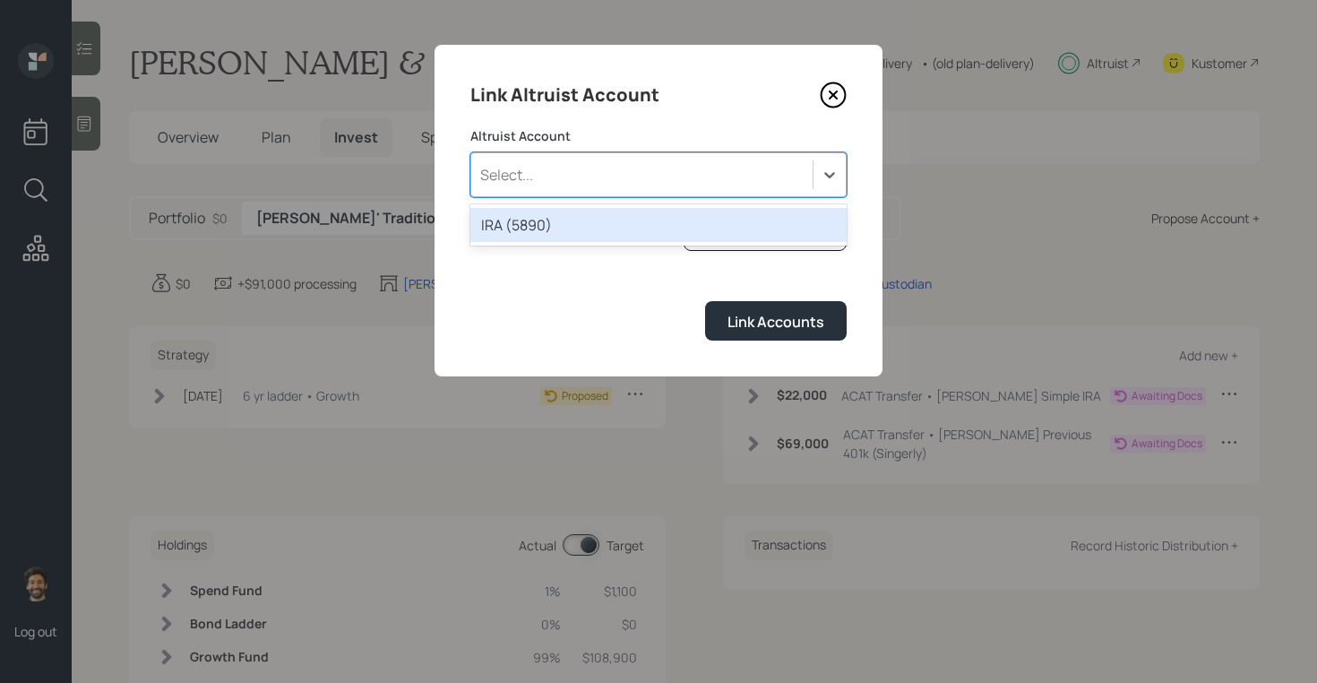
click at [609, 172] on div "Select..." at bounding box center [641, 175] width 341 height 30
click at [595, 239] on div "IRA (5890)" at bounding box center [659, 225] width 376 height 34
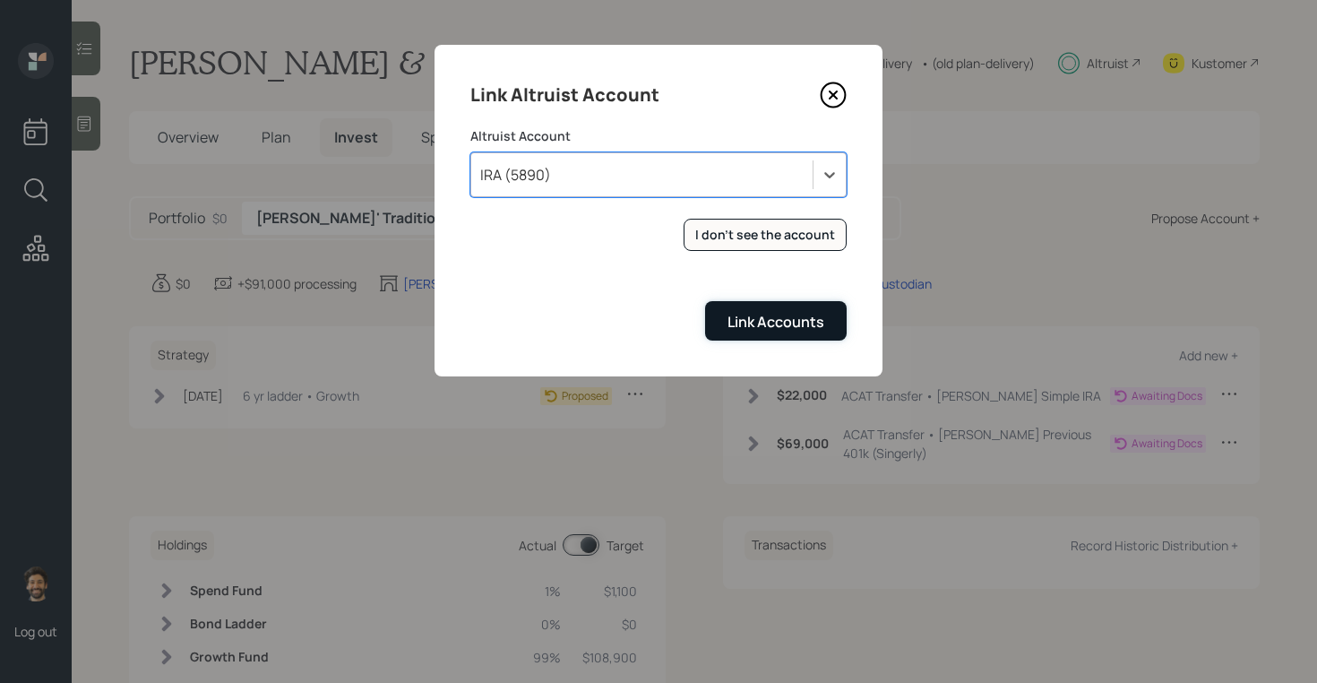
click at [754, 327] on div "Link Accounts" at bounding box center [776, 322] width 97 height 20
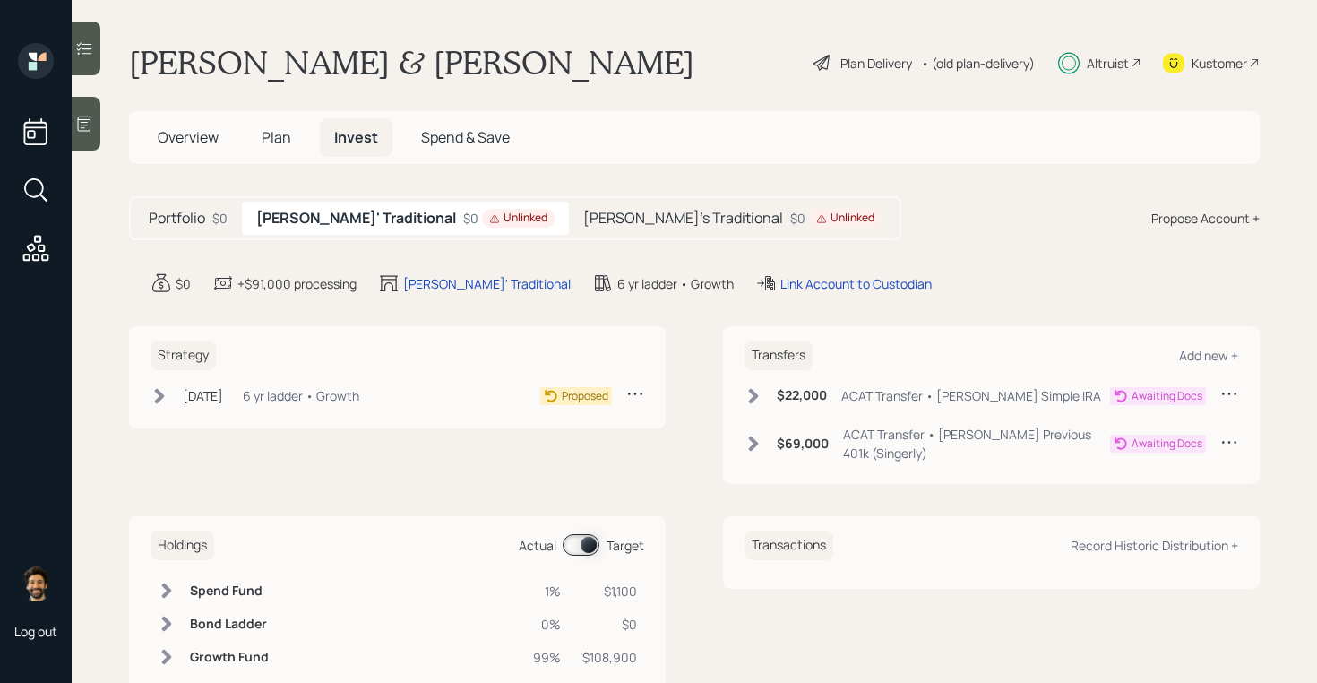
click at [766, 391] on div "$22,000 ACAT Transfer • [PERSON_NAME] Simple IRA" at bounding box center [923, 395] width 357 height 22
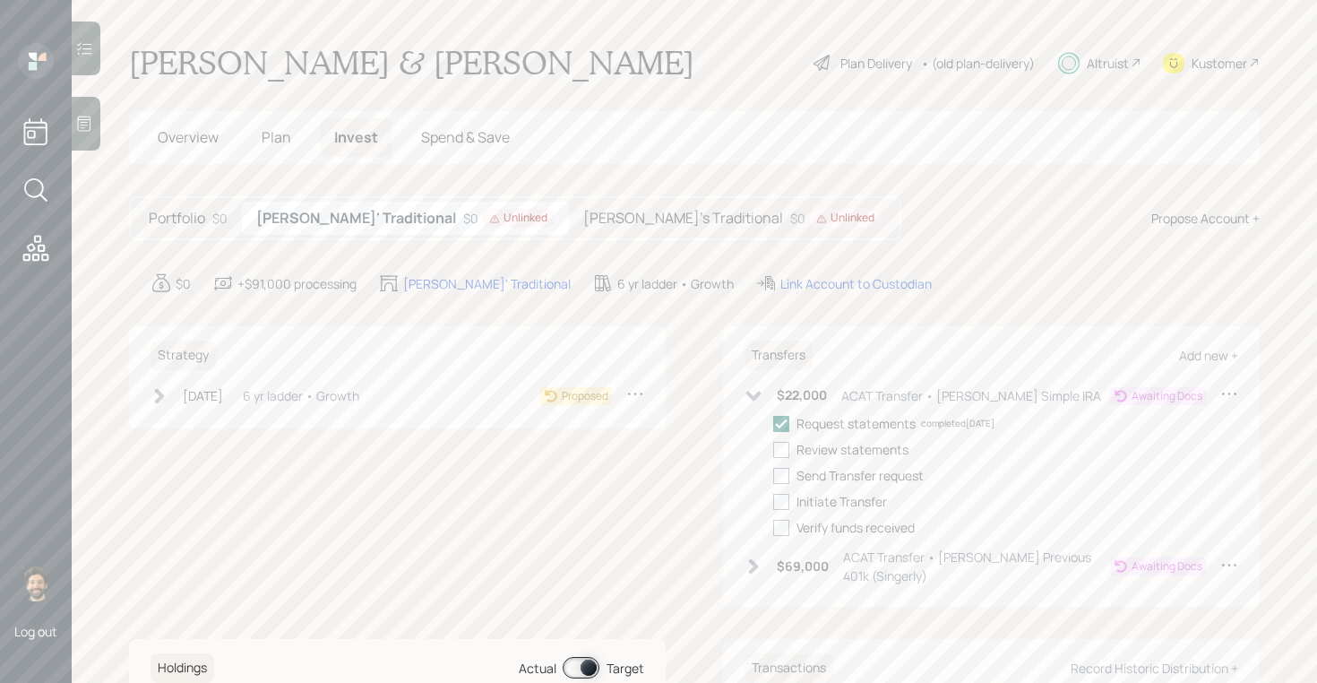
click at [775, 554] on div "$69,000 ACAT Transfer • [PERSON_NAME] 401k (Singerly)" at bounding box center [928, 567] width 366 height 38
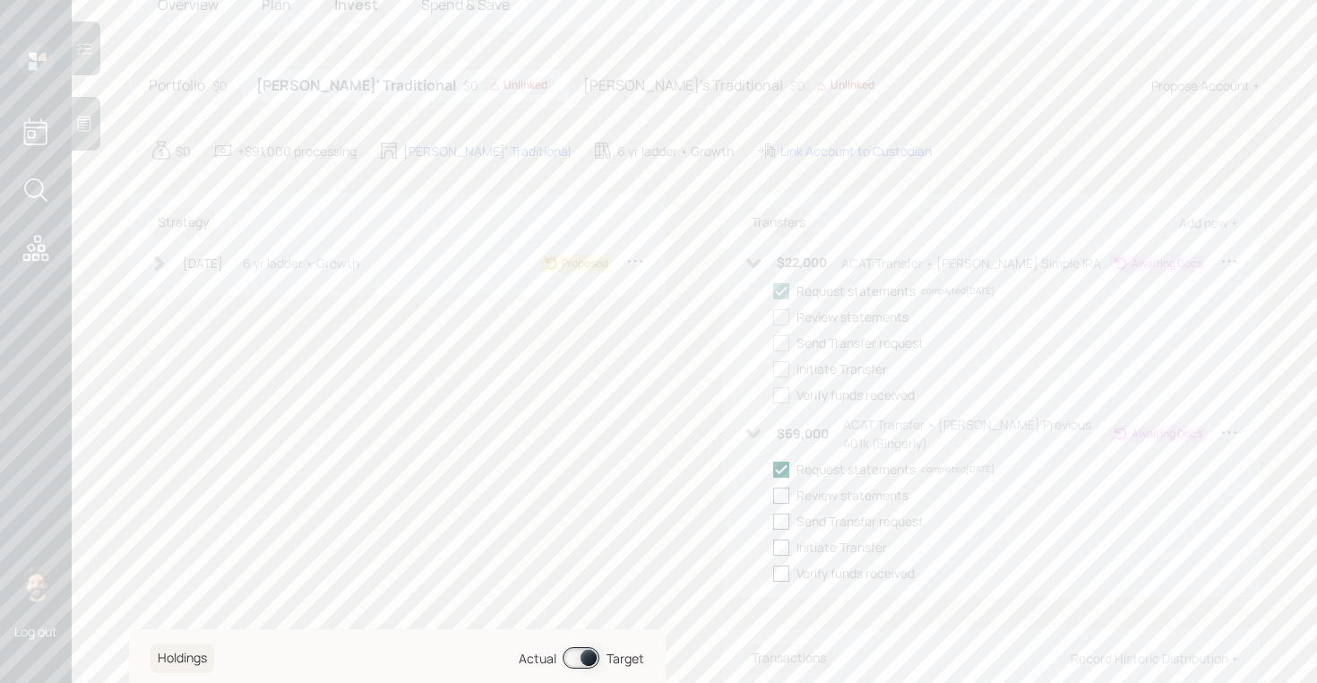
scroll to position [255, 0]
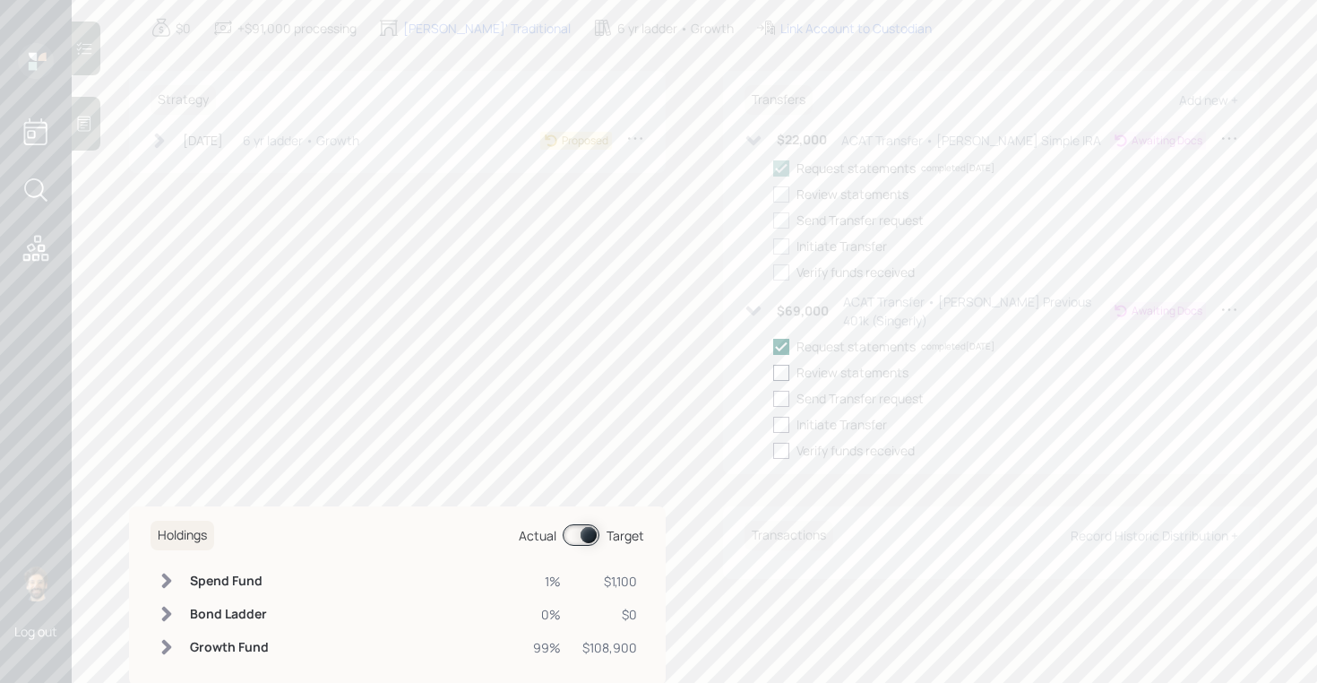
click at [782, 365] on div at bounding box center [781, 373] width 16 height 16
click at [773, 372] on input "checkbox" at bounding box center [773, 372] width 1 height 1
checkbox input "true"
click at [787, 391] on div at bounding box center [781, 399] width 16 height 16
click at [773, 398] on input "checkbox" at bounding box center [773, 398] width 1 height 1
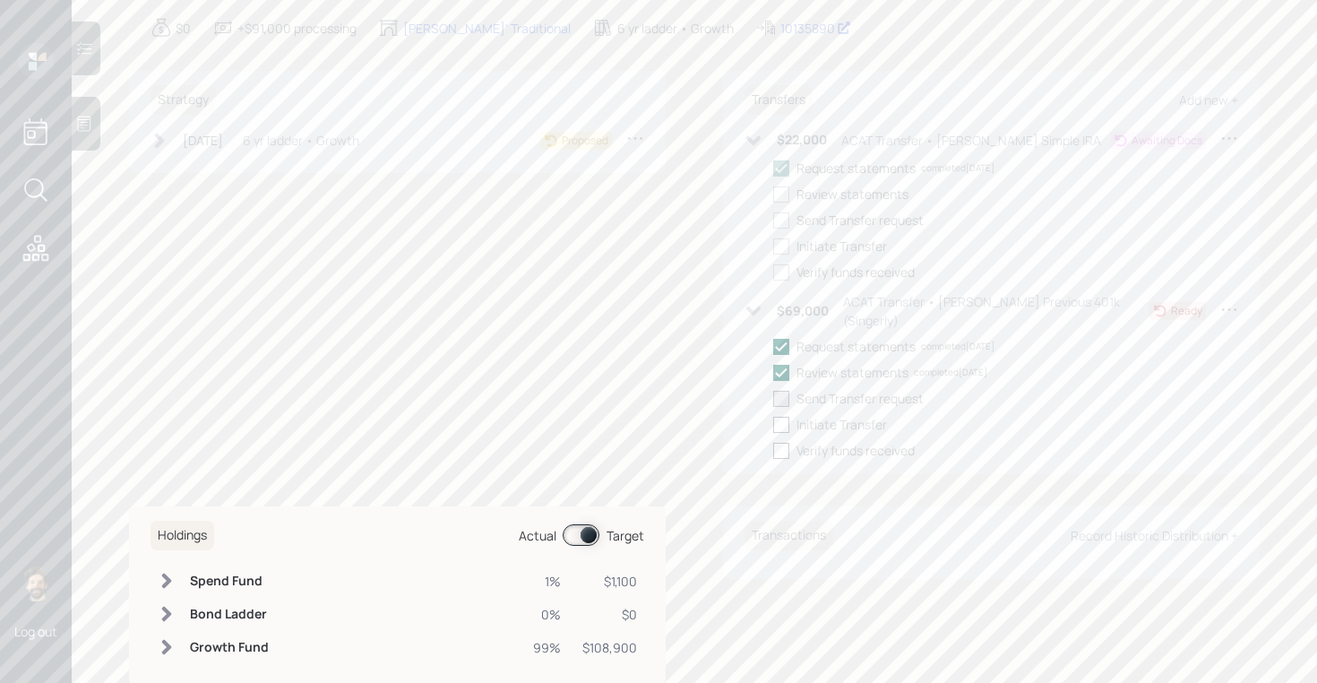
checkbox input "true"
click at [787, 417] on div at bounding box center [781, 425] width 16 height 16
click at [773, 424] on input "checkbox" at bounding box center [773, 424] width 1 height 1
checkbox input "true"
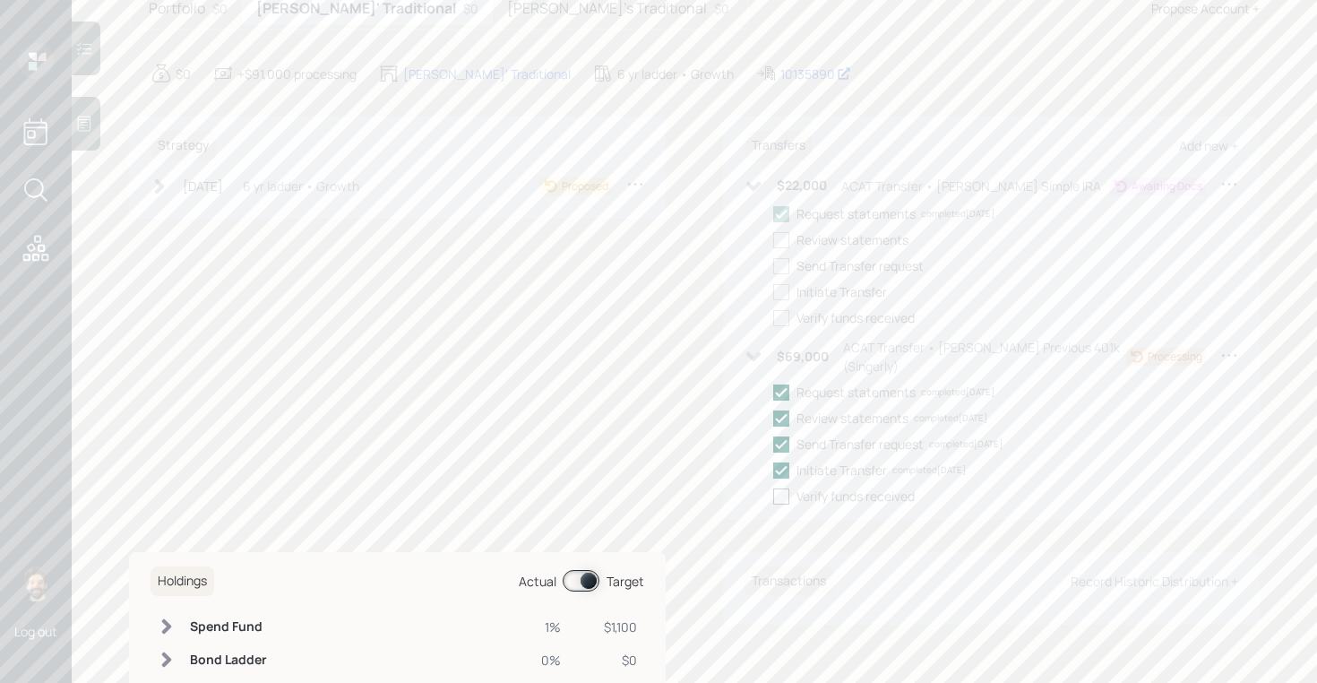
scroll to position [182, 0]
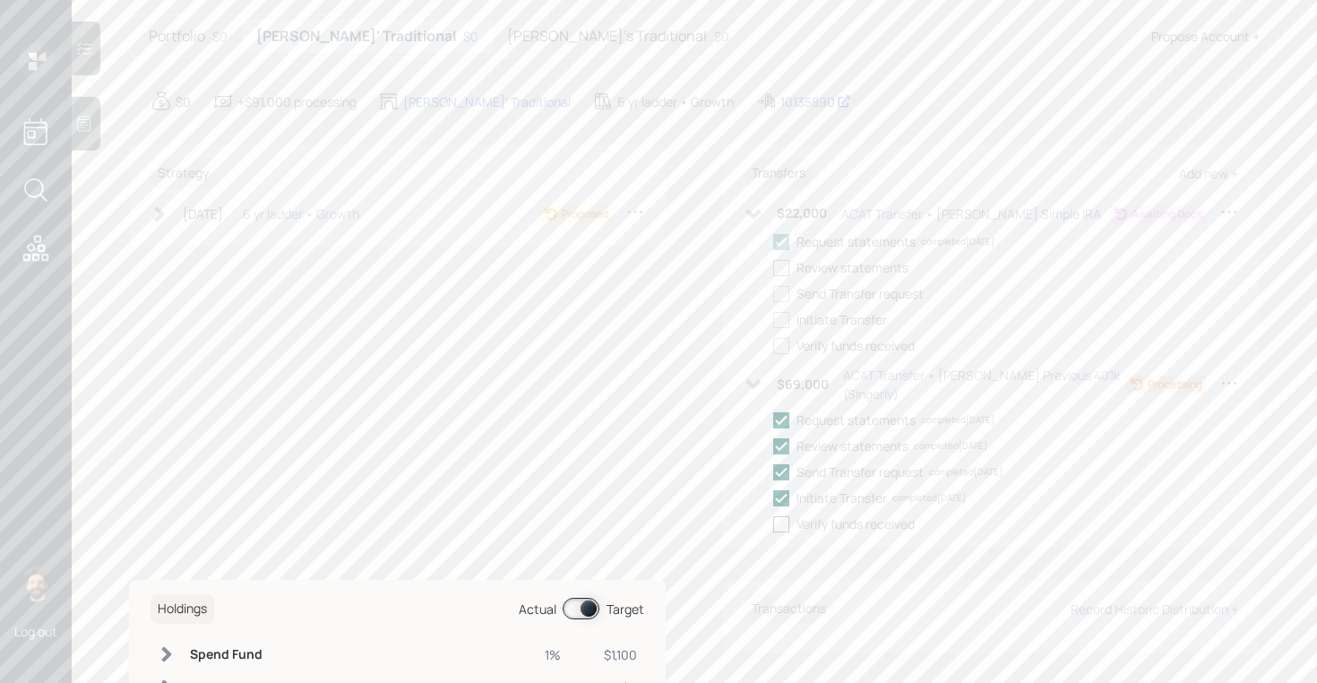
click at [779, 272] on div at bounding box center [781, 268] width 16 height 16
click at [773, 268] on input "checkbox" at bounding box center [773, 267] width 1 height 1
checkbox input "true"
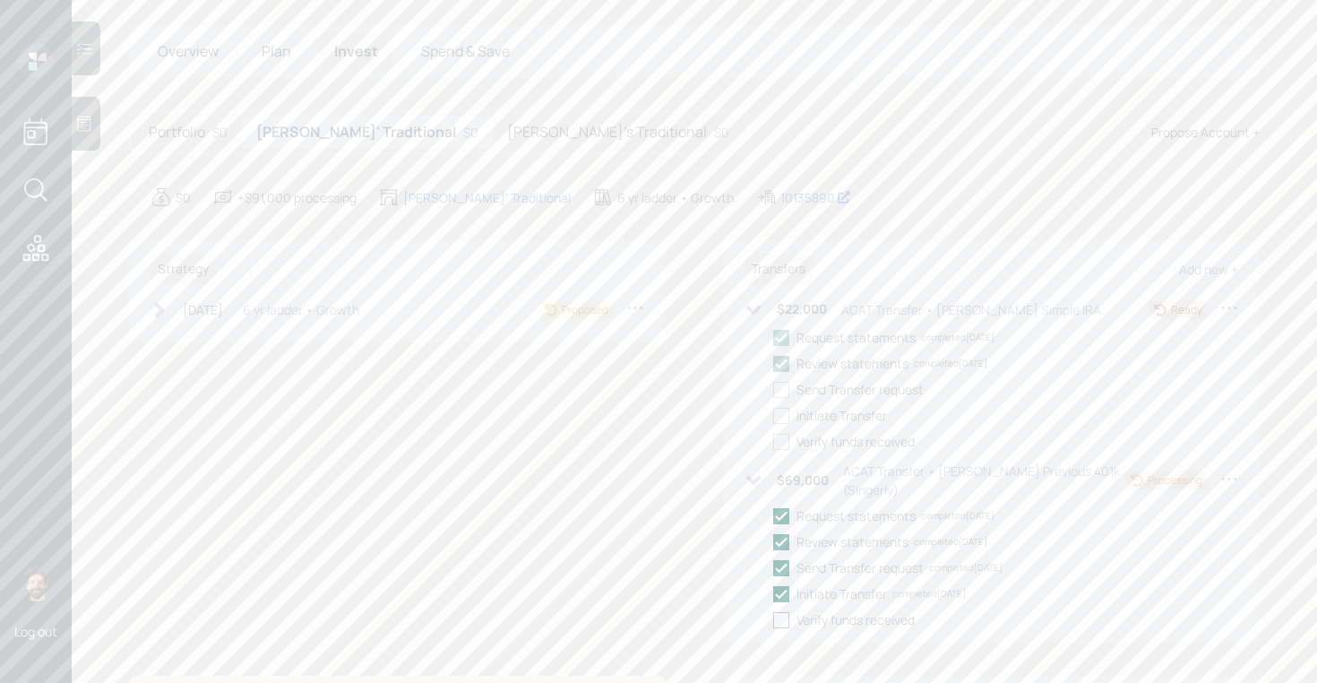
scroll to position [57, 0]
